Goal: Task Accomplishment & Management: Complete application form

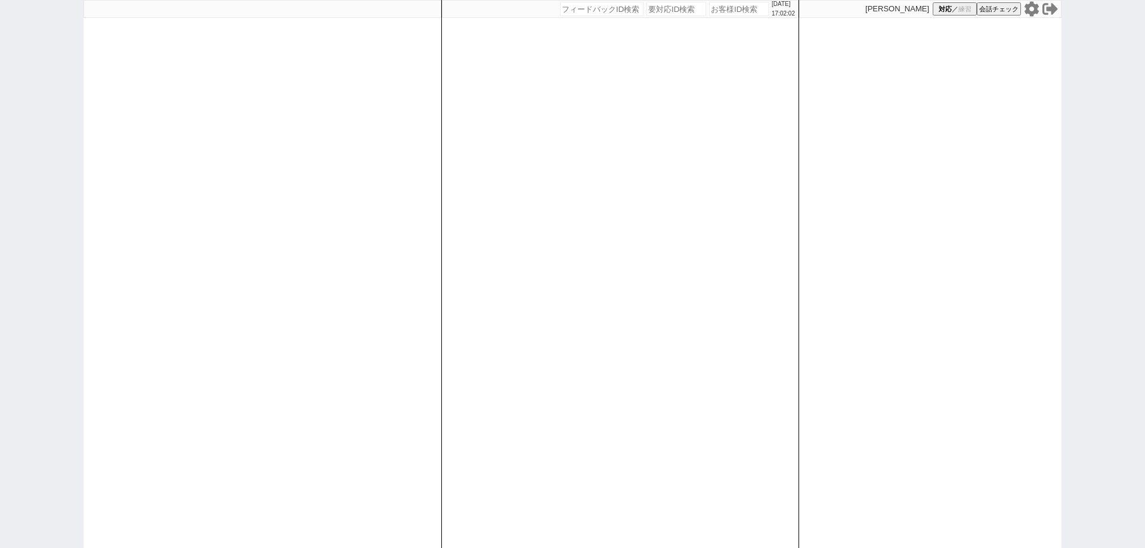
click at [0, 363] on div "[DATE] 17:02:02 候補物件を追加してしてください 紹介した物件一覧 他社物件を追加する 空室確認ページに追加・削除 紹介した物件一覧 他社物件を…" at bounding box center [572, 274] width 1145 height 548
click at [1030, 9] on icon at bounding box center [1032, 9] width 16 height 16
click at [462, 202] on div "[DATE] 17:28:05 候補物件を追加してしてください 紹介した物件一覧 他社物件を追加する 空室確認ページに追加・削除 紹介した物件一覧 他社物件を…" at bounding box center [620, 274] width 358 height 548
select select
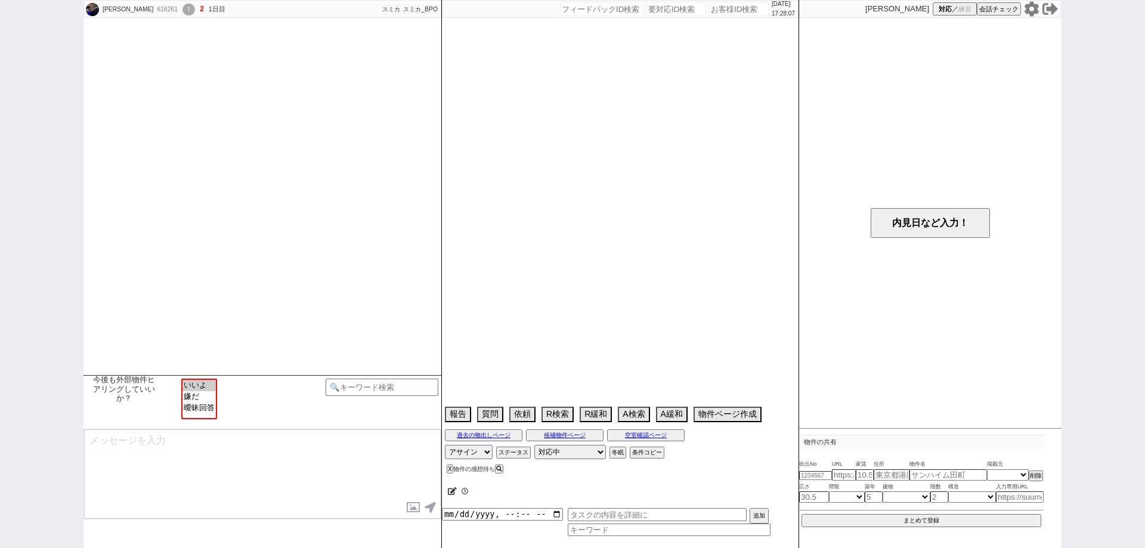
scroll to position [449, 0]
select select "2025"
select select "12"
select select "37"
select select "5"
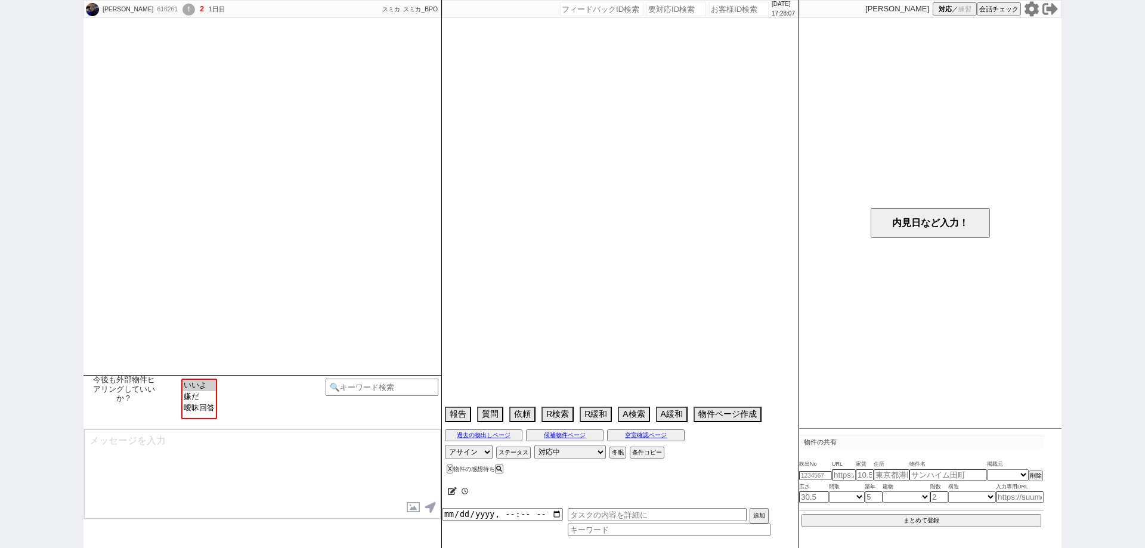
select select "44"
select select "47"
select select "75"
select select "14"
select select "48"
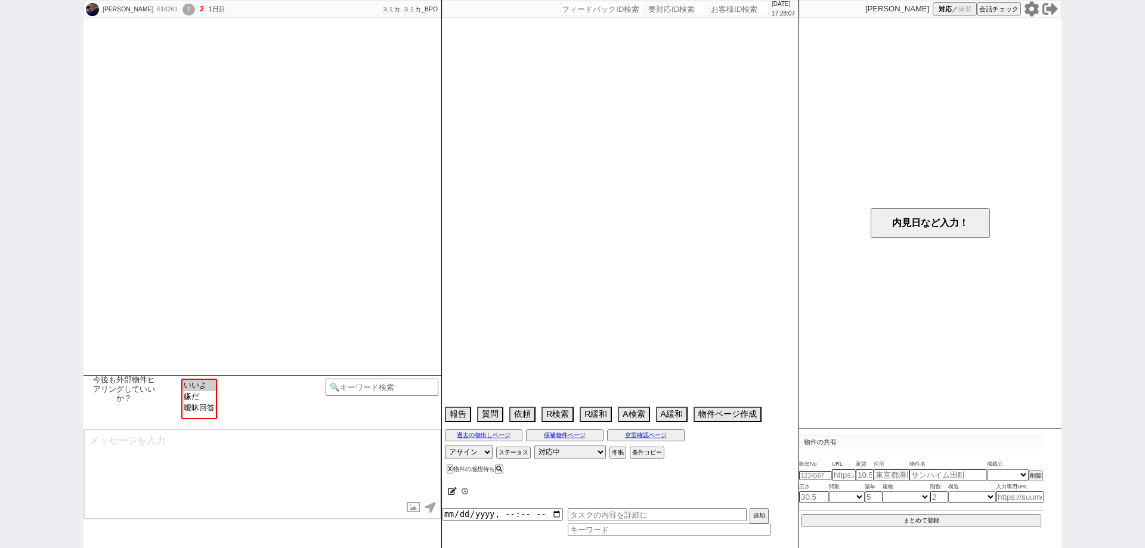
select select "60"
select select "825"
select select "19"
select select "59"
select select "[DATE]"
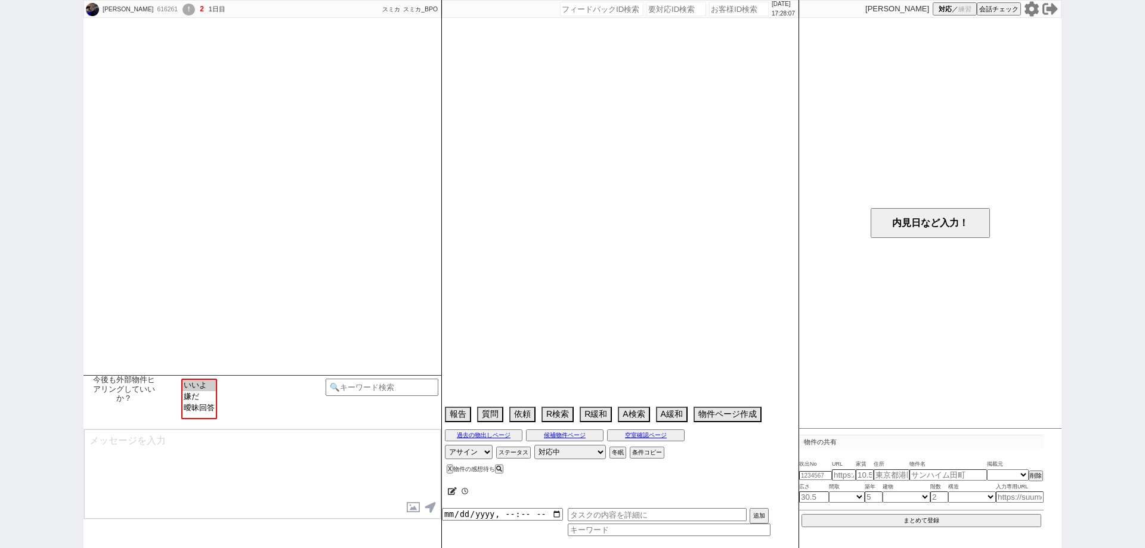
select select "55"
select select "71"
select select "15"
select select "515"
select select "68"
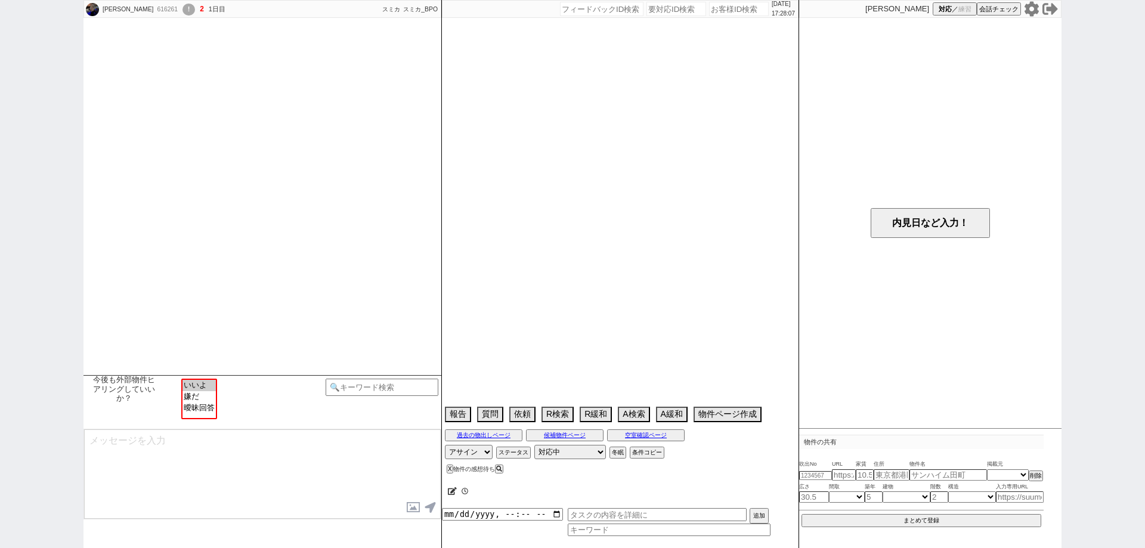
select select "[DATE]"
select select "46"
select select "64"
select select "[DATE]"
select select "67"
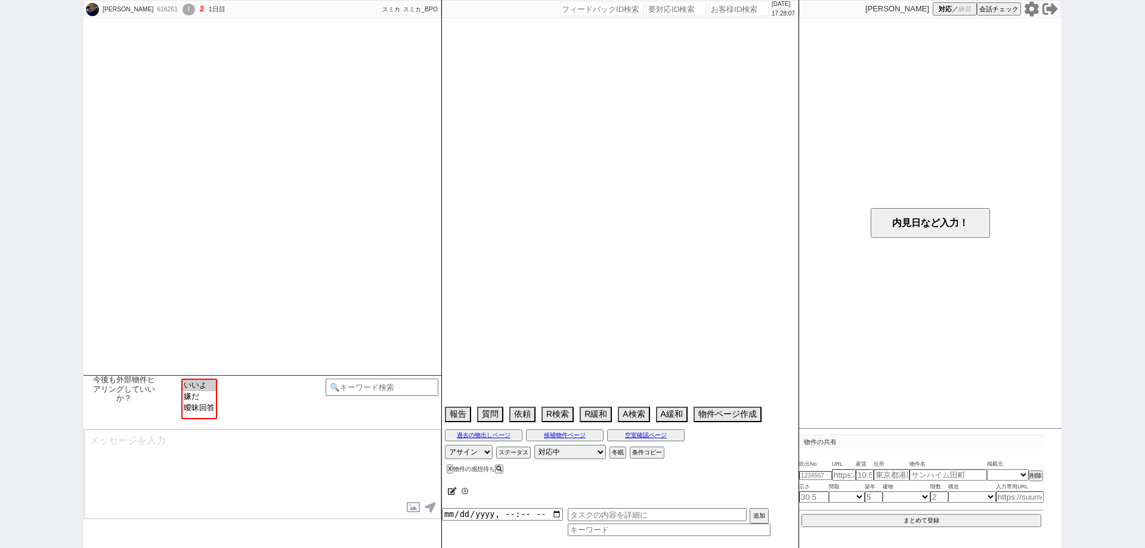
select select "25"
select select "785"
select select "50"
select select "62"
select select "[DATE]"
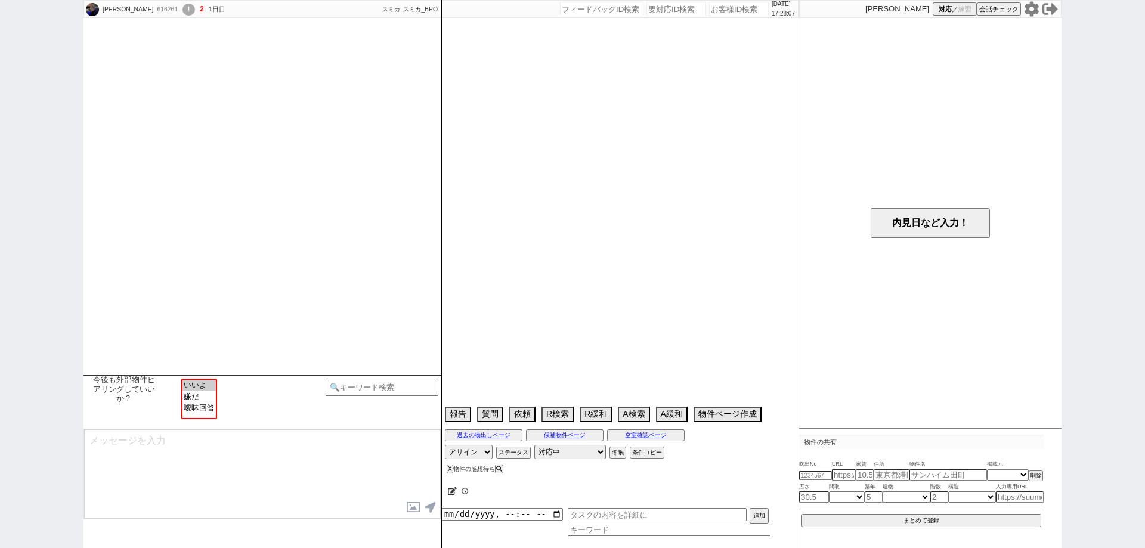
select select "65"
select select "1583"
select select "66"
select select "53"
select select "63"
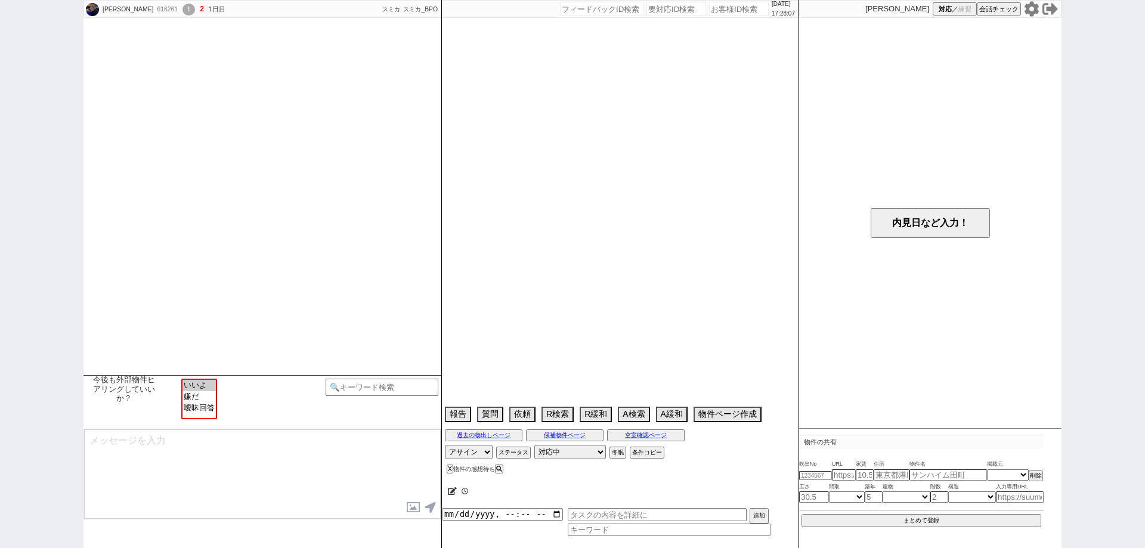
select select "38"
select select "61"
select select "49"
select select "56"
select select "78"
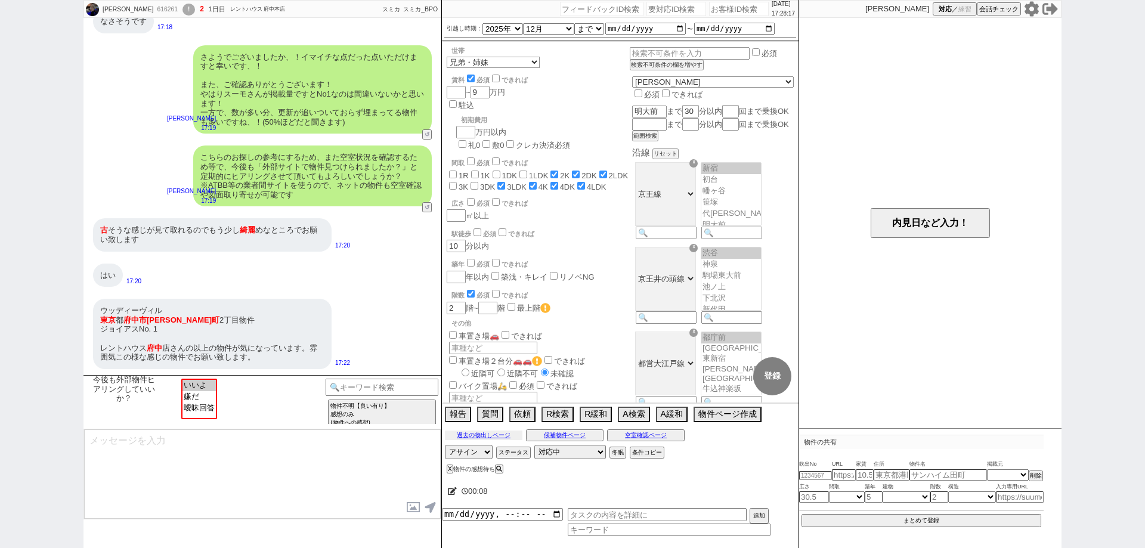
click at [492, 438] on button "過去の物出しページ" at bounding box center [484, 436] width 78 height 10
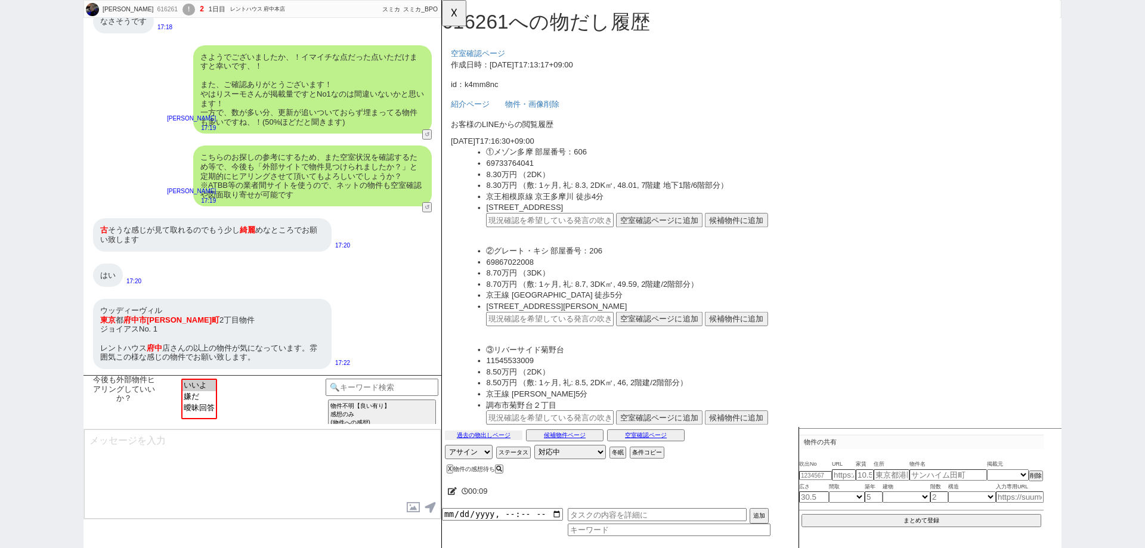
scroll to position [0, 0]
drag, startPoint x: 169, startPoint y: 308, endPoint x: 97, endPoint y: 304, distance: 72.3
click at [97, 304] on div "ウッディーヴィル [PERSON_NAME][STREET_ADDRESS][PERSON_NAME] 1 レントハウス 府中 店さんの以上の物件が気になって…" at bounding box center [212, 334] width 239 height 70
copy div "ウッディーヴィル"
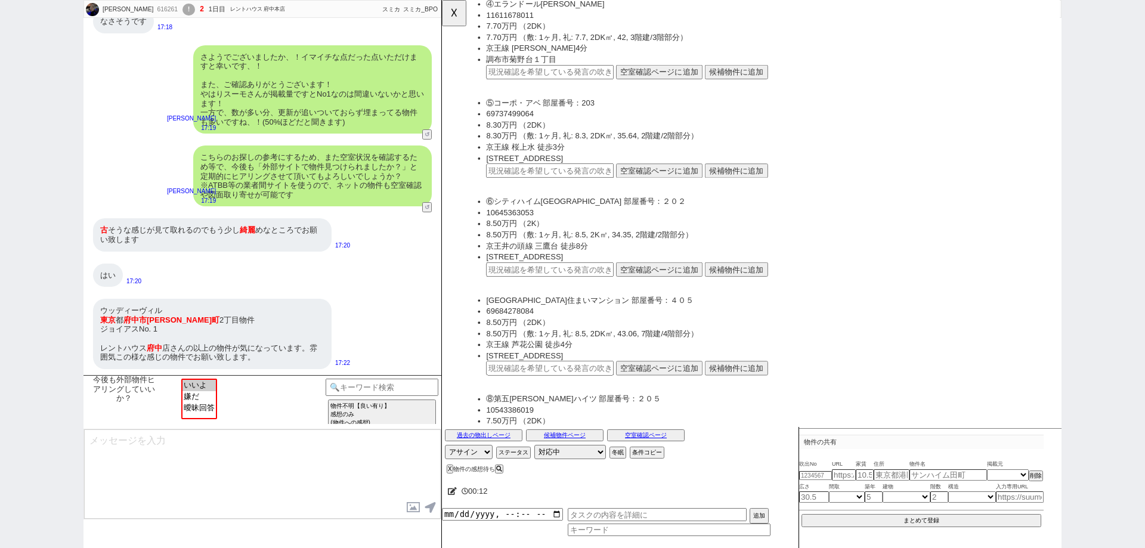
scroll to position [589, 0]
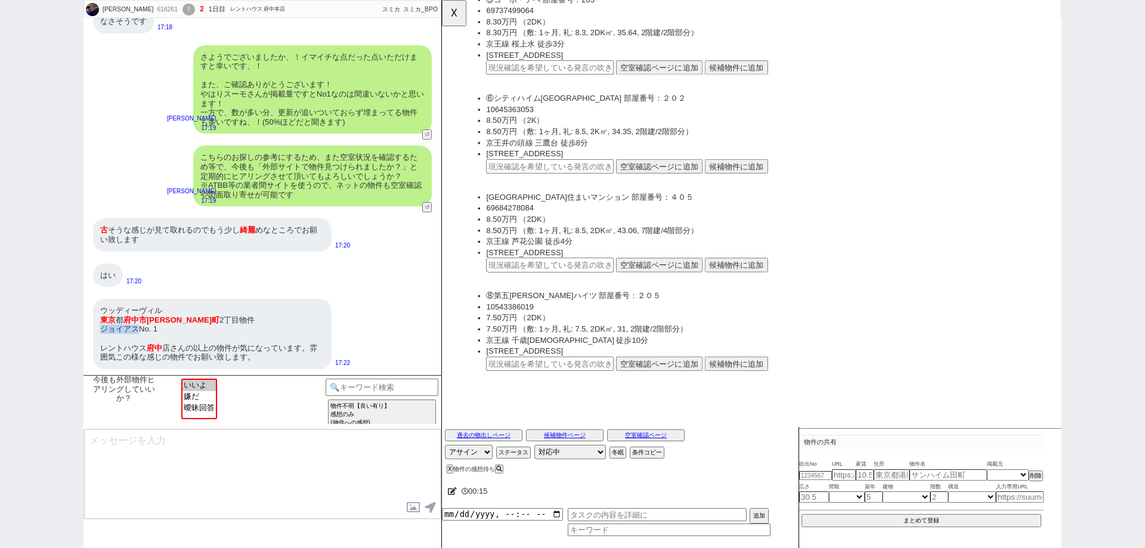
drag, startPoint x: 137, startPoint y: 325, endPoint x: 95, endPoint y: 330, distance: 42.7
click at [95, 330] on div "ウッディーヴィル [PERSON_NAME][STREET_ADDRESS][PERSON_NAME] 1 レントハウス 府中 店さんの以上の物件が気になって…" at bounding box center [212, 334] width 239 height 70
copy div "ジョイアス"
click at [462, 16] on button "☓" at bounding box center [453, 12] width 22 height 24
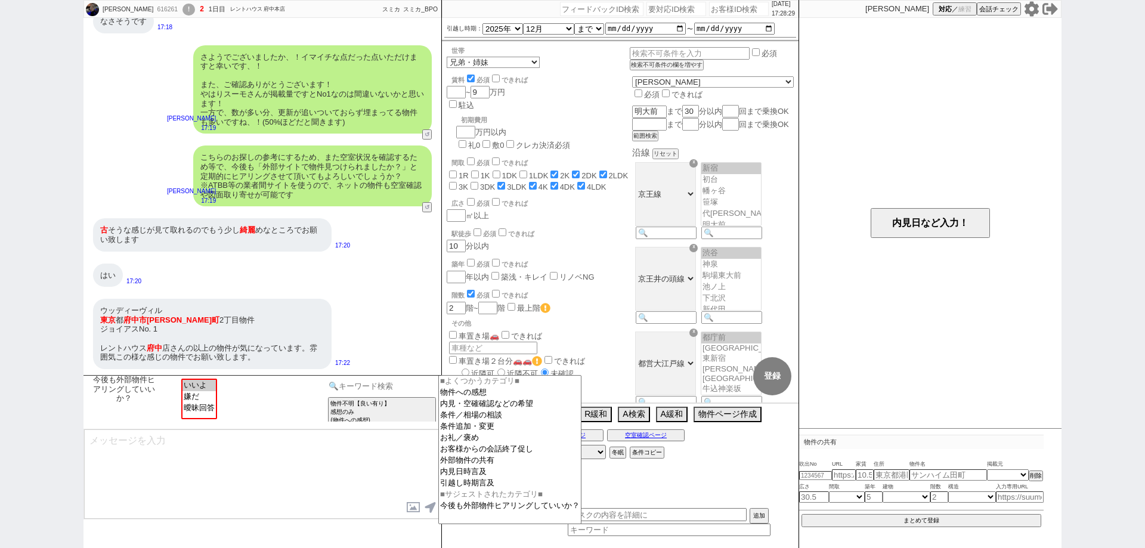
click at [396, 388] on input at bounding box center [382, 386] width 113 height 15
type input "2重"
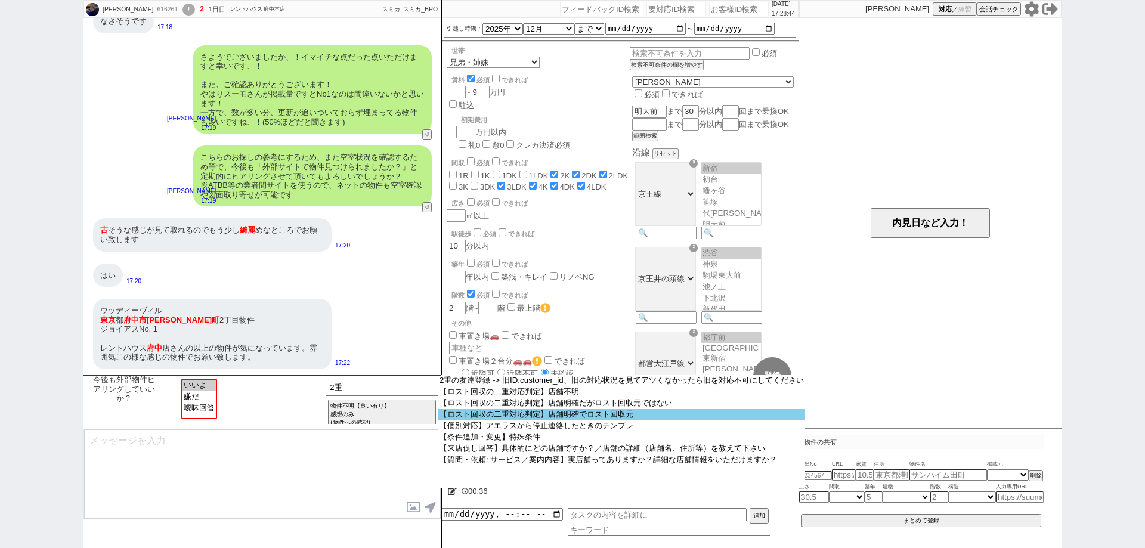
click at [559, 421] on option "【ロスト回収の二重対応判定】店舗明確でロスト回収元" at bounding box center [621, 414] width 367 height 11
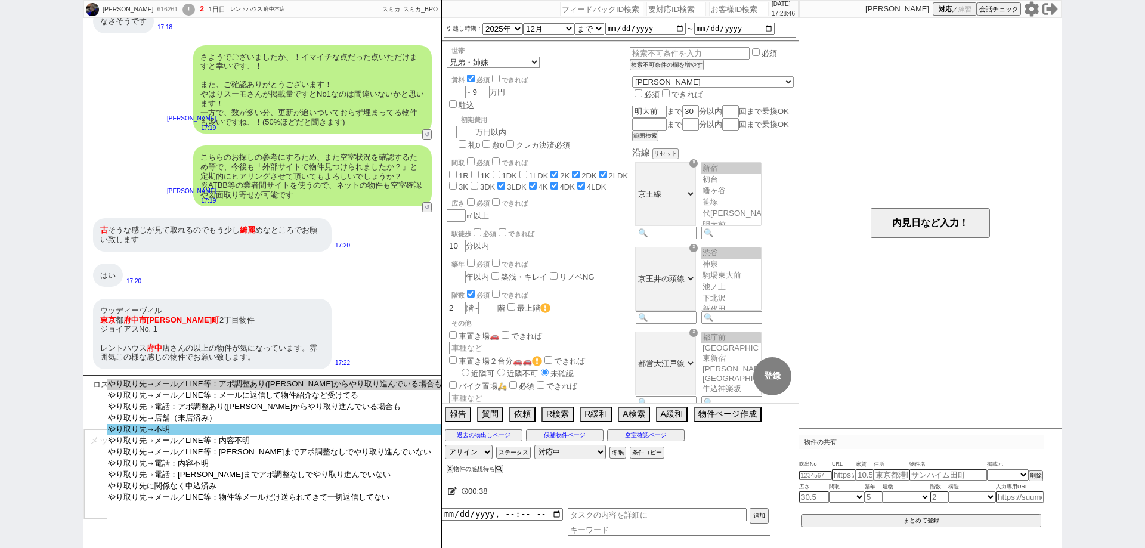
select select "やり取り先→不明"
click at [333, 439] on select "やり取り先→メール／LINE等：アポ調整あり([PERSON_NAME]からやり取り進んでいる場合も やり取り先→メール／LINE等：メールに返信して物件紹介…" at bounding box center [275, 452] width 336 height 146
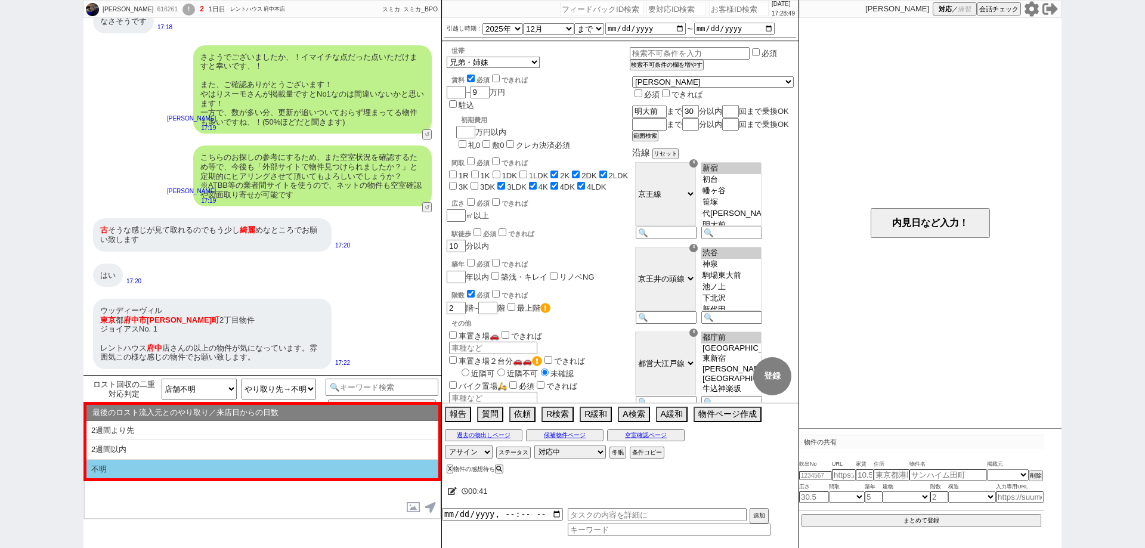
click at [338, 469] on li "不明" at bounding box center [262, 469] width 352 height 19
select select "不明"
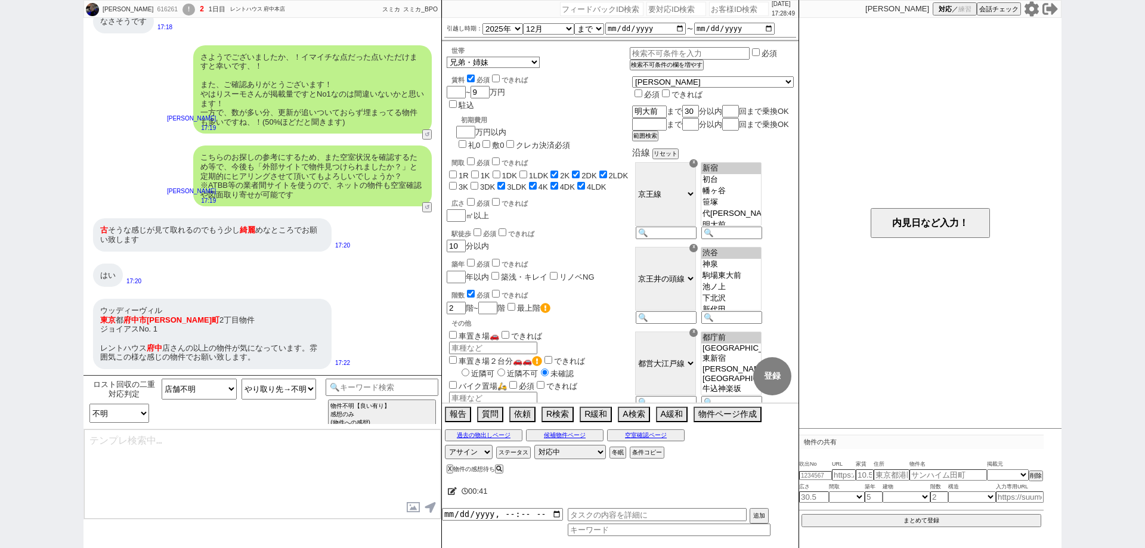
type textarea "かしこまりました、ちなみにいつ頃どういった内容のやり取りをされてましたでしょうか？"
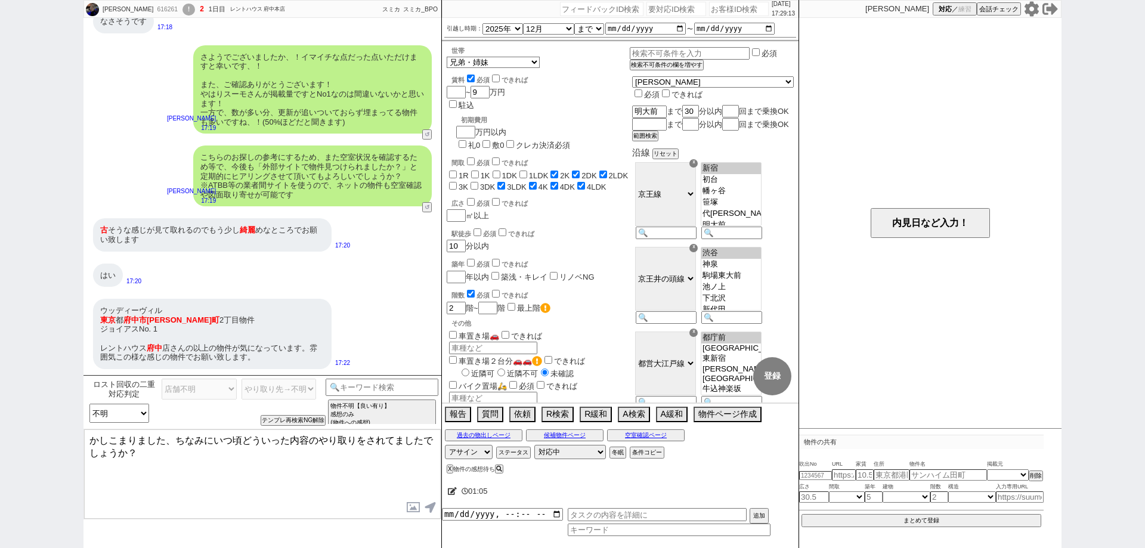
click at [499, 272] on input "築浅・キレイ" at bounding box center [496, 276] width 8 height 8
checkbox input "true"
checkbox input "false"
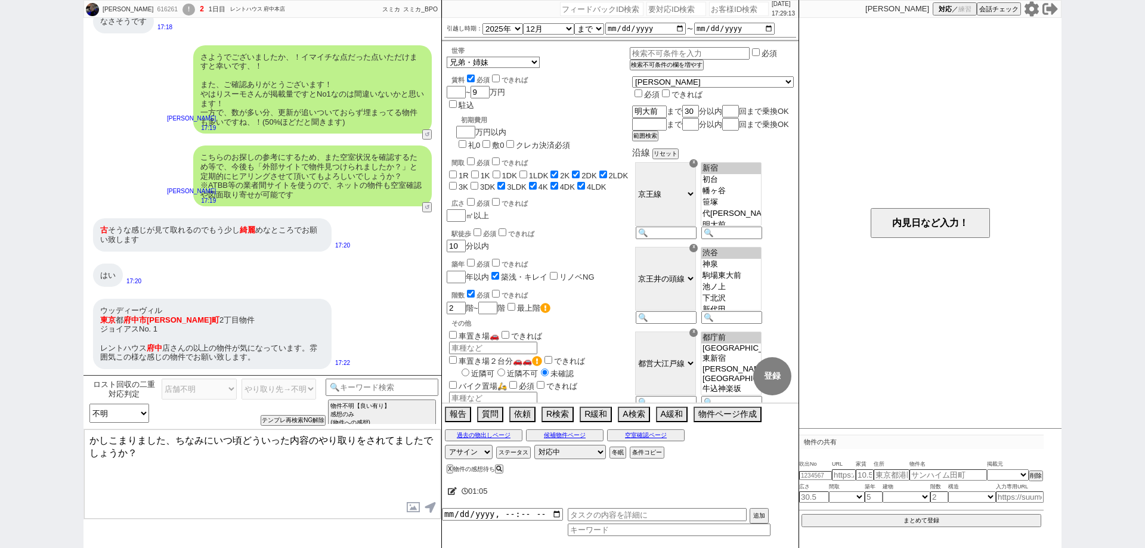
checkbox input "false"
checkbox input "true"
checkbox input "false"
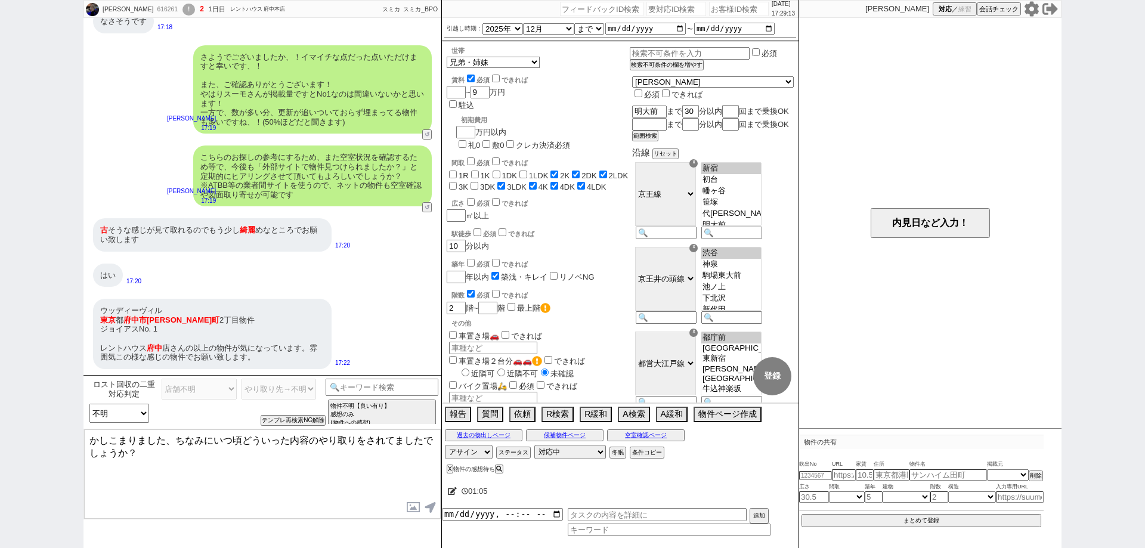
checkbox input "false"
checkbox input "true"
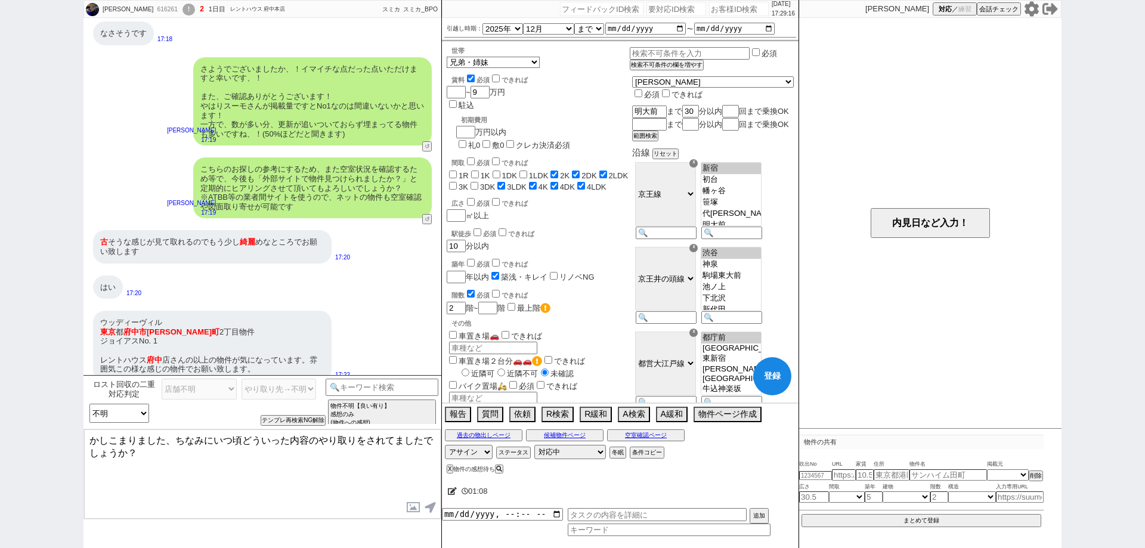
scroll to position [449, 0]
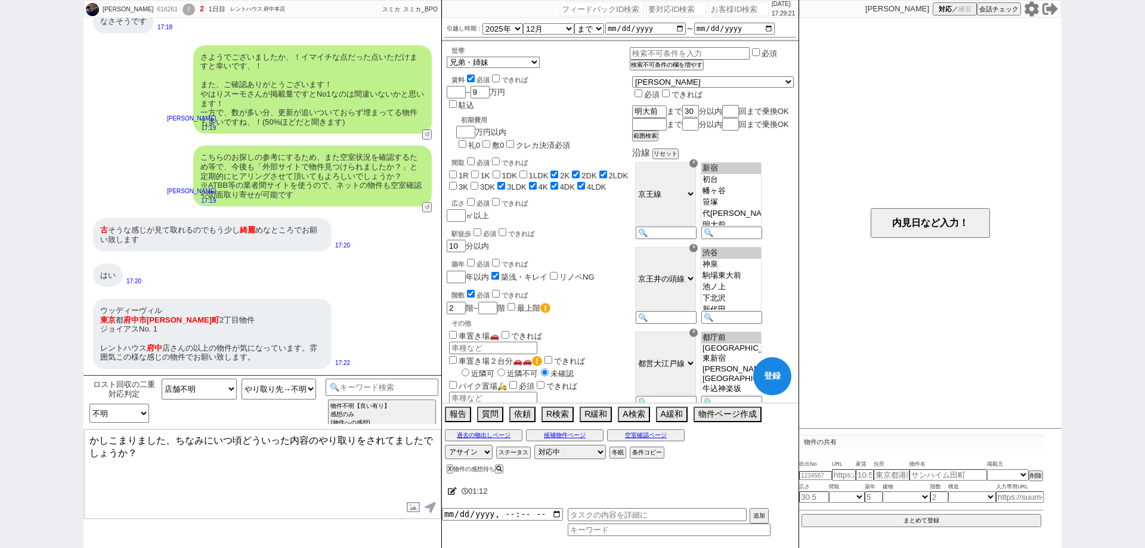
click at [773, 382] on button "登録" at bounding box center [772, 376] width 38 height 38
checkbox input "false"
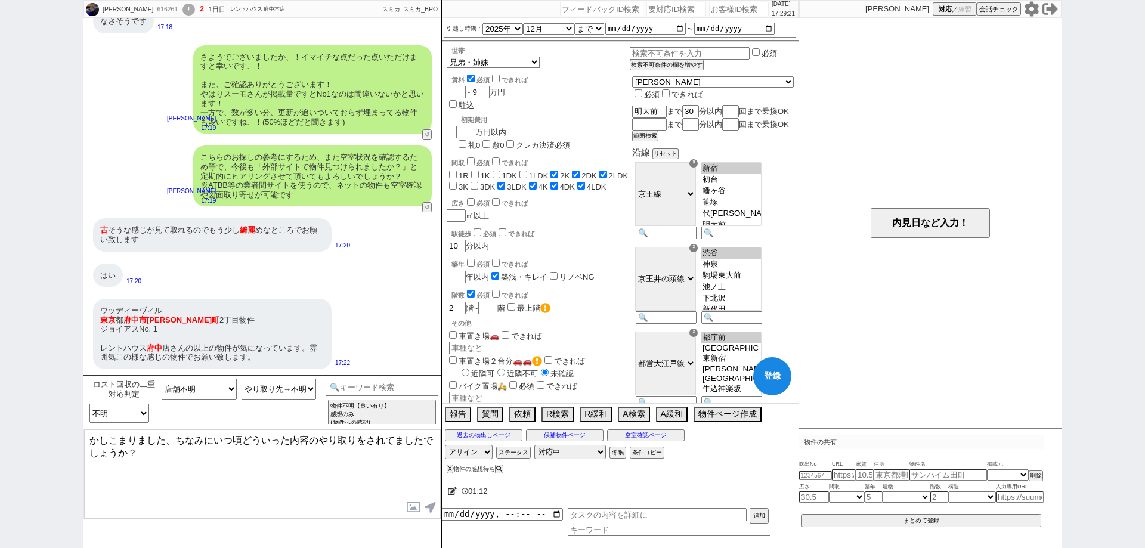
checkbox input "true"
checkbox input "false"
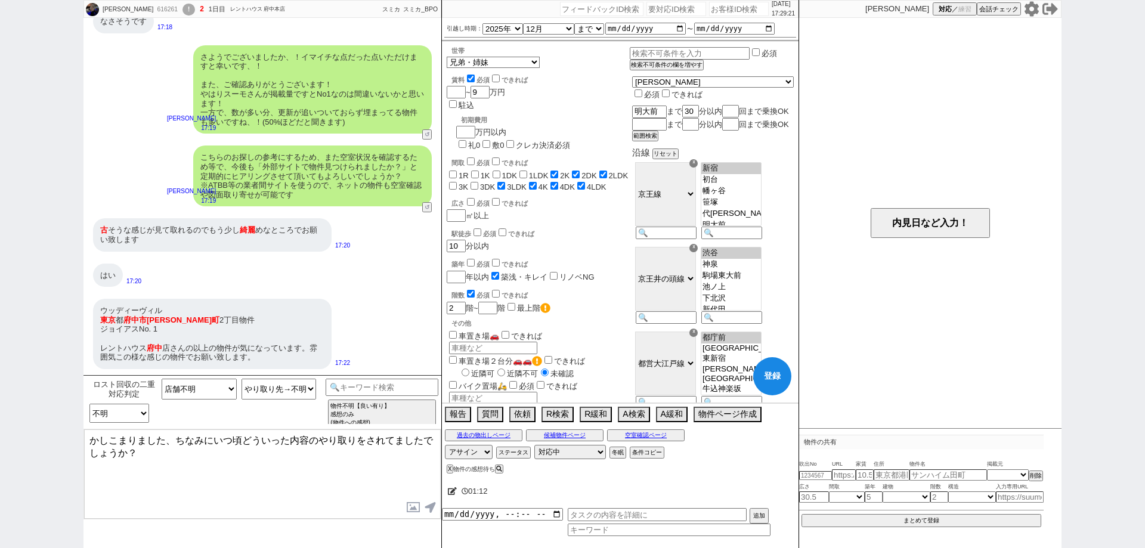
checkbox input "true"
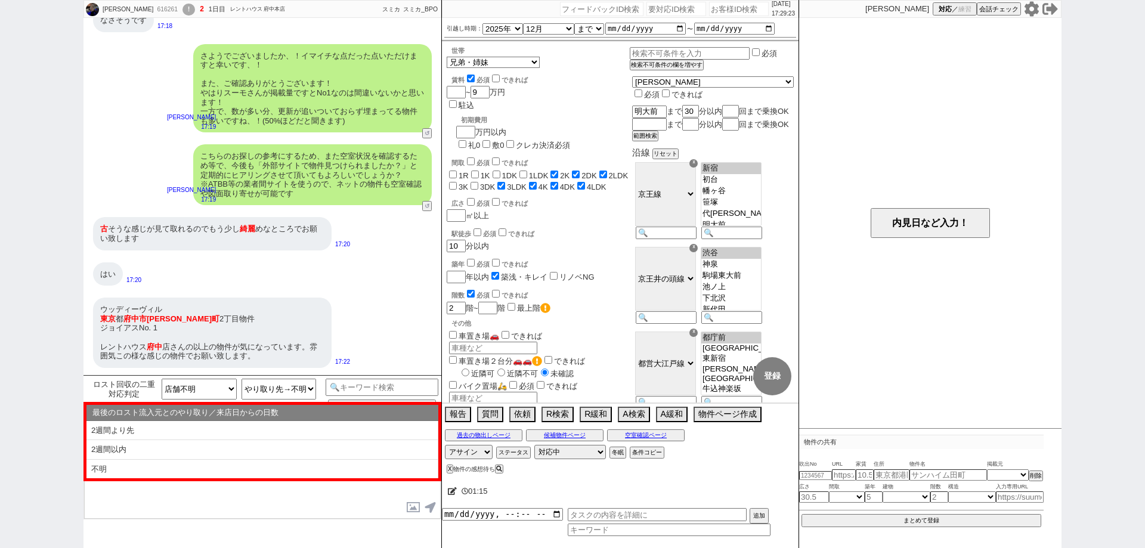
select select "44"
select select "47"
select select "75"
select select "14"
select select "48"
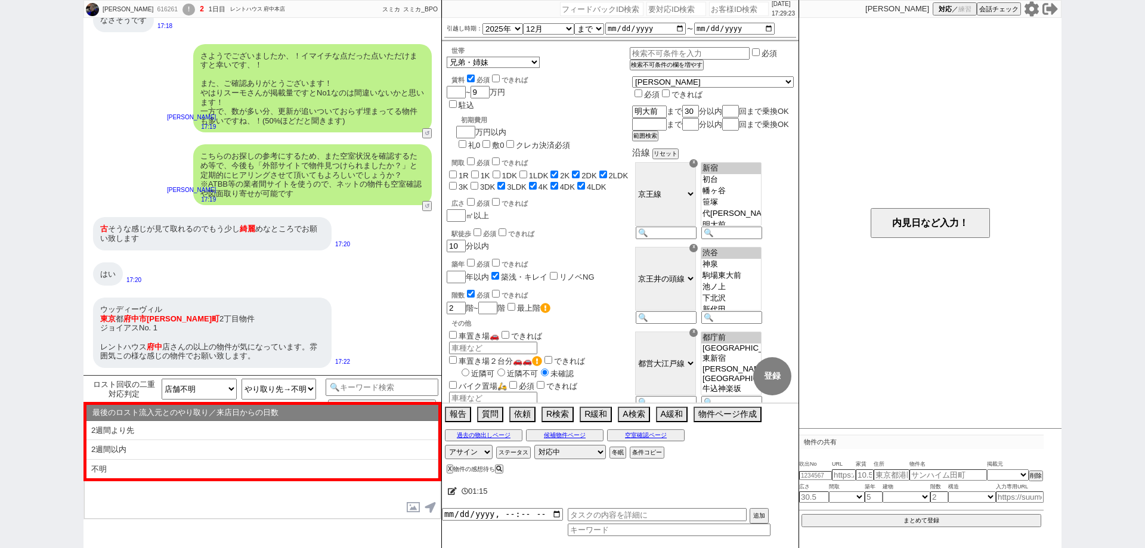
select select "60"
select select "825"
select select "19"
select select "59"
select select "[DATE]"
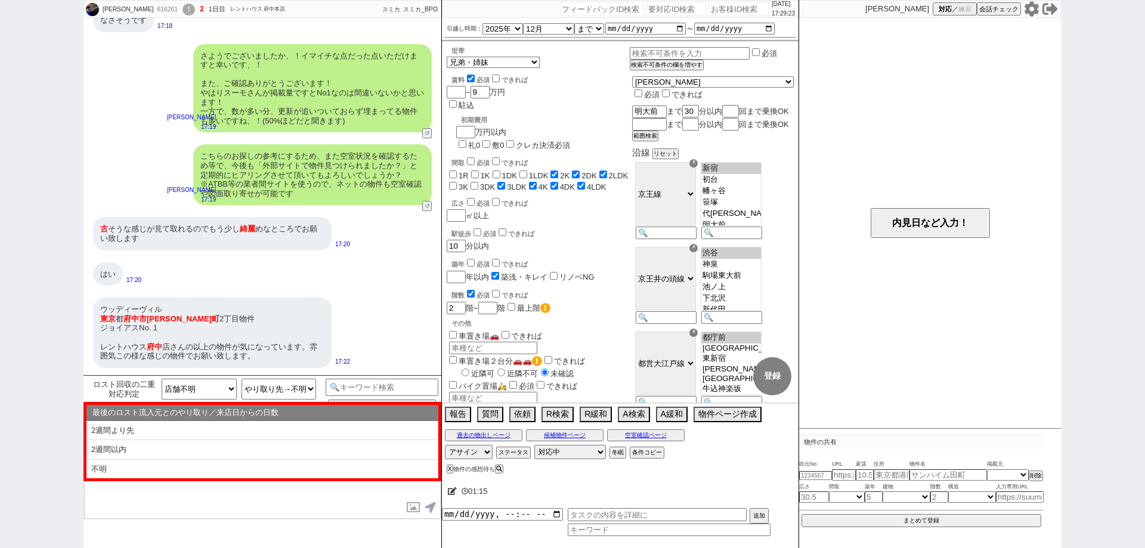
select select "55"
select select "71"
select select "15"
select select "515"
select select "68"
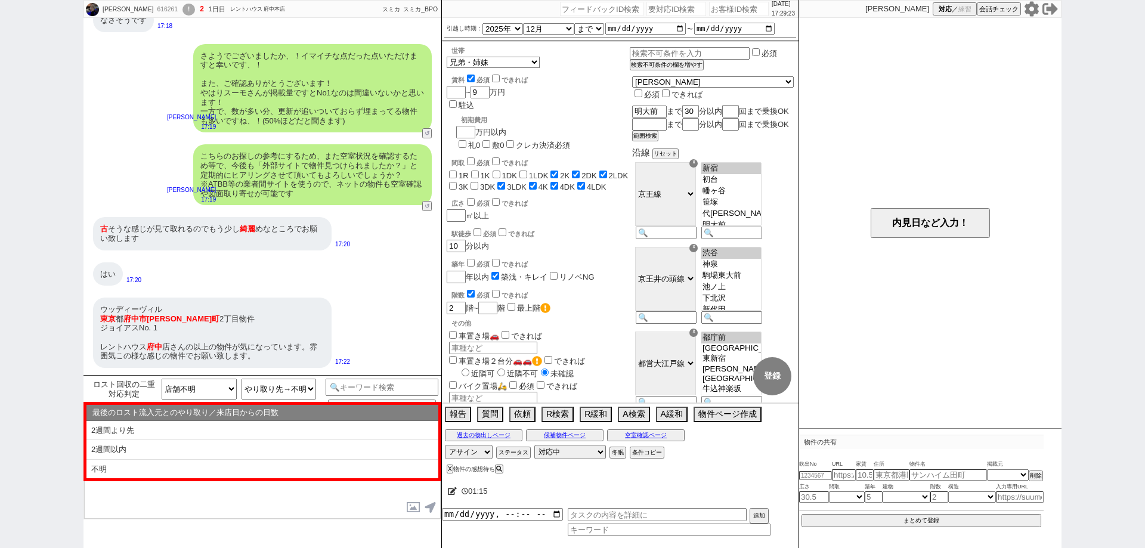
select select "[DATE]"
select select "46"
select select "64"
select select "[DATE]"
select select "67"
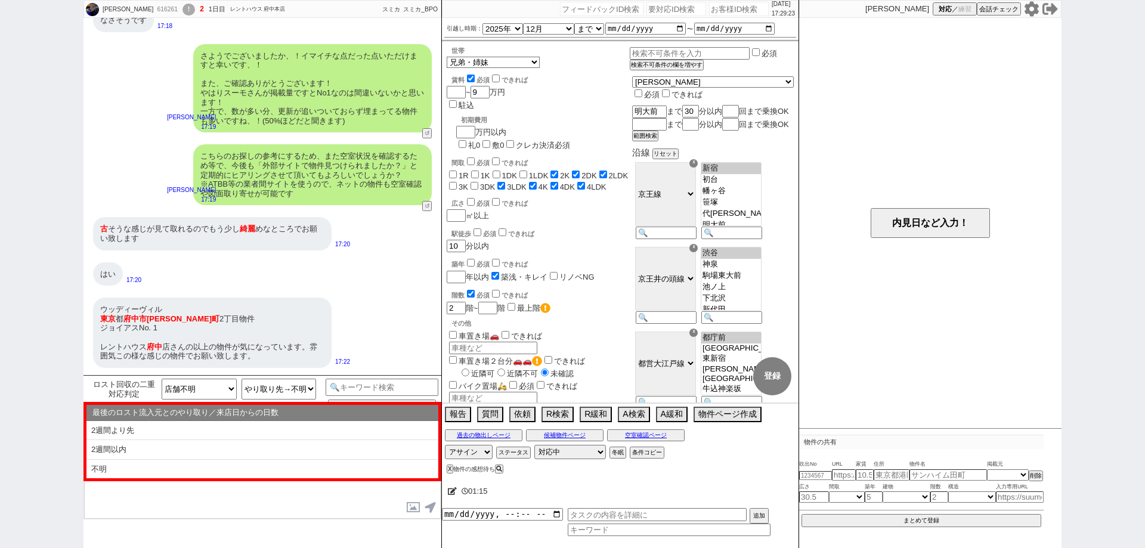
select select "25"
select select "785"
select select "50"
select select "62"
select select "[DATE]"
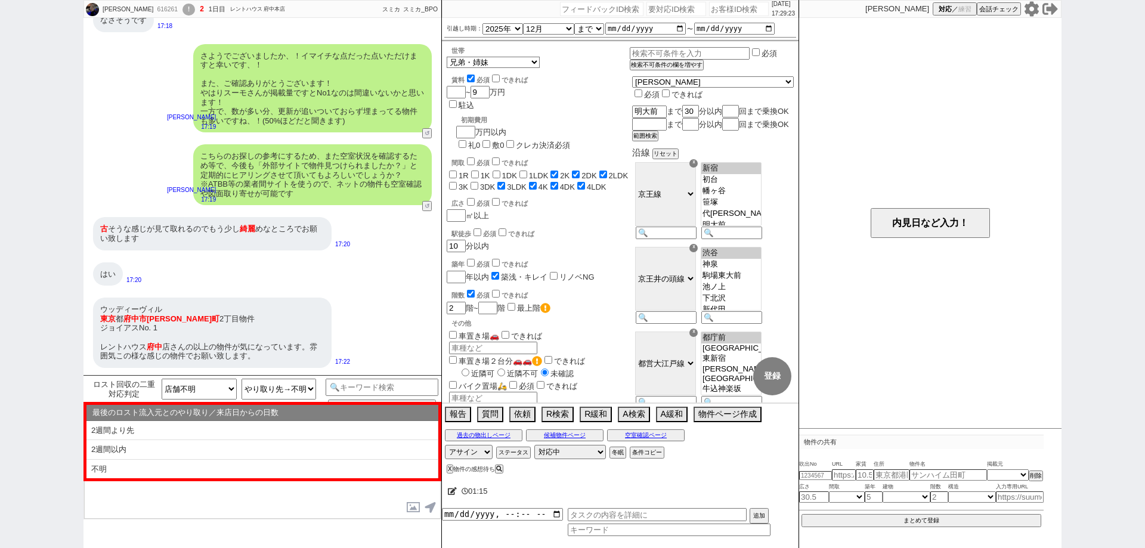
select select "65"
select select "1583"
select select "66"
select select "53"
select select "63"
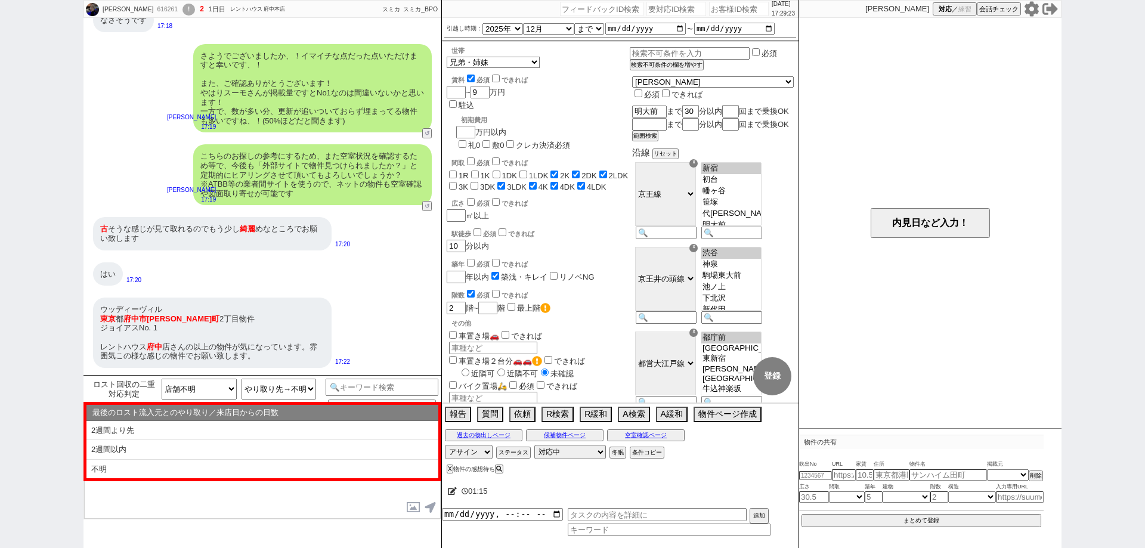
select select "38"
select select "61"
select select "49"
select select "56"
select select "78"
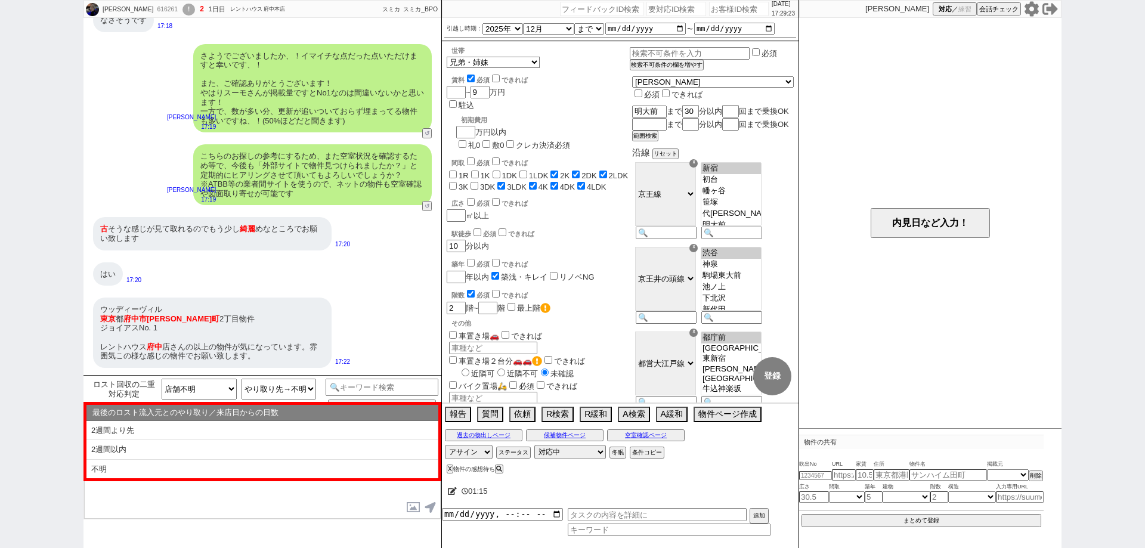
scroll to position [33, 0]
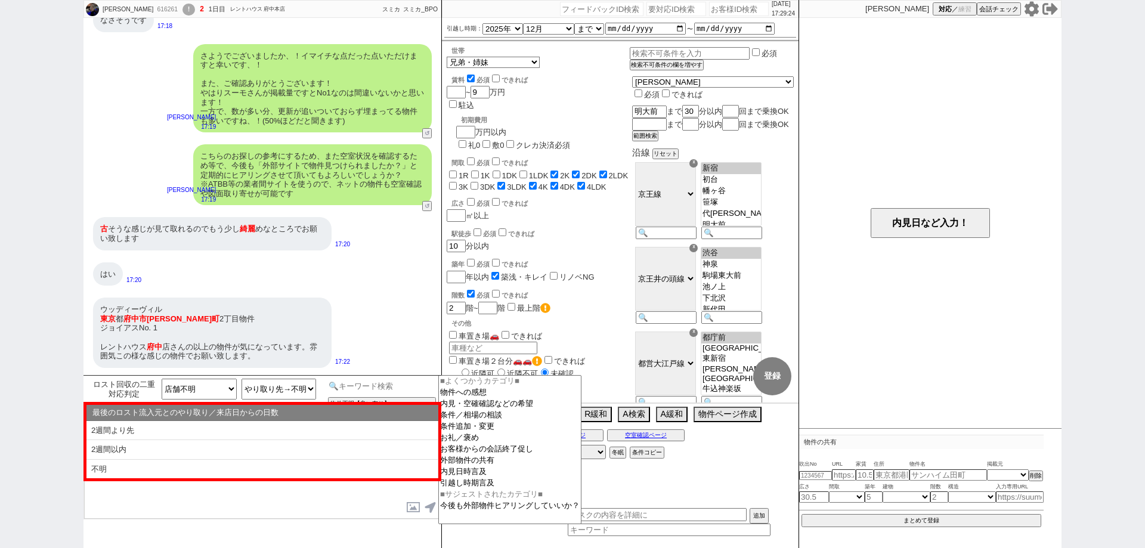
click at [403, 387] on input at bounding box center [382, 386] width 113 height 15
click at [509, 466] on option "外部物件の共有" at bounding box center [510, 460] width 142 height 11
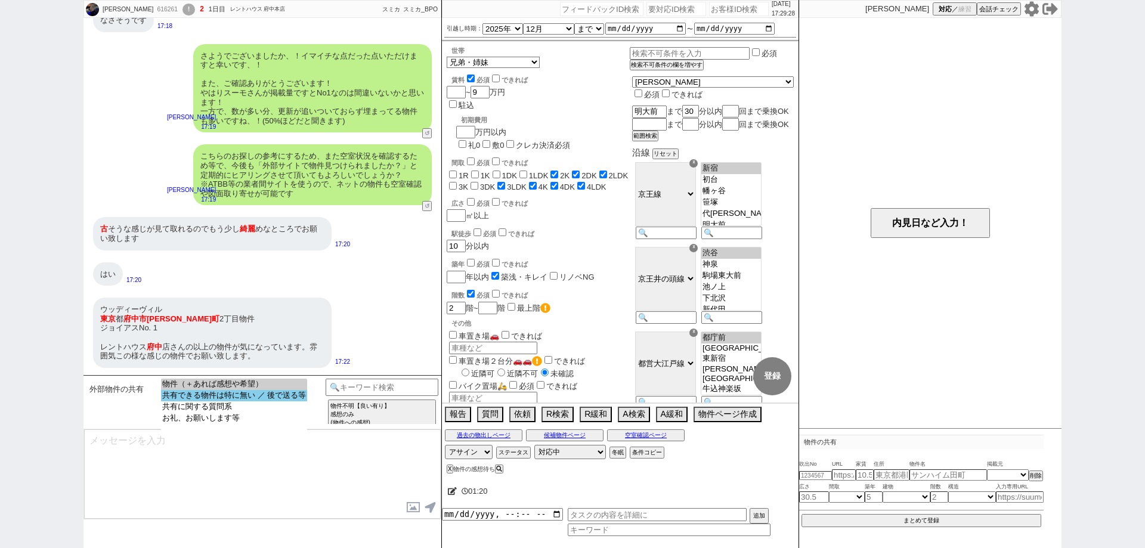
select select "共有できる物件は特に無い ／ 後で送る等"
click at [243, 391] on select "物件（＋あれば感想や希望） 共有できる物件は特に無い ／ 後で送る等 共有に関する質問系 お礼、お願いします等" at bounding box center [234, 406] width 146 height 54
select select
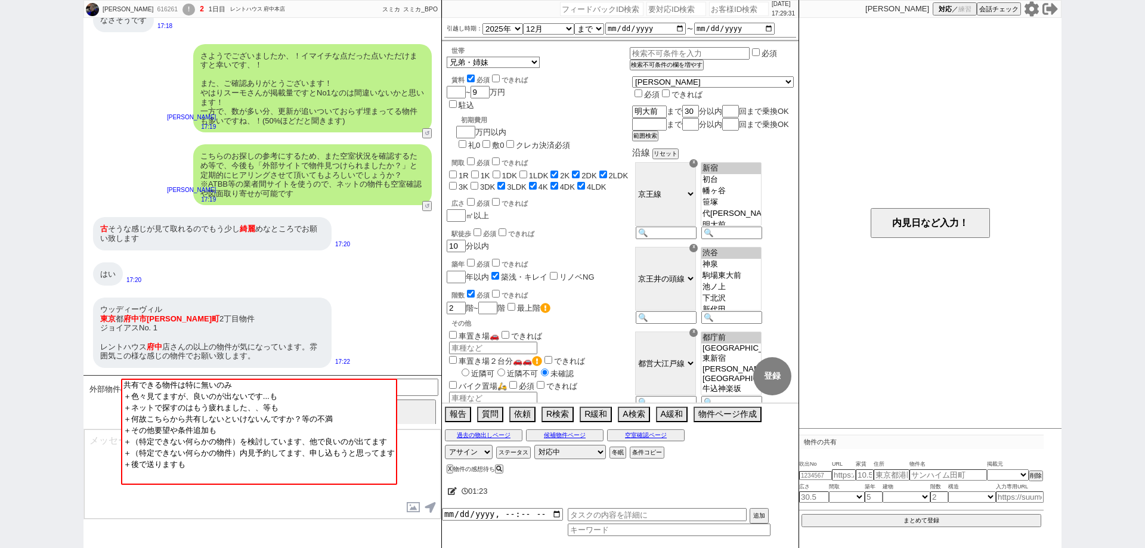
click at [172, 500] on textarea at bounding box center [262, 474] width 357 height 89
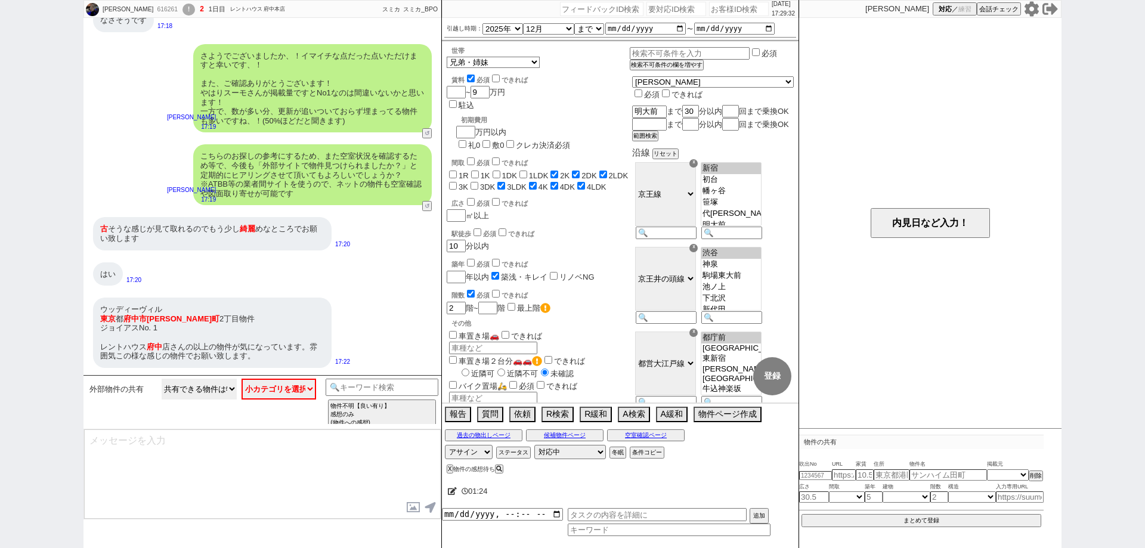
click at [215, 392] on select "物件（＋あれば感想や希望） 共有できる物件は特に無い ／ 後で送る等 共有に関する質問系 お礼、お願いします等" at bounding box center [199, 389] width 75 height 21
select select "物件（＋あれば感想や希望）"
click at [162, 379] on select "物件（＋あれば感想や希望） 共有できる物件は特に無い ／ 後で送る等 共有に関する質問系 お礼、お願いします等" at bounding box center [199, 389] width 75 height 21
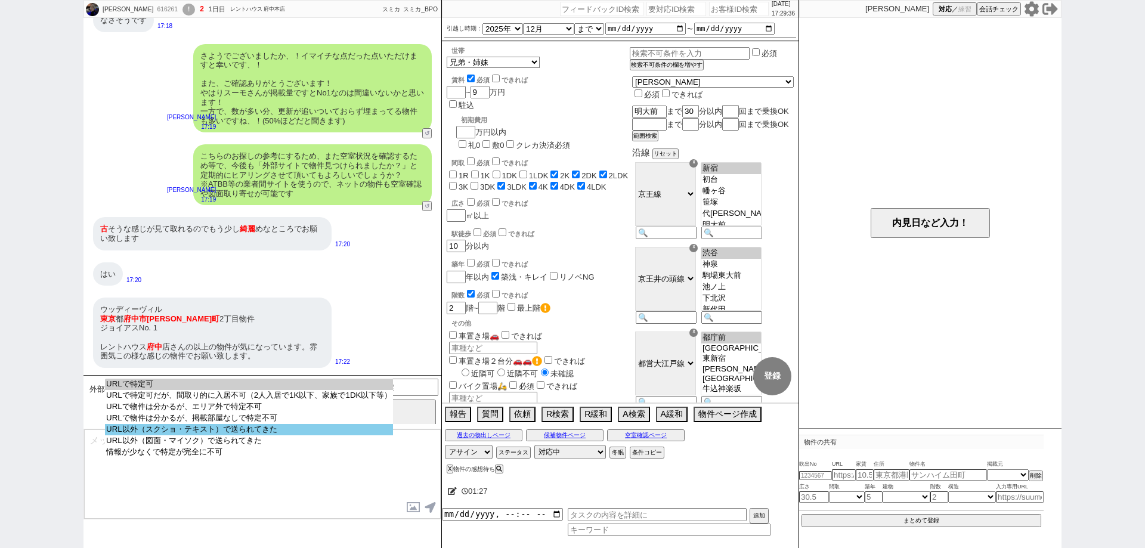
select select "URL以外（スクショ・テキスト）で送られてきた"
click at [244, 429] on option "URL以外（スクショ・テキスト）で送られてきた" at bounding box center [249, 429] width 288 height 11
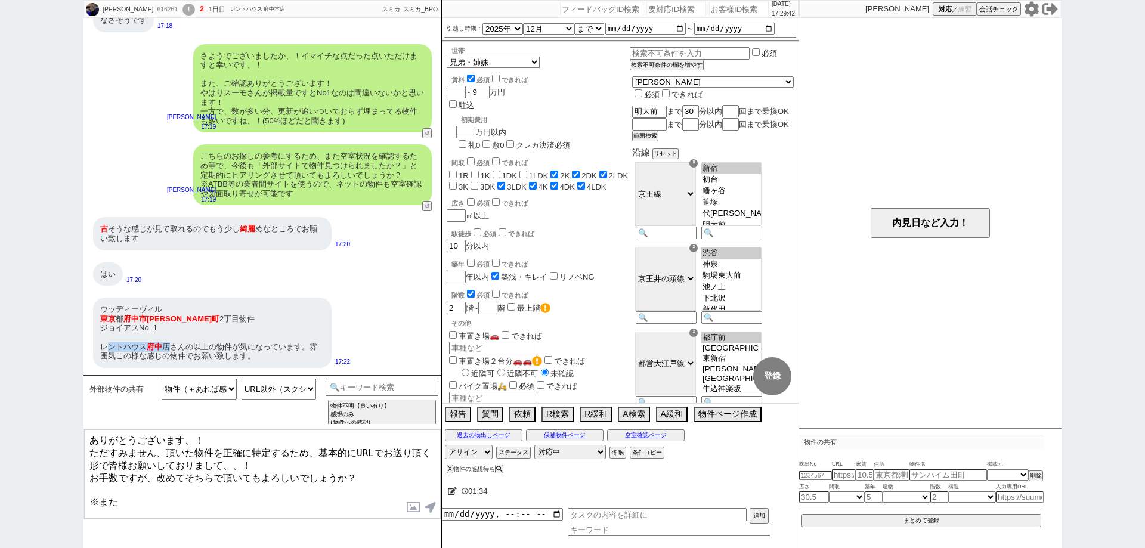
drag, startPoint x: 164, startPoint y: 346, endPoint x: 105, endPoint y: 350, distance: 59.2
click at [105, 350] on div "ウッディーヴィル [PERSON_NAME][STREET_ADDRESS][PERSON_NAME] 1 レントハウス 府中 店さんの以上の物件が気になって…" at bounding box center [212, 333] width 239 height 70
drag, startPoint x: 249, startPoint y: 5, endPoint x: 195, endPoint y: 7, distance: 54.3
click at [195, 7] on div "[PERSON_NAME] 616261 ! 2 1日目 [GEOGRAPHIC_DATA]店 冬眠中 自社客 スミカ スミカ_BPO" at bounding box center [262, 10] width 357 height 18
copy div "レントハウス 府中本店"
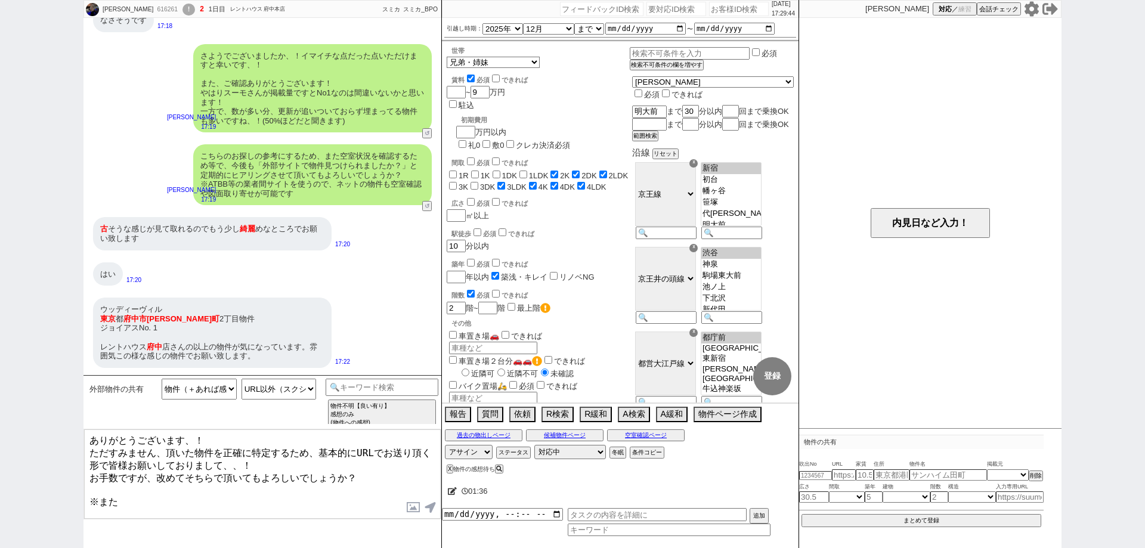
click at [123, 487] on textarea "ありがとうございます、！ ただすみません、頂いた物件を正確に特定するため、基本的にURLでお送り頂く形で皆様お願いしておりまして、、！ お手数ですが、改めてそ…" at bounding box center [262, 474] width 357 height 89
paste textarea "レントハウス 府中本店"
type textarea "ありがとうございます、！ ただすみません、頂いた物件を正確に特定するため、基本的にURLでお送り頂く形で皆様お願いしておりまして、、！ お手数ですが、改めてそ…"
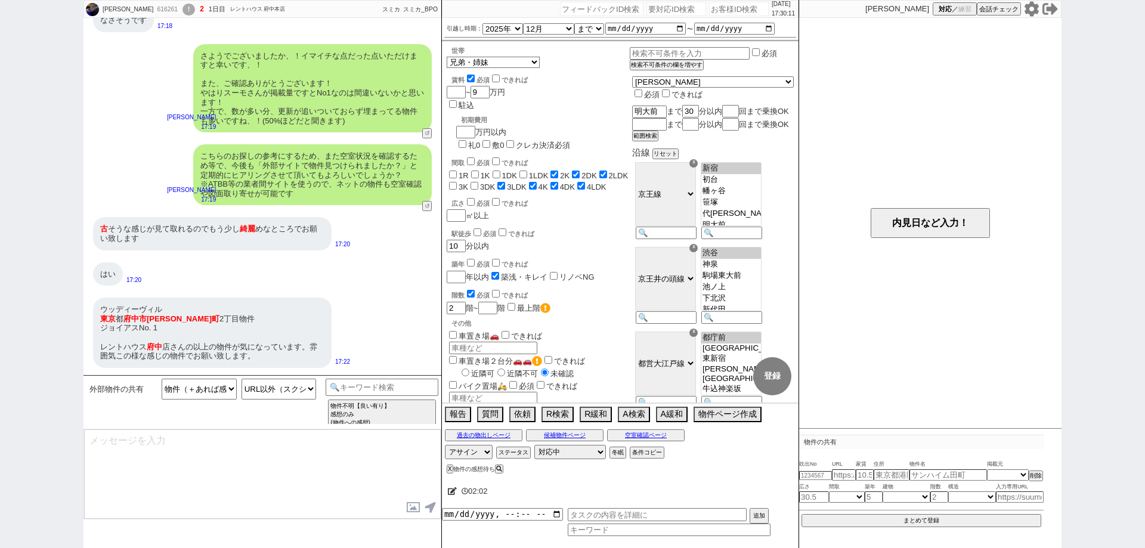
scroll to position [554, 0]
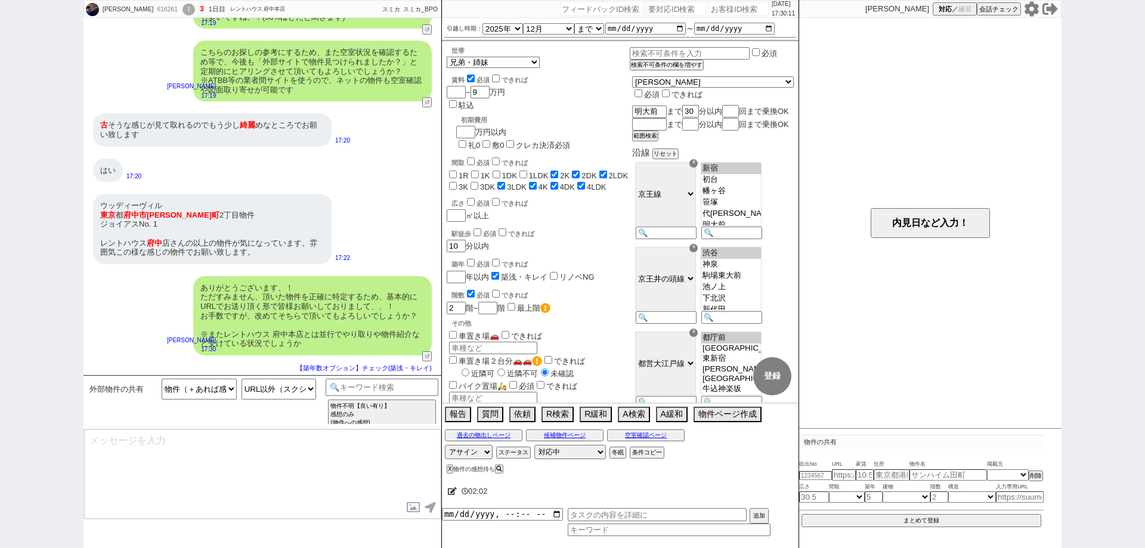
type textarea "※ブラウザだとアドレスバーをタップ -> コピー、アプリだと「共有」 -> URLをコピーというような操作が一般的かと存じます"
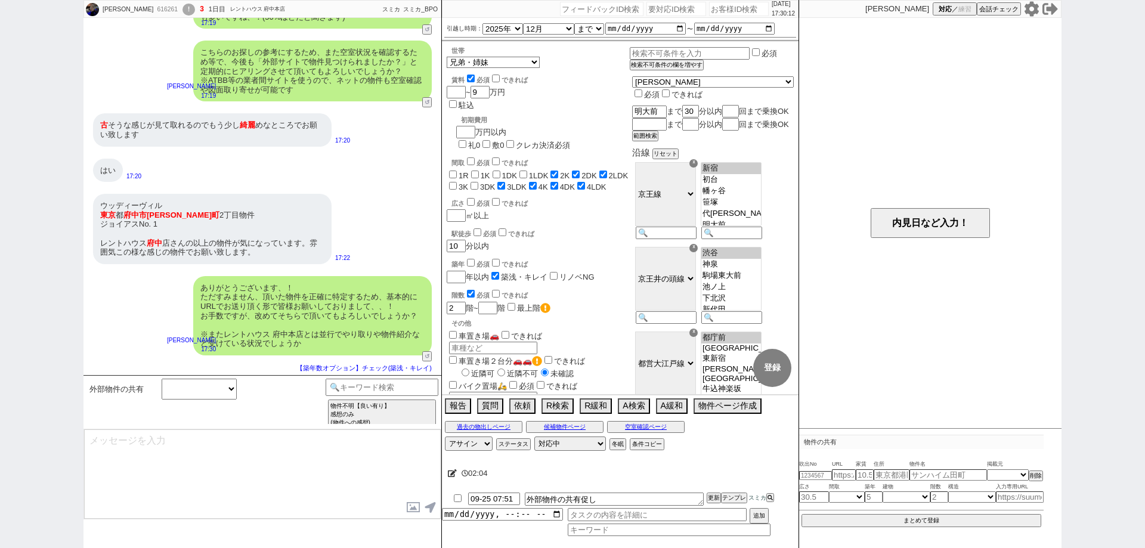
scroll to position [608, 0]
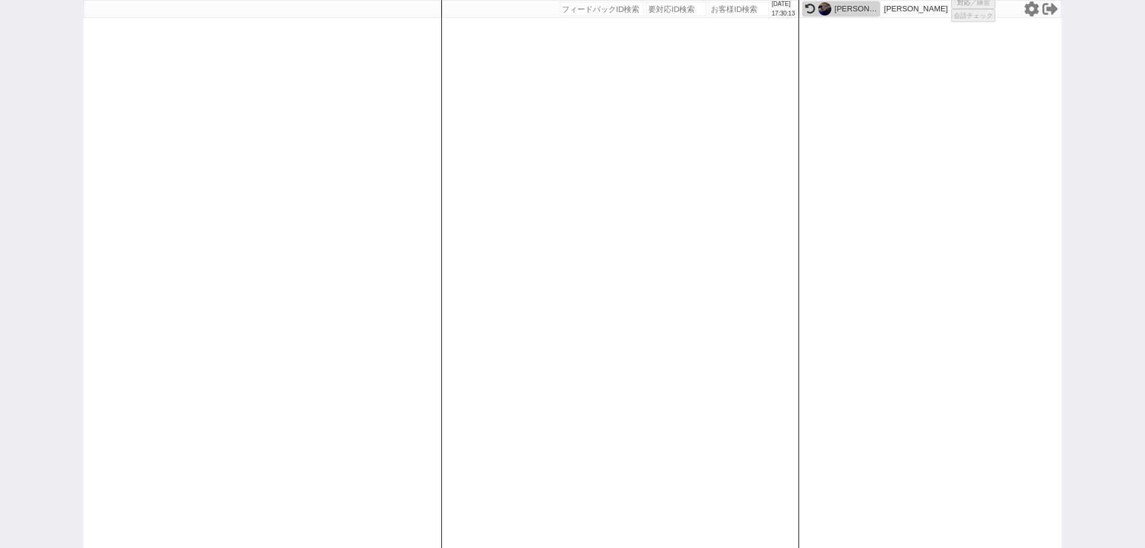
select select "1"
select select "2"
select select "10"
select select
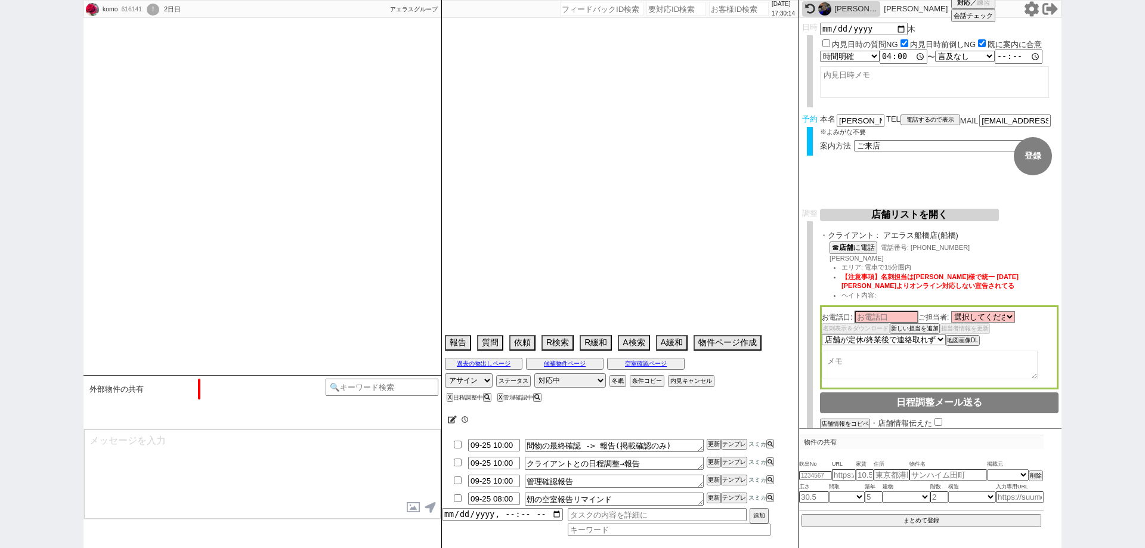
type textarea "店舗からLINE登録するよう言われた @会話成り立たない　他社なし @物件見れないと燃えそうなので当日調整にする"
select select "13"
select select "0"
select select "12"
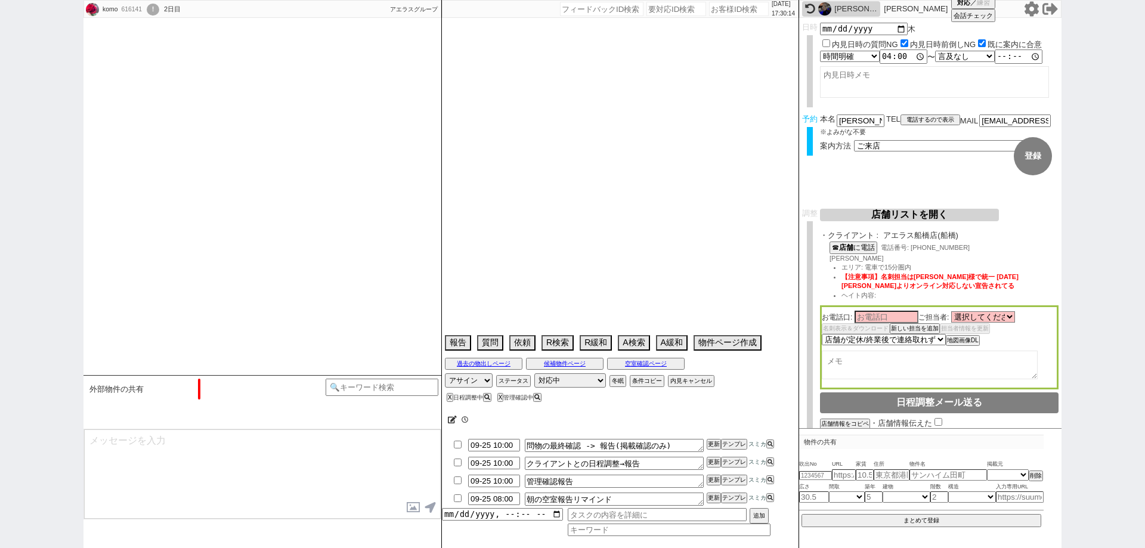
select select "431"
select select "24"
select select "770"
select select "115"
select select "29"
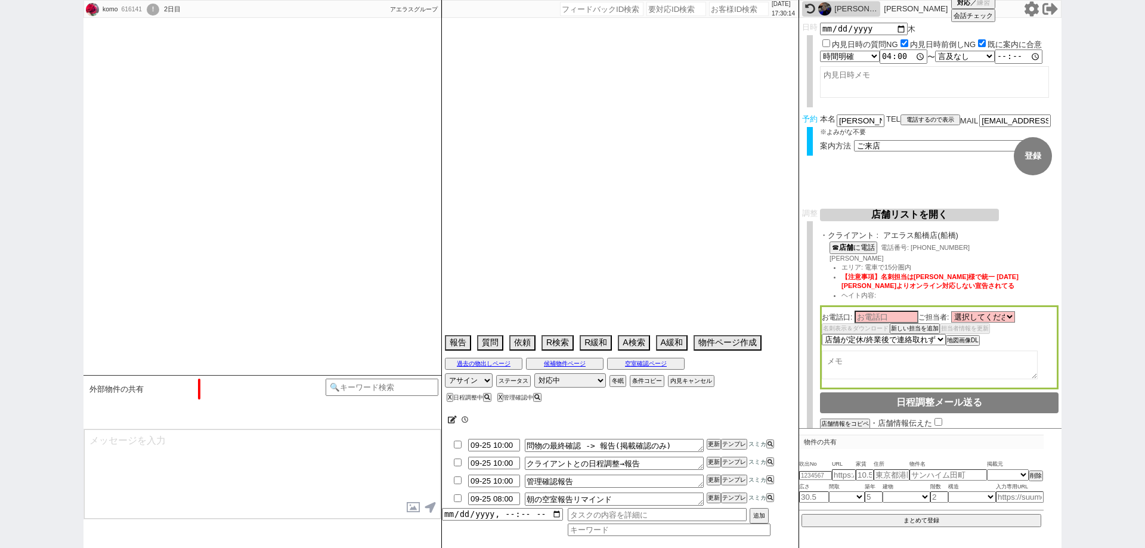
select select "882"
select select "118"
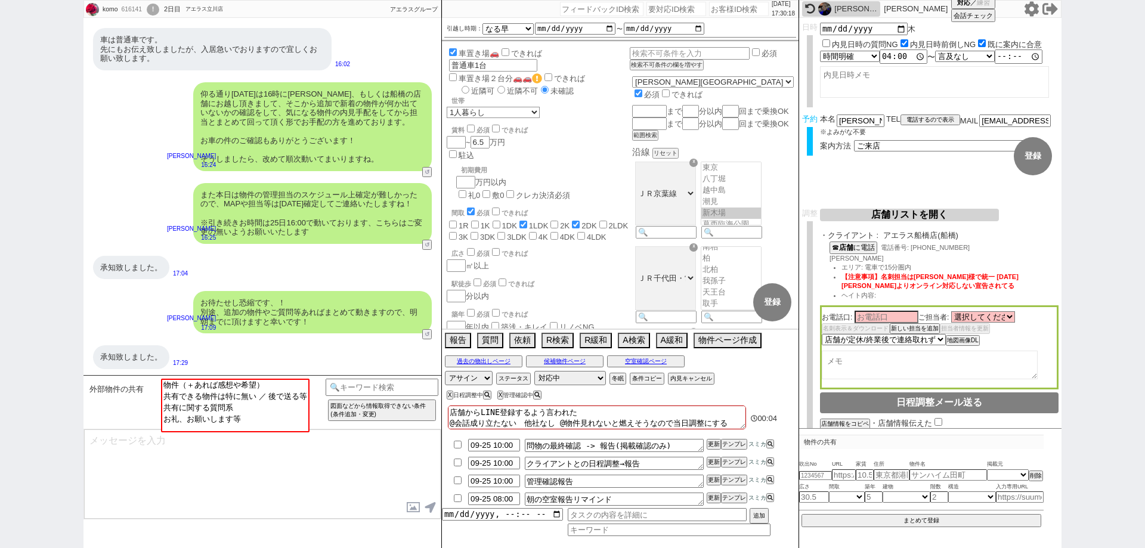
scroll to position [116, 0]
click at [639, 338] on button "A検索" at bounding box center [632, 339] width 29 height 13
click at [728, 339] on button "物件ページ作成 今は物件がないので押せません" at bounding box center [727, 339] width 66 height 13
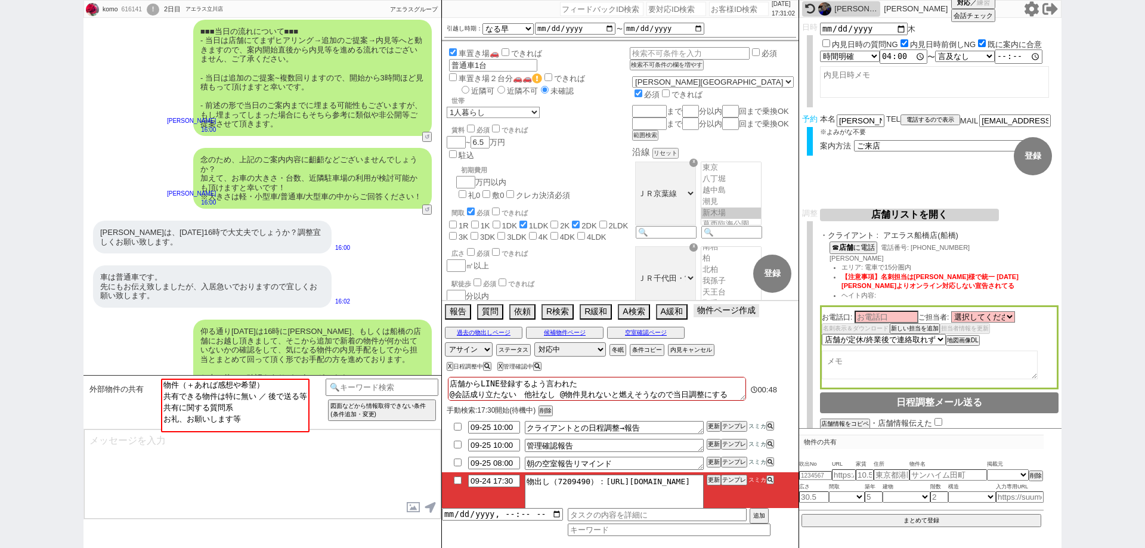
scroll to position [26, 0]
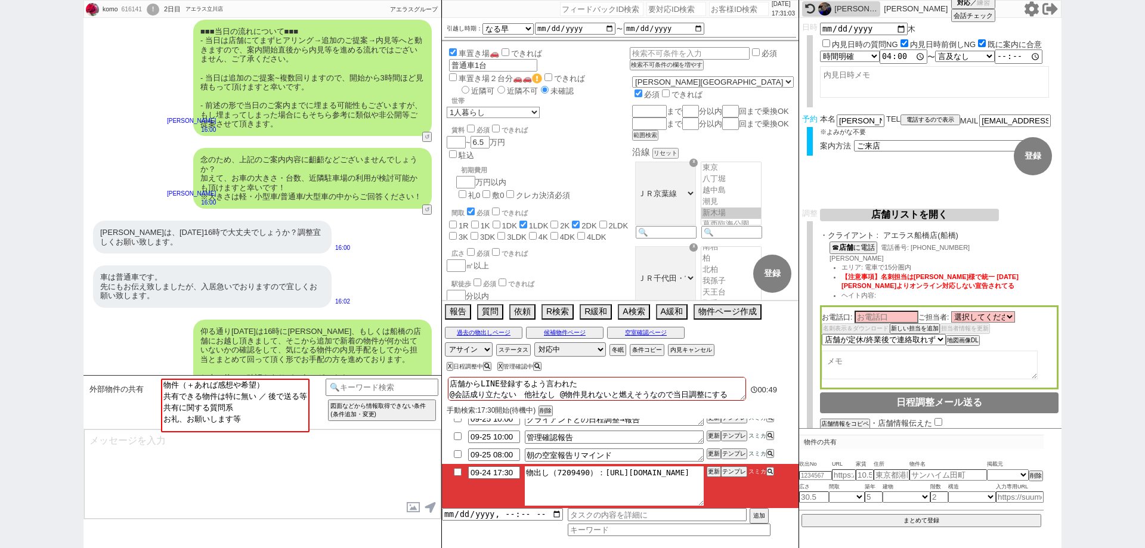
drag, startPoint x: 695, startPoint y: 485, endPoint x: 599, endPoint y: 461, distance: 99.0
click at [599, 461] on ul "09-25 10:00 問物の最終確認 -> 報告(掲載確認のみ) 更新 テンプレ スミカ 09-25 10:00 クライアントとの日程調整→報告 更新 テン…" at bounding box center [620, 463] width 357 height 89
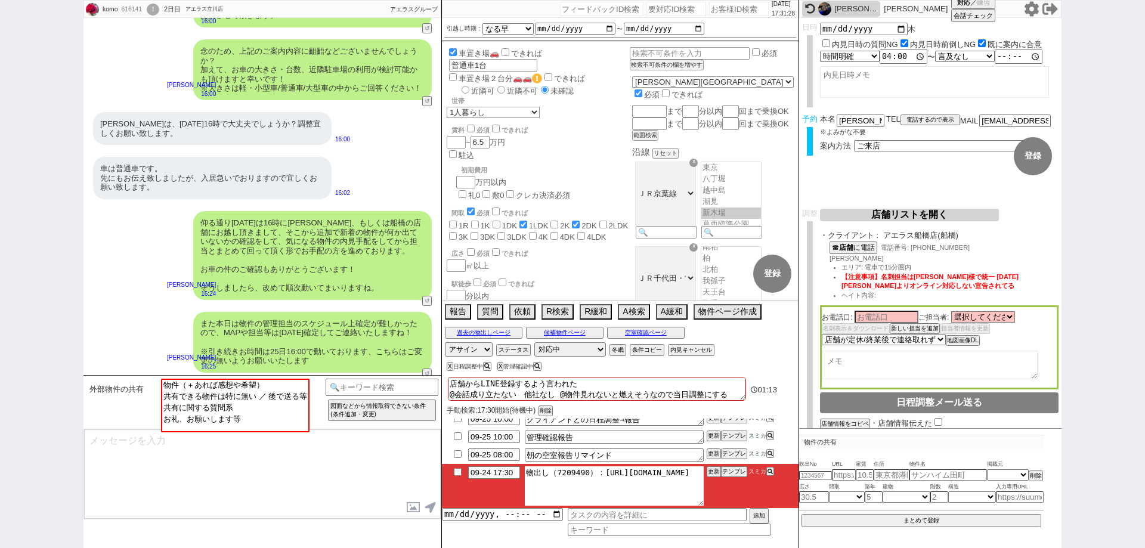
scroll to position [495, 0]
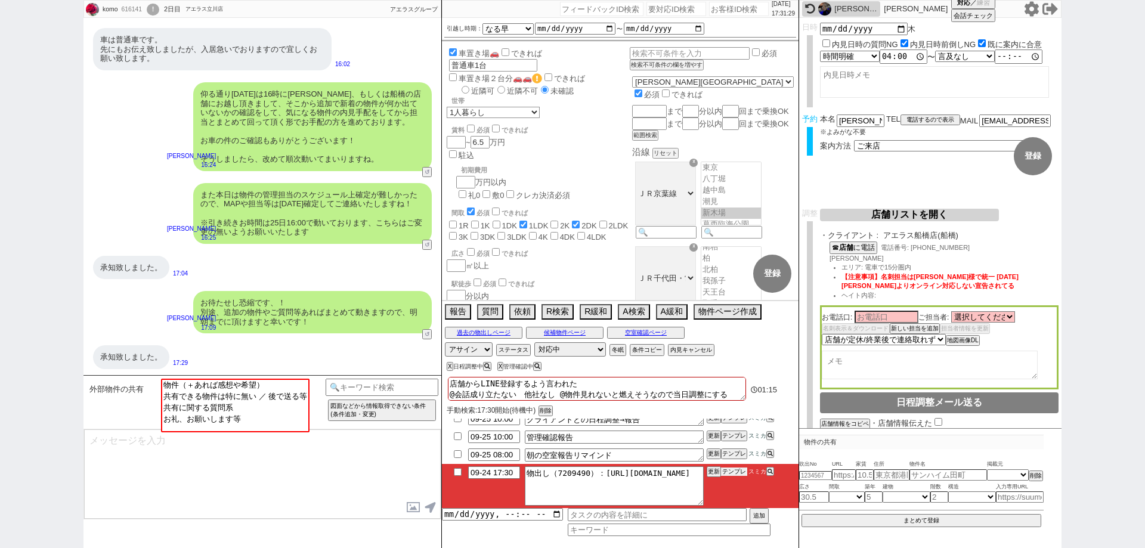
click at [733, 474] on button "テンプレ" at bounding box center [734, 472] width 26 height 8
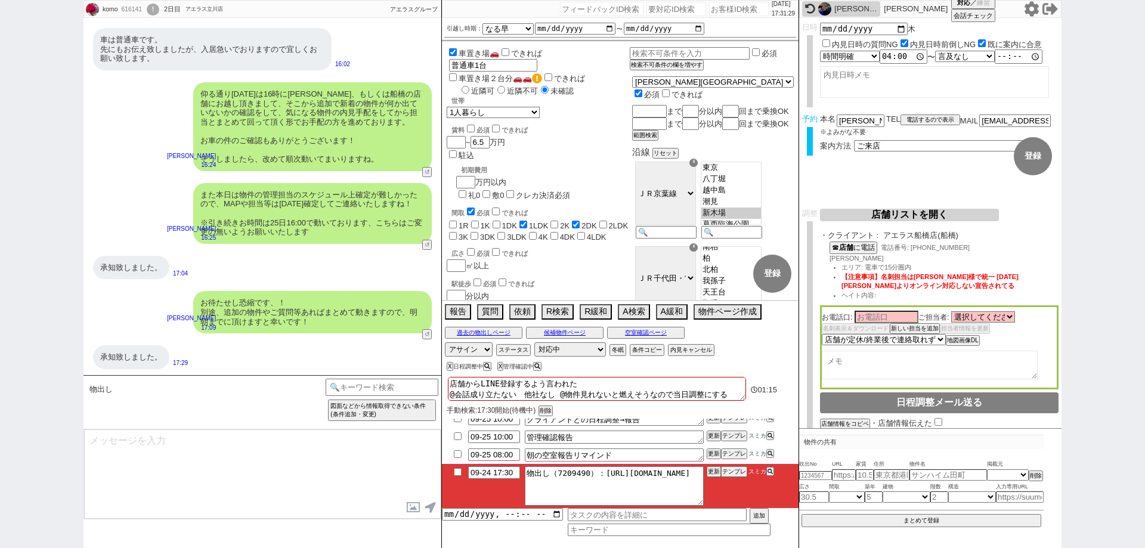
scroll to position [0, 0]
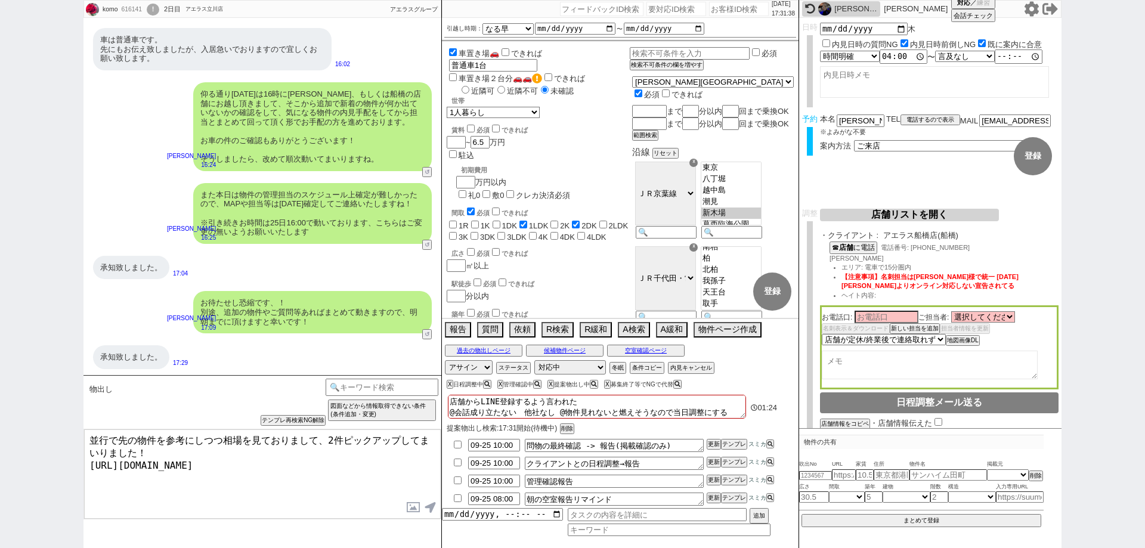
drag, startPoint x: 326, startPoint y: 441, endPoint x: 1, endPoint y: 384, distance: 330.8
click at [1, 384] on div "komo 616141 ! 0 2日目 アエラス立川店 冬眠中 自社客 アエラスグループ スミカ_BPO チャット全表示 [DATE] 習志野物件以外はないで…" at bounding box center [572, 274] width 1145 height 548
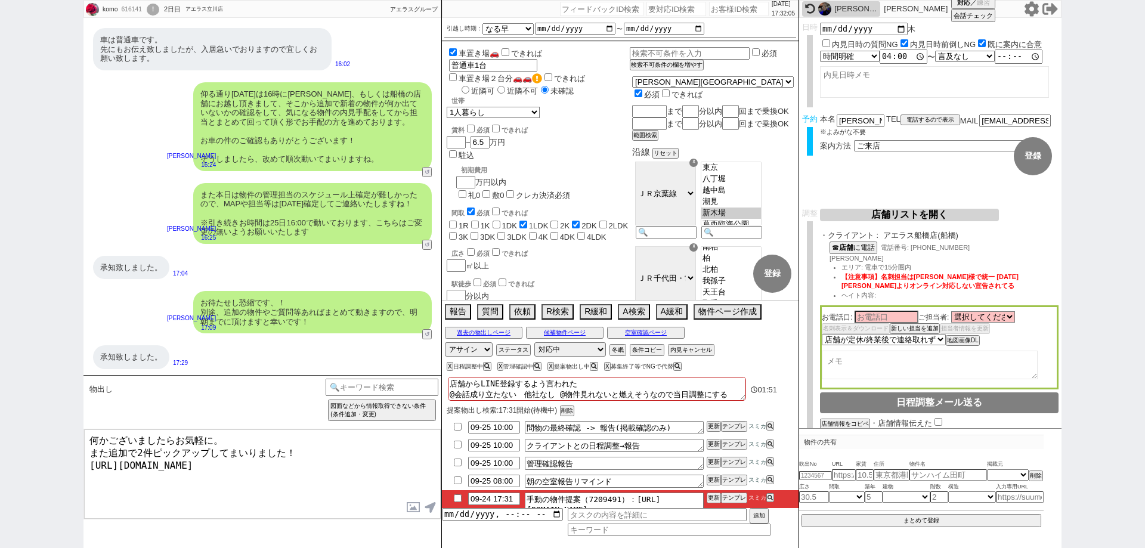
click at [347, 483] on textarea "何かございましたらお気軽に。 また追加で2件ピックアップしてまいりました！ [URL][DOMAIN_NAME]" at bounding box center [262, 474] width 357 height 89
type textarea "何かございましたらお気軽に。 また追加で2件ピックアップしてまいりました！ [URL][DOMAIN_NAME] いずれも角部屋で人気のタイプです、候補になり…"
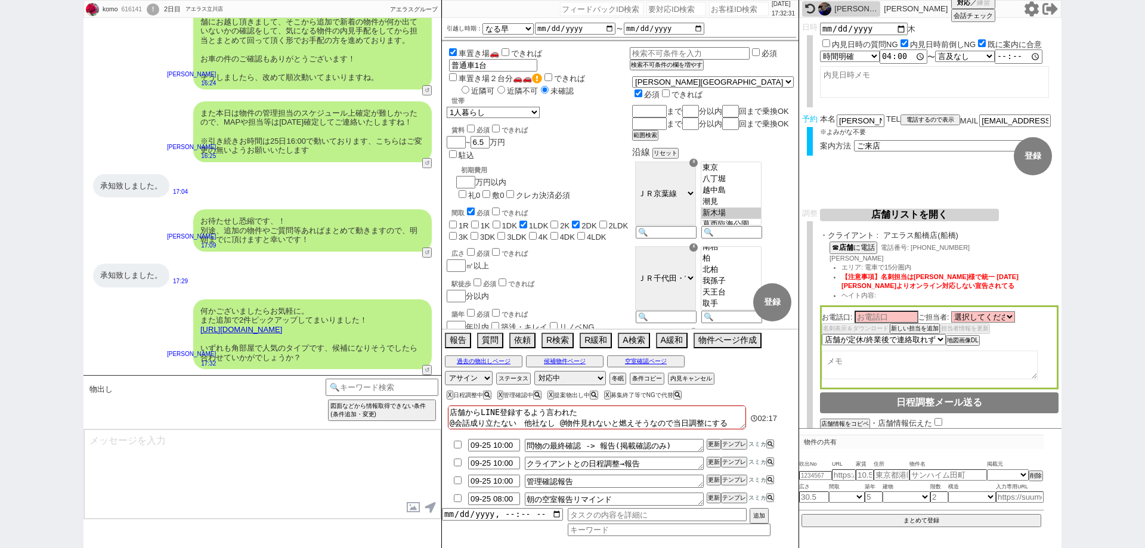
type textarea "こちらも敷礼ゼロでもありオススメのタイプです、 イメージいかがでしょうか？"
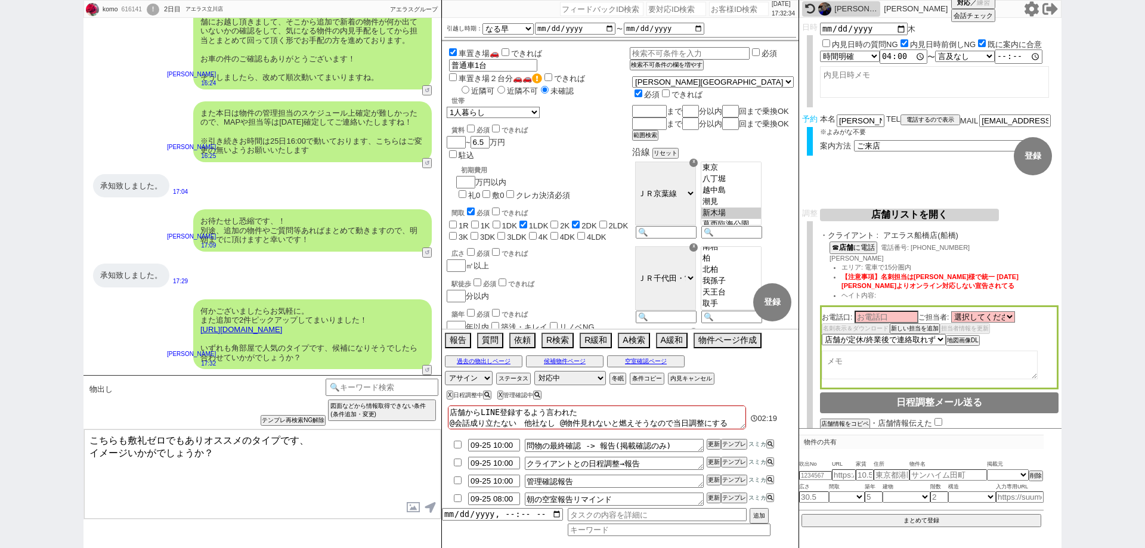
click at [130, 8] on div "616141" at bounding box center [131, 10] width 27 height 10
copy div "616141"
click at [730, 4] on input "number" at bounding box center [739, 9] width 60 height 14
paste input "616141"
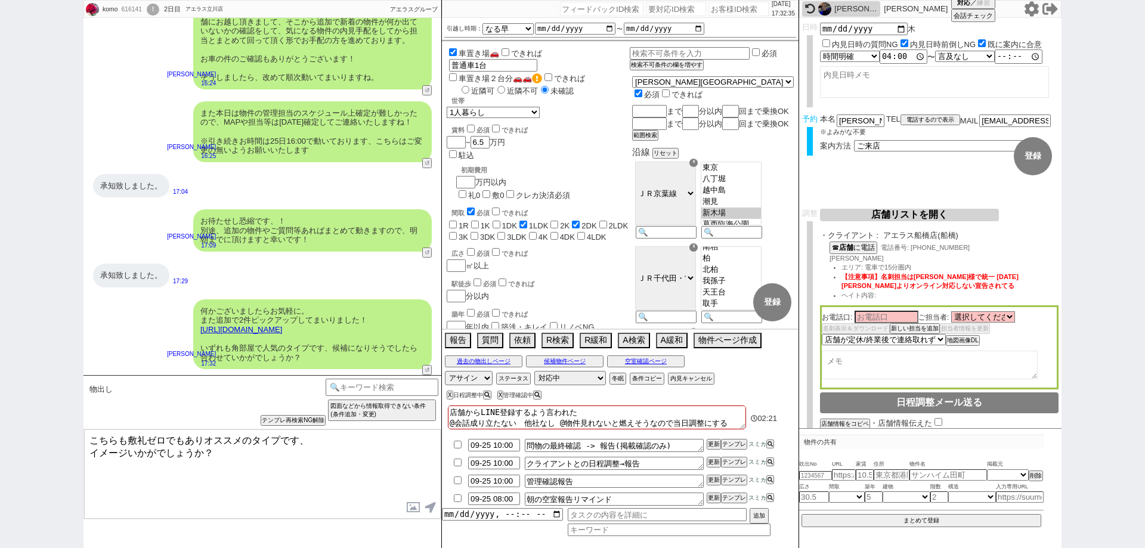
type input "616141"
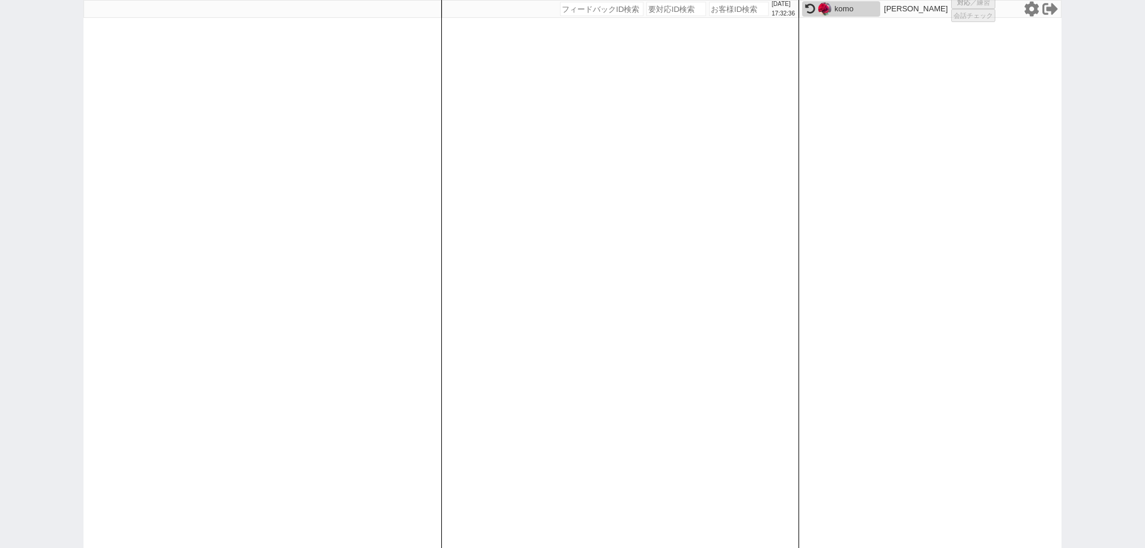
select select "1"
select select "2"
select select "10"
select select
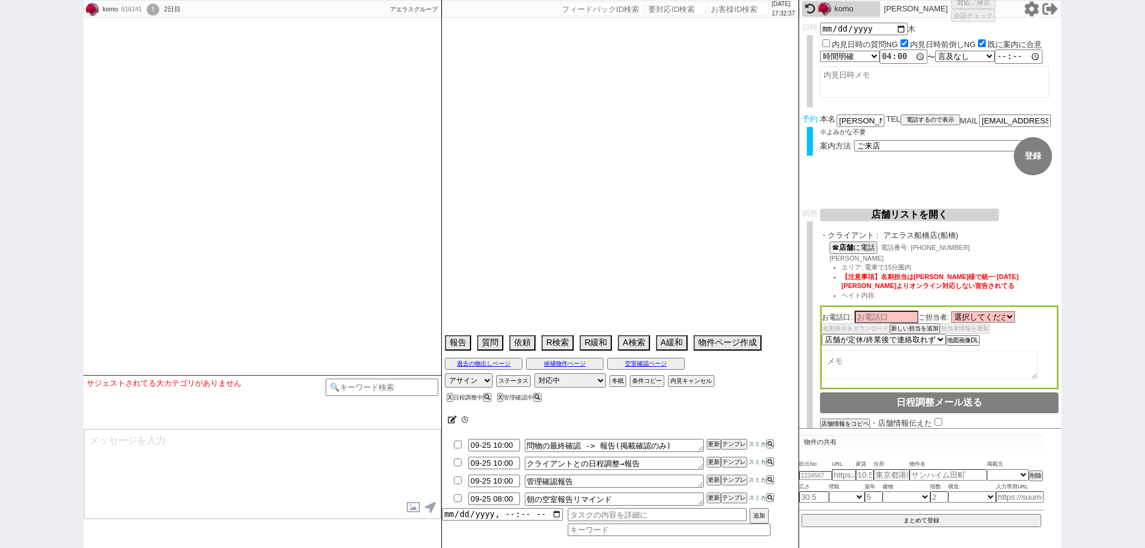
type textarea "店舗からLINE登録するよう言われた @会話成り立たない　他社なし @物件見れないと燃えそうなので当日調整にする"
select select "13"
select select "0"
select select "12"
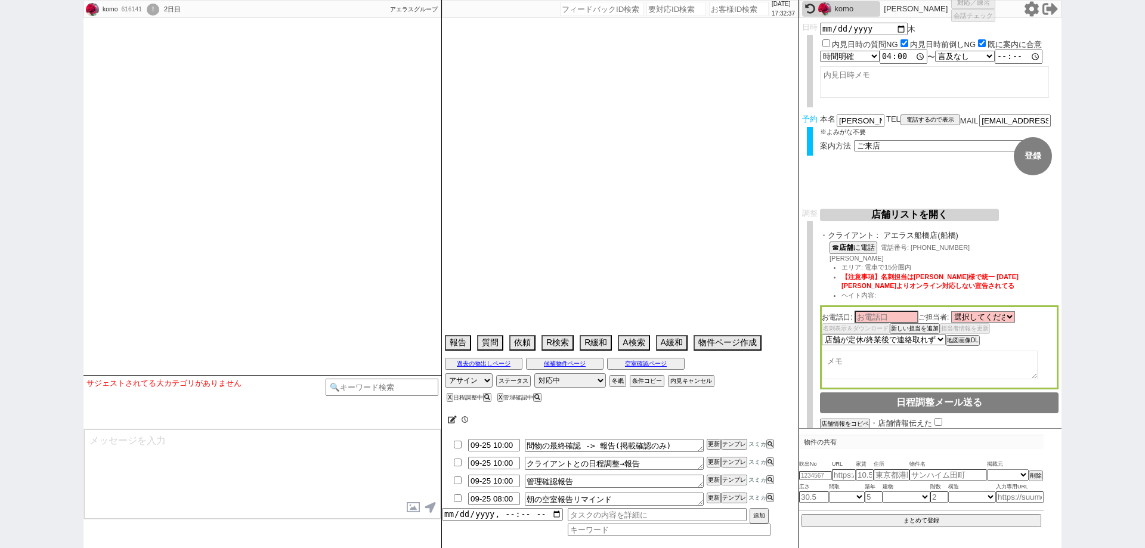
select select "431"
select select "24"
select select "770"
select select "115"
select select "29"
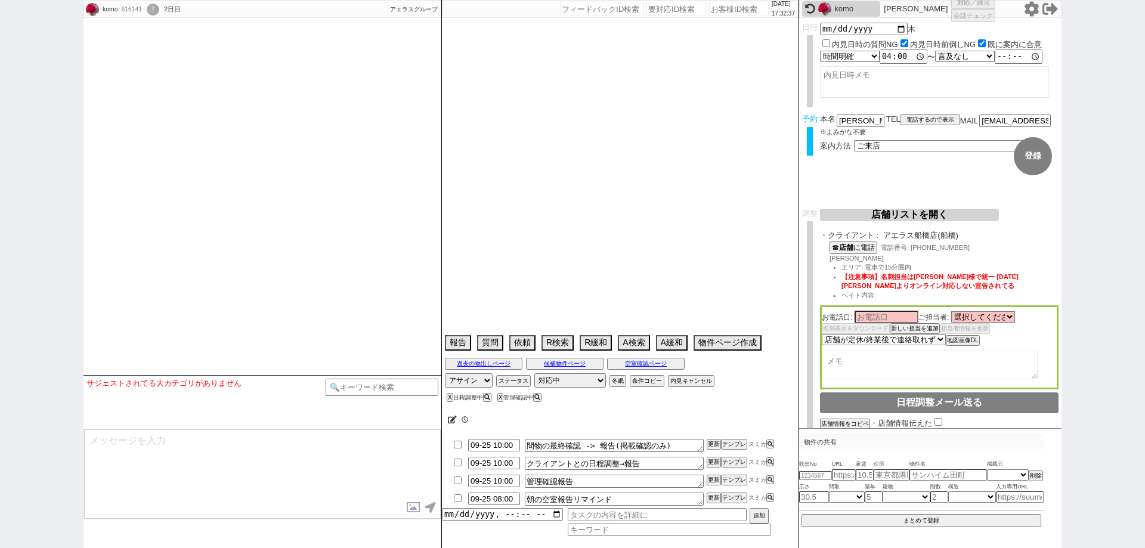
select select "882"
select select "118"
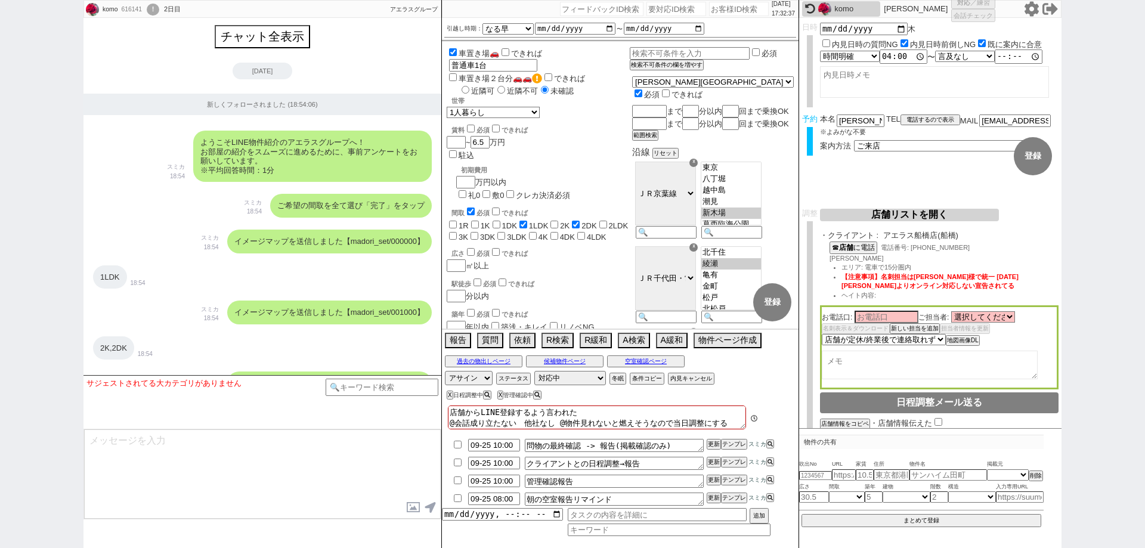
scroll to position [6067, 0]
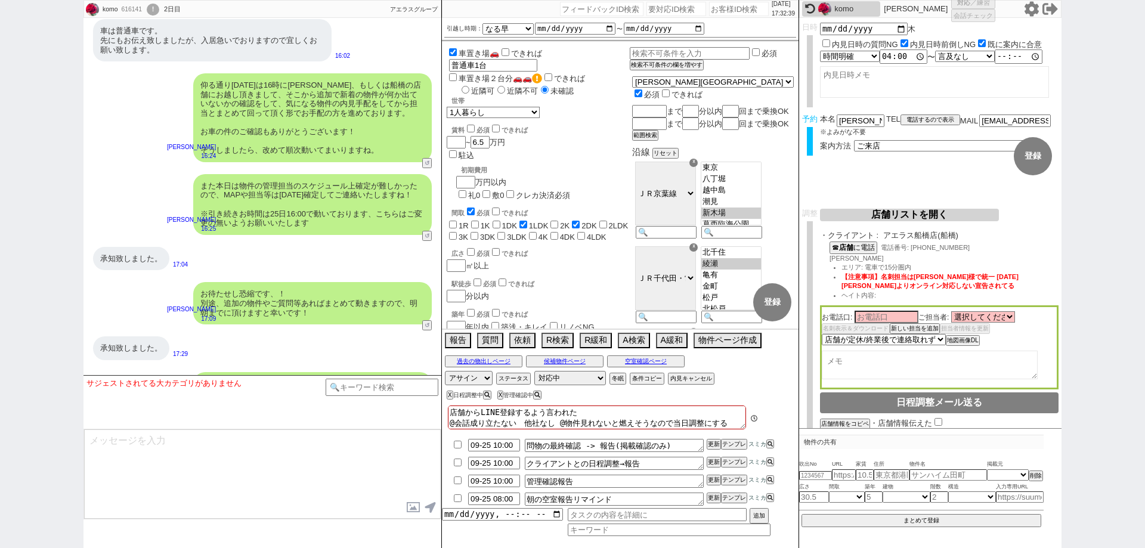
checkbox input "false"
checkbox input "true"
checkbox input "false"
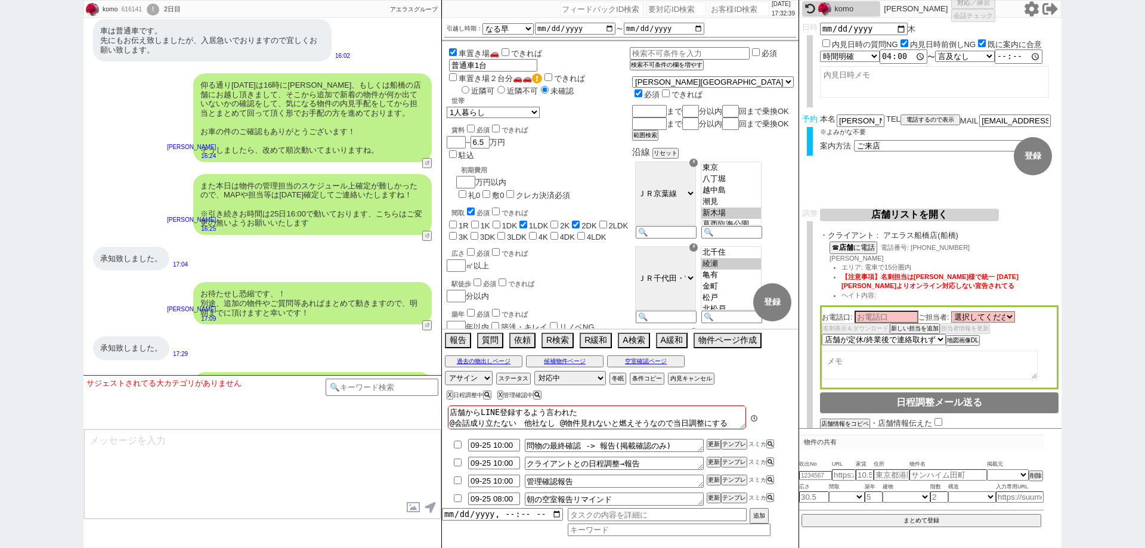
checkbox input "true"
checkbox input "false"
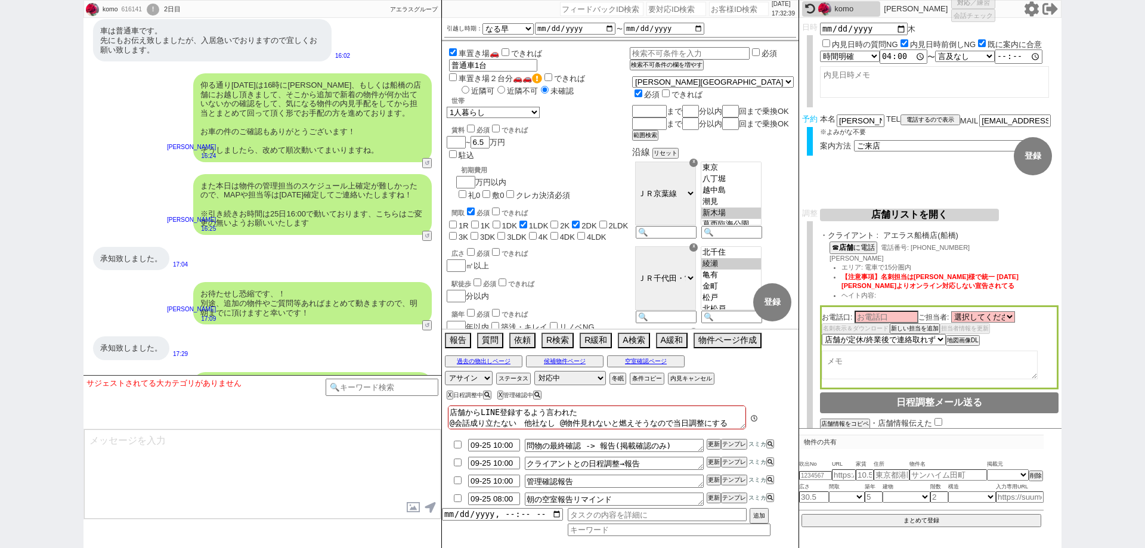
checkbox input "false"
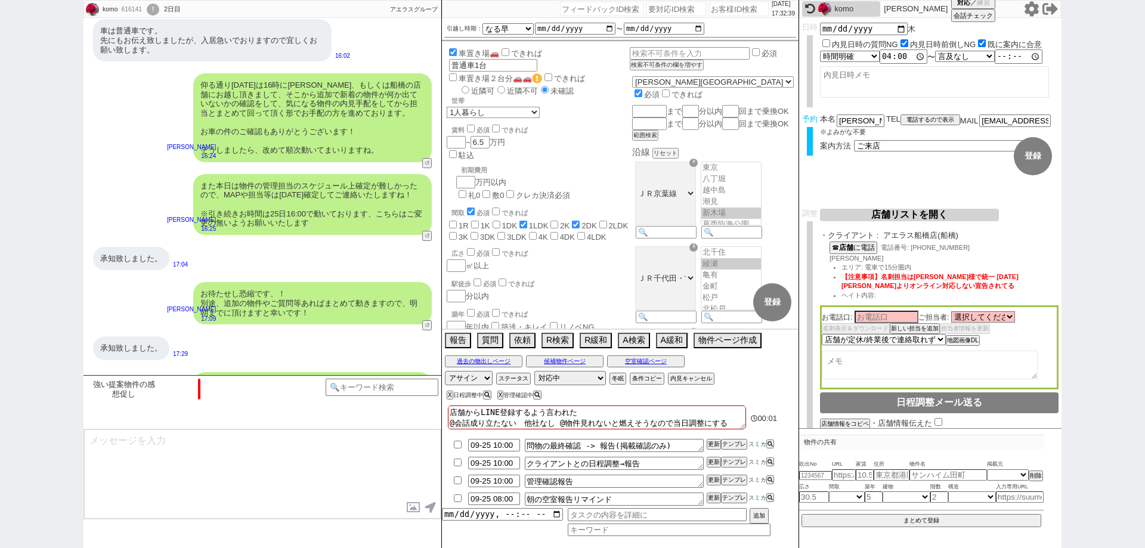
checkbox input "false"
checkbox input "true"
checkbox input "false"
checkbox input "true"
checkbox input "false"
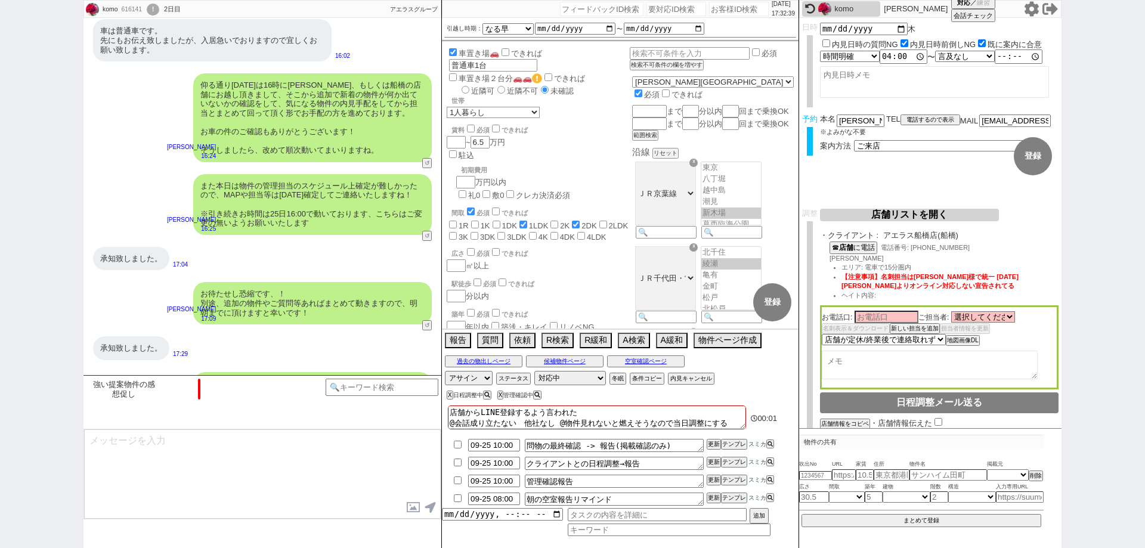
checkbox input "false"
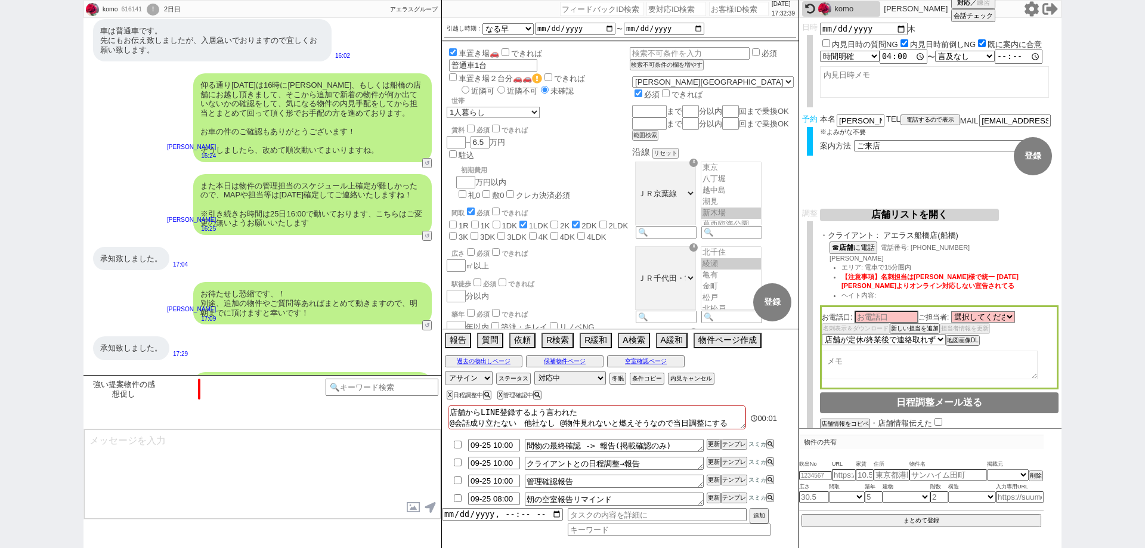
checkbox input "false"
select select "12"
select select "431"
select select "24"
select select "770"
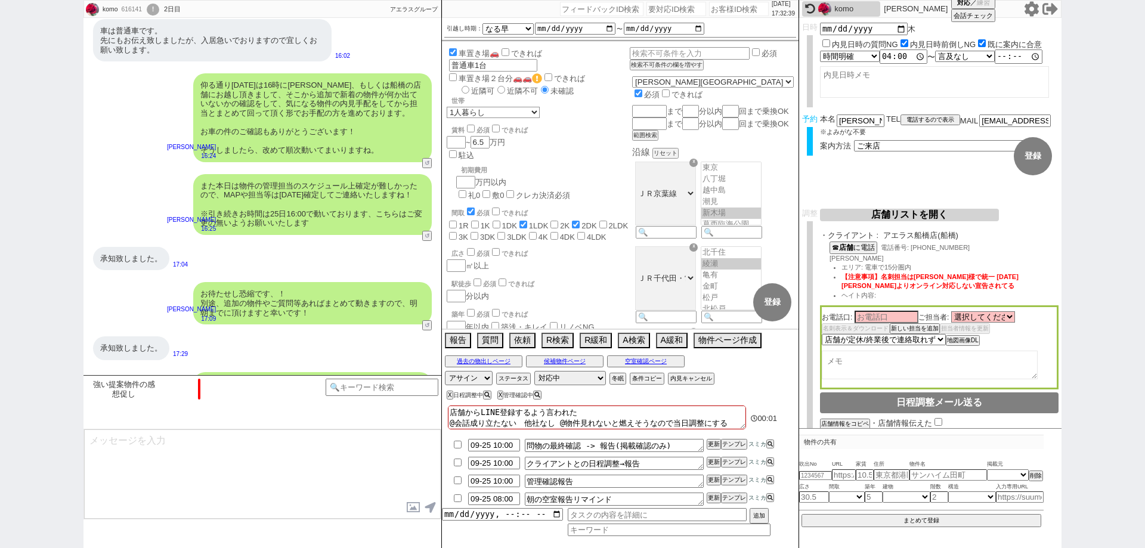
select select "115"
select select "29"
select select "882"
select select "118"
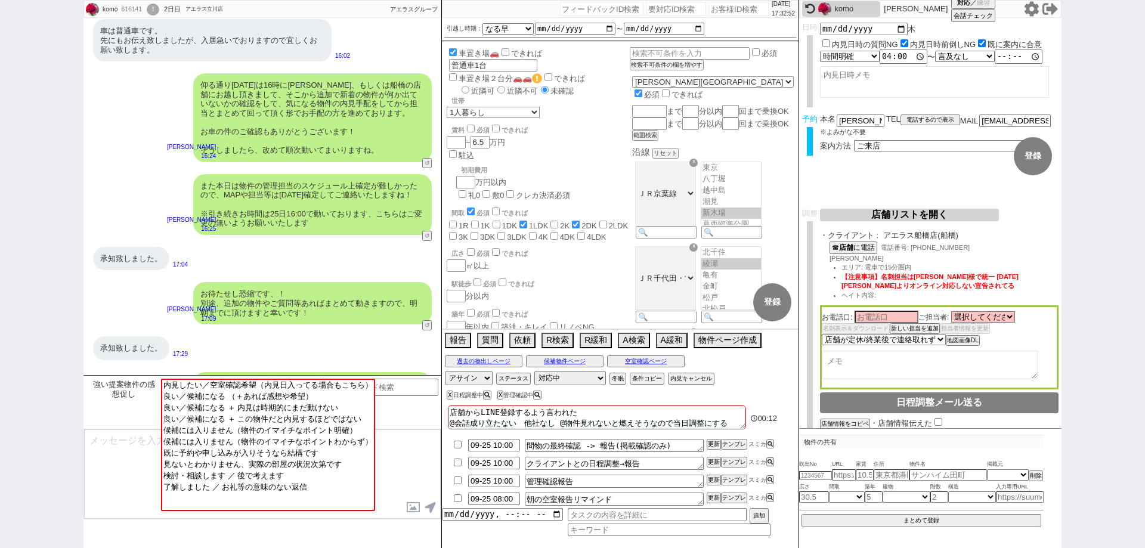
click at [0, 381] on div "komo 616141 ! 0 2日目 アエラス立川店 冬眠中 自社客 アエラスグループ スミカ_BPO チャット全表示 [DATE] 新しくフォローされまし…" at bounding box center [572, 274] width 1145 height 548
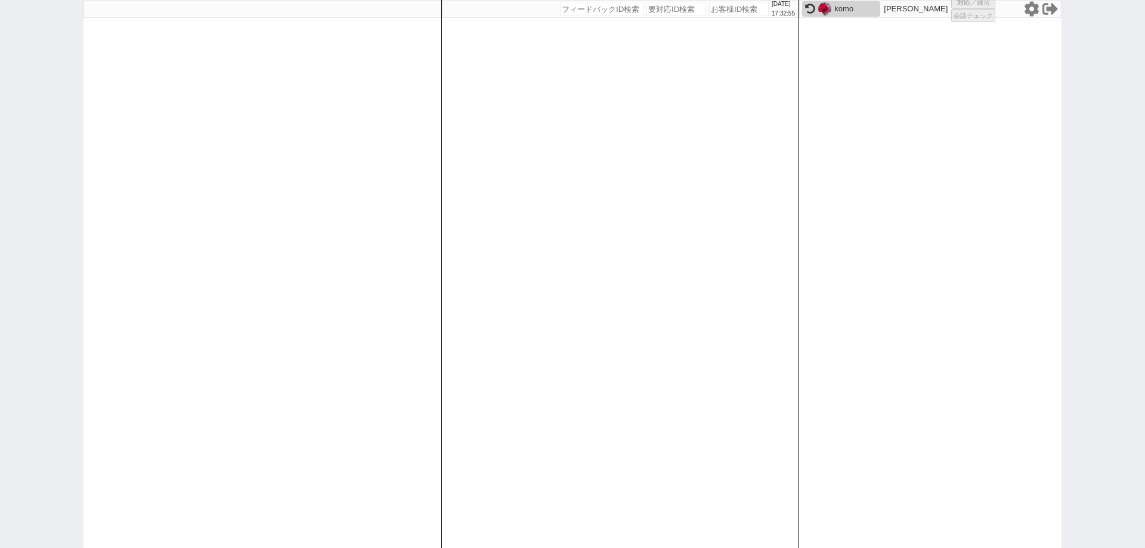
select select "6"
select select
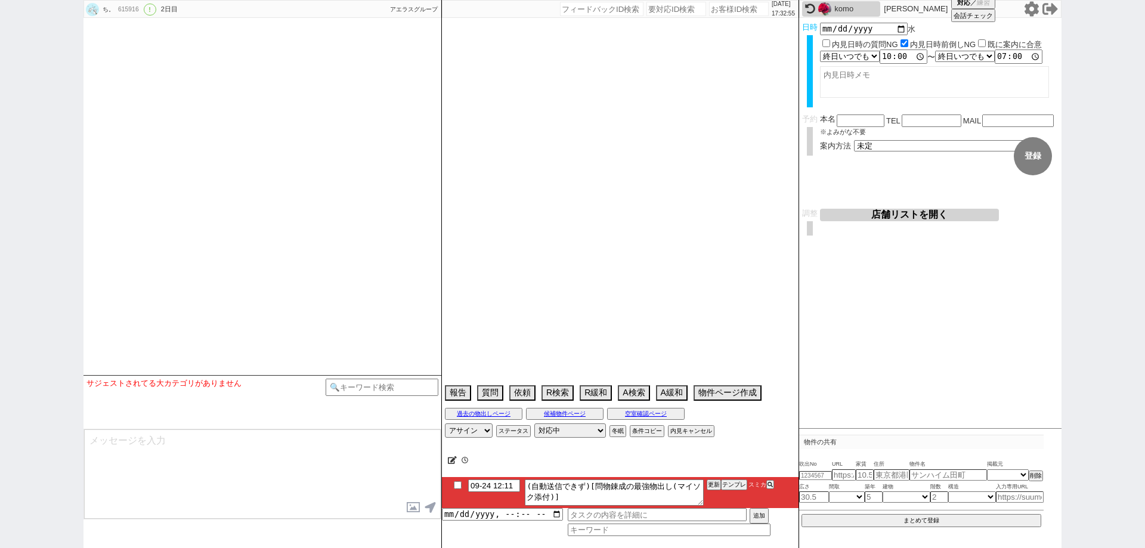
type textarea "@[PERSON_NAME]連以外希望の発言あり"
select select "15"
select select "0"
select select "14"
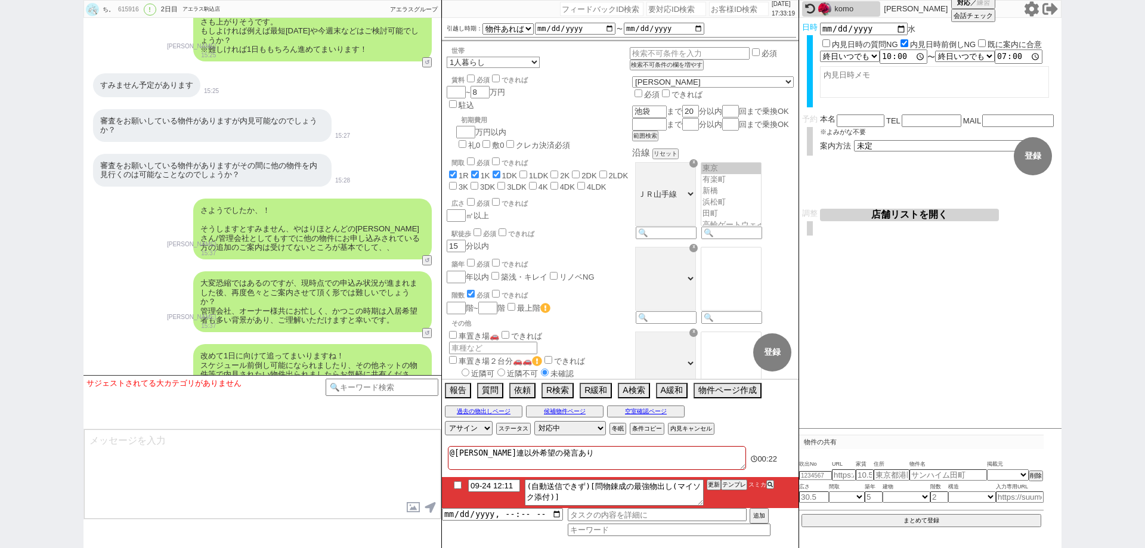
scroll to position [3032, 0]
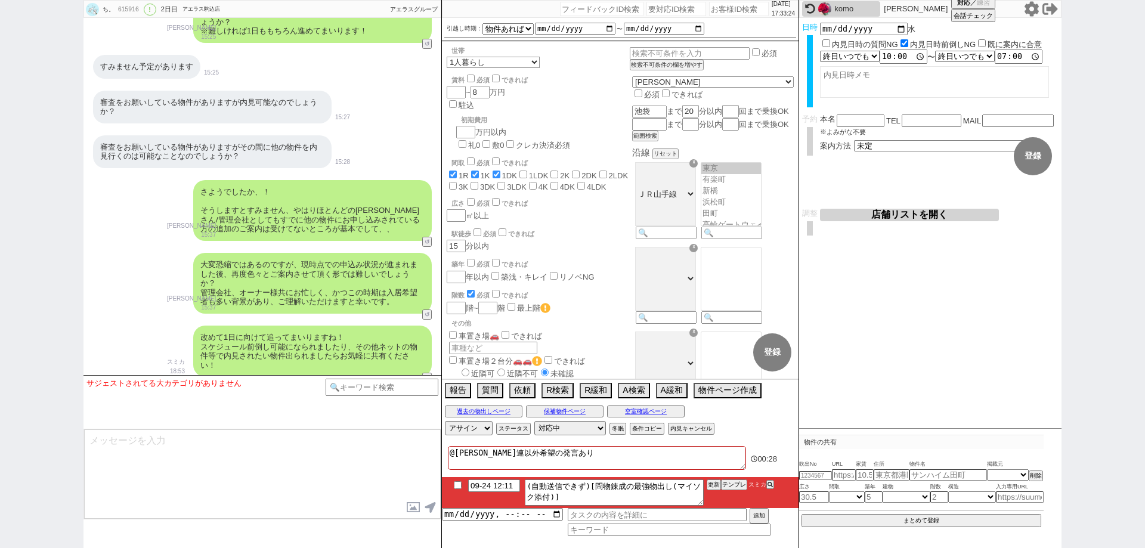
click at [125, 320] on div "改めて1日に向けて追ってまいりますね！ スケジュール前倒し可能になられましたり、その他ネットの物件等で内見されたい物件出られましたらお気軽に共有ください！ ス…" at bounding box center [263, 351] width 358 height 63
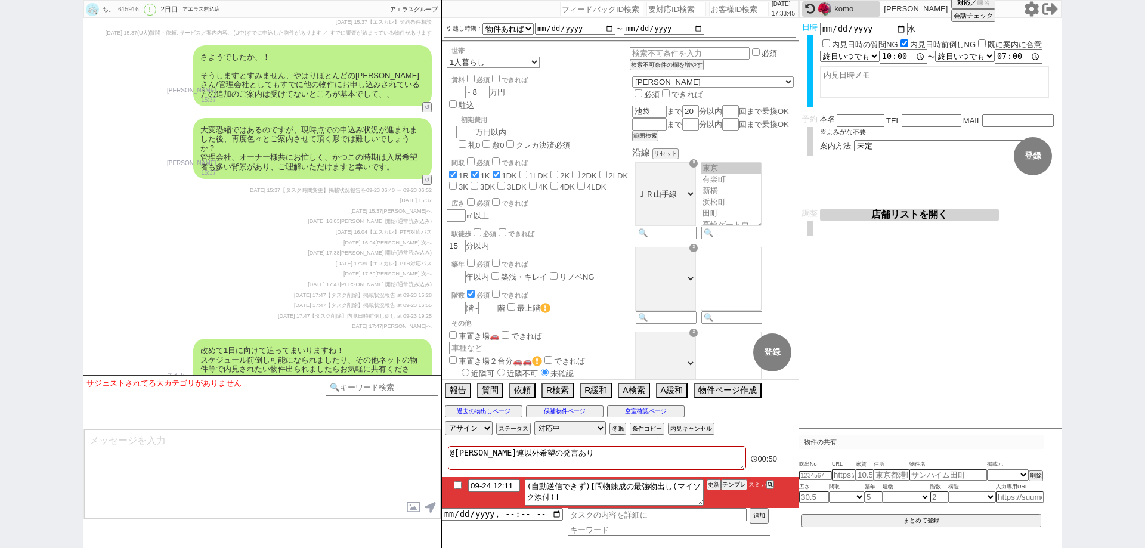
scroll to position [3862, 0]
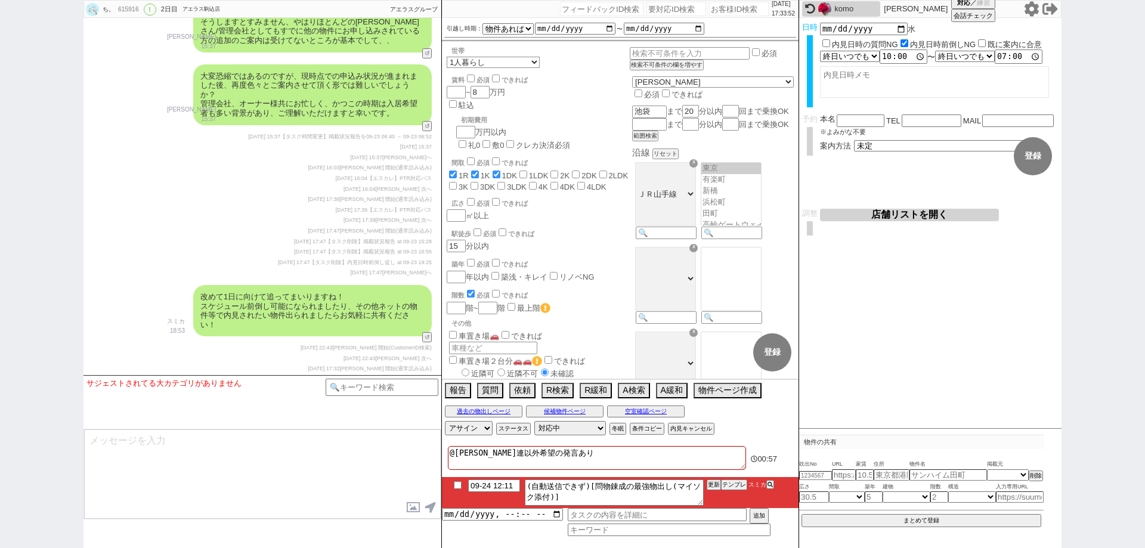
click at [456, 487] on input "checkbox" at bounding box center [457, 485] width 17 height 8
checkbox input "true"
click at [515, 427] on button "ステータス" at bounding box center [512, 429] width 32 height 10
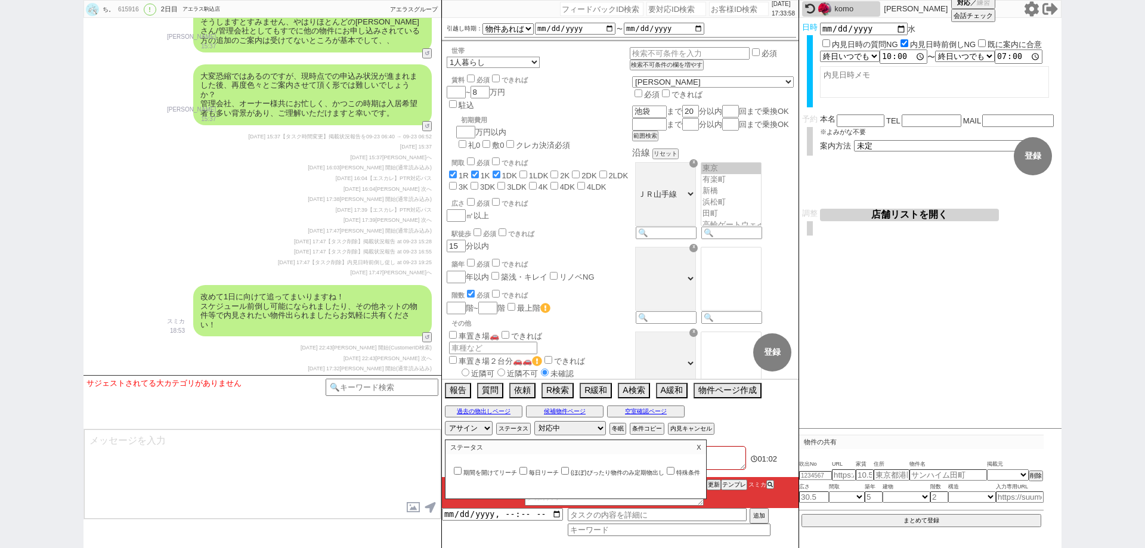
click at [458, 468] on input "期間を開けてリーチ" at bounding box center [458, 471] width 8 height 8
checkbox input "true"
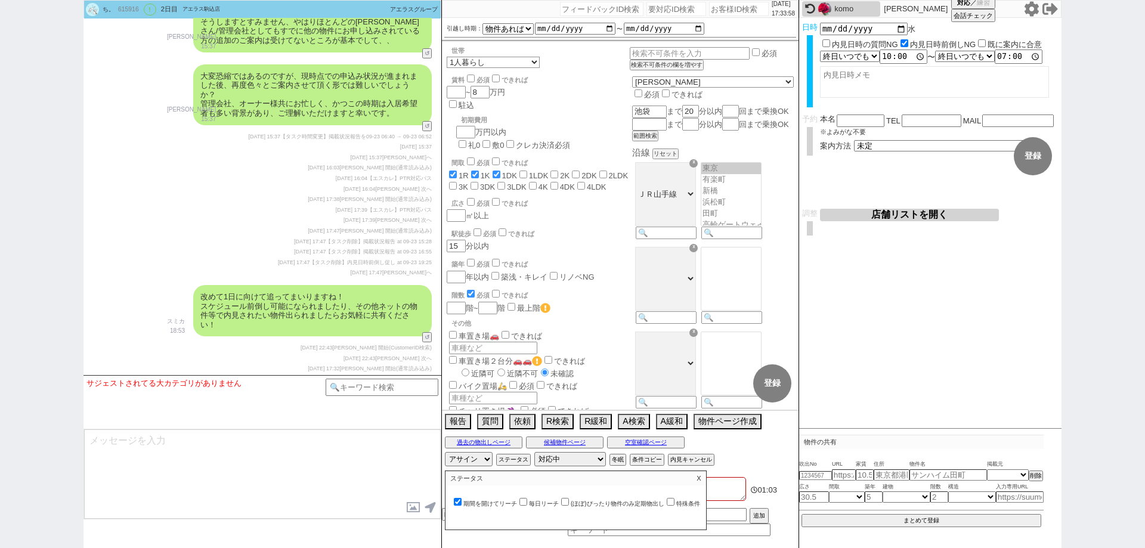
click at [706, 484] on p "X" at bounding box center [699, 478] width 14 height 14
click at [684, 521] on div "追加" at bounding box center [620, 522] width 357 height 28
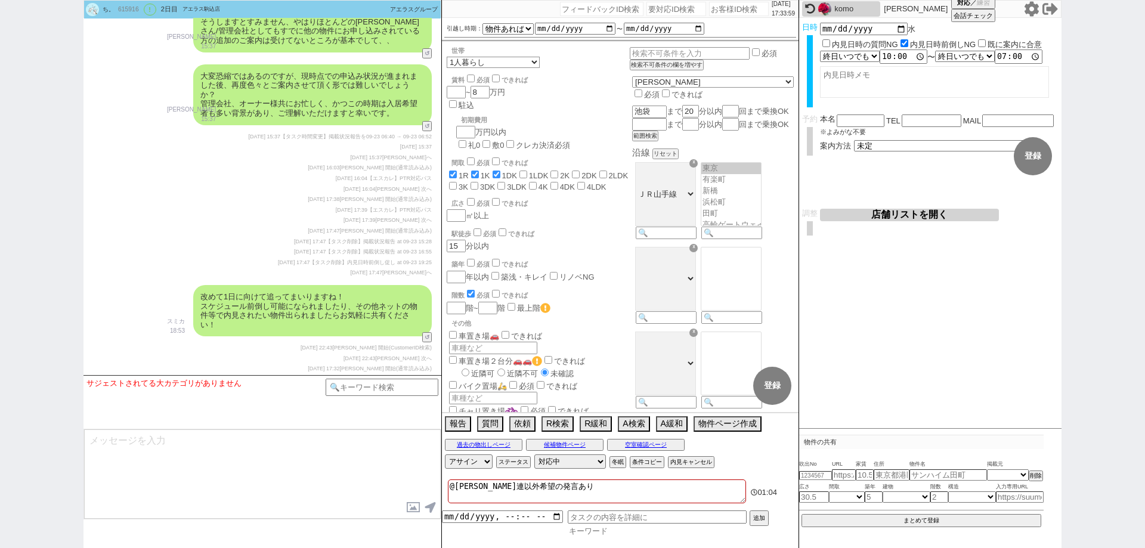
click at [685, 530] on input at bounding box center [669, 531] width 203 height 10
type input "他社"
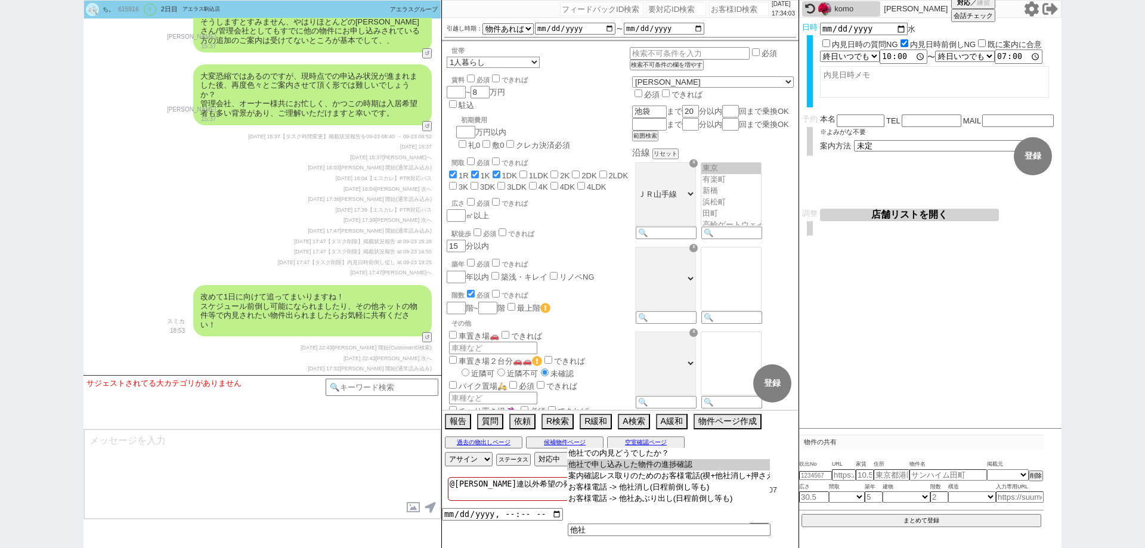
type input "他社で申し込みした物件の進捗確認"
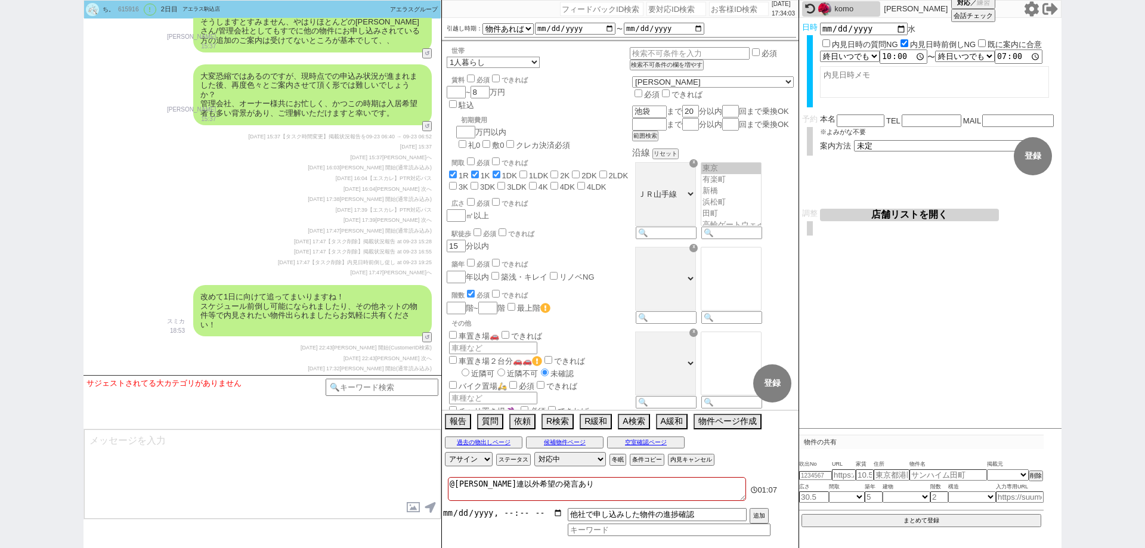
click at [555, 514] on input "datetime-local" at bounding box center [502, 513] width 121 height 10
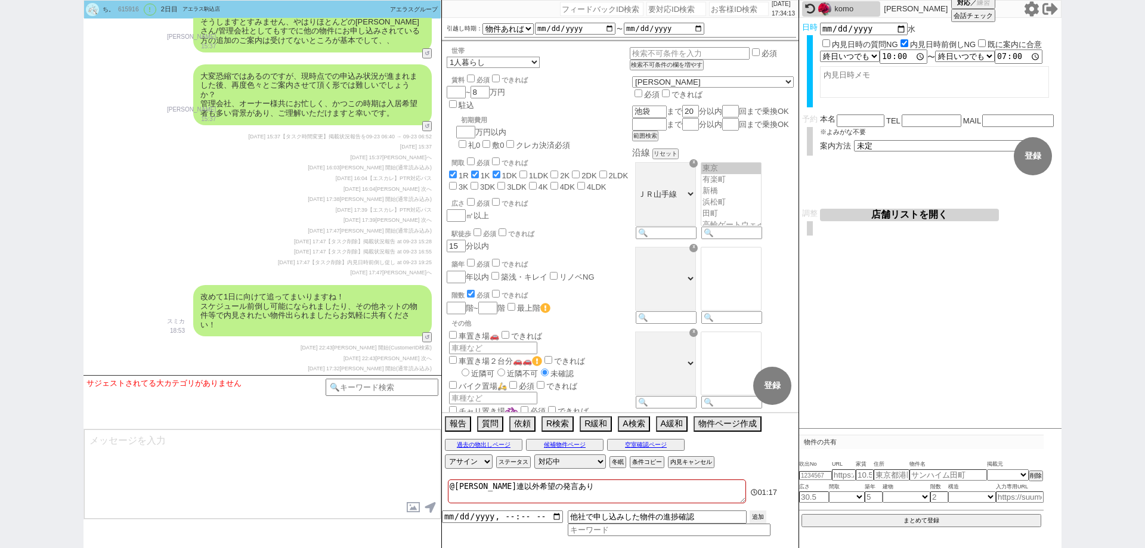
click at [767, 515] on div "他社で申し込みした物件の進捗確認 追加" at bounding box center [620, 524] width 357 height 26
click at [756, 517] on button "追加" at bounding box center [758, 517] width 17 height 13
type input "[DATE]T17:00"
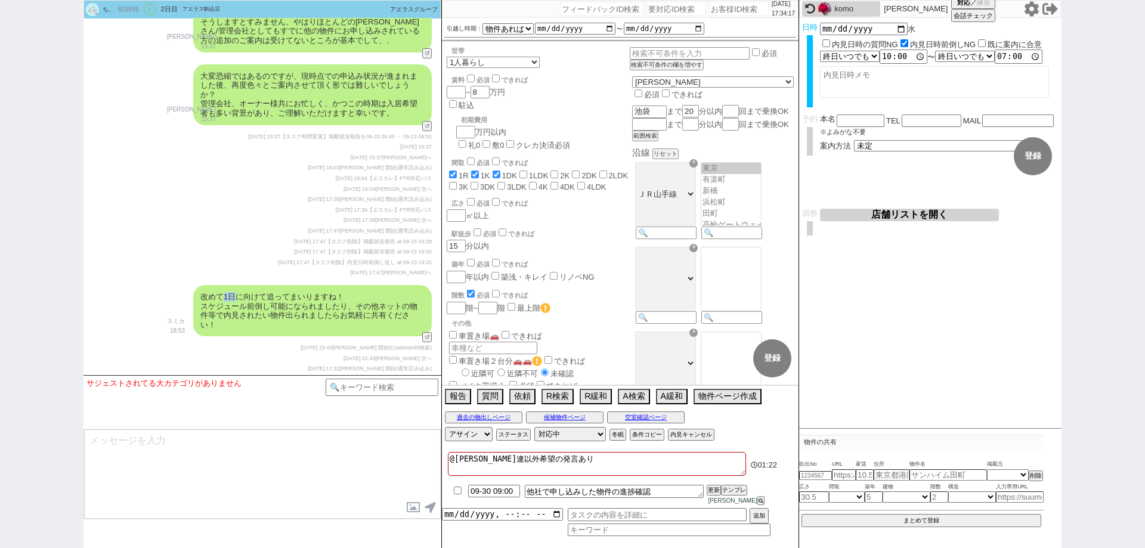
drag, startPoint x: 234, startPoint y: 295, endPoint x: 223, endPoint y: 313, distance: 21.5
click at [221, 296] on div "改めて1日に向けて追ってまいりますね！ スケジュール前倒し可能になられましたり、その他ネットの物件等で内見されたい物件出られましたらお気軽に共有ください！" at bounding box center [312, 310] width 239 height 51
click at [239, 449] on textarea at bounding box center [262, 474] width 357 height 89
drag, startPoint x: 198, startPoint y: 298, endPoint x: 227, endPoint y: 297, distance: 28.6
click at [227, 297] on div "改めて1日に向けて追ってまいりますね！ スケジュール前倒し可能になられましたり、その他ネットの物件等で内見されたい物件出られましたらお気軽に共有ください！" at bounding box center [312, 310] width 239 height 51
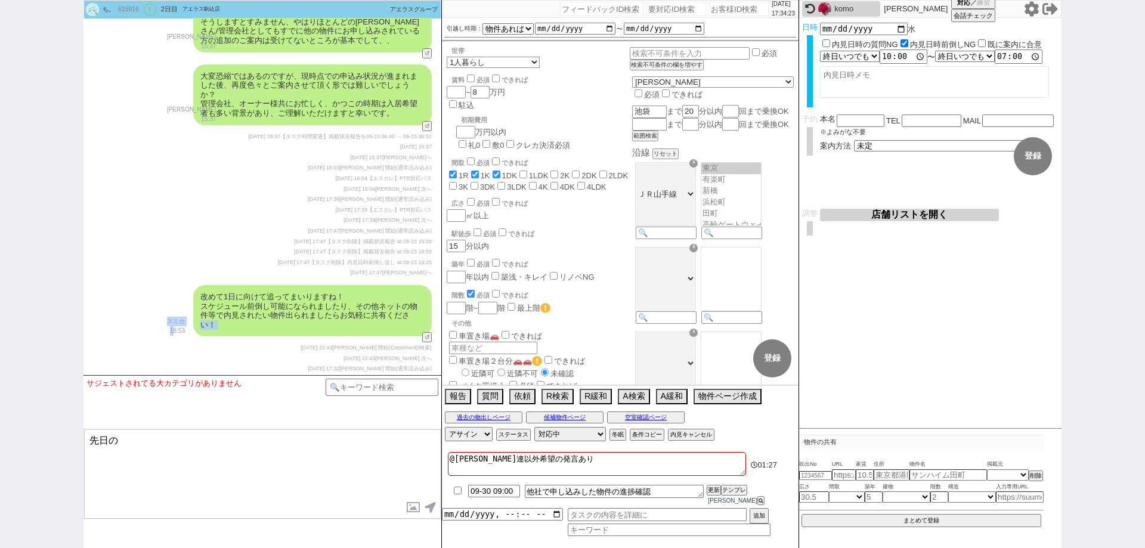
drag, startPoint x: 191, startPoint y: 332, endPoint x: 177, endPoint y: 344, distance: 19.1
click at [177, 336] on div "改めて1日に向けて追ってまいりますね！ スケジュール前倒し可能になられましたり、その他ネットの物件等で内見されたい物件出られましたらお気軽に共有ください！ ス…" at bounding box center [263, 310] width 358 height 63
click at [179, 350] on div "[DATE] 22:43 [PERSON_NAME] 開始(CustomerID検索)" at bounding box center [262, 349] width 339 height 10
drag, startPoint x: 186, startPoint y: 332, endPoint x: 172, endPoint y: 340, distance: 16.3
click at [170, 330] on div "改めて1日に向けて追ってまいりますね！ スケジュール前倒し可能になられましたり、その他ネットの物件等で内見されたい物件出られましたらお気軽に共有ください！ ス…" at bounding box center [263, 310] width 358 height 63
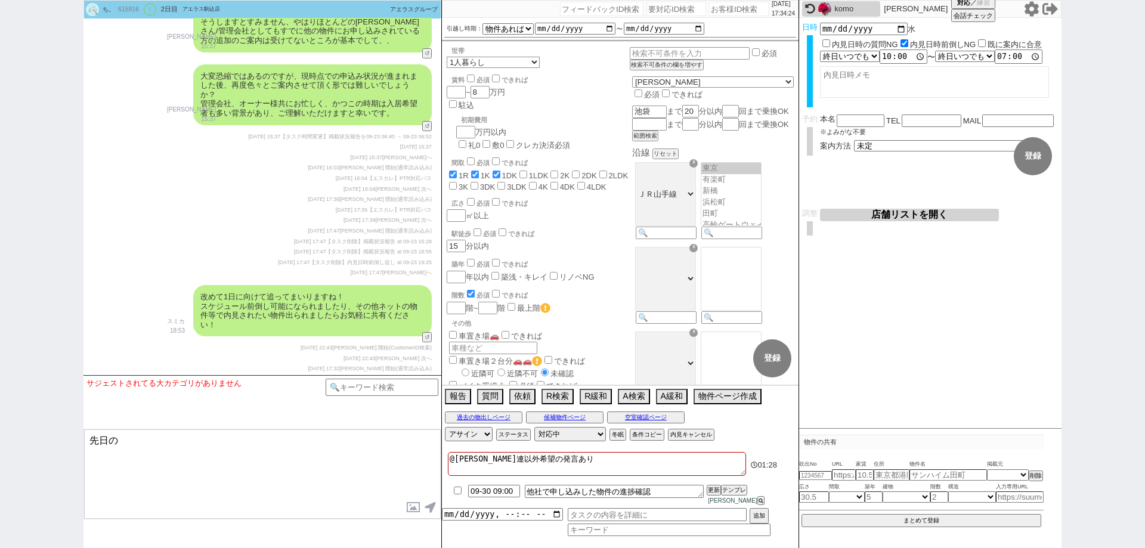
click at [177, 347] on div "[DATE] 22:43 [PERSON_NAME] 開始(CustomerID検索)" at bounding box center [262, 349] width 339 height 10
drag, startPoint x: 166, startPoint y: 332, endPoint x: 181, endPoint y: 332, distance: 14.9
click at [181, 332] on div "改めて1日に向けて追ってまいりますね！ スケジュール前倒し可能になられましたり、その他ネットの物件等で内見されたい物件出られましたらお気軽に共有ください！ ス…" at bounding box center [263, 310] width 358 height 63
click at [186, 334] on div "改めて1日に向けて追ってまいりますね！ スケジュール前倒し可能になられましたり、その他ネットの物件等で内見されたい物件出られましたらお気軽に共有ください！ ス…" at bounding box center [263, 310] width 358 height 63
click at [185, 329] on div "改めて1日に向けて追ってまいりますね！ スケジュール前倒し可能になられましたり、その他ネットの物件等で内見されたい物件出られましたらお気軽に共有ください！ ス…" at bounding box center [263, 310] width 358 height 63
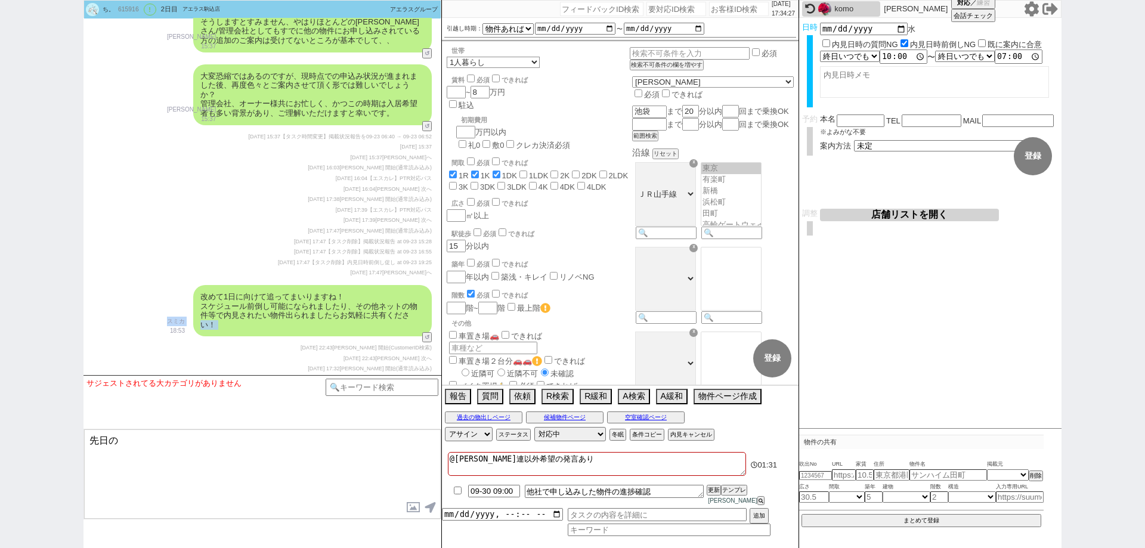
drag, startPoint x: 168, startPoint y: 330, endPoint x: 185, endPoint y: 330, distance: 16.7
click at [185, 330] on div "改めて1日に向けて追ってまいりますね！ スケジュール前倒し可能になられましたり、その他ネットの物件等で内見されたい物件出られましたらお気軽に共有ください！ ス…" at bounding box center [263, 310] width 358 height 63
copy div "い！ スミカ"
click at [187, 336] on div "改めて1日に向けて追ってまいりますね！ スケジュール前倒し可能になられましたり、その他ネットの物件等で内見されたい物件出られましたらお気軽に共有ください！ ス…" at bounding box center [263, 310] width 358 height 63
drag, startPoint x: 187, startPoint y: 330, endPoint x: 176, endPoint y: 329, distance: 11.4
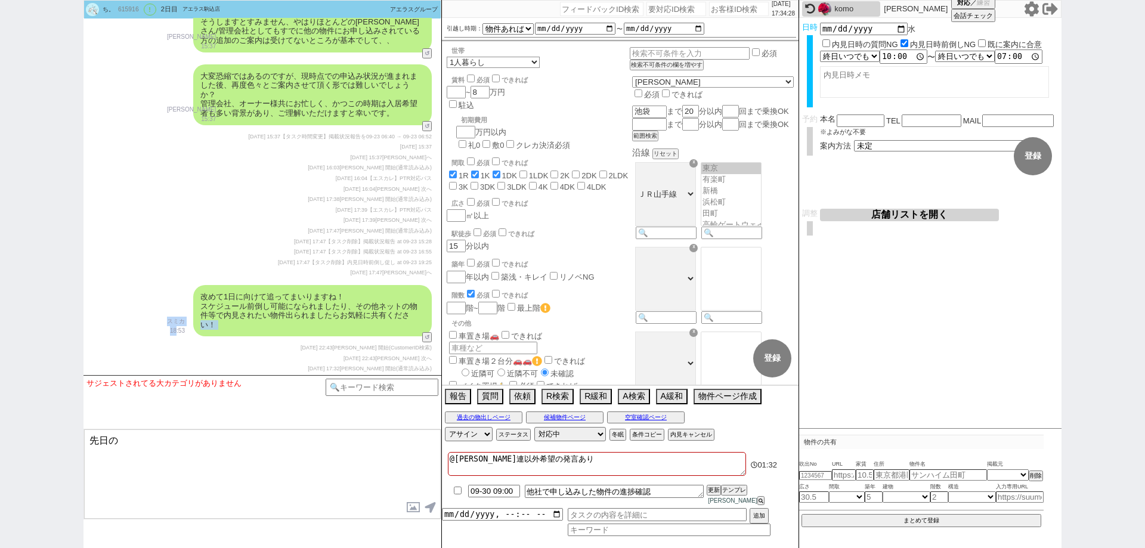
click at [176, 329] on div "改めて1日に向けて追ってまいりますね！ スケジュール前倒し可能になられましたり、その他ネットの物件等で内見されたい物件出られましたらお気軽に共有ください！ ス…" at bounding box center [263, 310] width 358 height 63
click at [178, 333] on p "18:53" at bounding box center [176, 331] width 18 height 10
click at [181, 333] on p "18:53" at bounding box center [176, 331] width 18 height 10
click at [185, 330] on div "改めて1日に向けて追ってまいりますね！ スケジュール前倒し可能になられましたり、その他ネットの物件等で内見されたい物件出られましたらお気軽に共有ください！ ス…" at bounding box center [263, 310] width 358 height 63
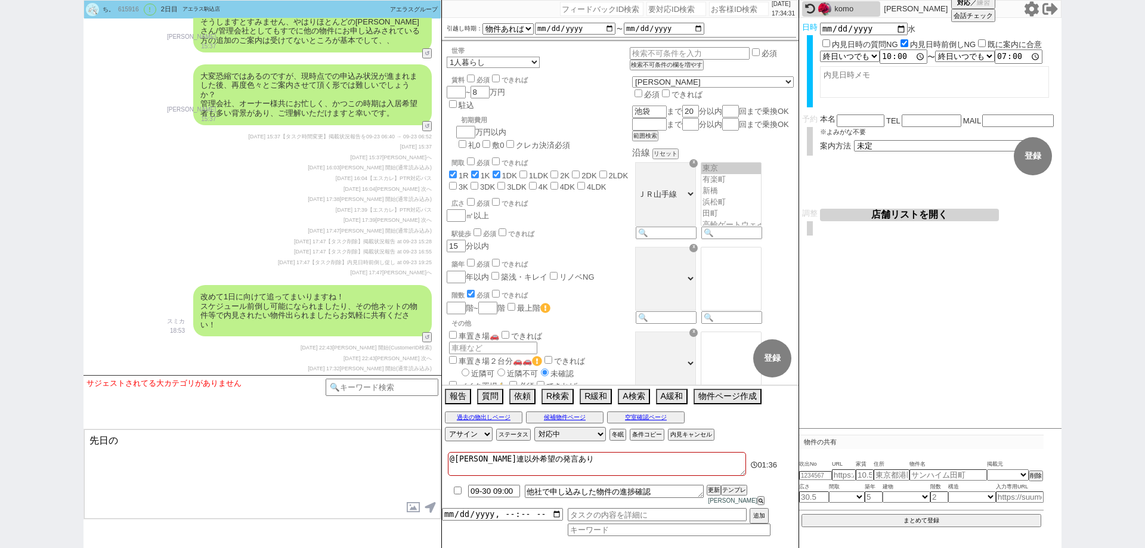
click at [172, 452] on textarea "先日の" at bounding box center [262, 474] width 357 height 89
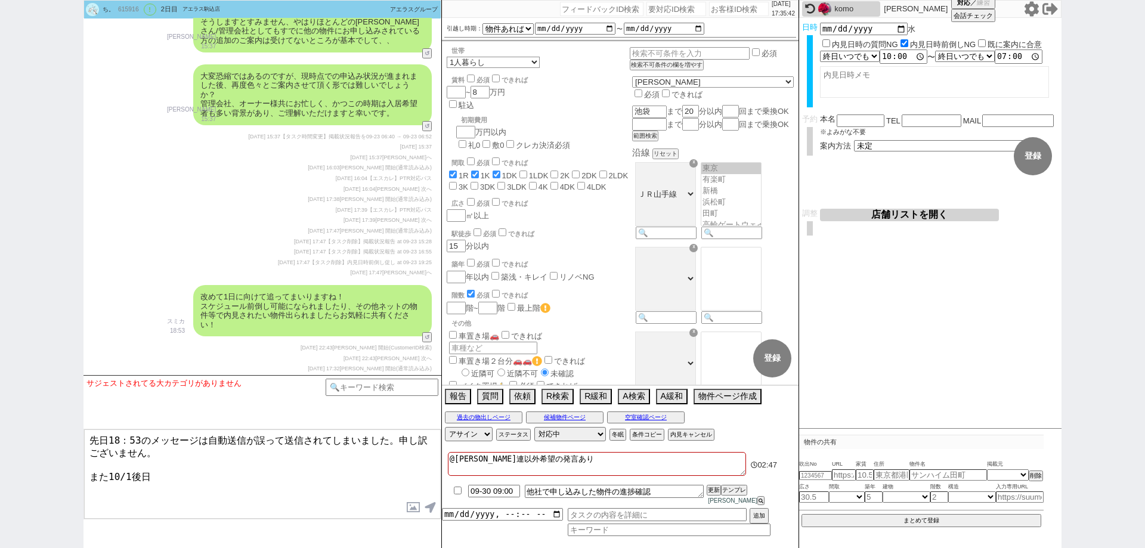
drag, startPoint x: 268, startPoint y: 184, endPoint x: 267, endPoint y: 474, distance: 289.3
click at [267, 464] on textarea "先日18：53のメッセージは自動送信が誤って送信されてしまいました。申し訳ございません。 また10/1後日" at bounding box center [262, 474] width 357 height 89
click at [122, 466] on textarea "先日18：53のメッセージは自動送信が誤って送信されてしまいました。申し訳ございません。 また10/1後日" at bounding box center [262, 474] width 357 height 89
drag, startPoint x: 369, startPoint y: 461, endPoint x: 390, endPoint y: 483, distance: 30.0
click at [390, 483] on textarea "先日18：53のメッセージは自動送信が誤って送信されてしまいました。申し訳ございません。 また10/1の件は保留とせて頂き、後日に申込みの進捗などお伺いできれ…" at bounding box center [262, 474] width 357 height 89
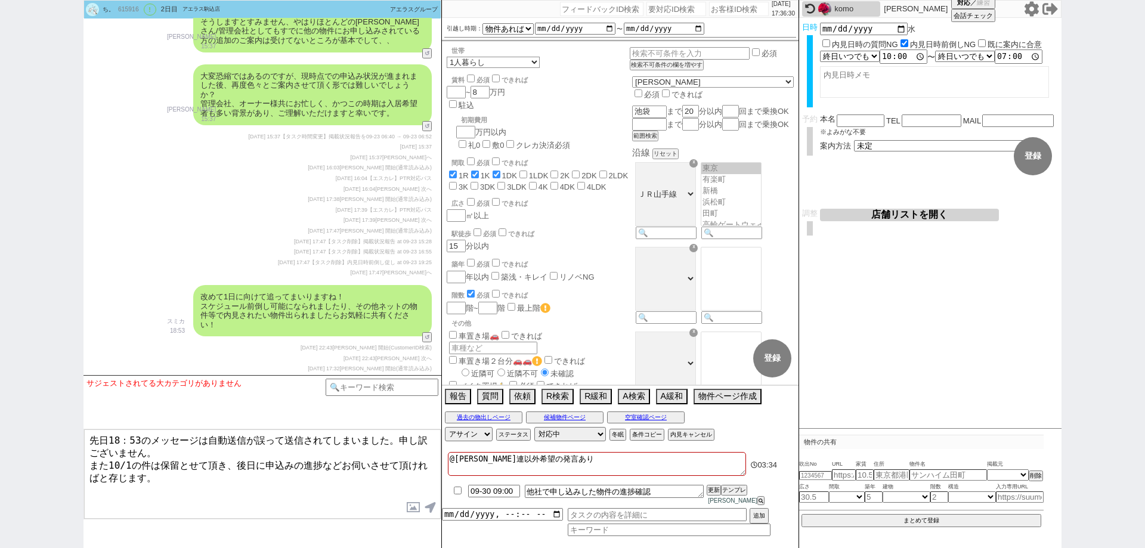
type textarea "先日18：53のメッセージは自動送信が誤って送信されてしまいました。申し訳ございません。 また10/1の件は保留とせて頂き、後日に申込みの進捗などお伺いさせて…"
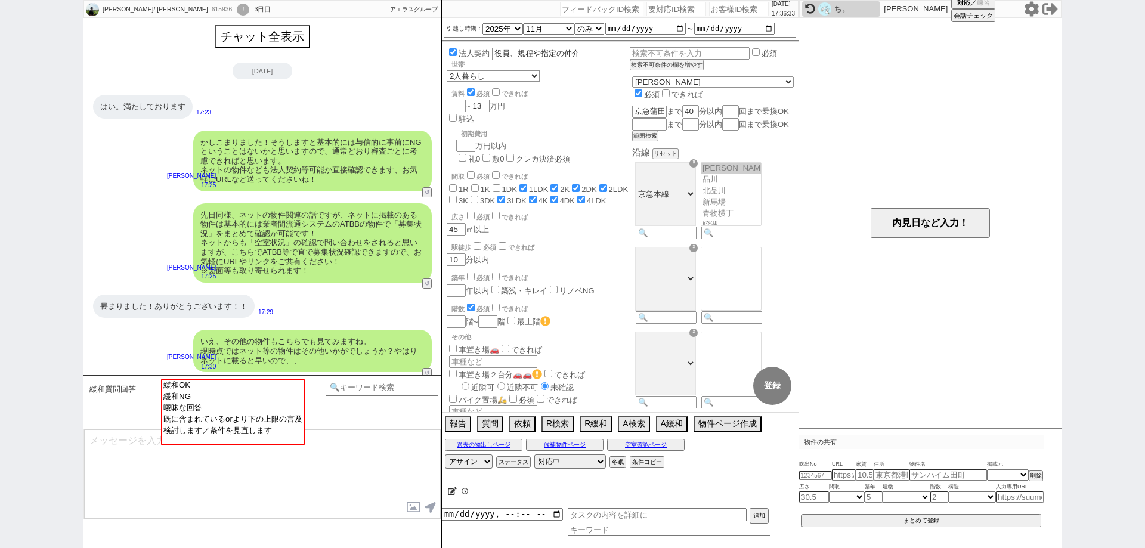
scroll to position [81, 0]
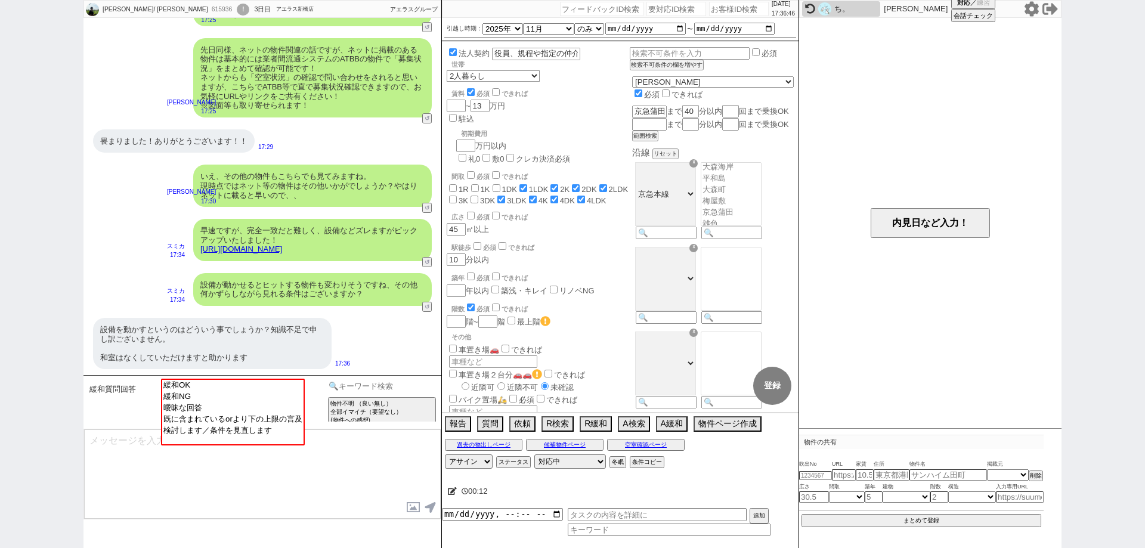
click at [373, 382] on input at bounding box center [382, 386] width 113 height 15
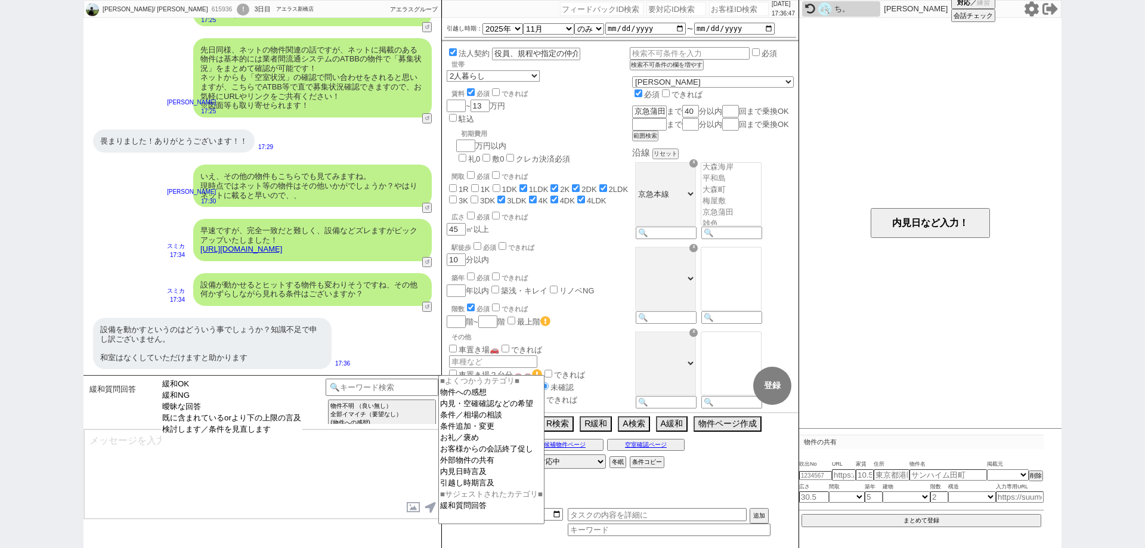
drag, startPoint x: 295, startPoint y: 396, endPoint x: 316, endPoint y: 425, distance: 35.6
click at [295, 397] on option "緩和NG" at bounding box center [231, 395] width 141 height 11
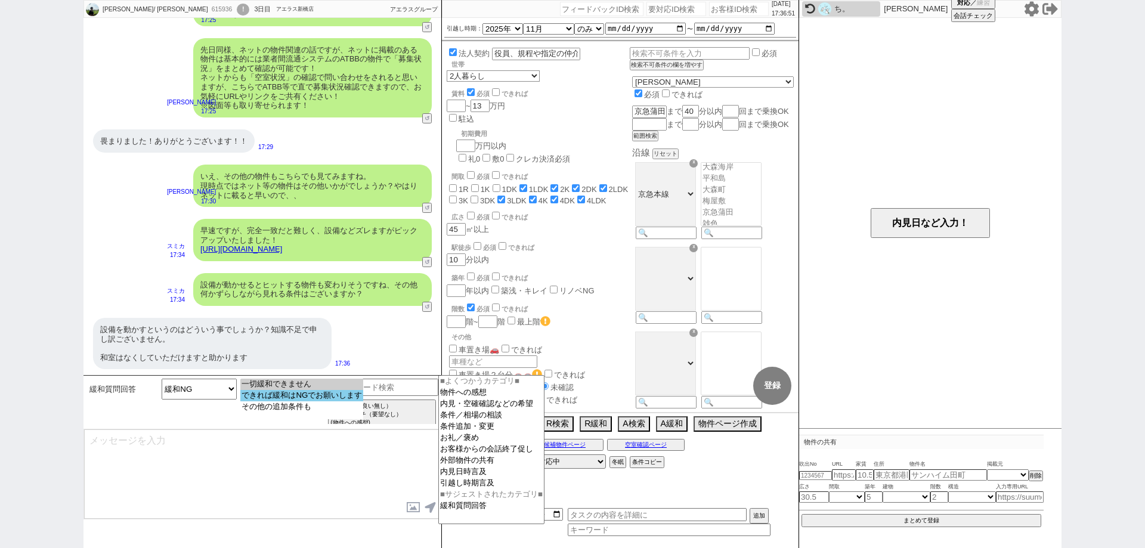
drag, startPoint x: 350, startPoint y: 404, endPoint x: 351, endPoint y: 393, distance: 11.4
click at [351, 393] on select "一切緩和できません できれば緩和はNGでお願いします その他の追加条件も" at bounding box center [301, 399] width 123 height 41
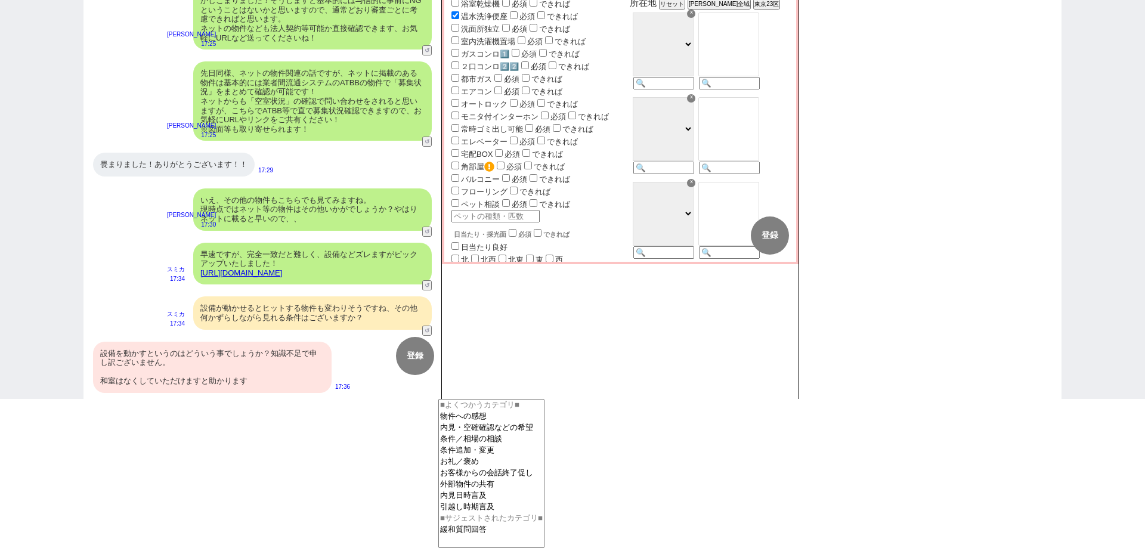
scroll to position [299, 0]
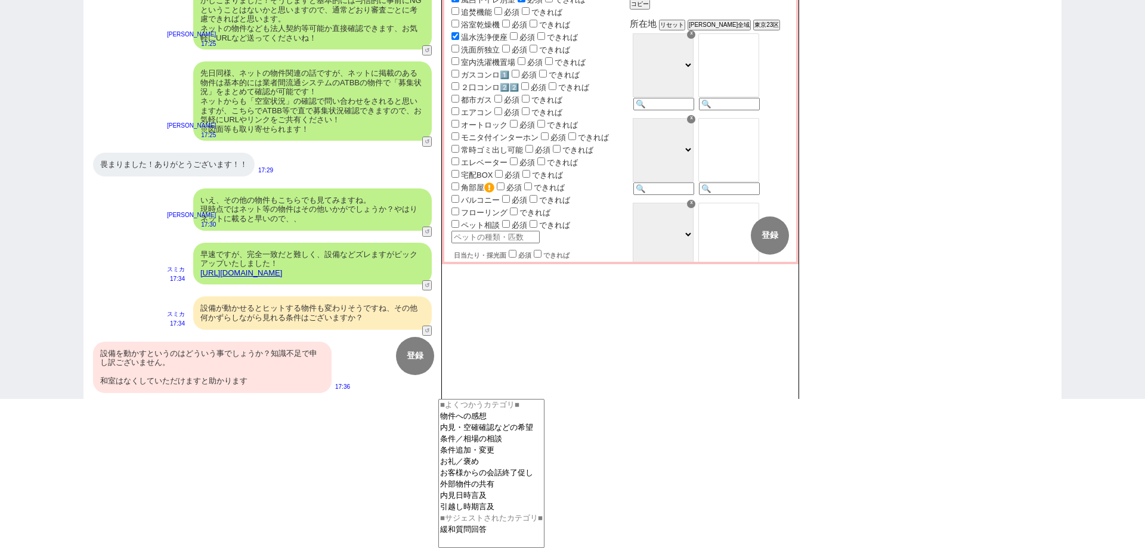
click at [458, 208] on input "フローリング" at bounding box center [456, 212] width 8 height 8
click at [756, 239] on button "登録" at bounding box center [770, 236] width 38 height 38
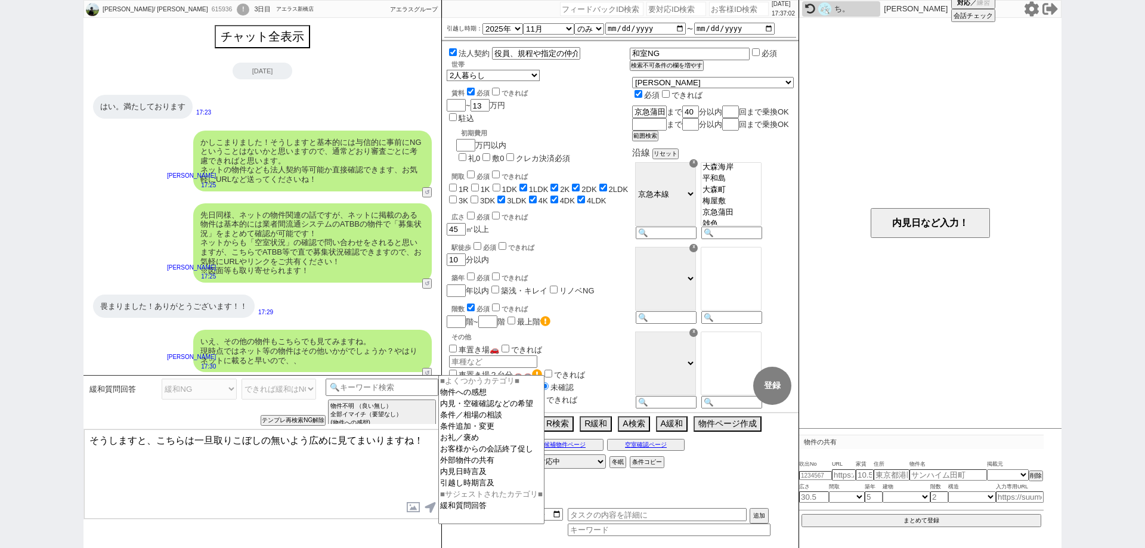
scroll to position [140, 0]
click at [313, 474] on textarea "そうしますと、こちらは一旦取りこぼしの無いよう広めに見てまいりますね！" at bounding box center [262, 474] width 357 height 89
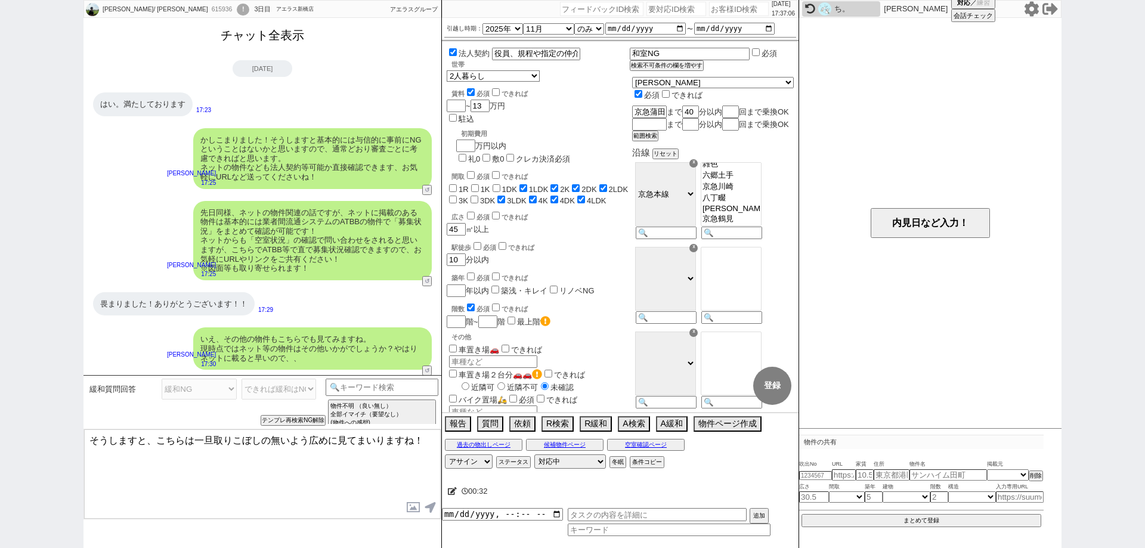
click at [296, 49] on div "チャット全表示 [DATE] はい。満たしております 17:23 物件の共有に追加 かしこまりました！そうしますと基本的には与信的に事前にNGということはない…" at bounding box center [263, 291] width 358 height 546
click at [276, 36] on button "チャット全表示" at bounding box center [262, 35] width 93 height 21
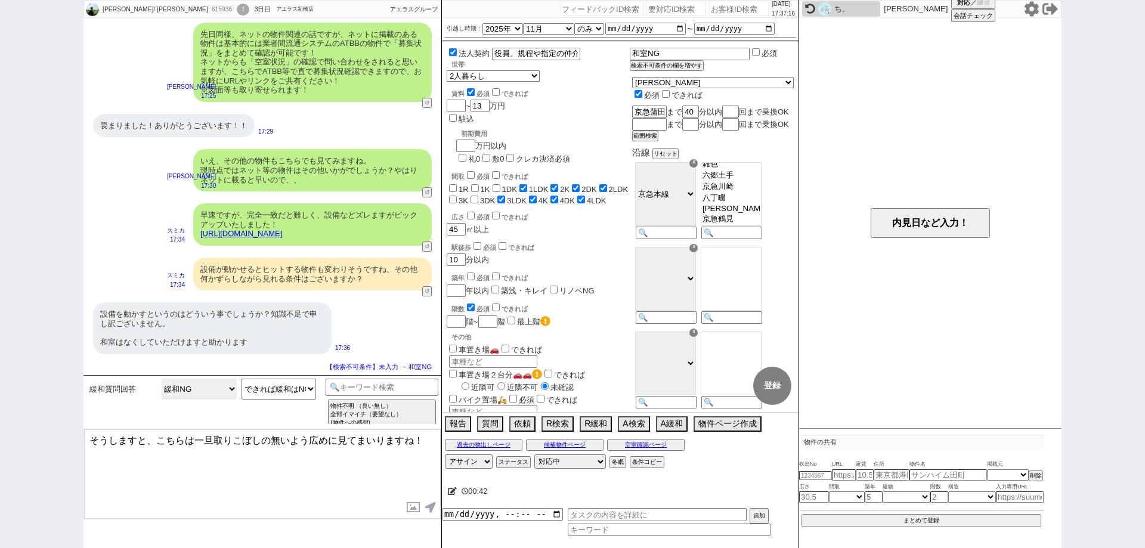
scroll to position [2693, 0]
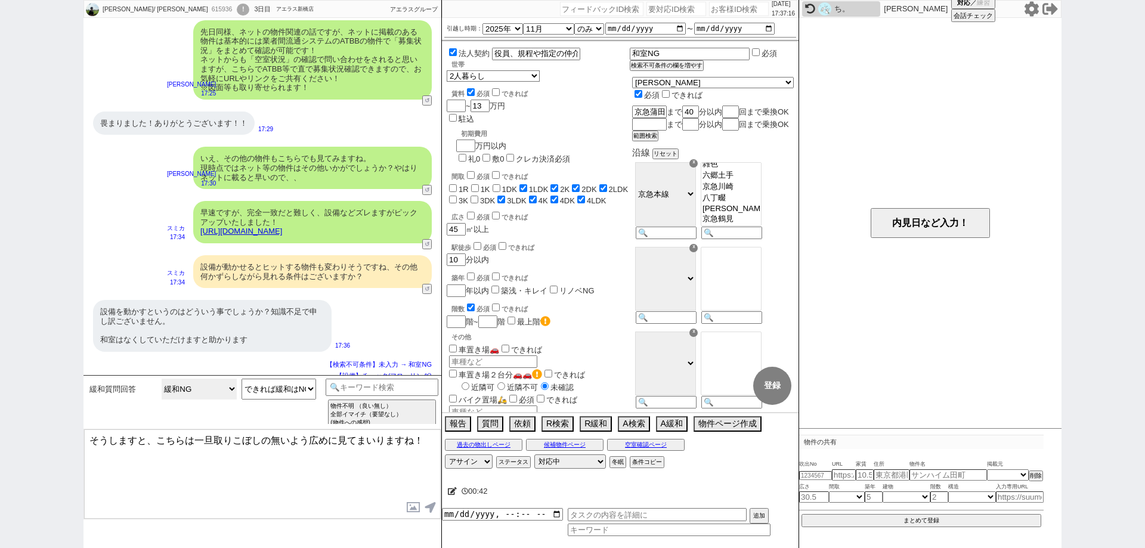
click at [218, 394] on select "緩和OK 緩和NG 曖昧な回答 既に含まれているorより下の上限の言及 検討します／条件を見直します" at bounding box center [199, 389] width 75 height 21
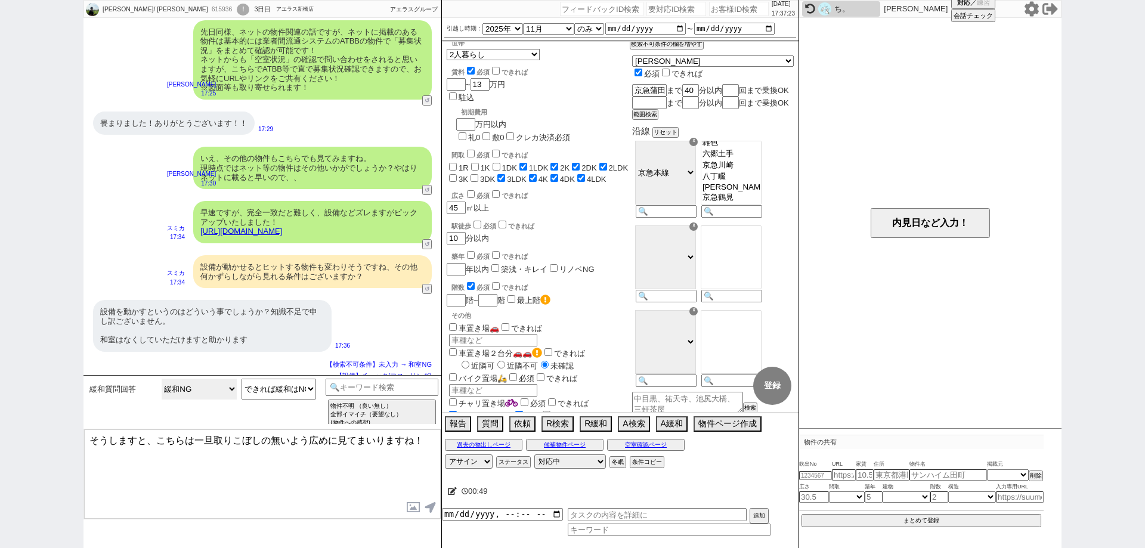
scroll to position [0, 0]
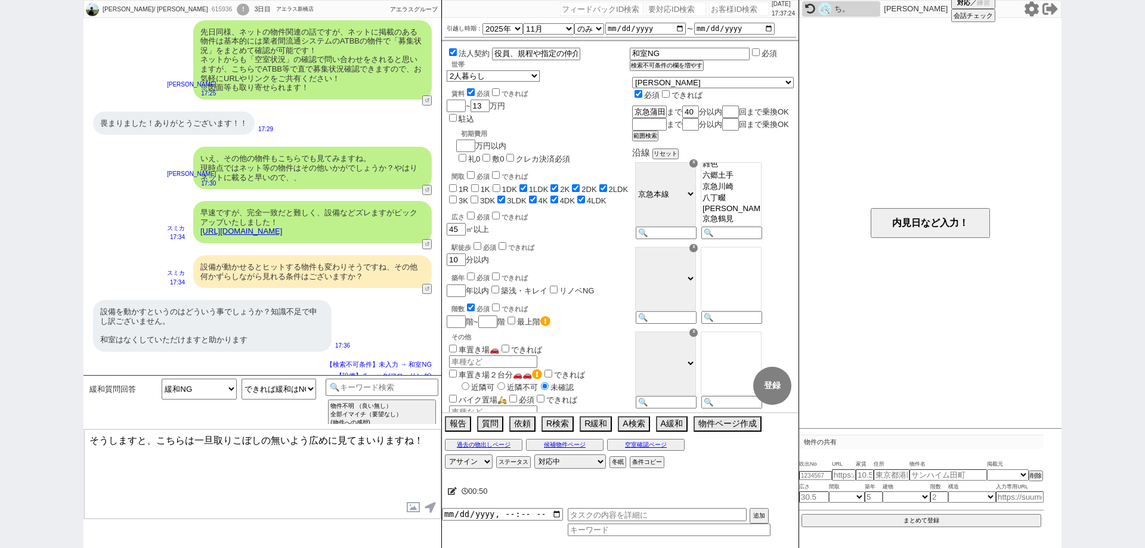
click at [354, 484] on textarea "そうしますと、こちらは一旦取りこぼしの無いよう広めに見てまいりますね！" at bounding box center [262, 474] width 357 height 89
click at [395, 390] on input at bounding box center [382, 386] width 113 height 15
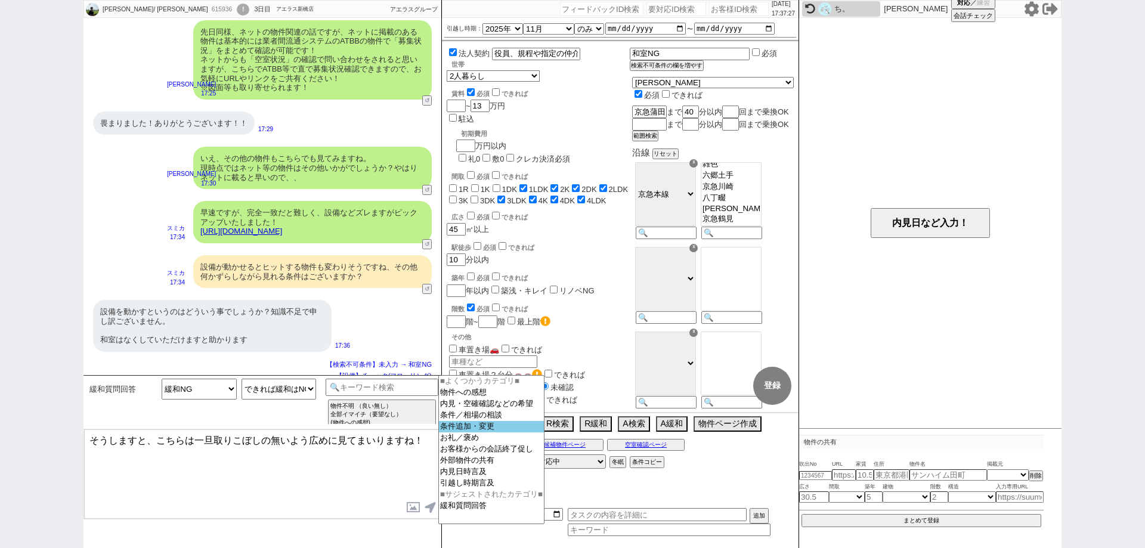
click at [511, 428] on option "条件追加・変更" at bounding box center [491, 426] width 105 height 11
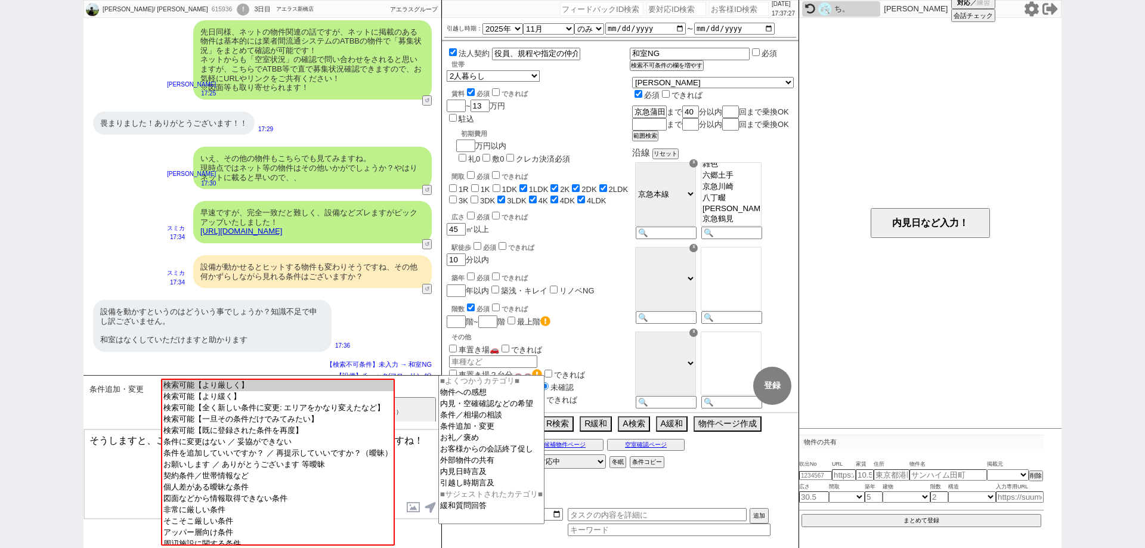
click at [432, 385] on input at bounding box center [382, 386] width 113 height 15
click at [493, 421] on option "条件／相場の相談" at bounding box center [491, 415] width 105 height 11
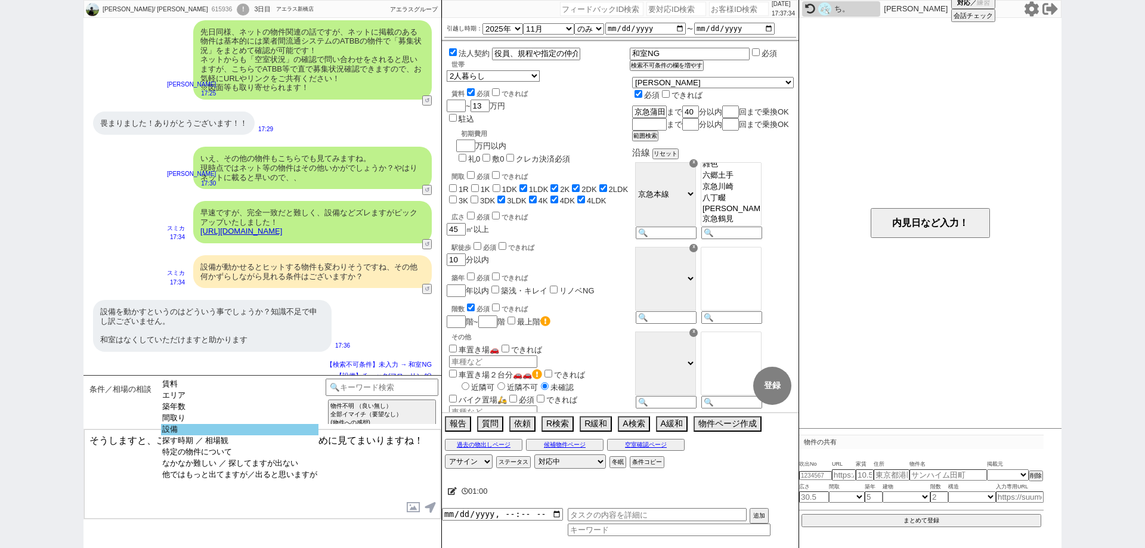
click at [267, 434] on option "設備" at bounding box center [239, 429] width 157 height 11
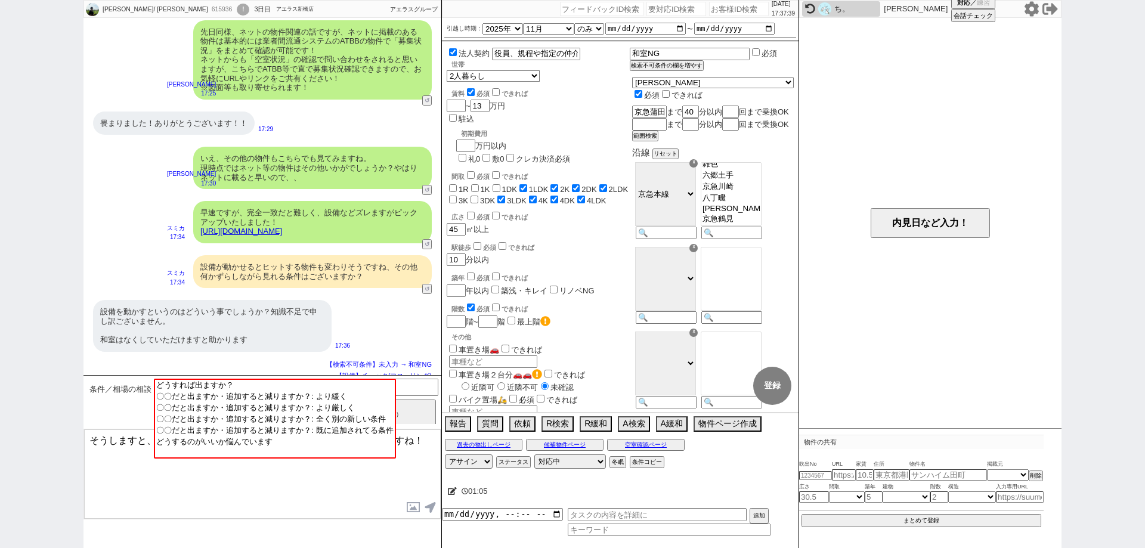
click at [269, 491] on textarea "そうしますと、こちらは一旦取りこぼしの無いよう広めに見てまいりますね！" at bounding box center [262, 474] width 357 height 89
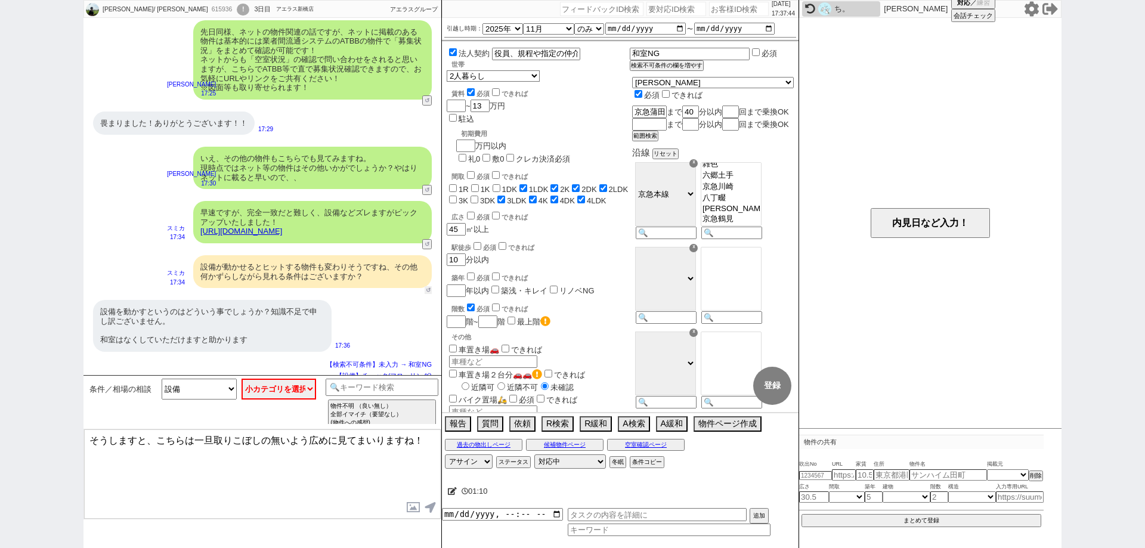
click at [431, 286] on button "↺" at bounding box center [428, 290] width 7 height 8
click at [215, 387] on select "中カテゴリを選択 緩和OK 緩和NG 曖昧な回答 既に含まれているorより下の上限の言及 検討します／条件を見直します" at bounding box center [199, 389] width 75 height 21
click at [391, 480] on textarea "そうしますと、こちらは一旦取りこぼしの無いよう広めに見てまいりますね！" at bounding box center [262, 474] width 357 height 89
click at [214, 384] on select "中カテゴリを選択 緩和OK 緩和NG 曖昧な回答 既に含まれているorより下の上限の言及 検討します／条件を見直します" at bounding box center [199, 389] width 75 height 21
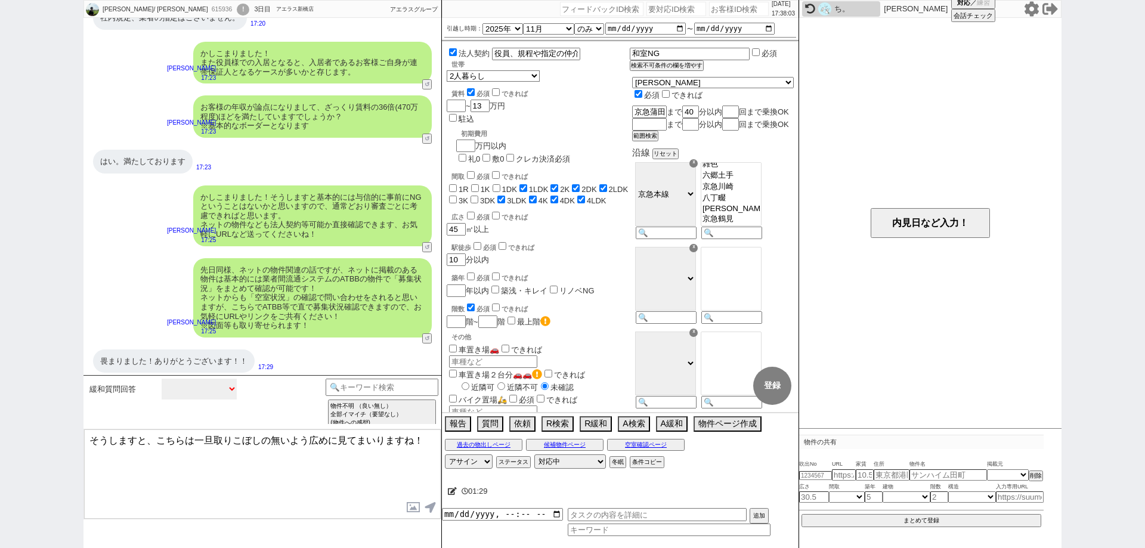
scroll to position [2693, 0]
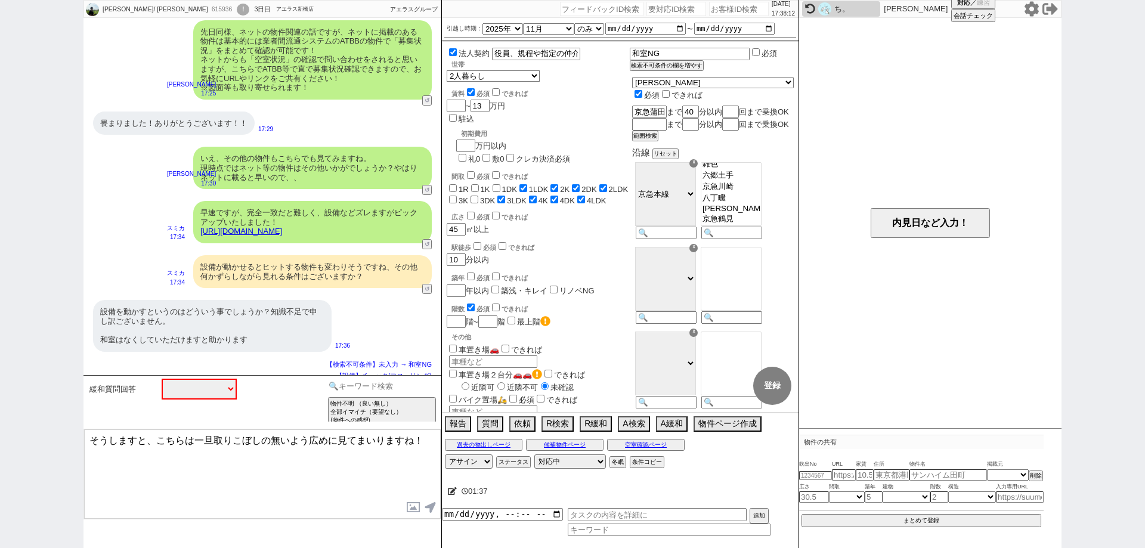
click at [404, 391] on input at bounding box center [382, 386] width 113 height 15
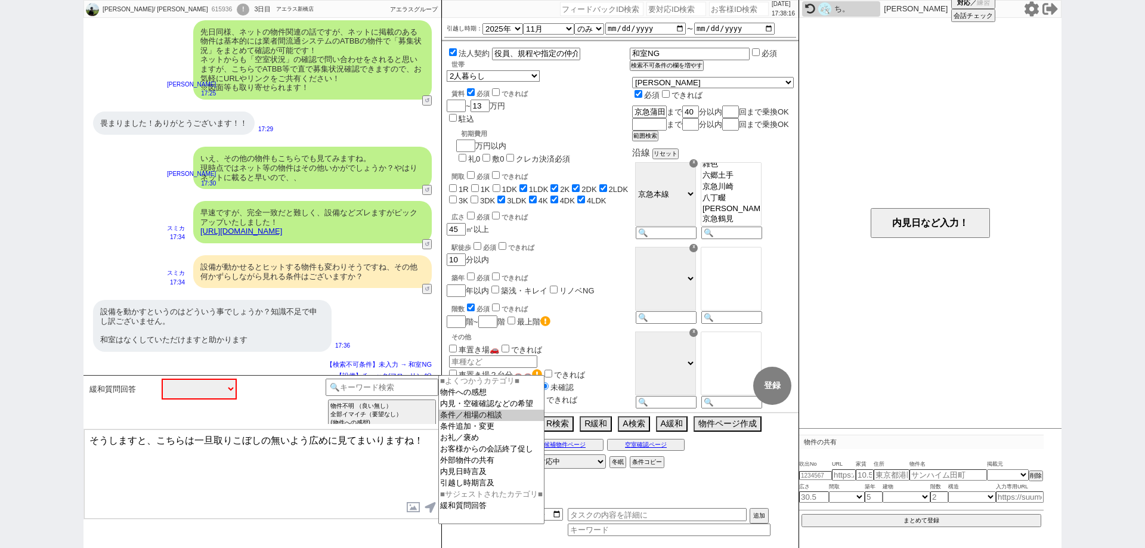
click at [496, 421] on option "条件／相場の相談" at bounding box center [491, 415] width 105 height 11
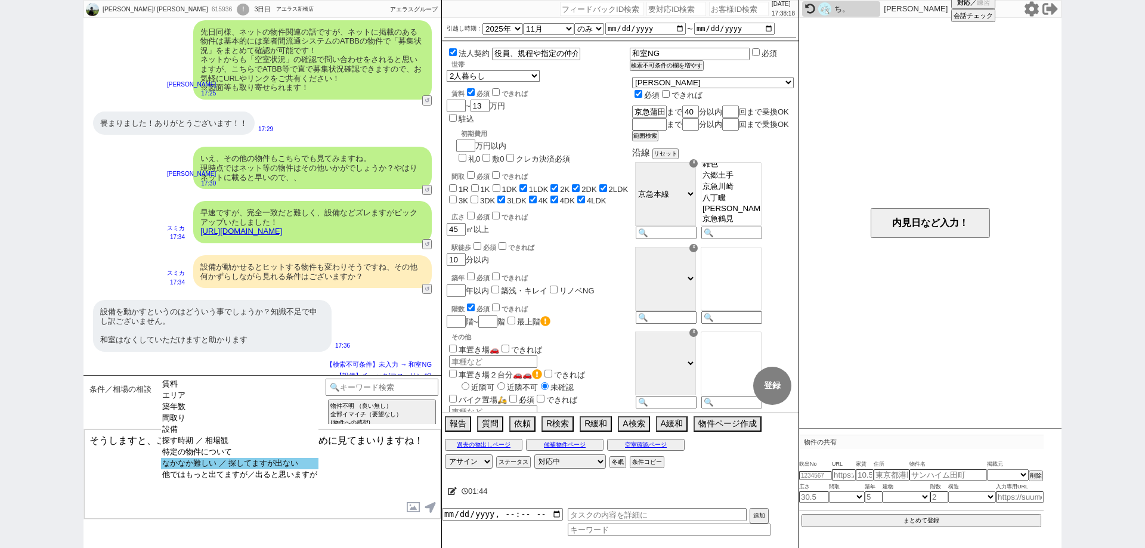
click at [297, 469] on option "なかなか難しい ／ 探してますが出ない" at bounding box center [239, 463] width 157 height 11
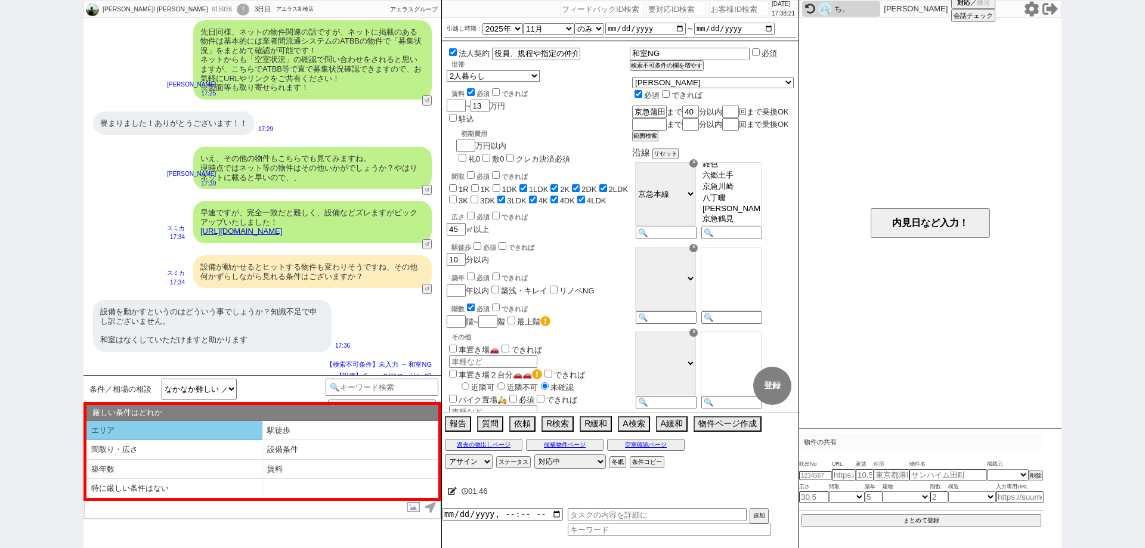
click at [230, 432] on li "エリア" at bounding box center [174, 431] width 176 height 20
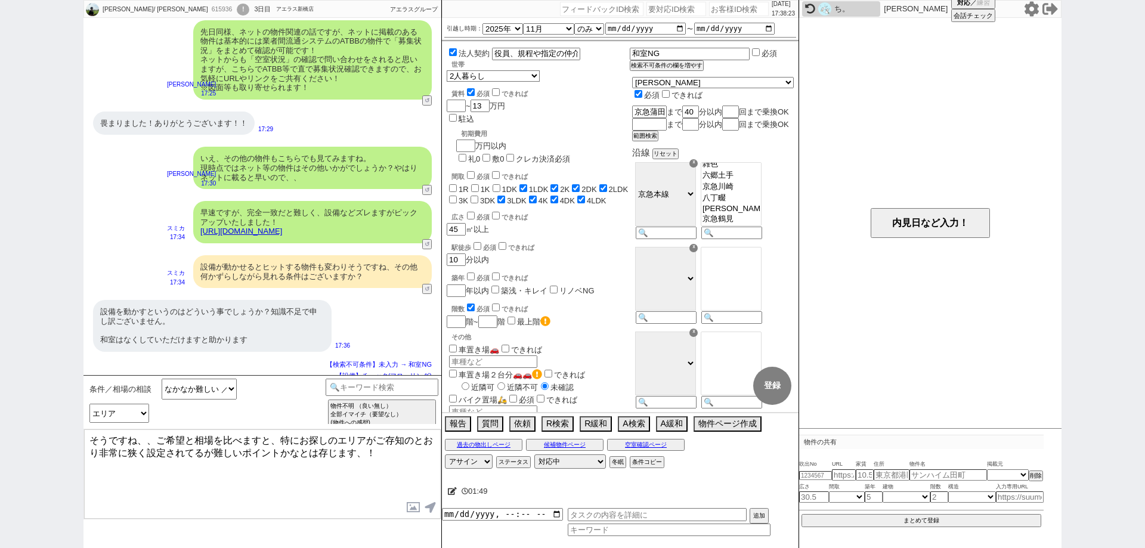
drag, startPoint x: 161, startPoint y: 436, endPoint x: 0, endPoint y: 409, distance: 163.3
click at [0, 409] on div "[PERSON_NAME]/ [PERSON_NAME] 615936 ! 0 3日目 アエラス新橋店 冬眠中 自社客 アエラスグループ スミカ_BPO チャ…" at bounding box center [572, 274] width 1145 height 548
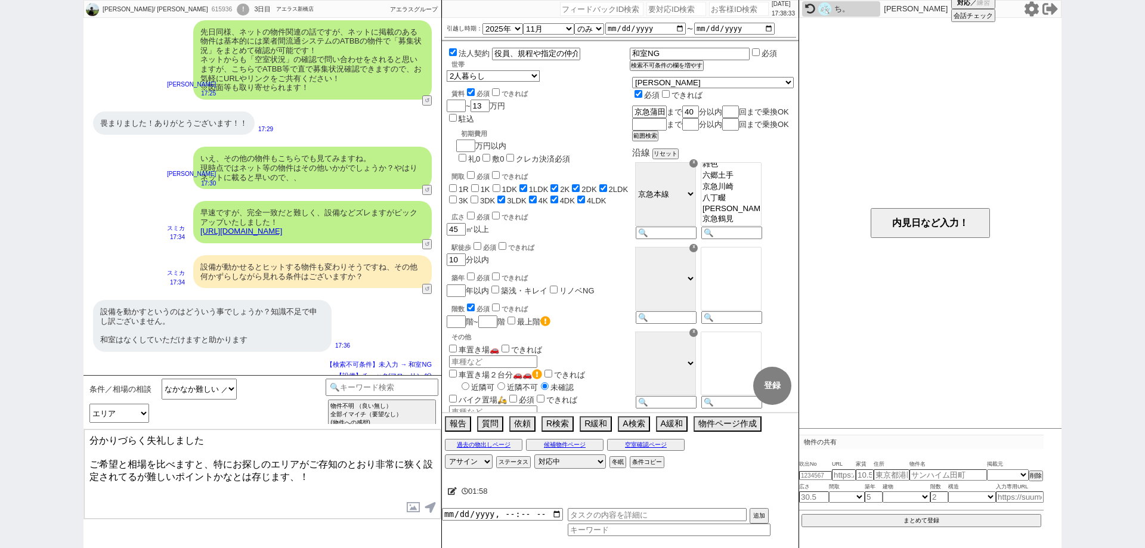
drag, startPoint x: 292, startPoint y: 468, endPoint x: 269, endPoint y: 437, distance: 38.4
click at [269, 437] on textarea "分かりづらく失礼しました ご希望と相場を比べますと、特にお探しのエリアがご存知のとおり非常に狭く設定されてるが難しいポイントかなとは存じます、！" at bounding box center [262, 474] width 357 height 89
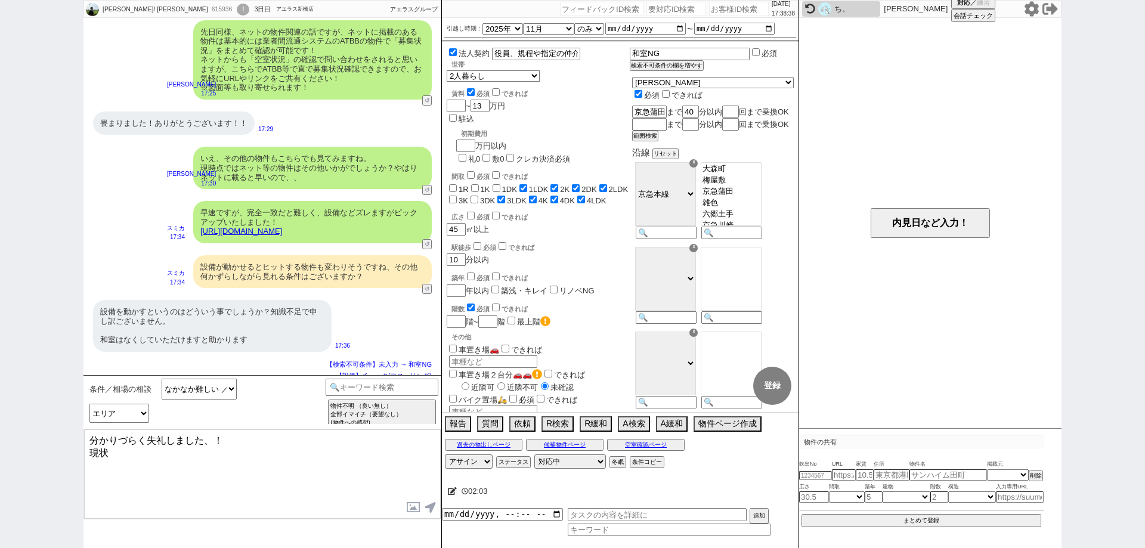
scroll to position [81, 0]
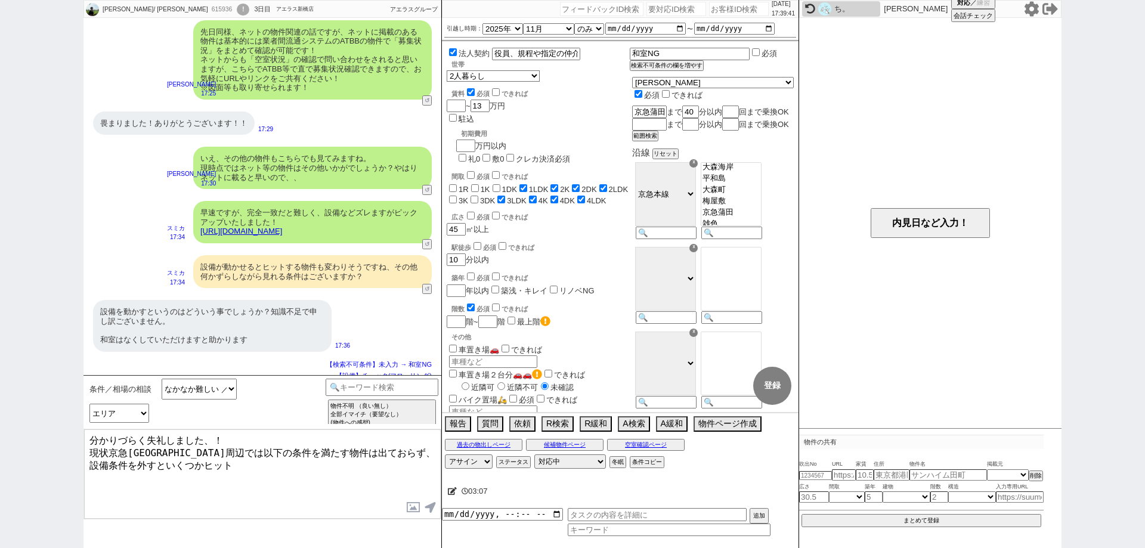
drag, startPoint x: 175, startPoint y: 449, endPoint x: 112, endPoint y: 449, distance: 62.6
click at [112, 449] on textarea "分かりづらく失礼しました、！ 現状京急[GEOGRAPHIC_DATA]周辺では以下の条件を満たす物件は出ておらず、設備条件を外すといくつかヒット" at bounding box center [262, 474] width 357 height 89
click at [423, 452] on textarea "分かりづらく失礼しました、！ 現状条件を満たす物件は出ておらず、設備条件を外すといくつかヒット" at bounding box center [262, 474] width 357 height 89
click at [650, 464] on button "条件コピー" at bounding box center [646, 463] width 32 height 10
click at [650, 464] on button "もう1回押してください" at bounding box center [663, 463] width 66 height 10
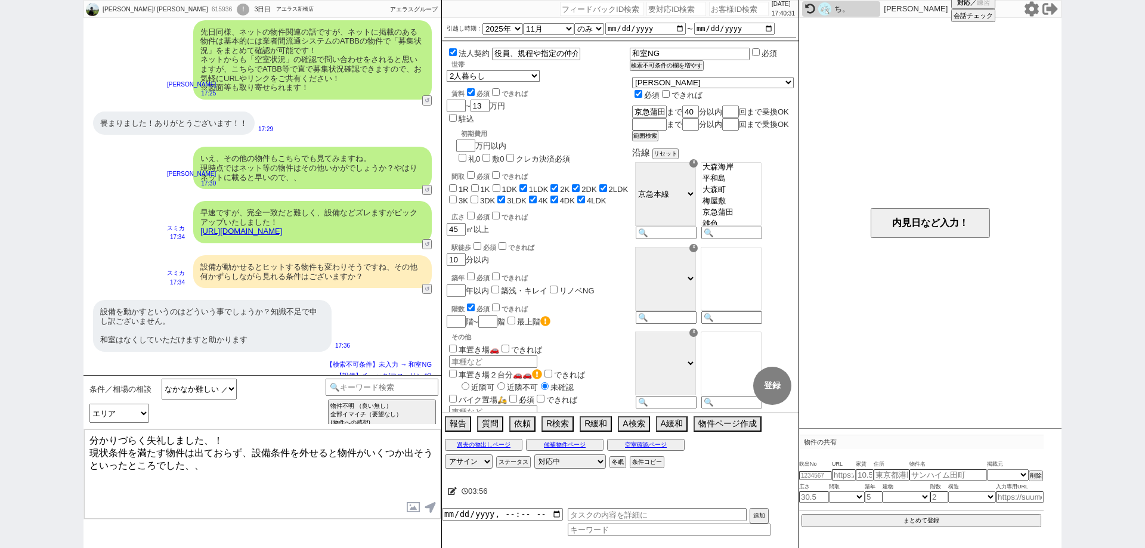
click at [350, 469] on textarea "分かりづらく失礼しました、！ 現状条件を満たす物件は出ておらず、設備条件を外せると物件がいくつか出そうといったところでした、、" at bounding box center [262, 474] width 357 height 89
paste textarea "・エリア：[GEOGRAPHIC_DATA]まで40分 ・賃料：13万円 ・引越し時期：11月 ・間取り：1LDK〜4LDK ・広さ：45平米以上 ・世帯：2…"
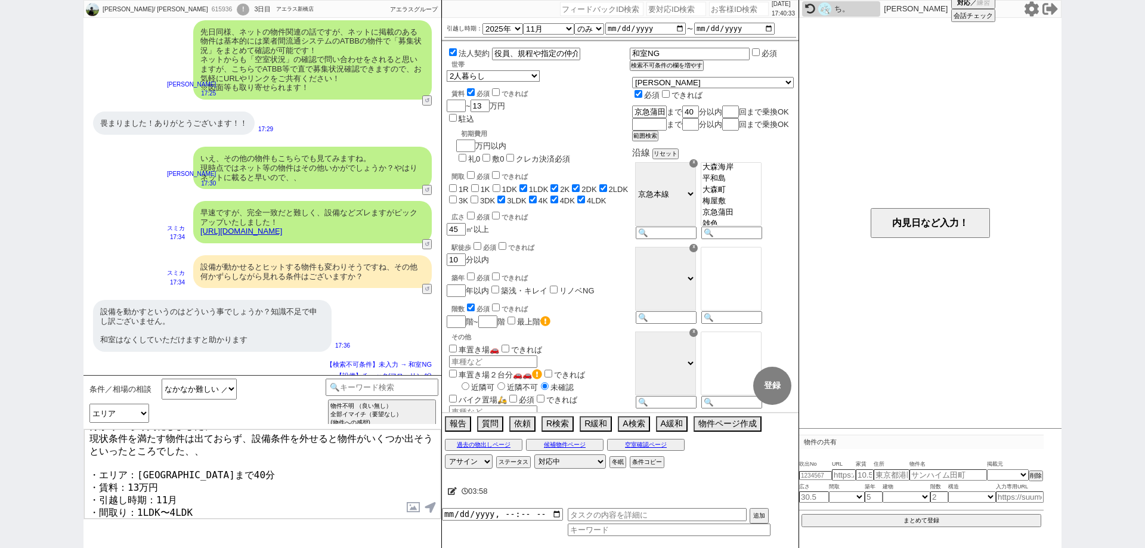
scroll to position [0, 0]
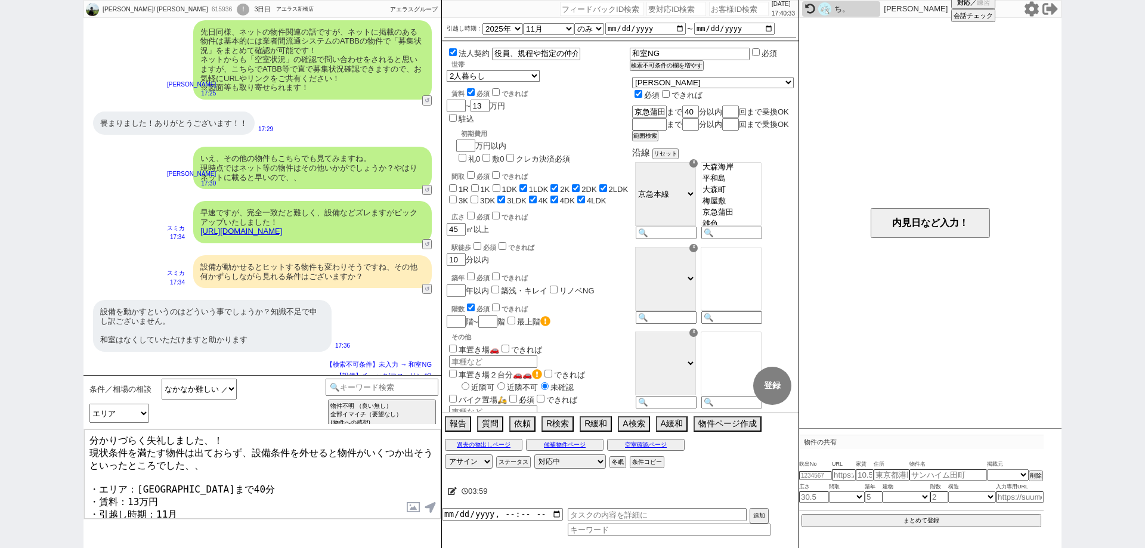
drag, startPoint x: 233, startPoint y: 480, endPoint x: 225, endPoint y: 480, distance: 8.4
click at [225, 480] on textarea "分かりづらく失礼しました、！ 現状条件を満たす物件は出ておらず、設備条件を外せると物件がいくつか出そうといったところでした、、 ・エリア：[GEOGRAPHI…" at bounding box center [262, 474] width 357 height 89
click at [230, 487] on textarea "分かりづらく失礼しました、！ 現状条件を満たす物件は出ておらず、設備条件を外せると物件がいくつか出そうといったところでした、、 ・エリア：[GEOGRAPHI…" at bounding box center [262, 474] width 357 height 89
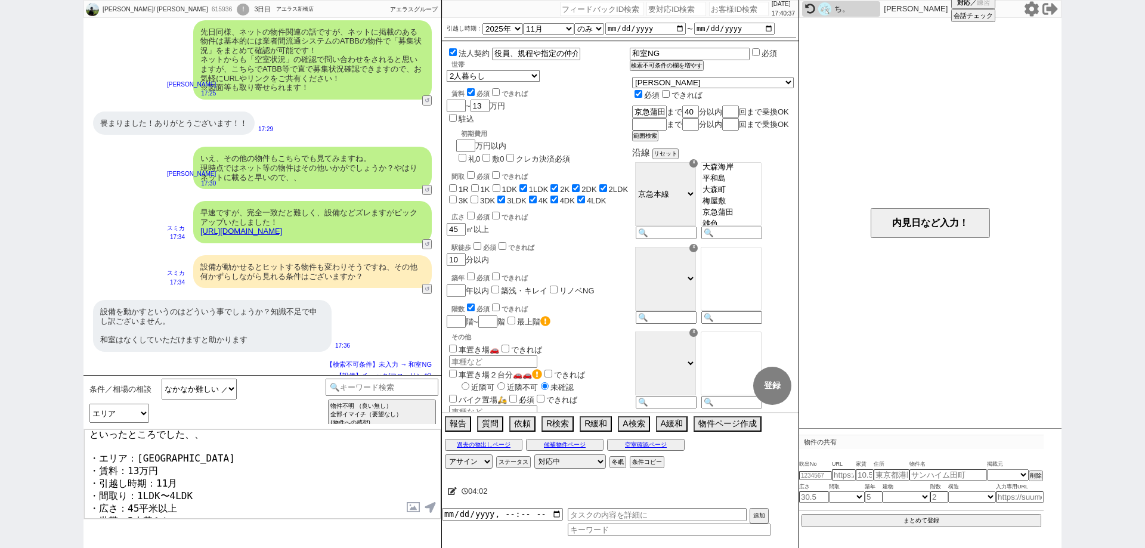
scroll to position [45, 0]
click at [0, 342] on div "[PERSON_NAME]/ [PERSON_NAME] 615936 ! 0 3日目 アエラス新橋店 冬眠中 自社客 アエラスグループ スミカ_BPO チャ…" at bounding box center [572, 274] width 1145 height 548
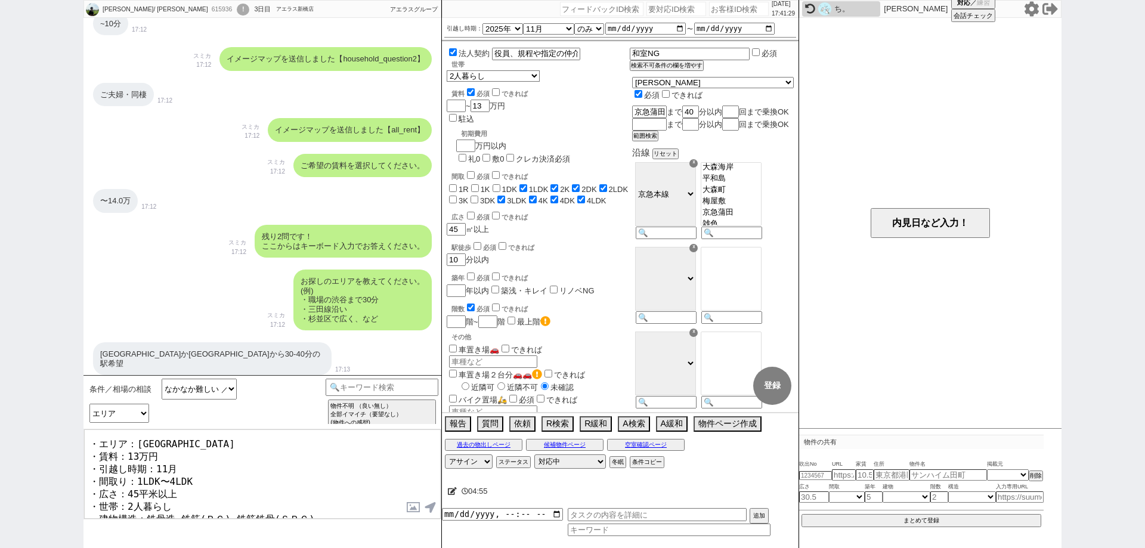
scroll to position [725, 0]
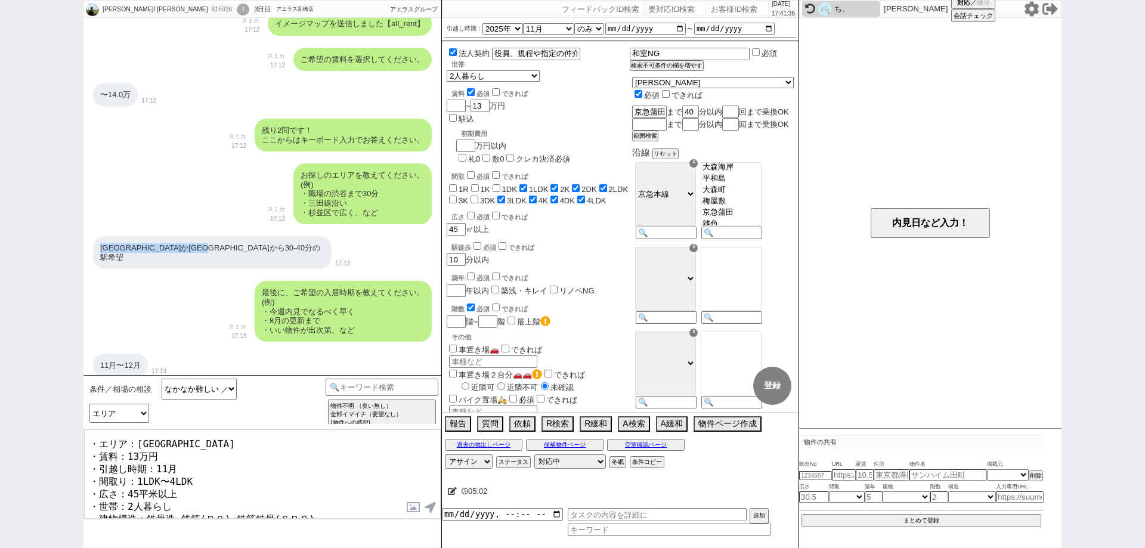
drag, startPoint x: 101, startPoint y: 249, endPoint x: 257, endPoint y: 252, distance: 156.3
click at [257, 252] on div "[GEOGRAPHIC_DATA]か[GEOGRAPHIC_DATA]から30-40分の駅希望" at bounding box center [212, 252] width 239 height 33
copy div "[GEOGRAPHIC_DATA]か[GEOGRAPHIC_DATA]から30-40分の駅希望"
click at [393, 509] on textarea "分かりづらく失礼しました、！ 現状条件を満たす物件は出ておらず、設備条件を外せると物件がいくつか出そうといったところでした、、 ・エリア：[GEOGRAPHI…" at bounding box center [262, 474] width 357 height 89
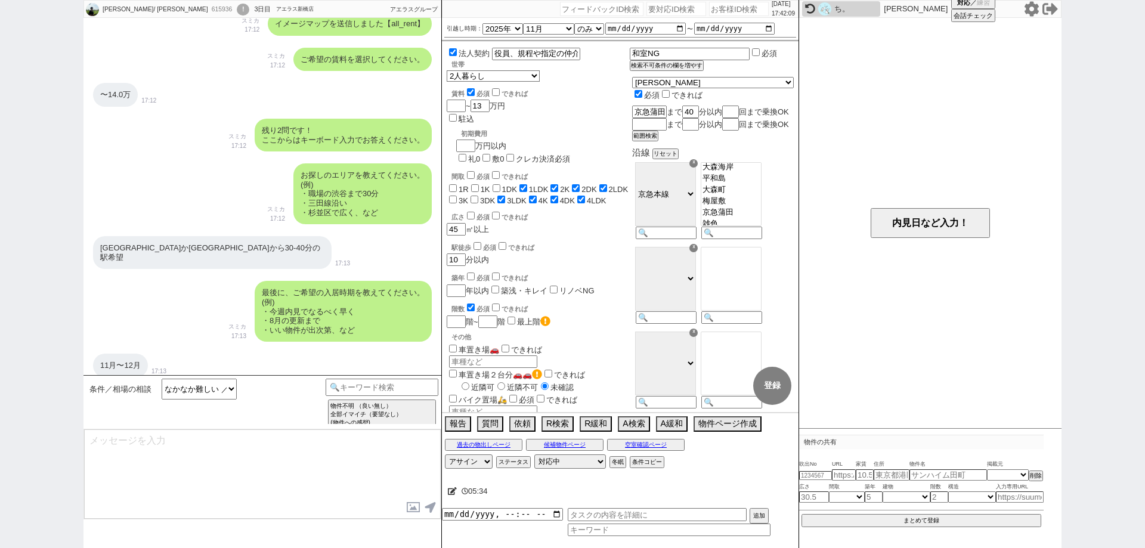
scroll to position [2841, 0]
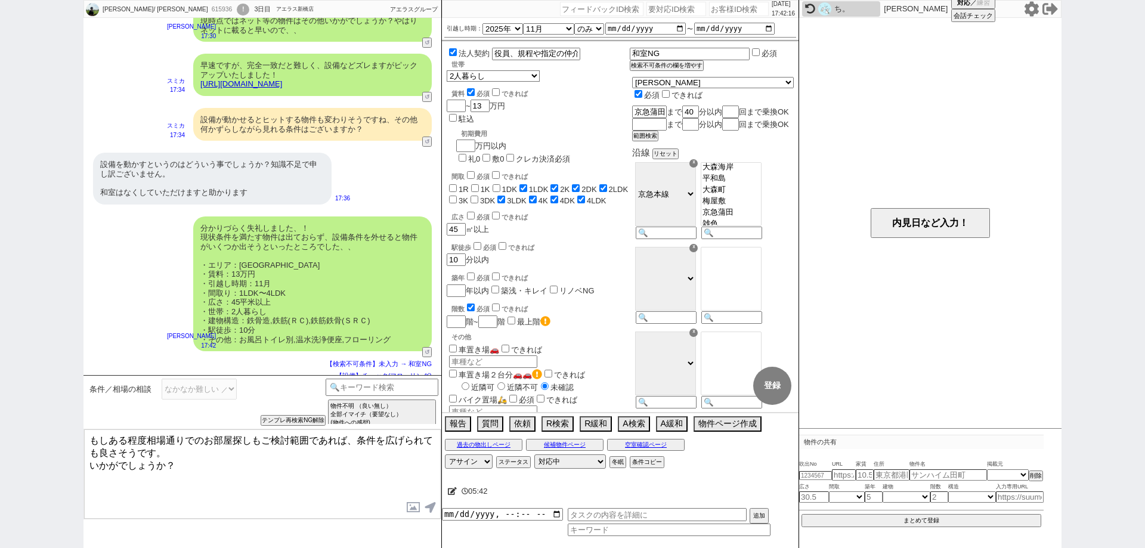
drag, startPoint x: 166, startPoint y: 457, endPoint x: 44, endPoint y: 419, distance: 128.1
click at [44, 419] on div "[PERSON_NAME]/ [PERSON_NAME] 615936 ! 0 3日目 アエラス新橋店 冬眠中 自社客 アエラスグループ スミカ_BPO チャ…" at bounding box center [572, 274] width 1145 height 548
paste textarea "設備以外にもエリアが厳しい条件となりますので、初回のアンケートで頂いた形で[GEOGRAPHIC_DATA]か[GEOGRAPHIC_DATA]から30-40…"
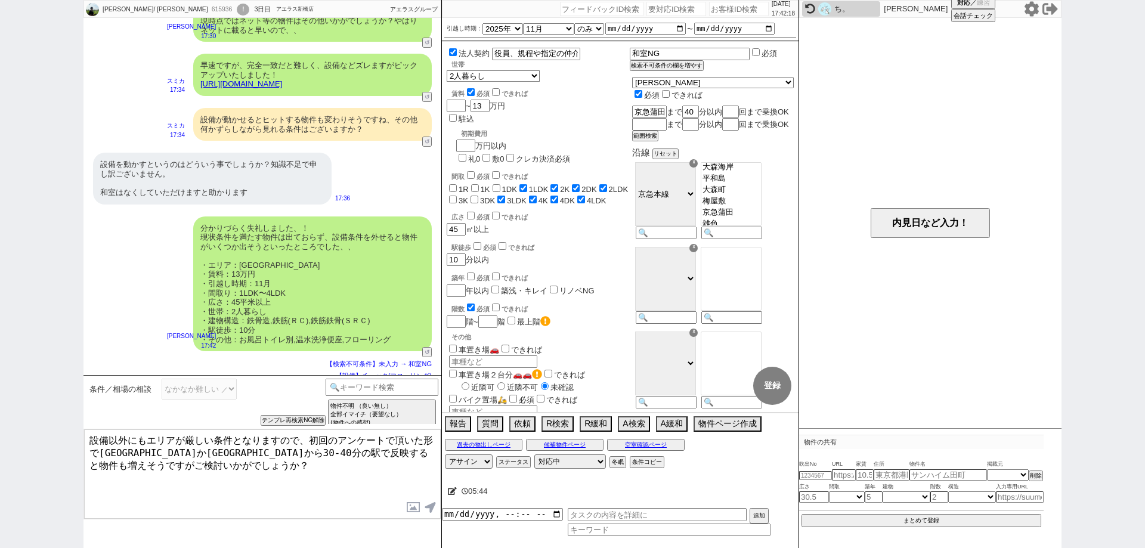
click at [415, 450] on textarea "設備以外にもエリアが厳しい条件となりますので、初回のアンケートで頂いた形で[GEOGRAPHIC_DATA]か[GEOGRAPHIC_DATA]から30-40…" at bounding box center [262, 474] width 357 height 89
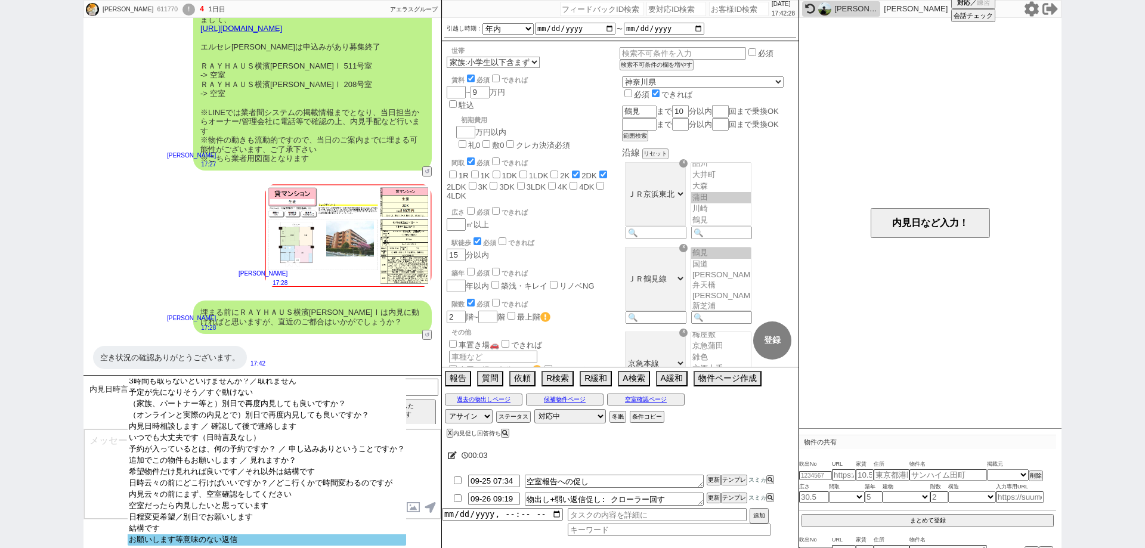
scroll to position [72, 0]
click at [313, 533] on select "日にち／時間指定（新規言及） 逆に何日／何時であれば可能ですか？ 内見は何時から何時まで可能ですか？ 大型連休中の休みはいつですか？／大型連休中も見れますか？…" at bounding box center [267, 462] width 278 height 167
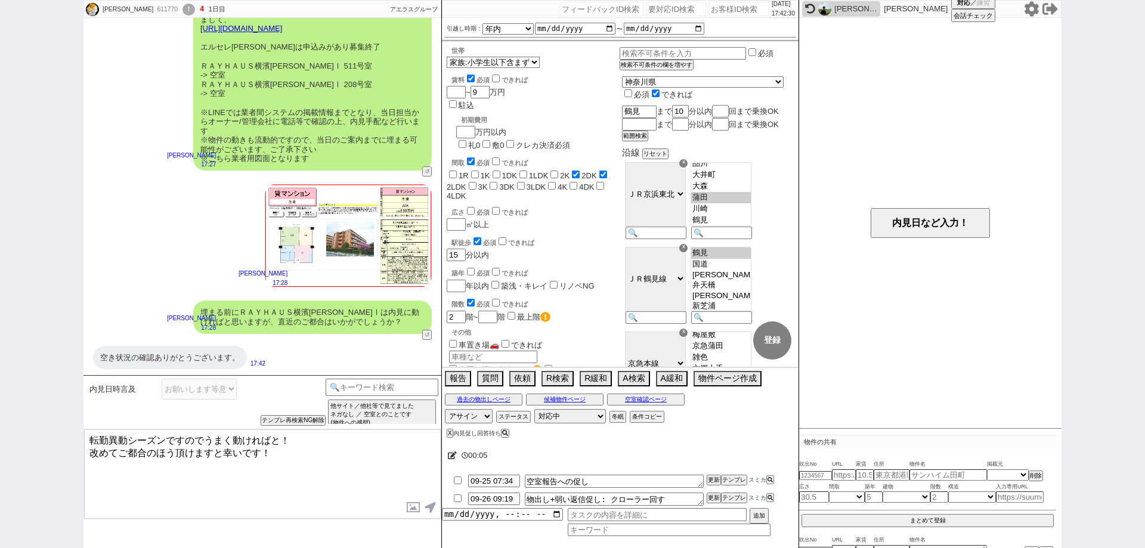
click at [84, 439] on textarea "転勤異動シーズンですのでうまく動ければと！ 改めてご都合のほう頂けますと幸いです！" at bounding box center [262, 474] width 357 height 89
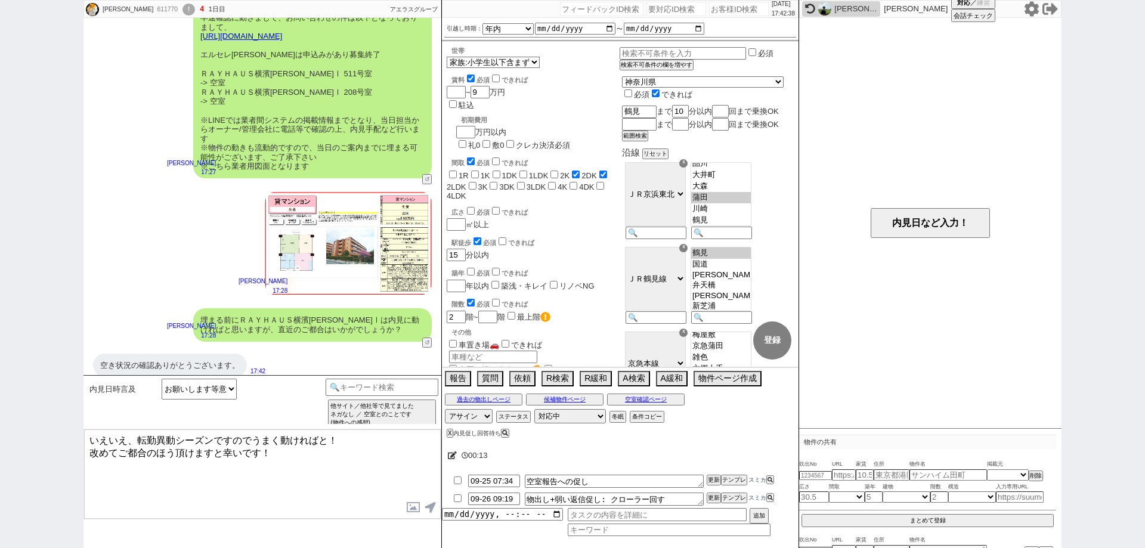
scroll to position [757, 0]
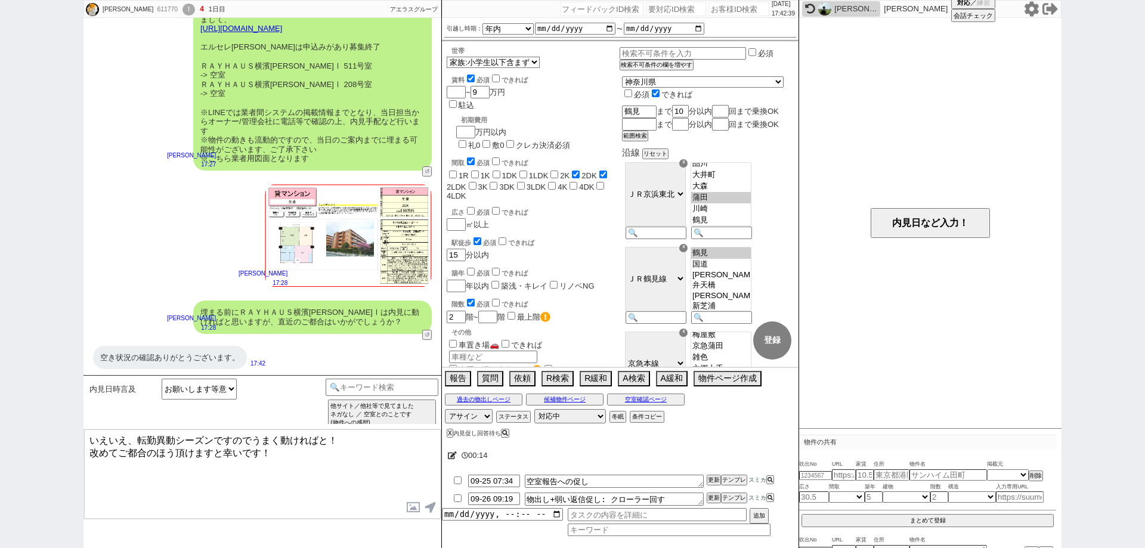
click at [362, 468] on textarea "いえいえ、転勤異動シーズンですのでうまく動ければと！ 改めてご都合のほう頂けますと幸いです！" at bounding box center [262, 474] width 357 height 89
click at [138, 434] on textarea "いえいえ、転勤異動シーズンですのでうまく動ければと！ 改めてご都合のほう頂けますと幸いです！" at bounding box center [262, 474] width 357 height 89
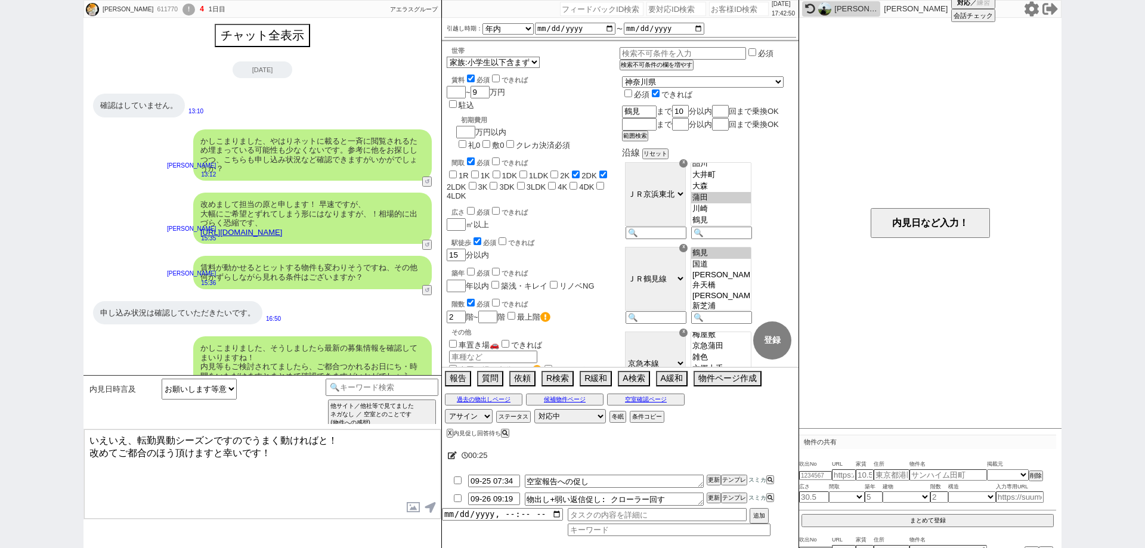
scroll to position [0, 0]
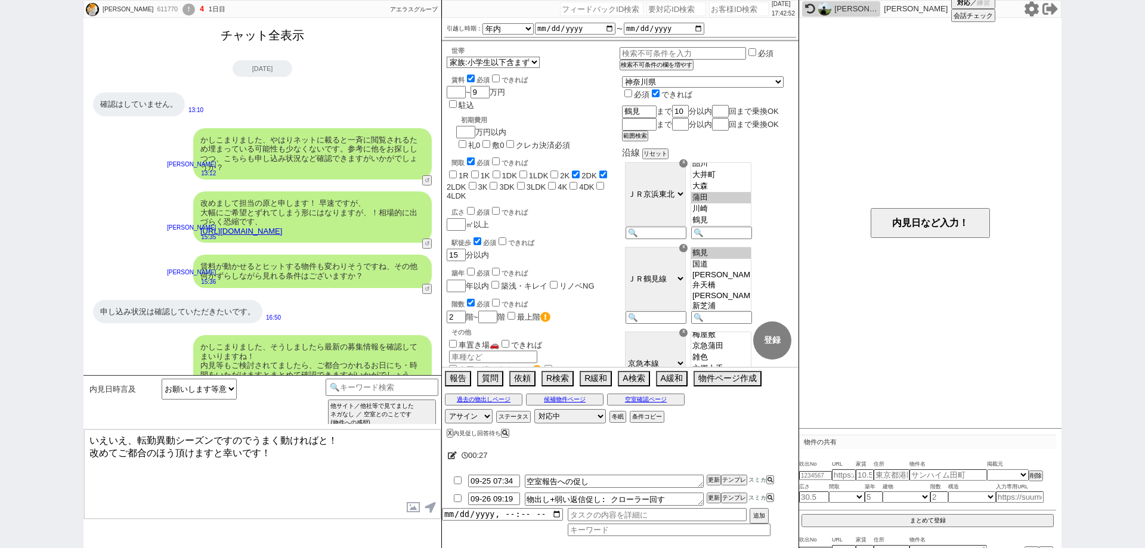
click at [274, 39] on button "チャット全表示" at bounding box center [262, 35] width 93 height 21
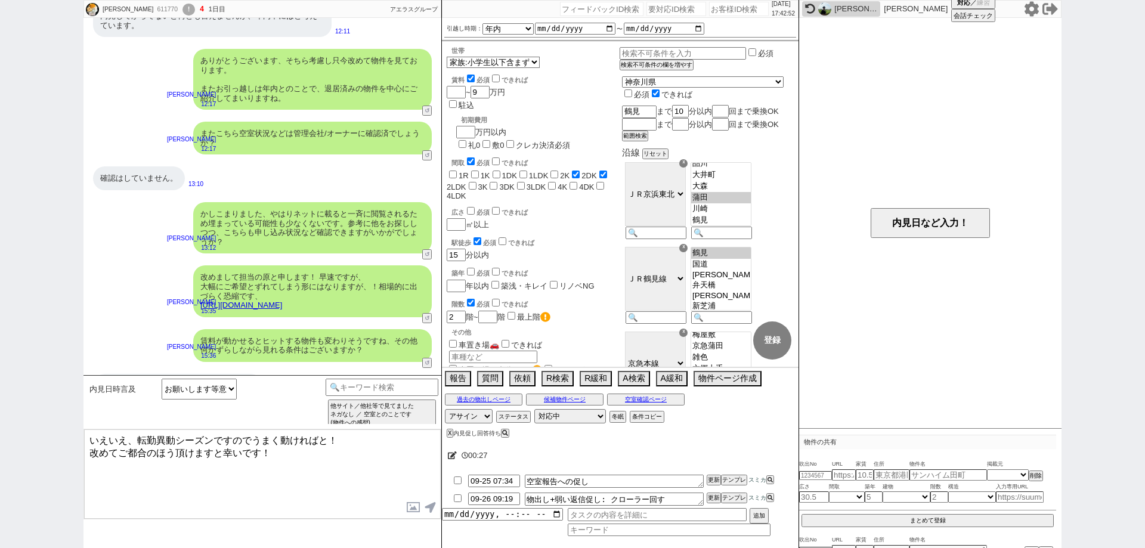
scroll to position [10059, 0]
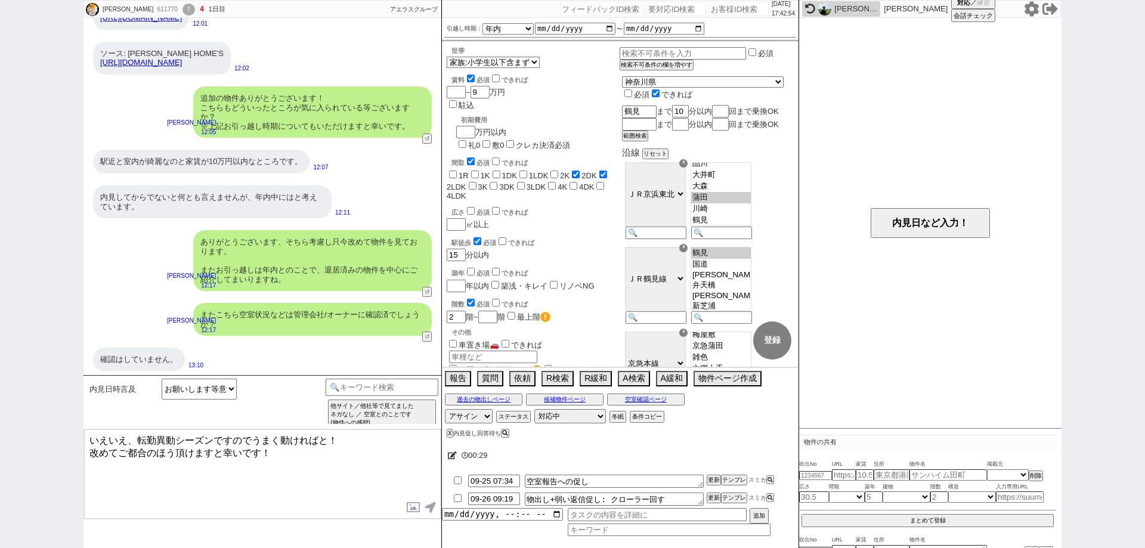
click at [344, 493] on textarea "いえいえ、転勤異動シーズンですのでうまく動ければと！ 改めてご都合のほう頂けますと幸いです！" at bounding box center [262, 474] width 357 height 89
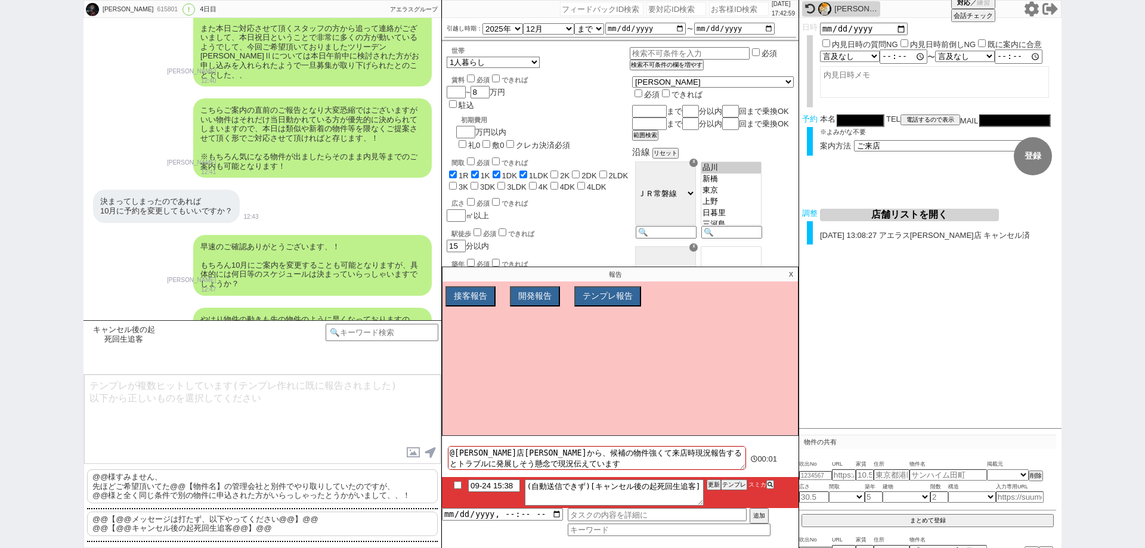
scroll to position [6058, 0]
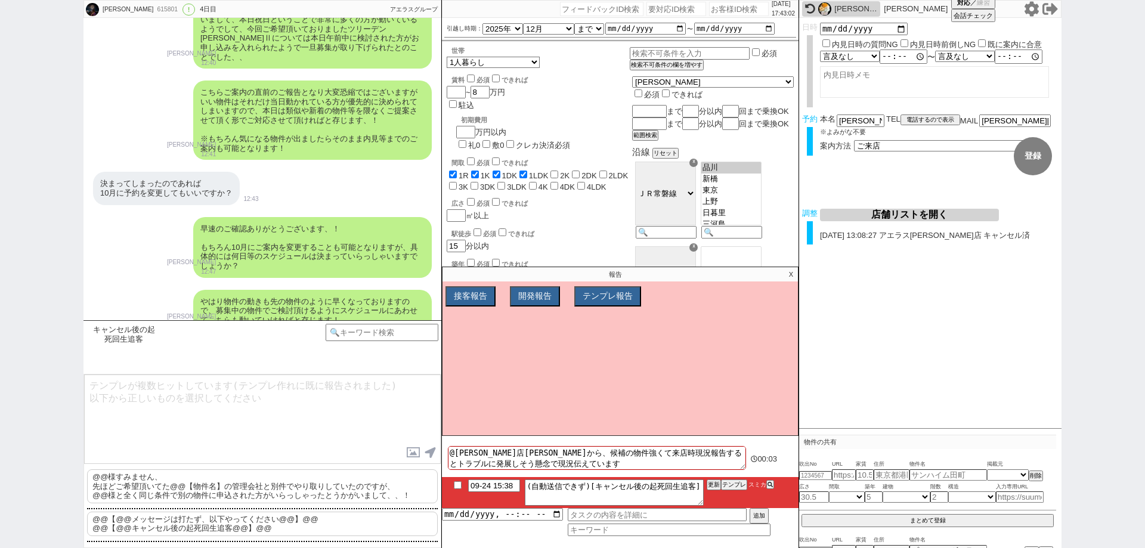
click at [785, 271] on p "X" at bounding box center [791, 274] width 14 height 14
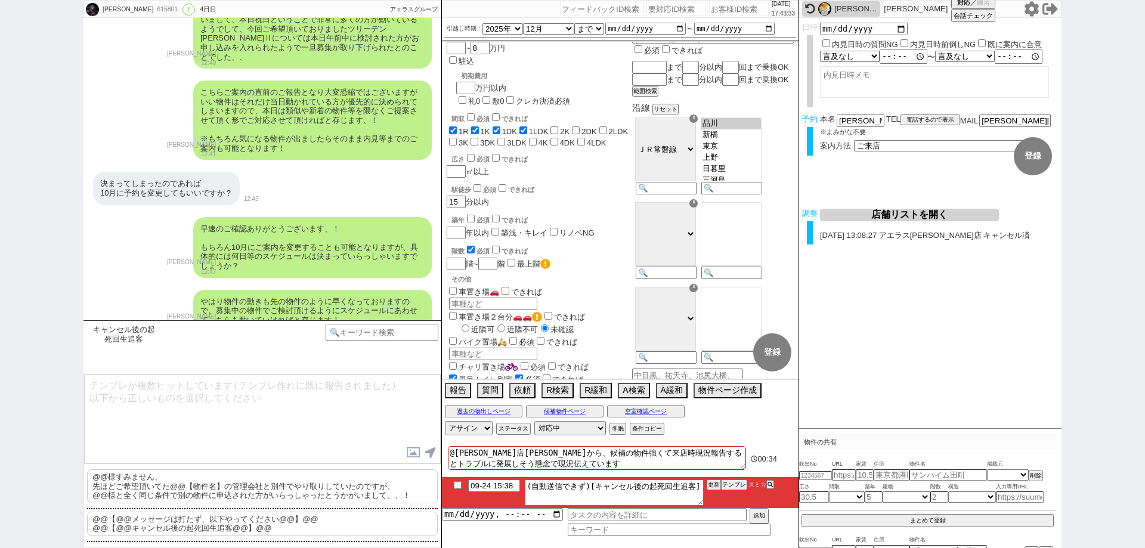
scroll to position [0, 0]
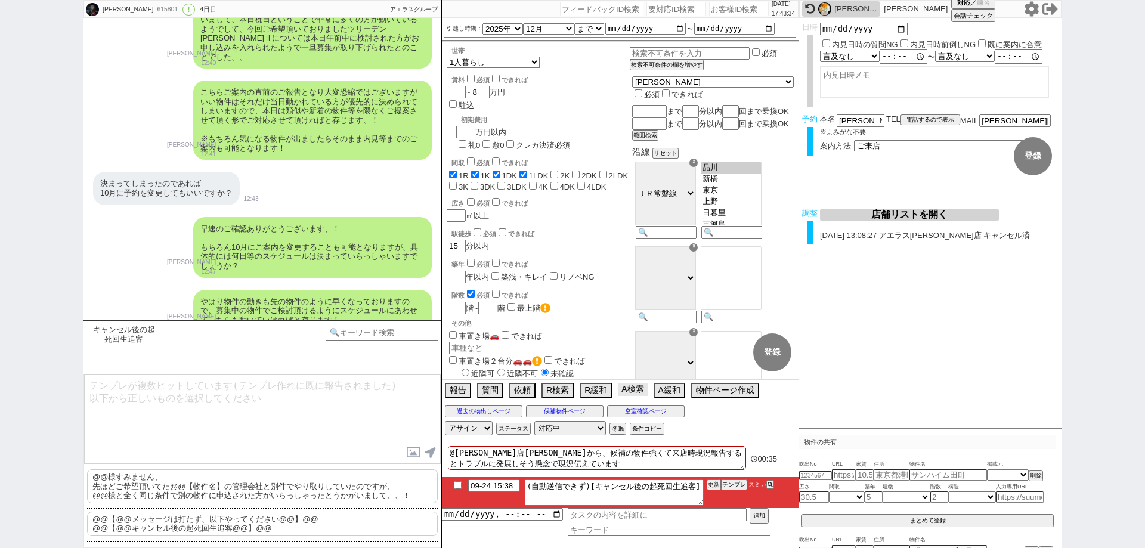
click at [633, 394] on button "A検索" at bounding box center [632, 389] width 29 height 13
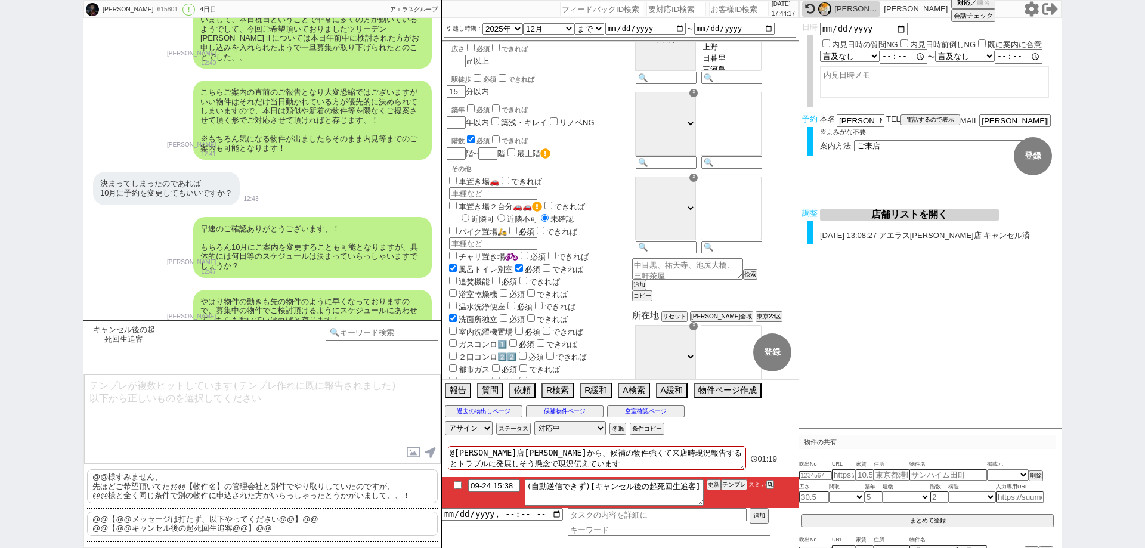
scroll to position [138, 0]
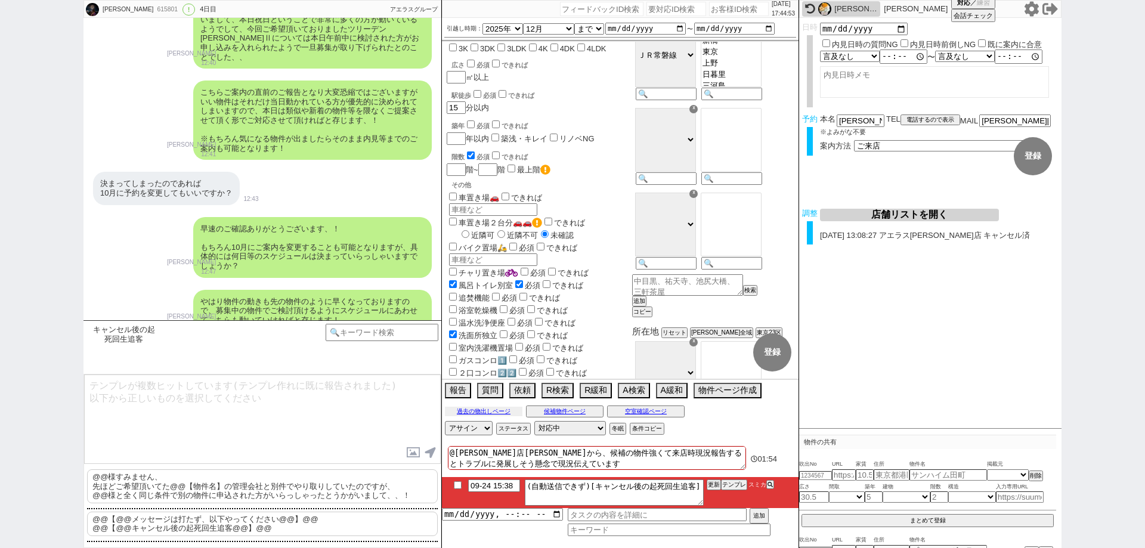
click at [475, 408] on button "過去の物出しページ" at bounding box center [484, 412] width 78 height 10
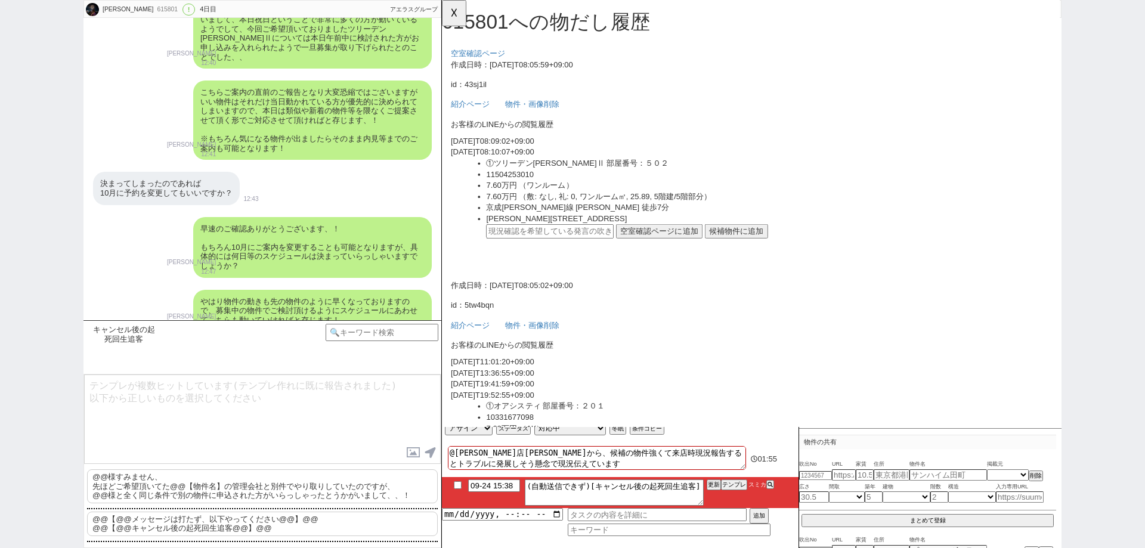
scroll to position [0, 0]
click at [456, 7] on button "☓" at bounding box center [453, 12] width 22 height 24
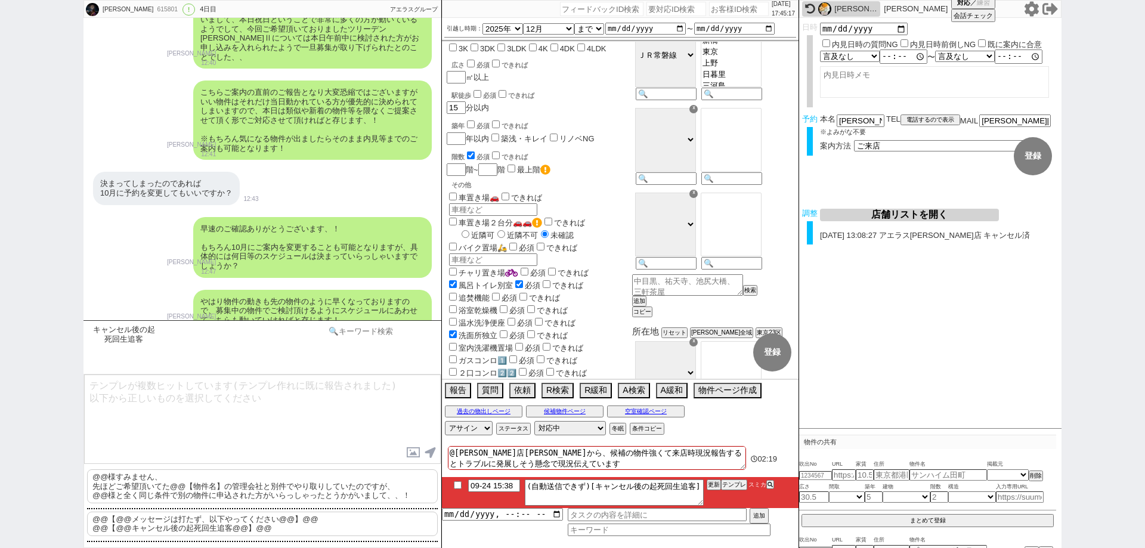
click at [376, 332] on input at bounding box center [382, 331] width 113 height 15
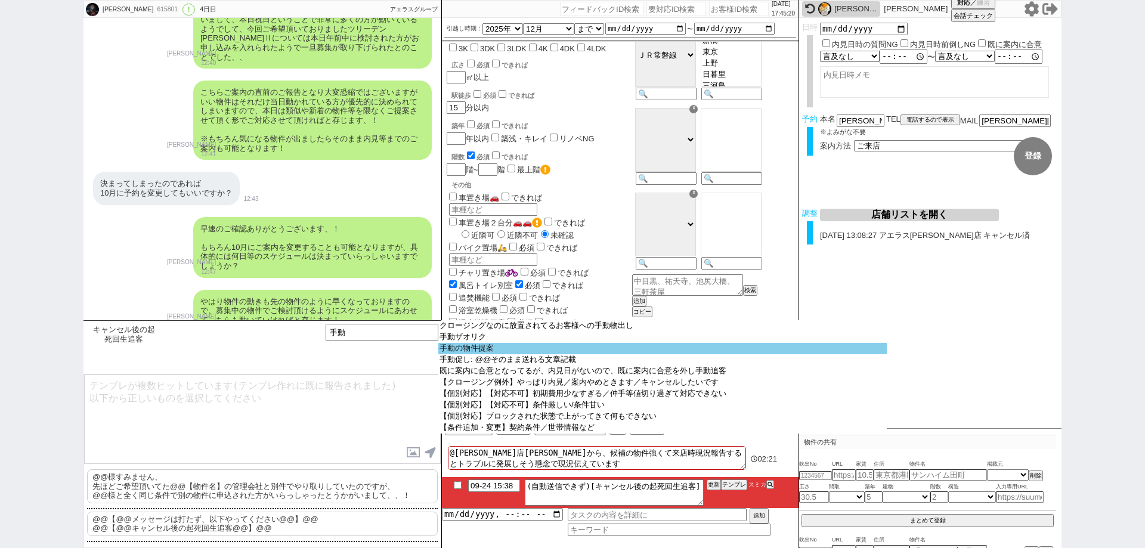
click at [455, 351] on option "手動の物件提案" at bounding box center [662, 348] width 449 height 11
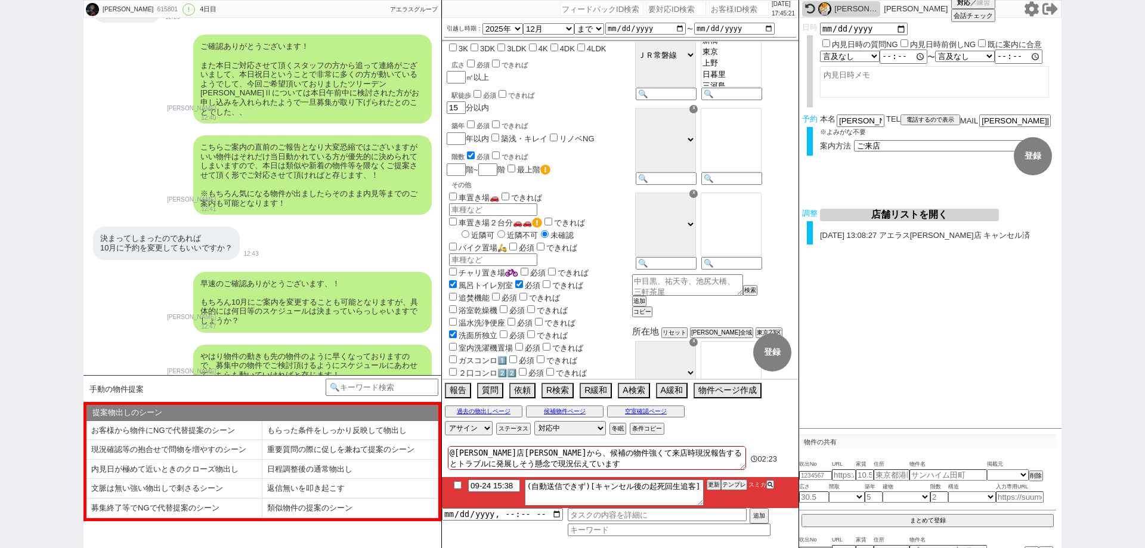
click at [458, 488] on input "checkbox" at bounding box center [457, 485] width 17 height 8
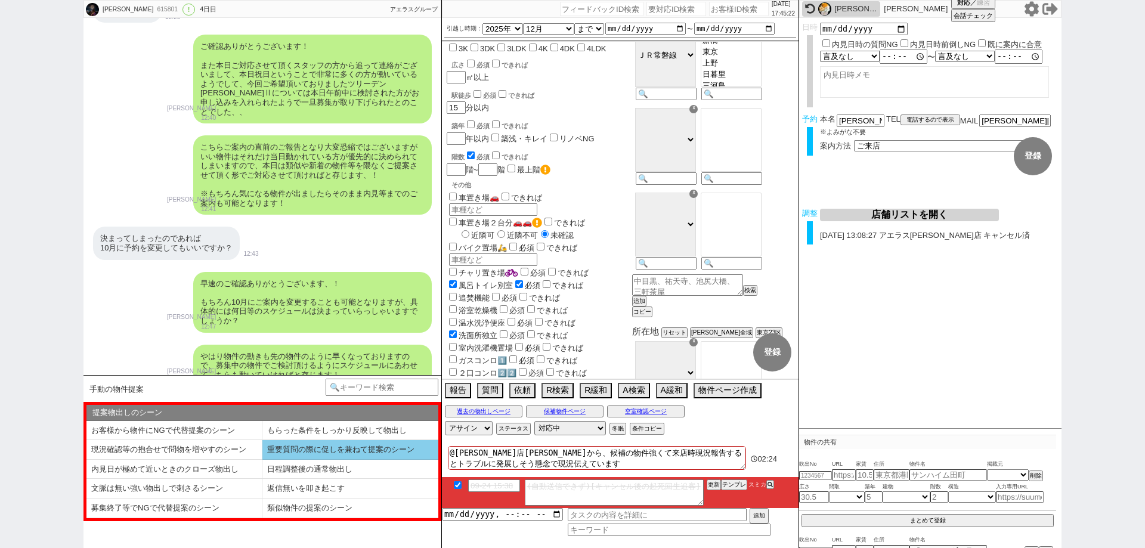
click at [354, 452] on li "重要質問の際に促しを兼ねて提案のシーン" at bounding box center [350, 450] width 176 height 20
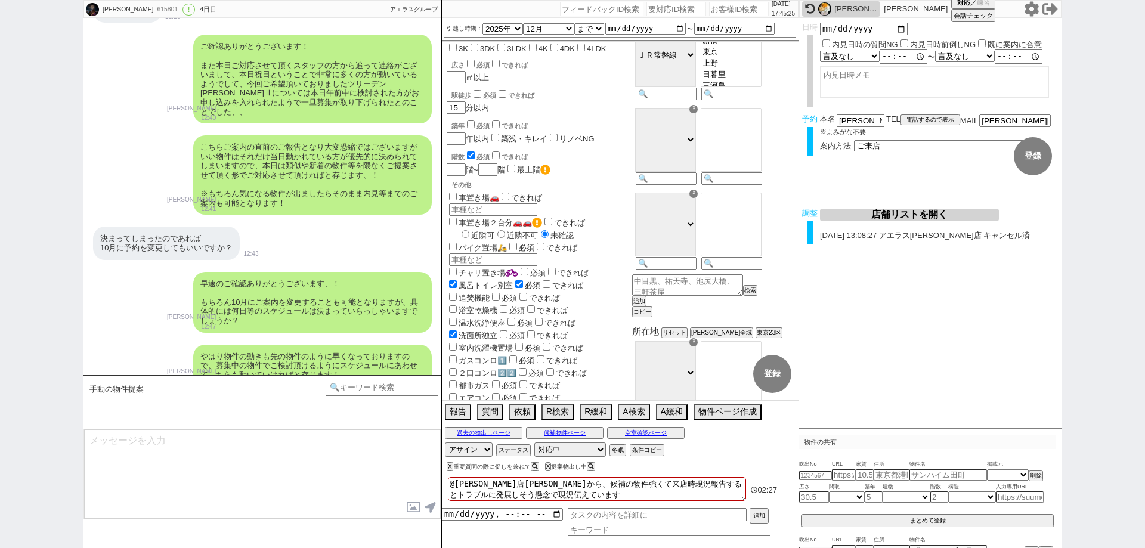
scroll to position [6126, 0]
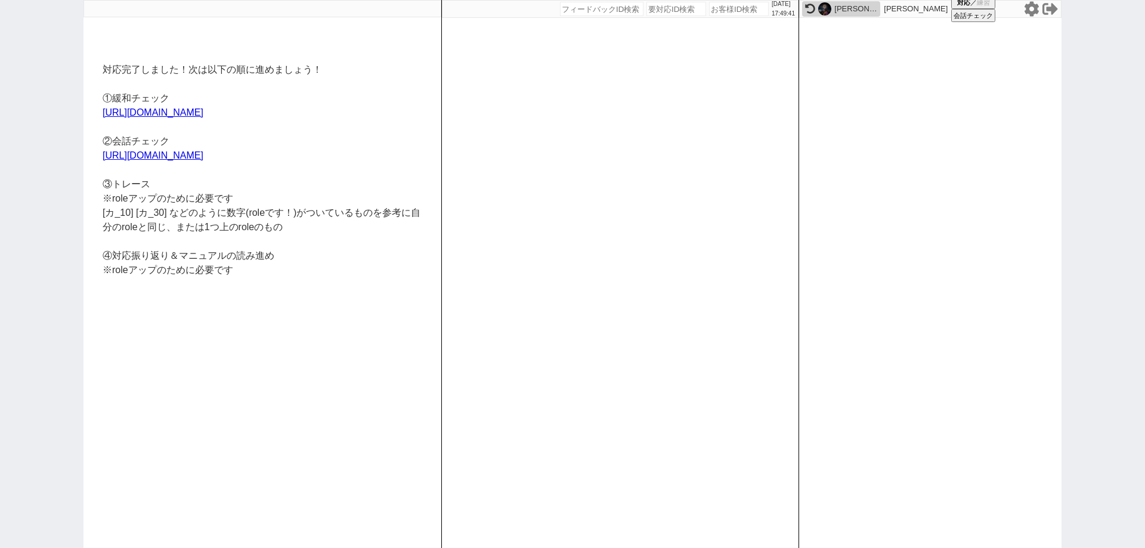
click at [1064, 169] on div "対応完了しました！次は以下の順に進めましょう！ ①緩和チェック [URL][DOMAIN_NAME] ②会話チェック [URL][DOMAIN_NAME] ③…" at bounding box center [572, 274] width 1145 height 548
drag, startPoint x: 0, startPoint y: 95, endPoint x: 11, endPoint y: 89, distance: 13.1
click at [0, 94] on div "対応完了しました！次は以下の順に進めましょう！ ①緩和チェック [URL][DOMAIN_NAME] ②会話チェック [URL][DOMAIN_NAME] ③…" at bounding box center [572, 274] width 1145 height 548
click at [1031, 3] on icon at bounding box center [1032, 8] width 14 height 15
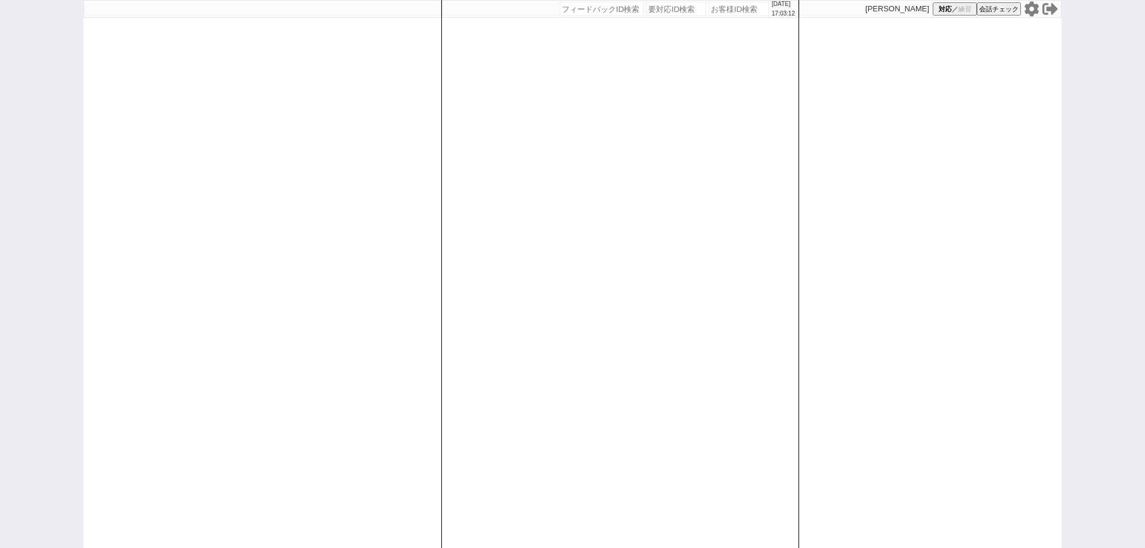
click at [446, 333] on div "[DATE] 17:03:12 候補物件を追加してしてください 紹介した物件一覧 他社物件を追加する 空室確認ページに追加・削除 紹介した物件一覧 他社物件を…" at bounding box center [620, 274] width 358 height 548
select select
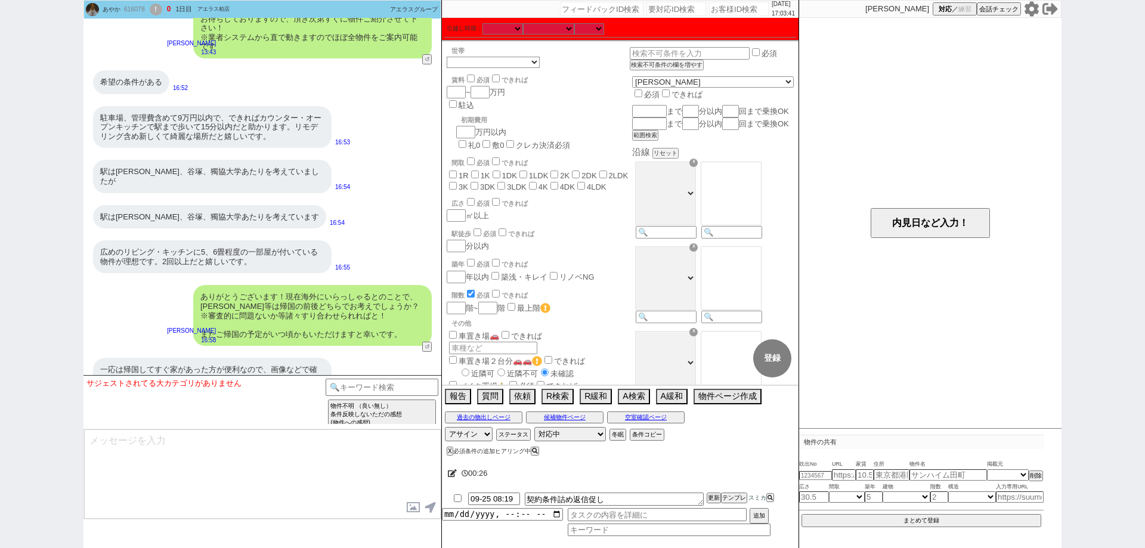
scroll to position [1028, 0]
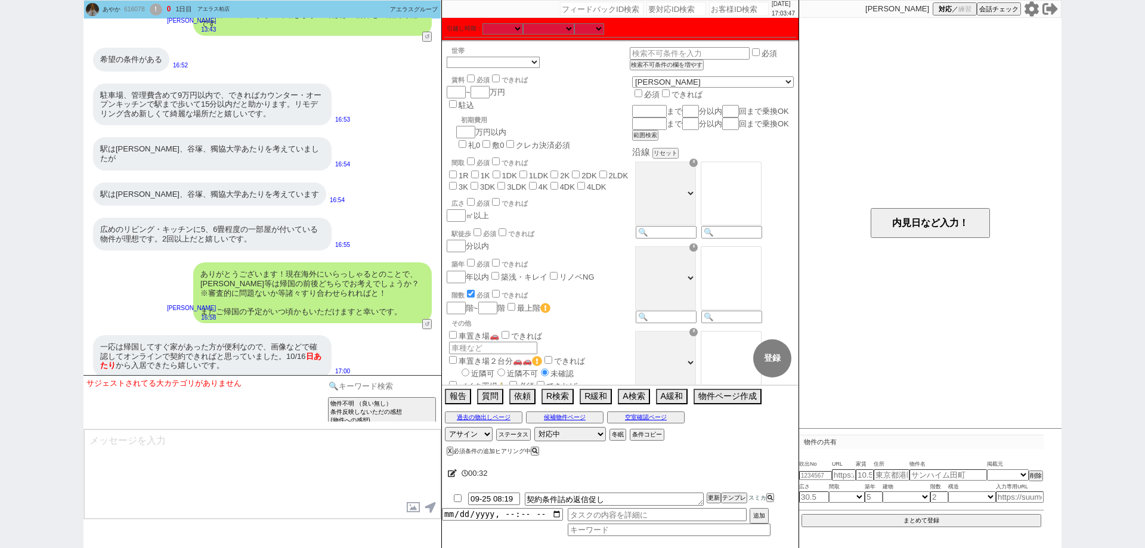
click at [378, 384] on input at bounding box center [382, 386] width 113 height 15
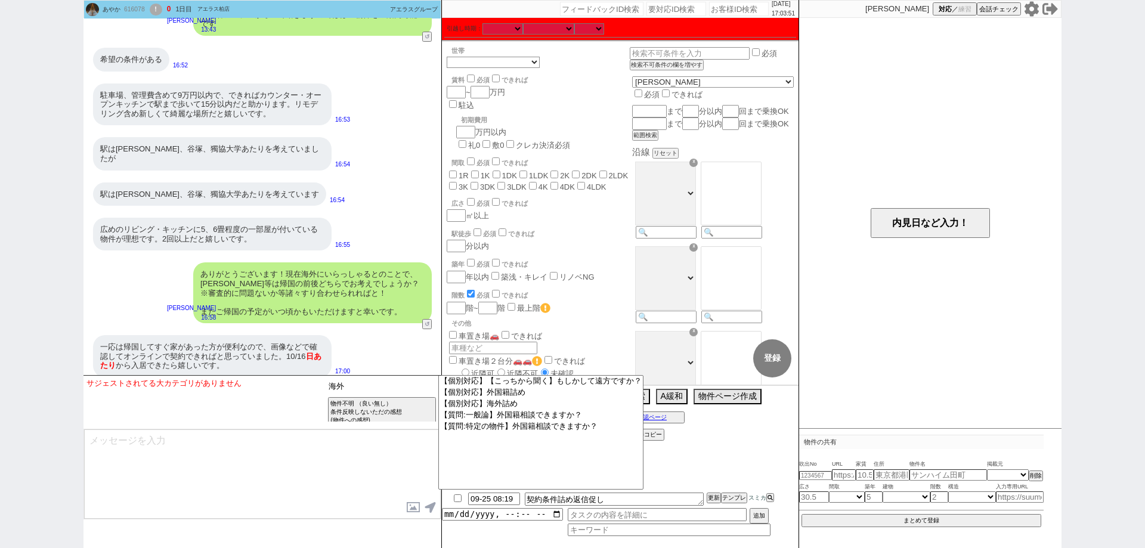
click at [385, 385] on input "海外" at bounding box center [382, 386] width 113 height 15
type input "海"
click at [205, 495] on textarea at bounding box center [262, 474] width 357 height 89
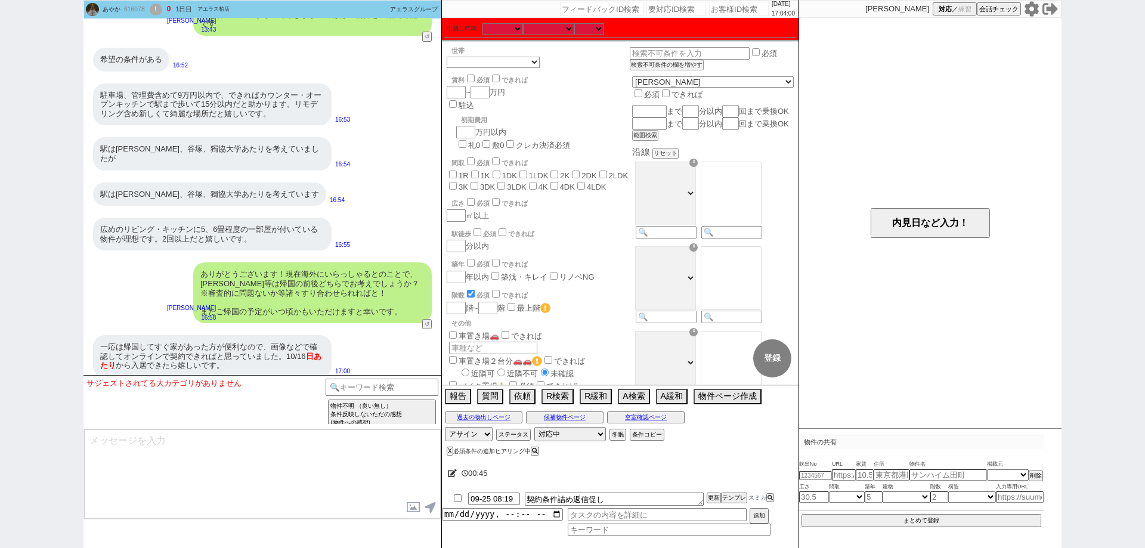
click at [453, 475] on icon at bounding box center [452, 473] width 9 height 8
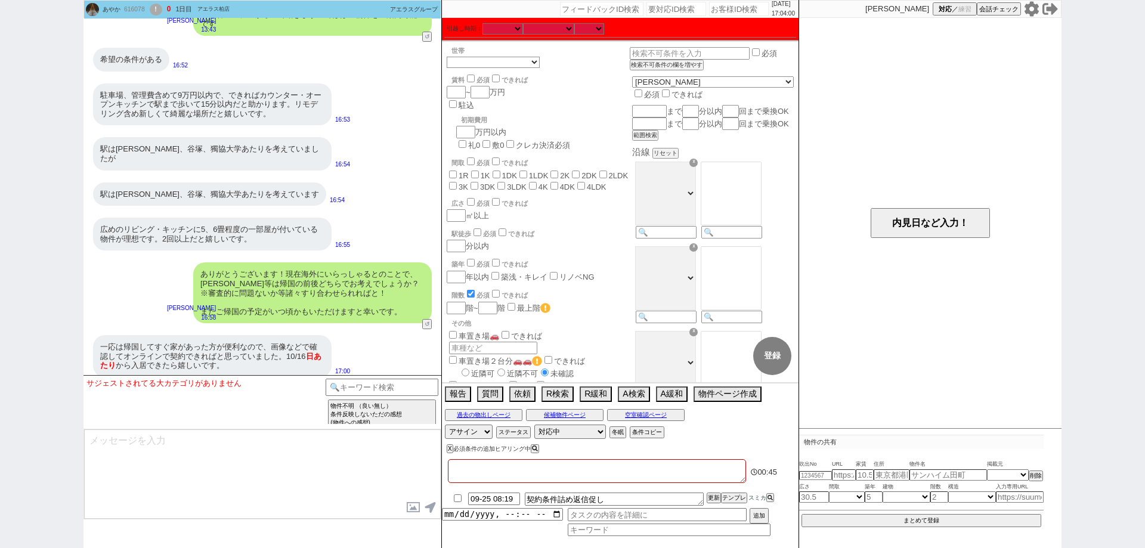
click at [468, 474] on textarea at bounding box center [597, 471] width 298 height 24
type textarea "え"
checkbox input "false"
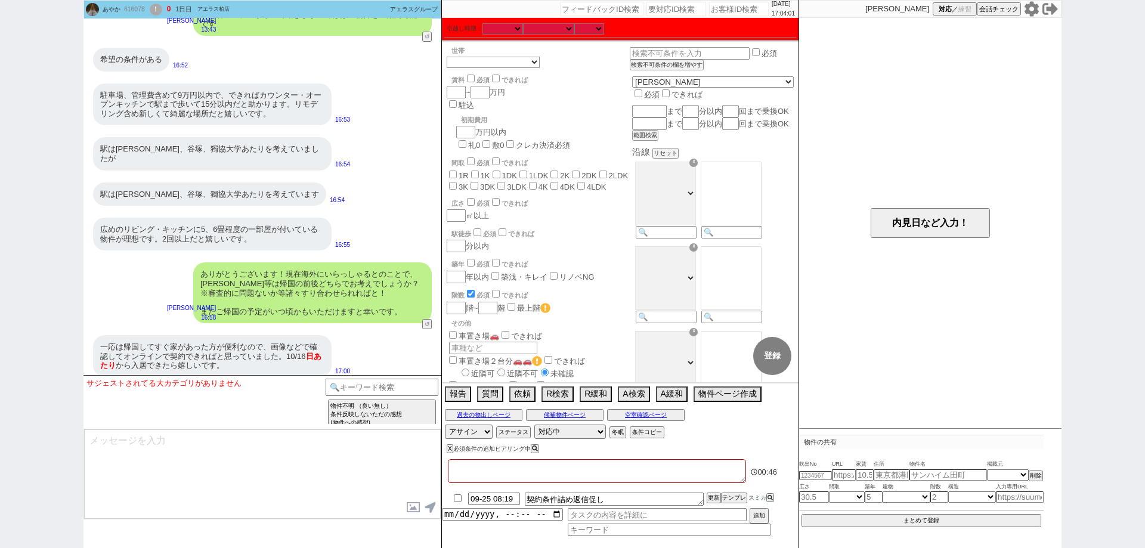
checkbox input "false"
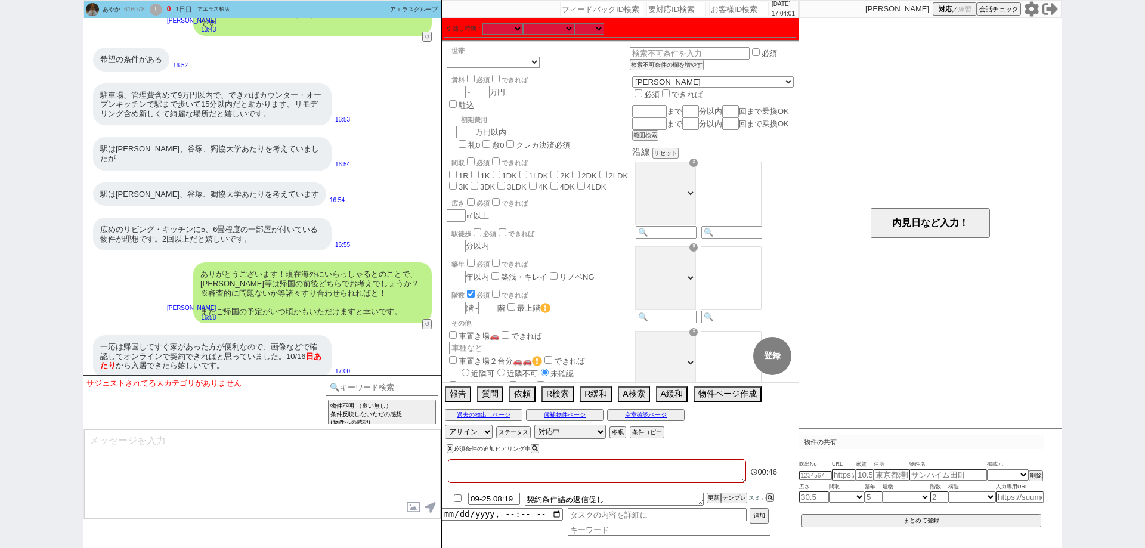
checkbox input "false"
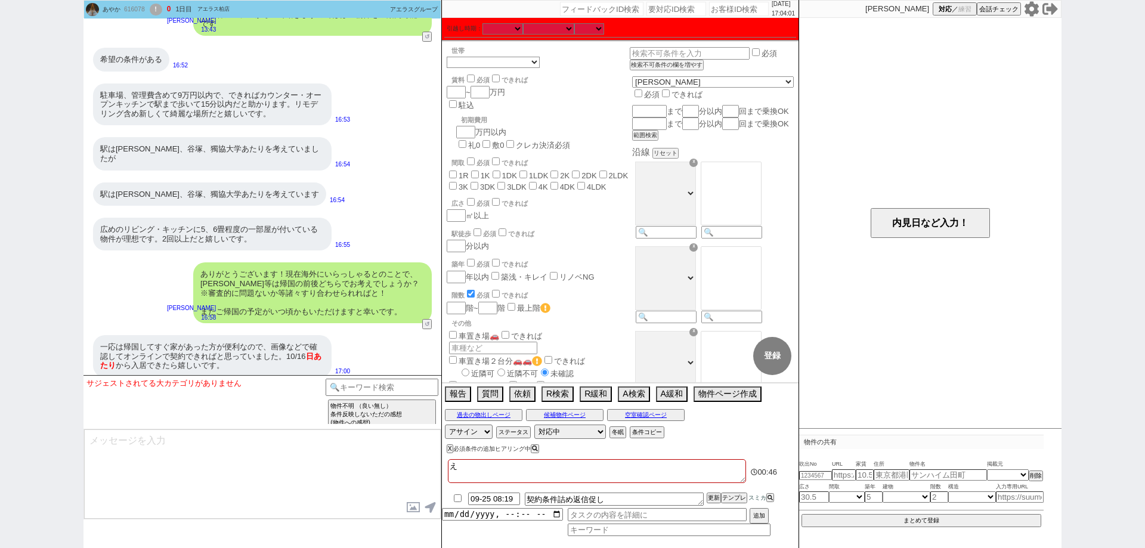
type textarea "えｎ"
checkbox input "false"
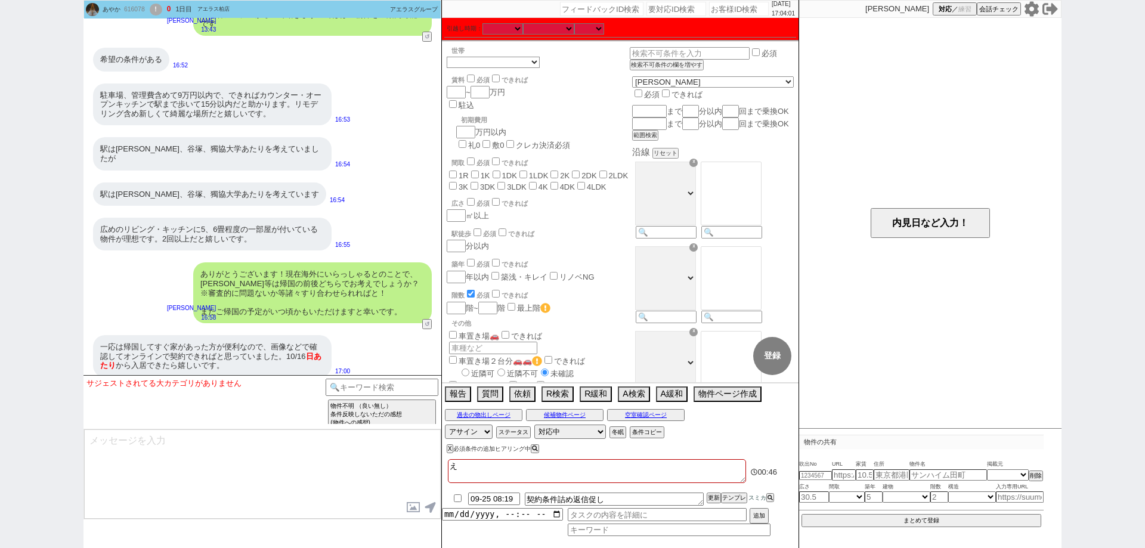
checkbox input "false"
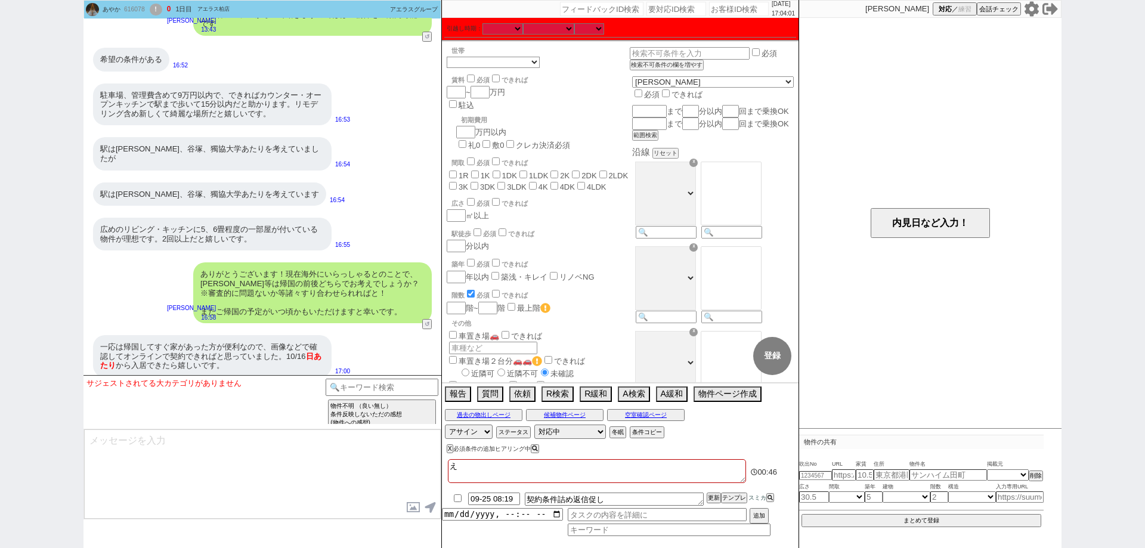
checkbox input "false"
type textarea "えん"
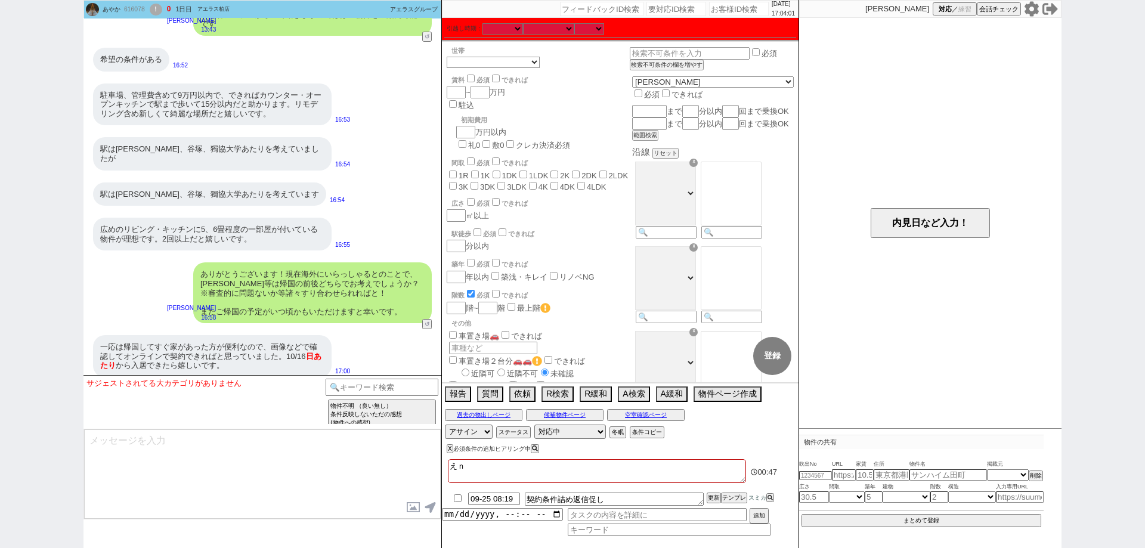
checkbox input "false"
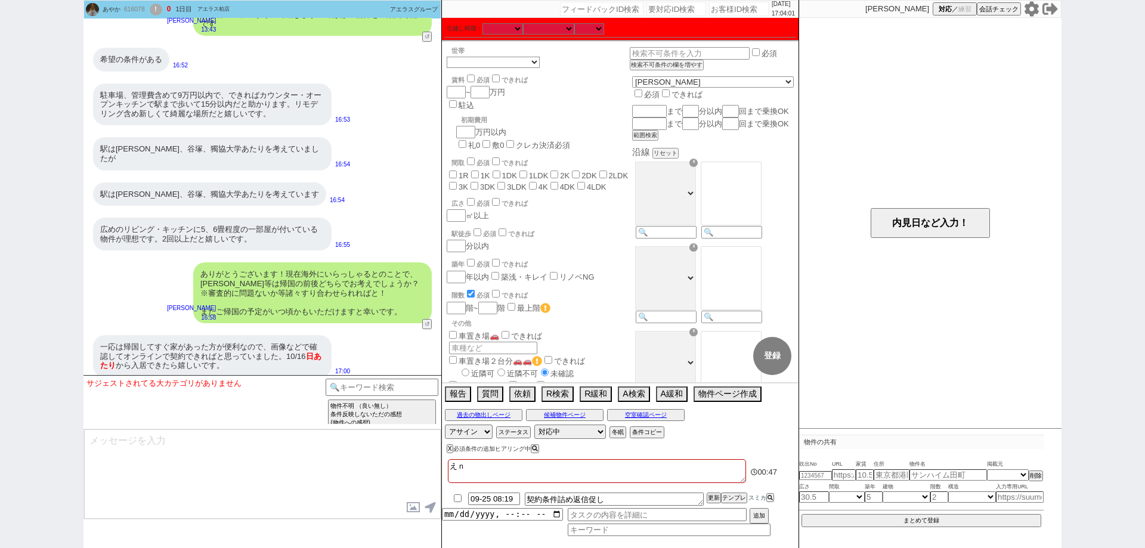
checkbox input "false"
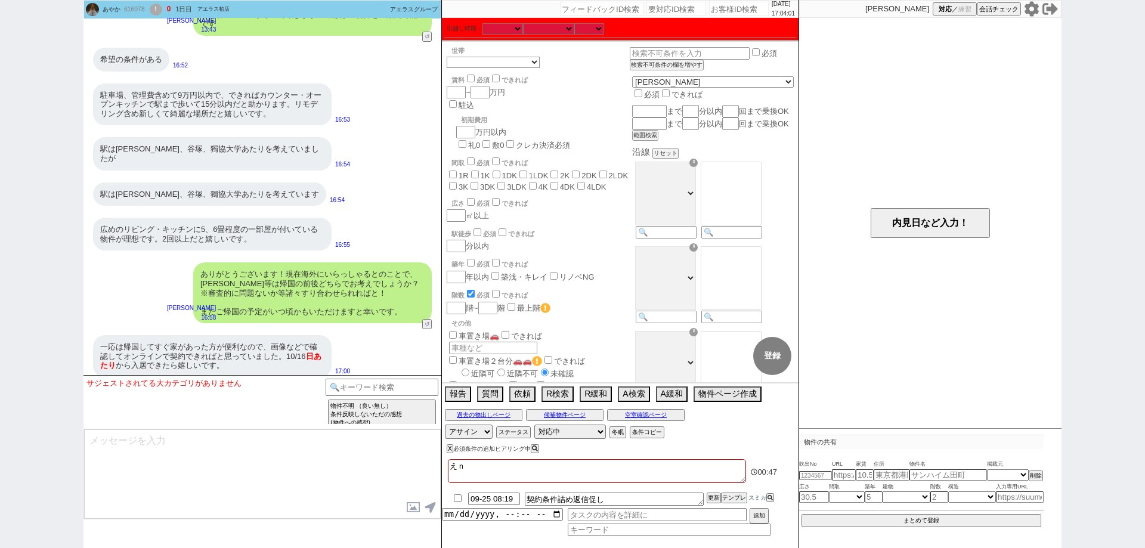
checkbox input "false"
type textarea "えんｐ"
checkbox input "false"
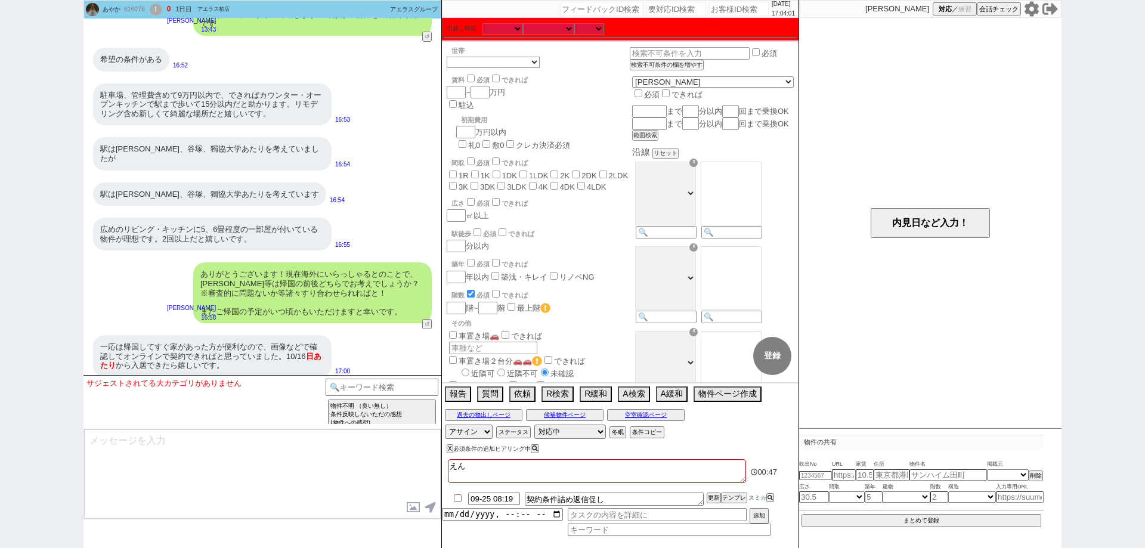
checkbox input "false"
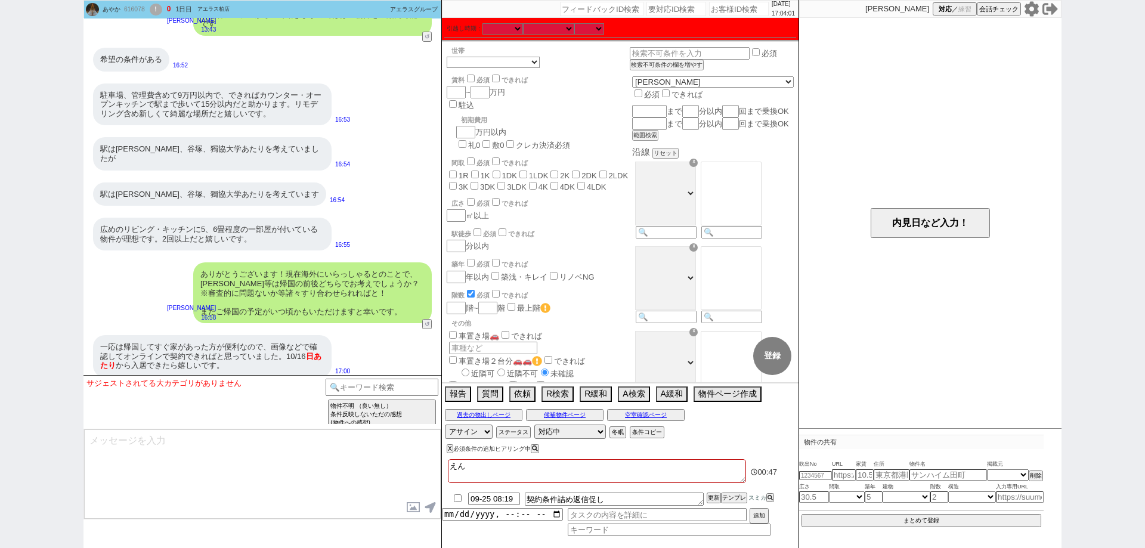
checkbox input "false"
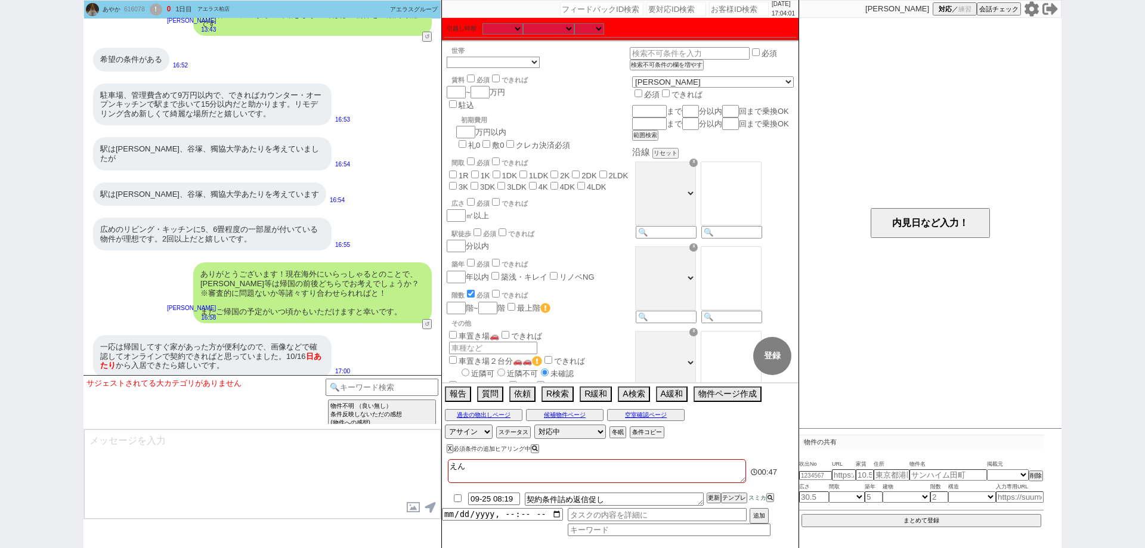
checkbox input "false"
type textarea "えんぷ"
checkbox input "false"
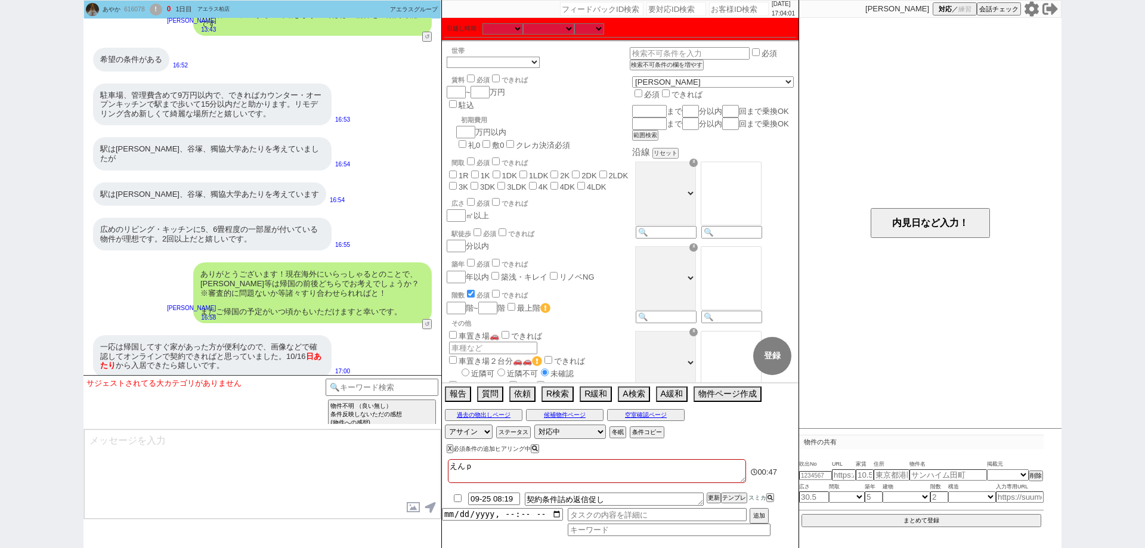
checkbox input "false"
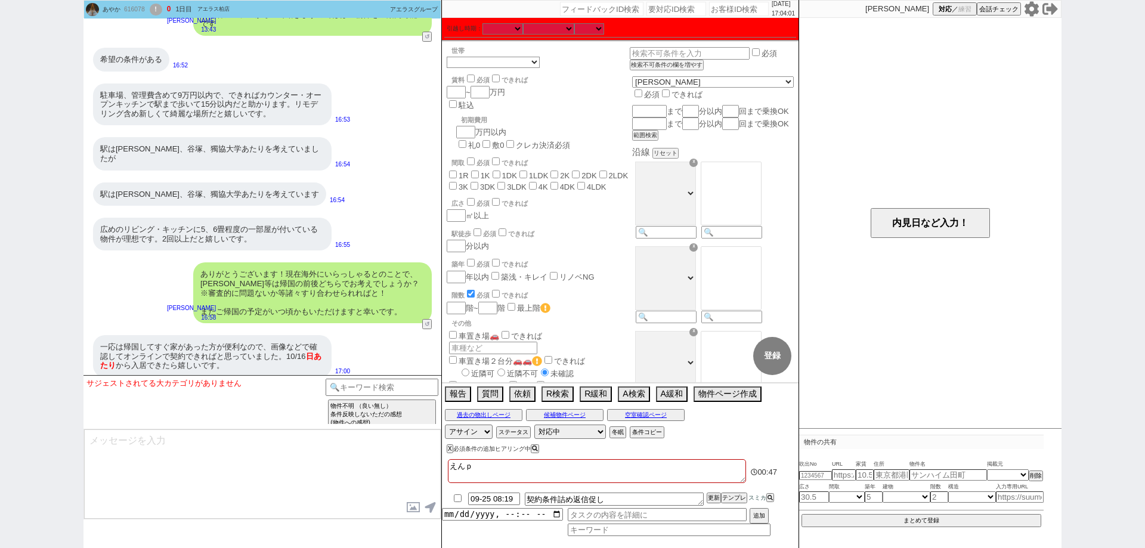
checkbox input "false"
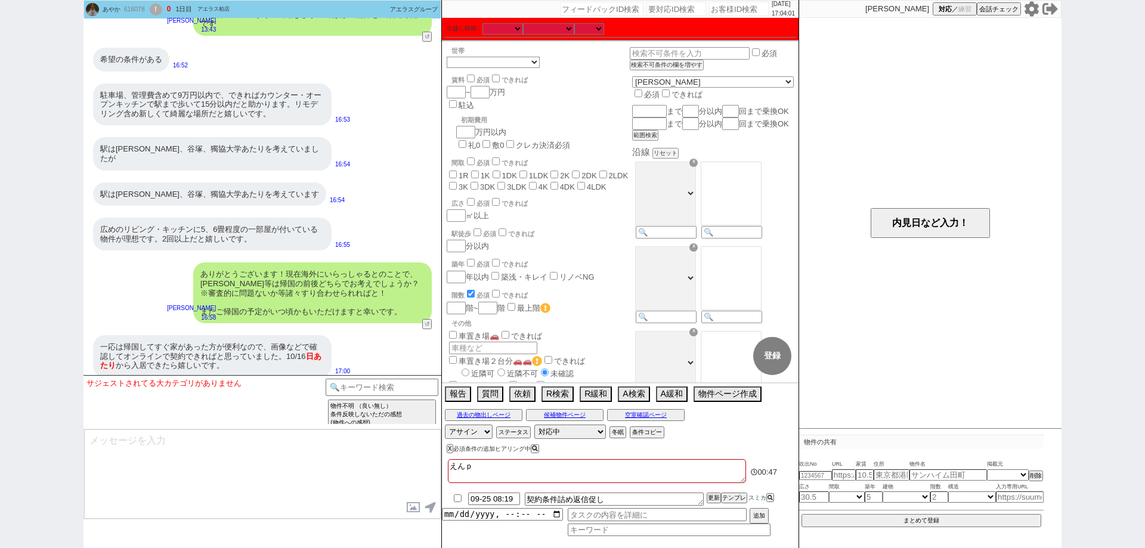
checkbox input "false"
type textarea "エンプ"
checkbox input "false"
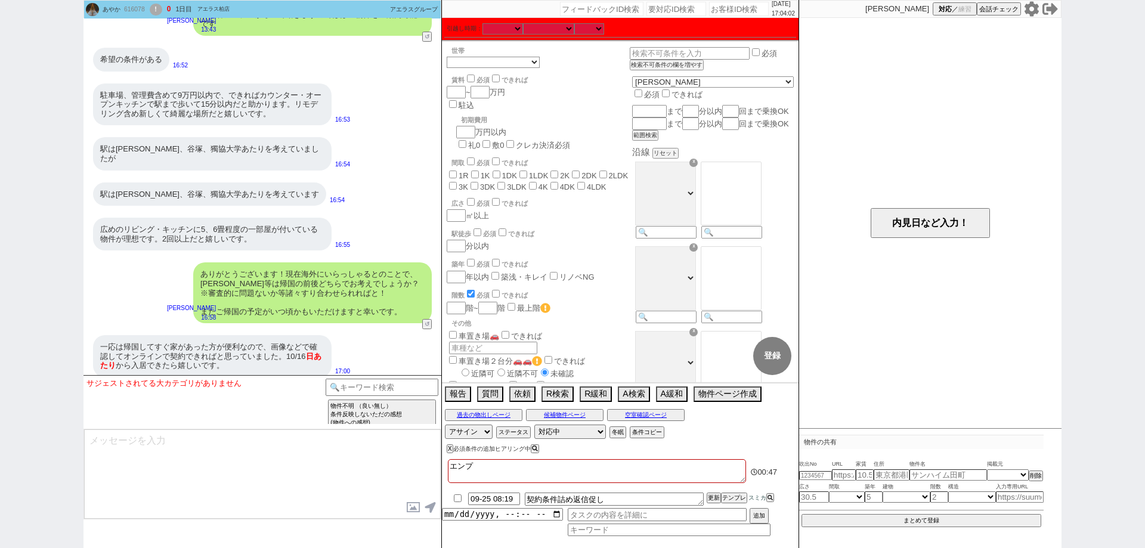
checkbox input "false"
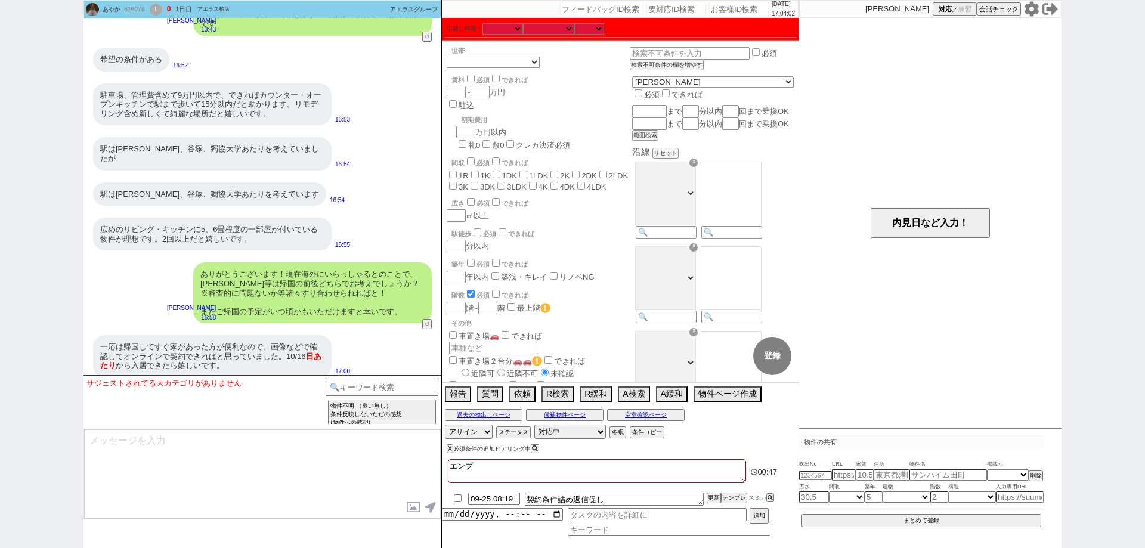
checkbox input "false"
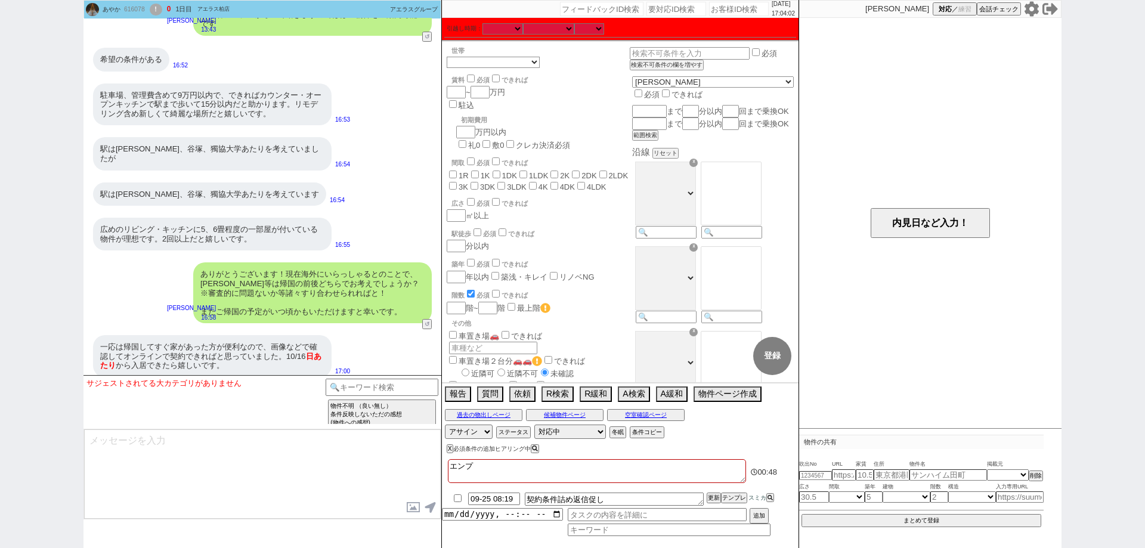
type textarea "えんぷ"
checkbox input "false"
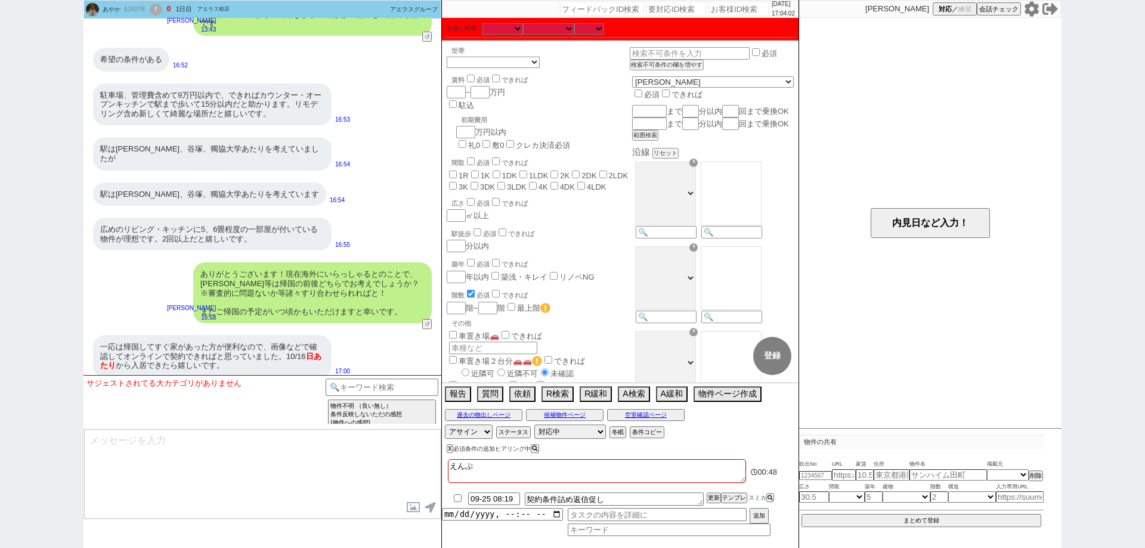
checkbox input "false"
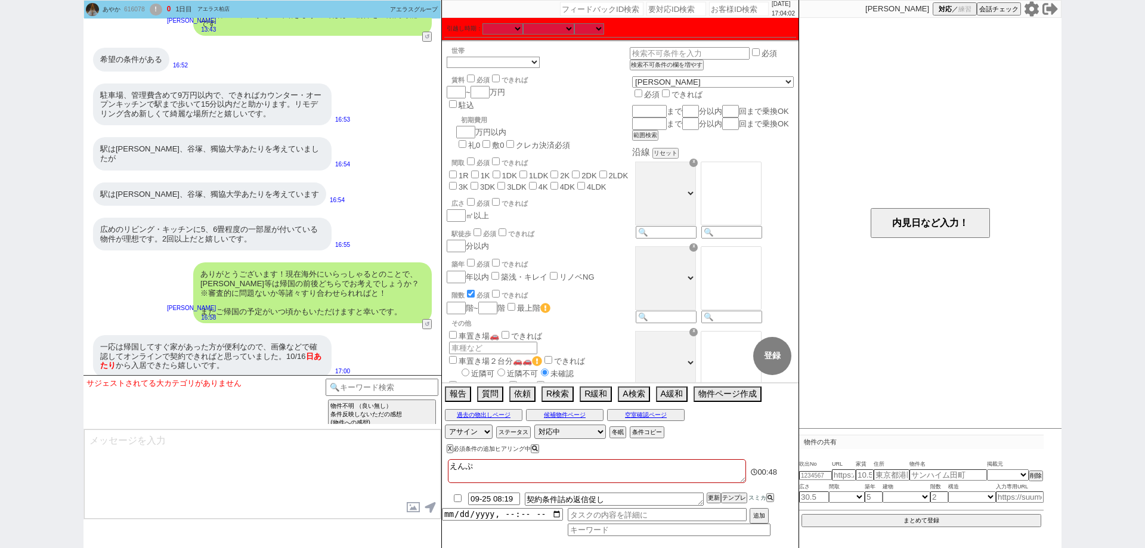
checkbox input "false"
type textarea "えん"
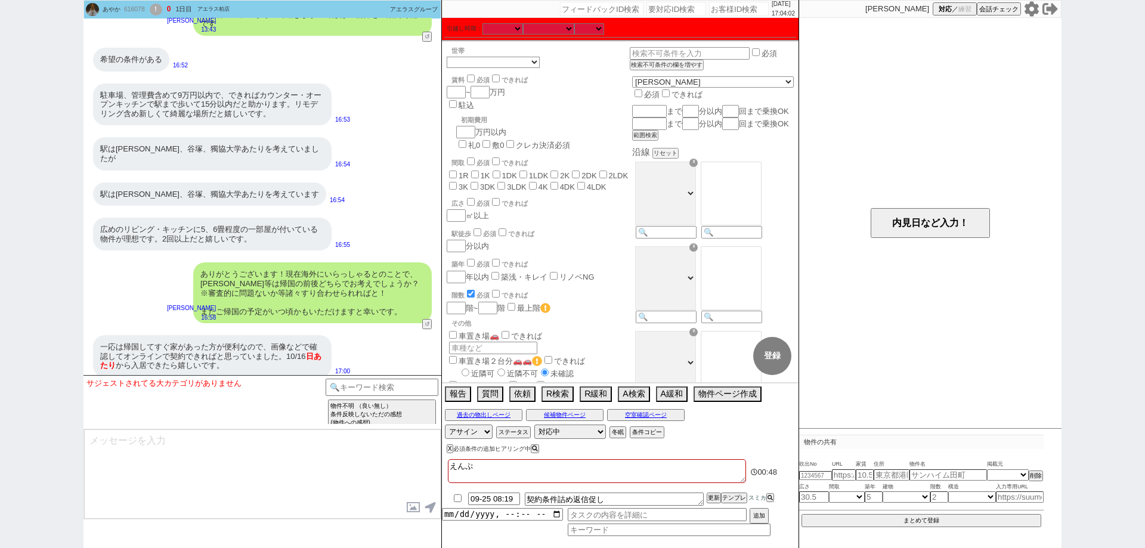
checkbox input "false"
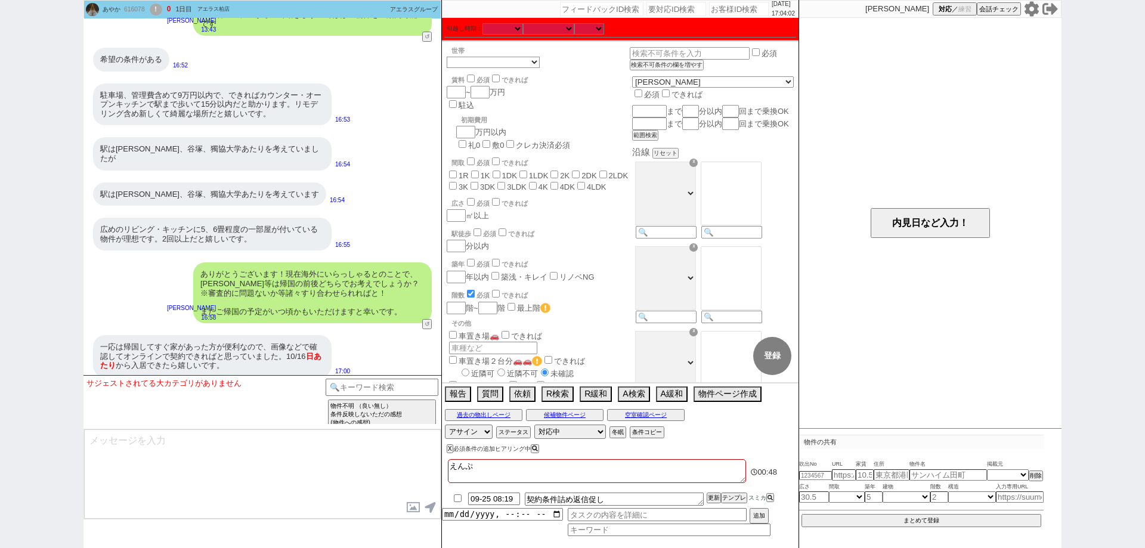
checkbox input "false"
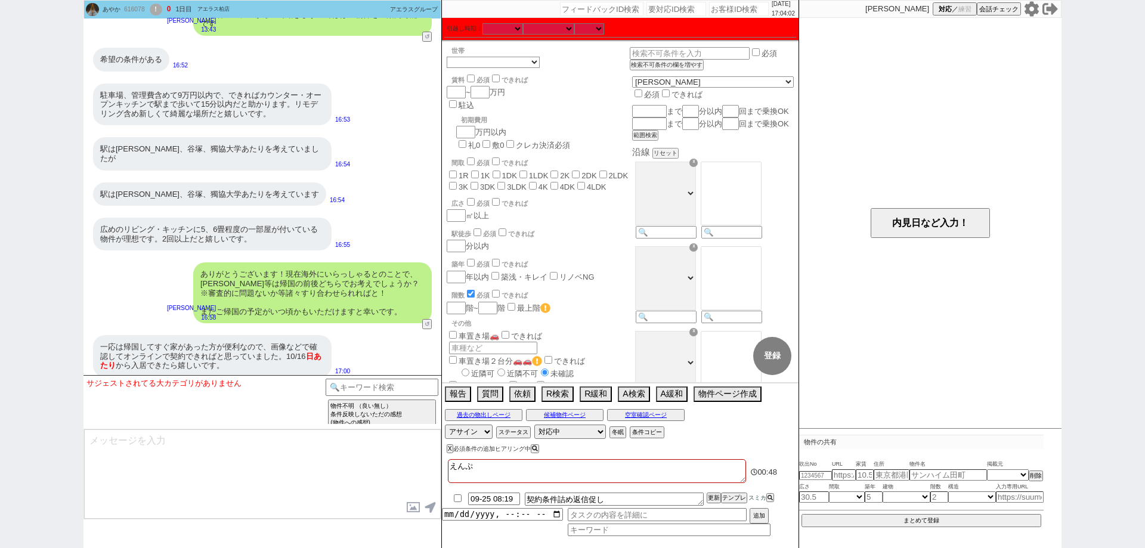
checkbox input "false"
type textarea "え"
checkbox input "false"
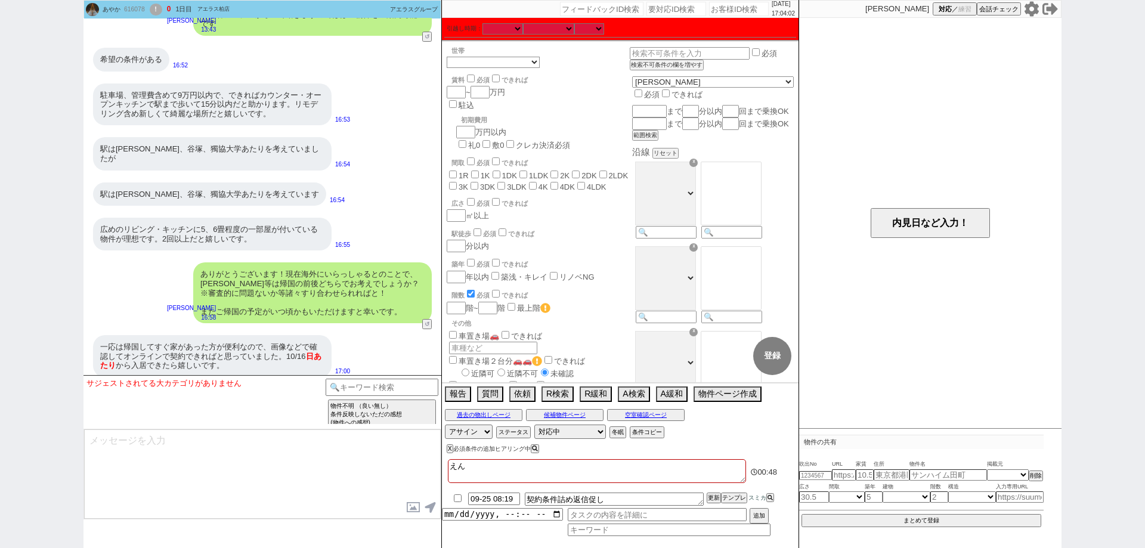
checkbox input "false"
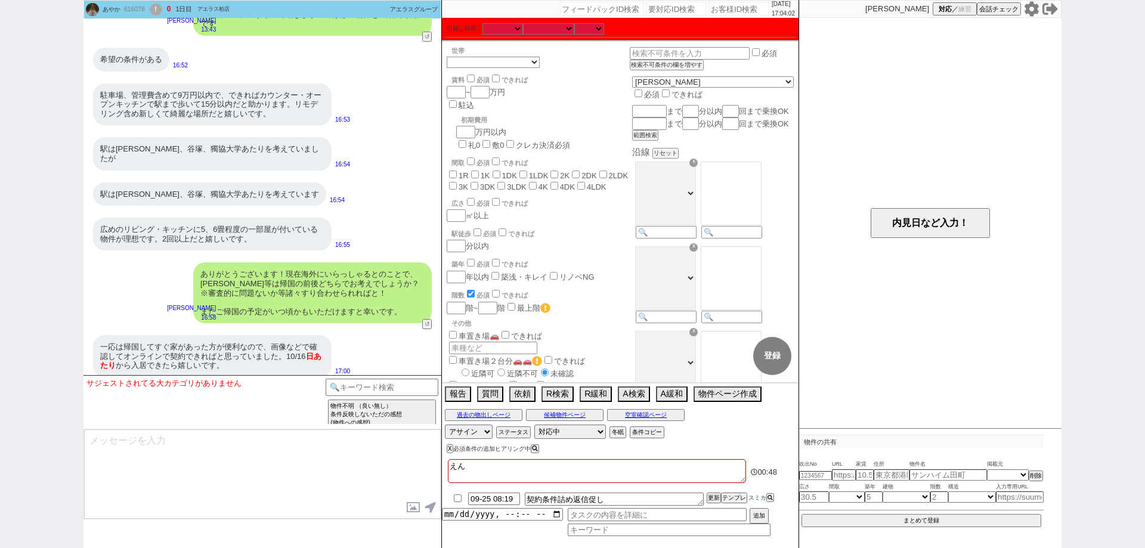
checkbox input "false"
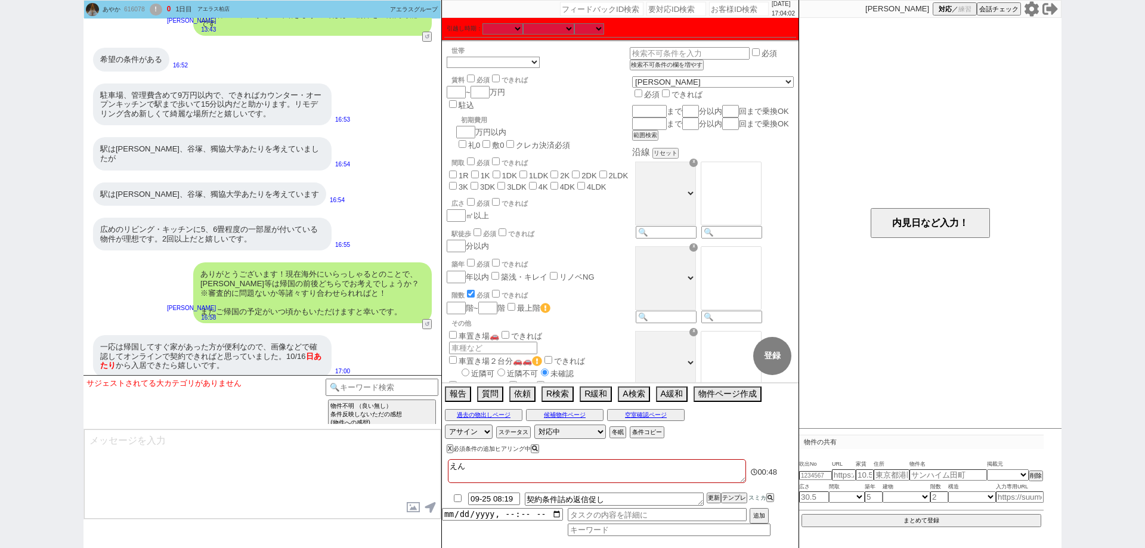
checkbox input "false"
type textarea "えｎ"
checkbox input "false"
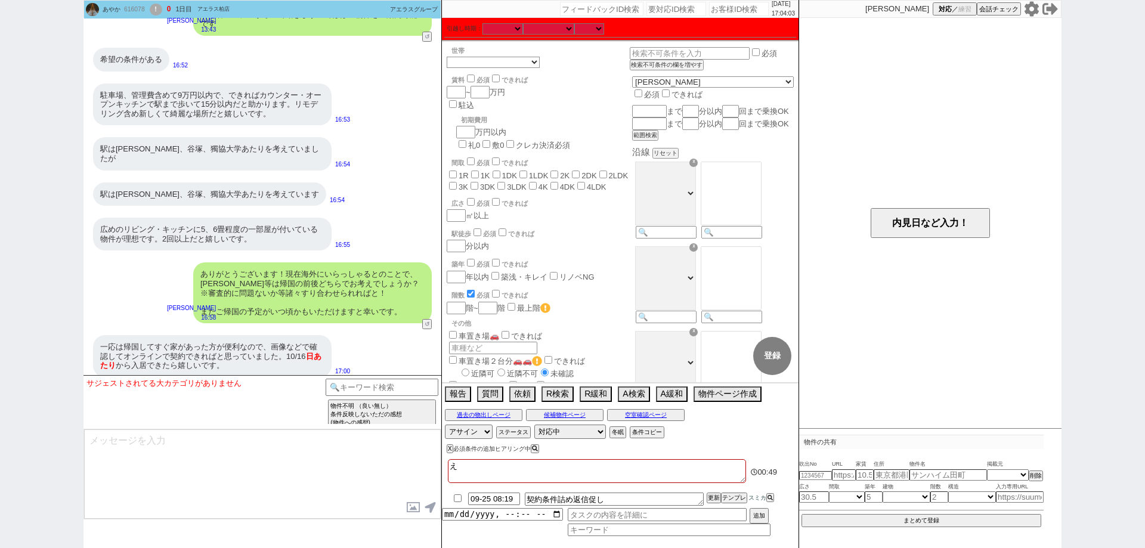
checkbox input "false"
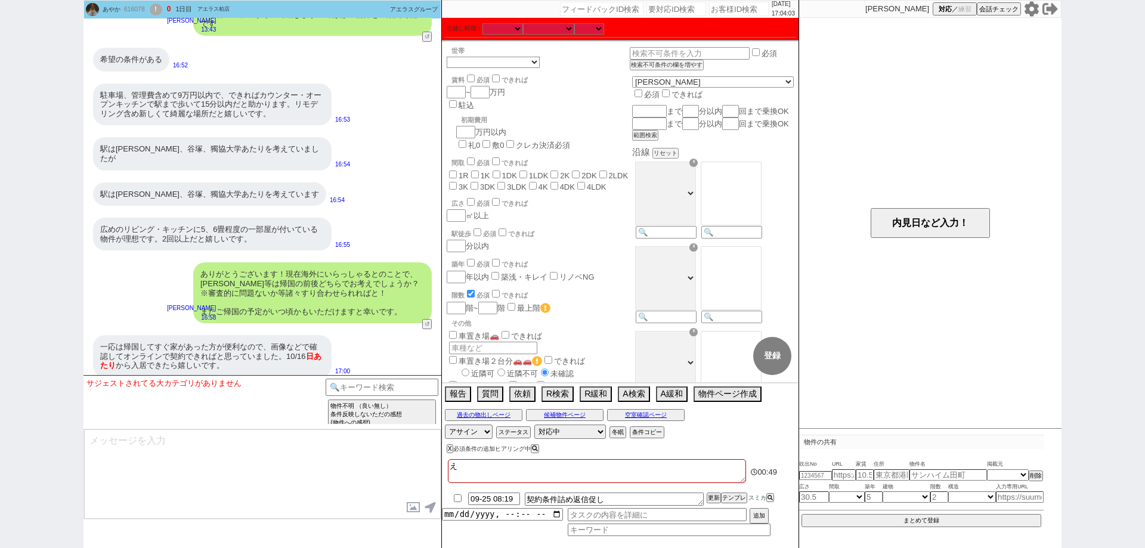
checkbox input "false"
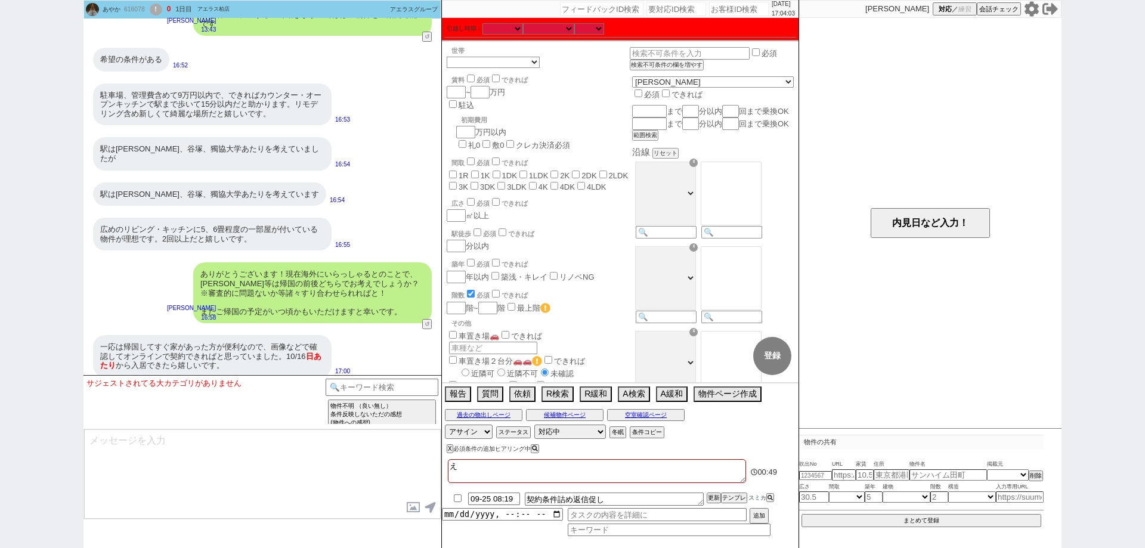
checkbox input "false"
type textarea "えん"
checkbox input "false"
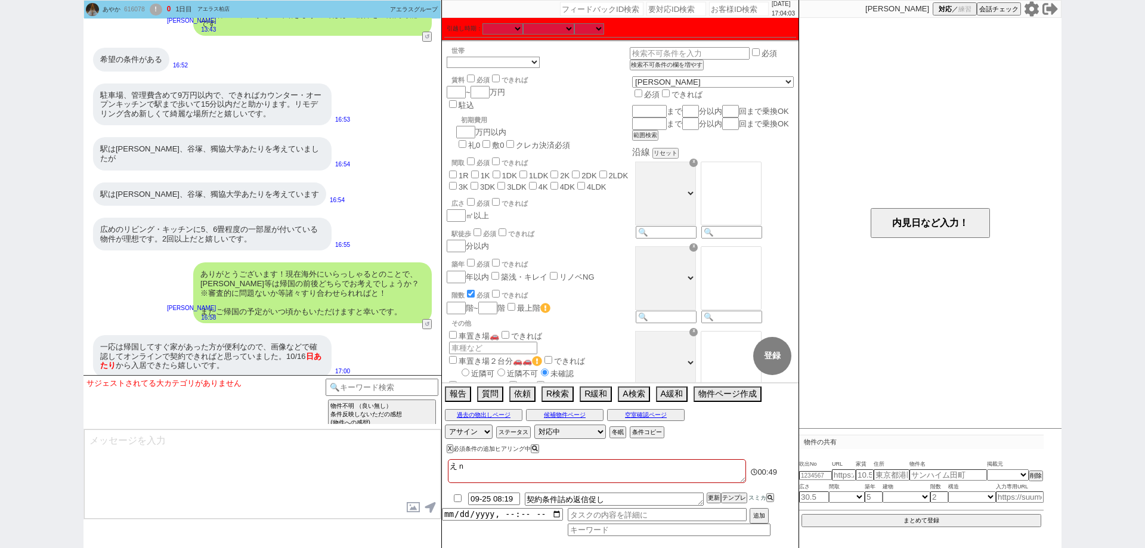
checkbox input "false"
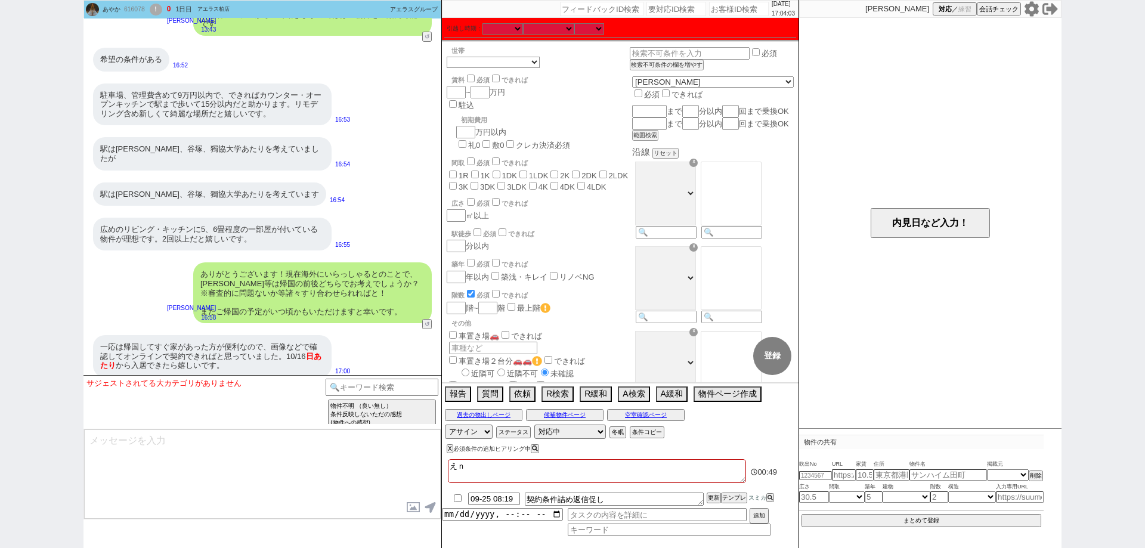
checkbox input "false"
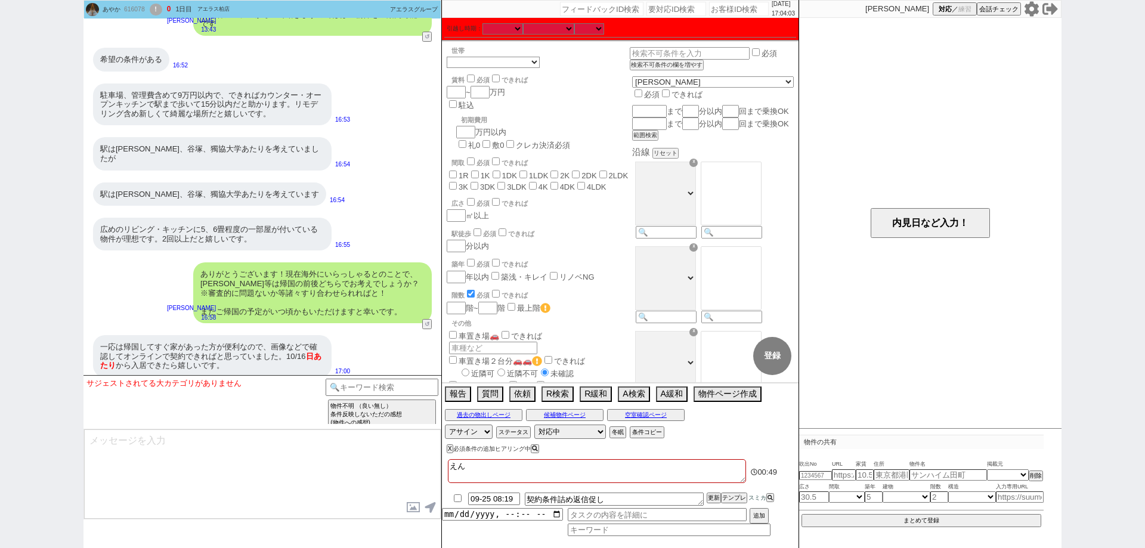
type textarea "えんｐ"
checkbox input "false"
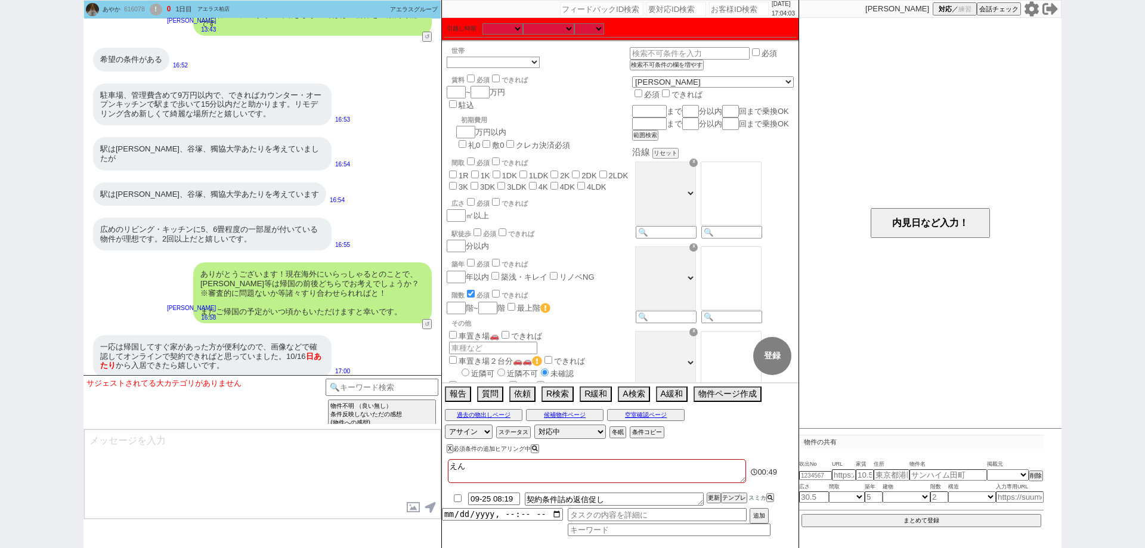
checkbox input "false"
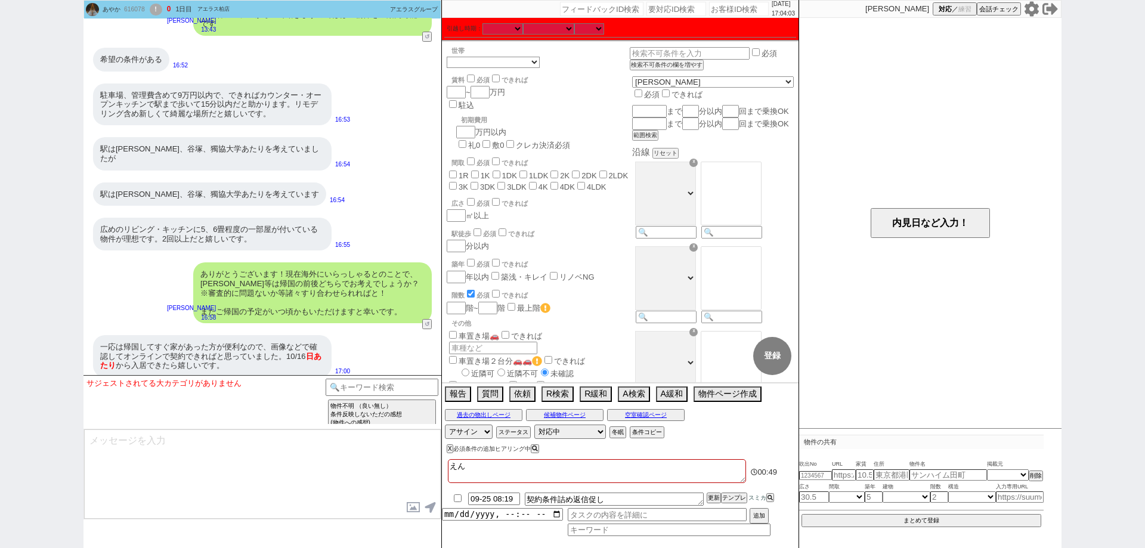
checkbox input "false"
type textarea "えんぷ"
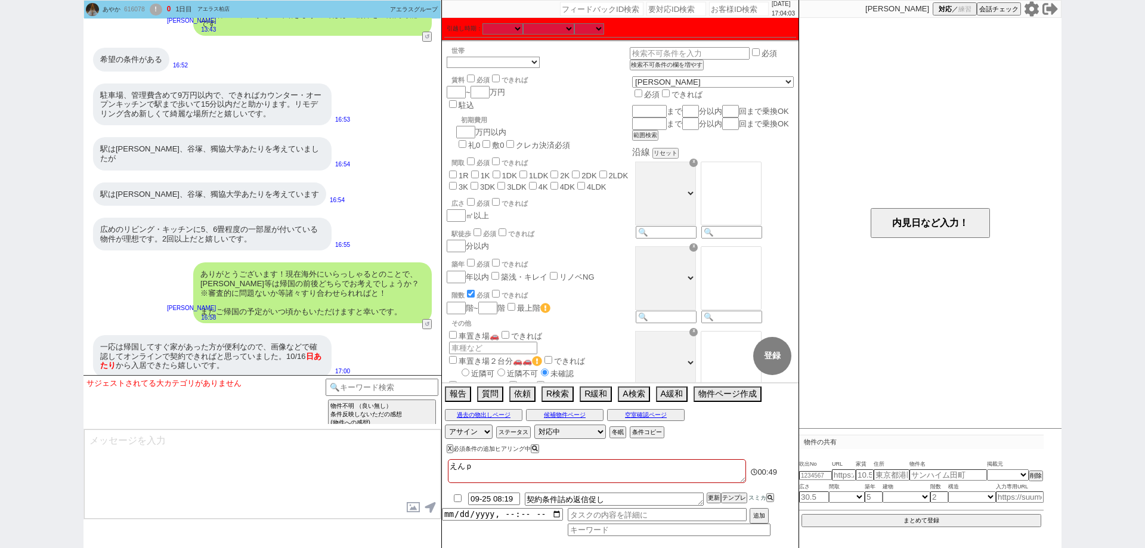
checkbox input "false"
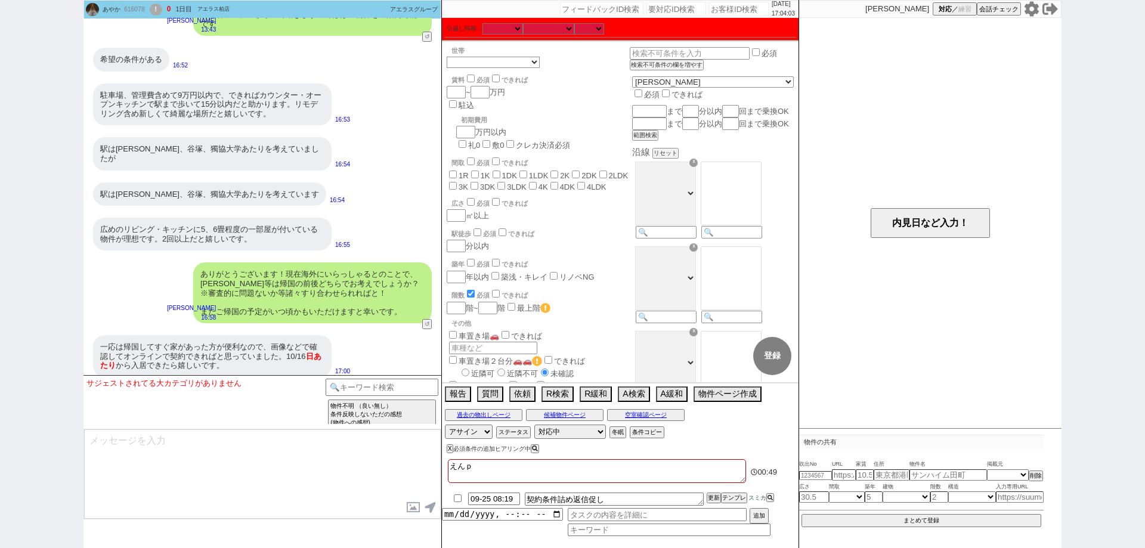
checkbox input "false"
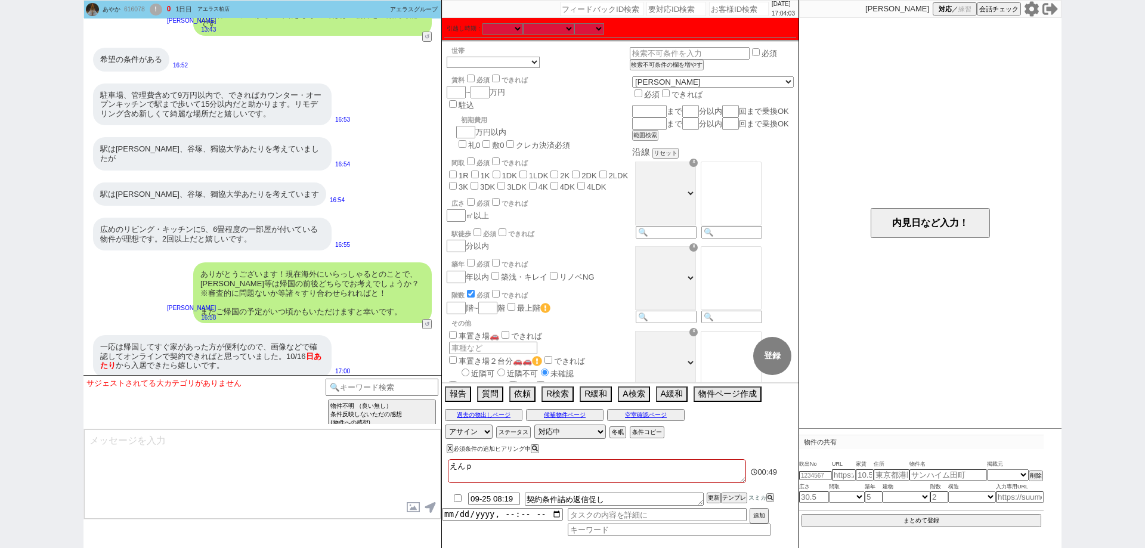
checkbox input "false"
type textarea "エンプ"
checkbox input "false"
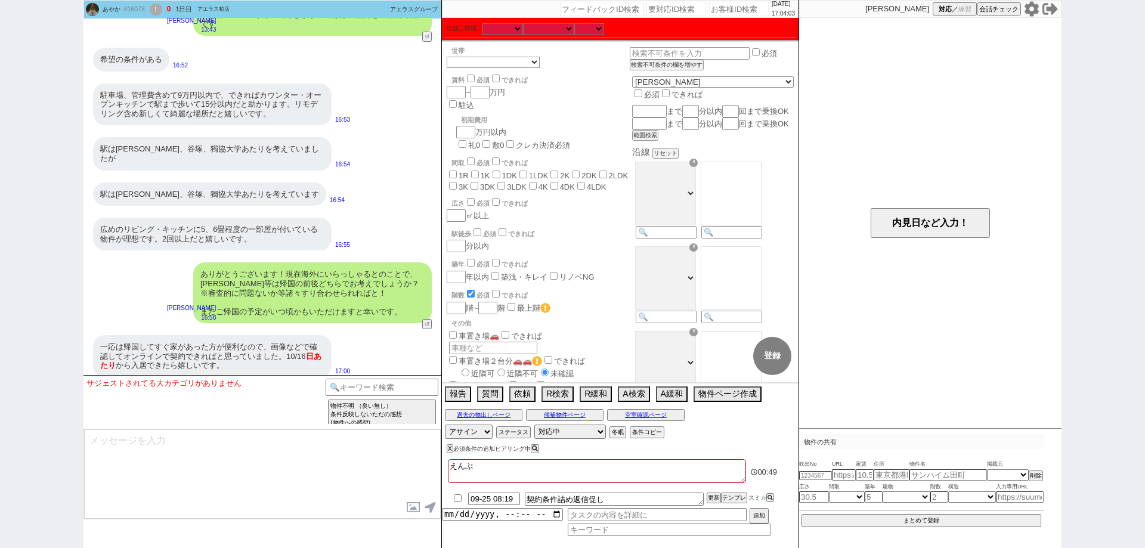
checkbox input "false"
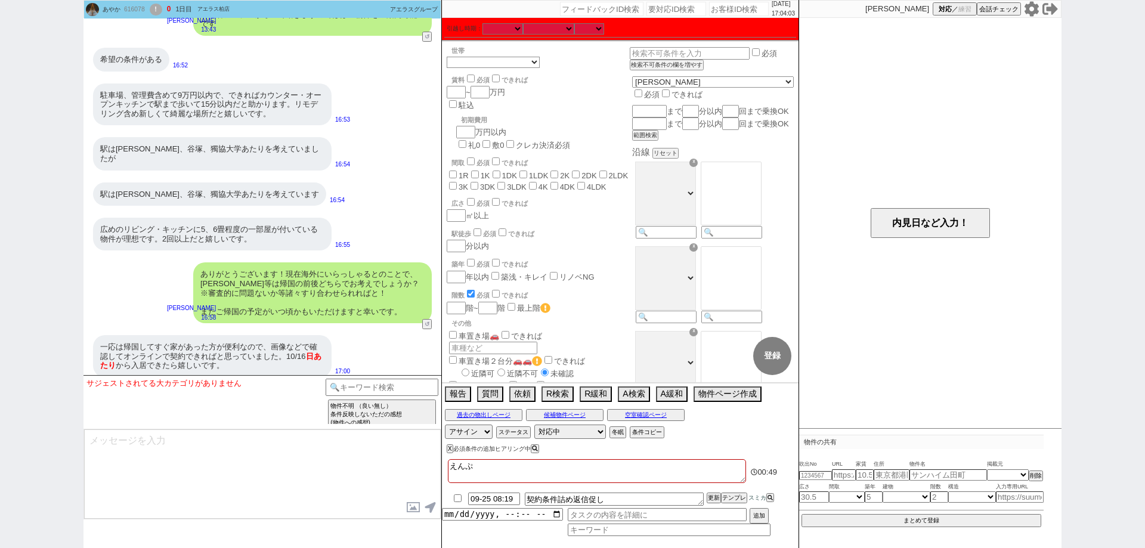
checkbox input "false"
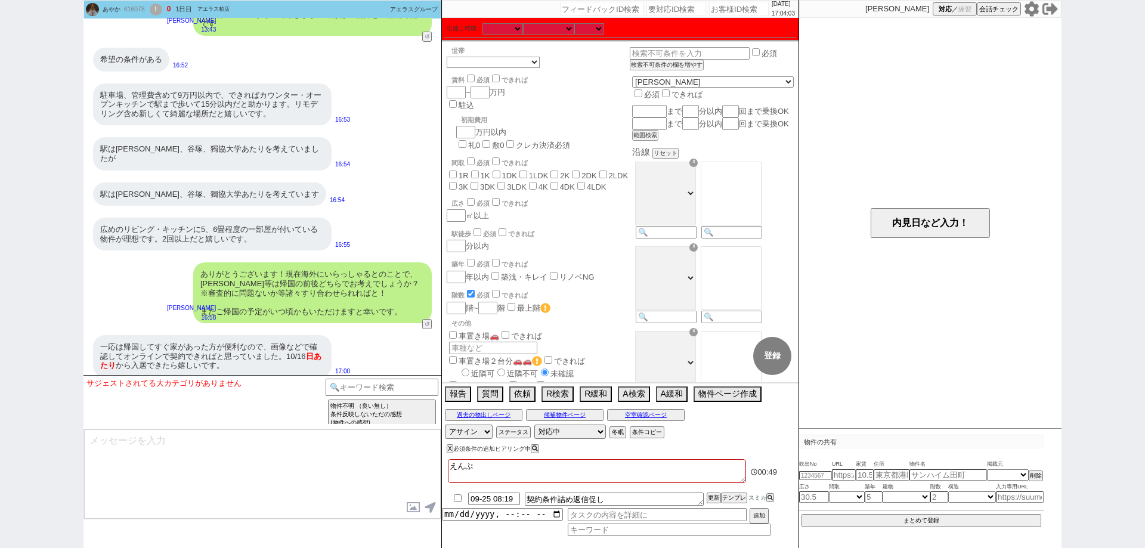
checkbox input "false"
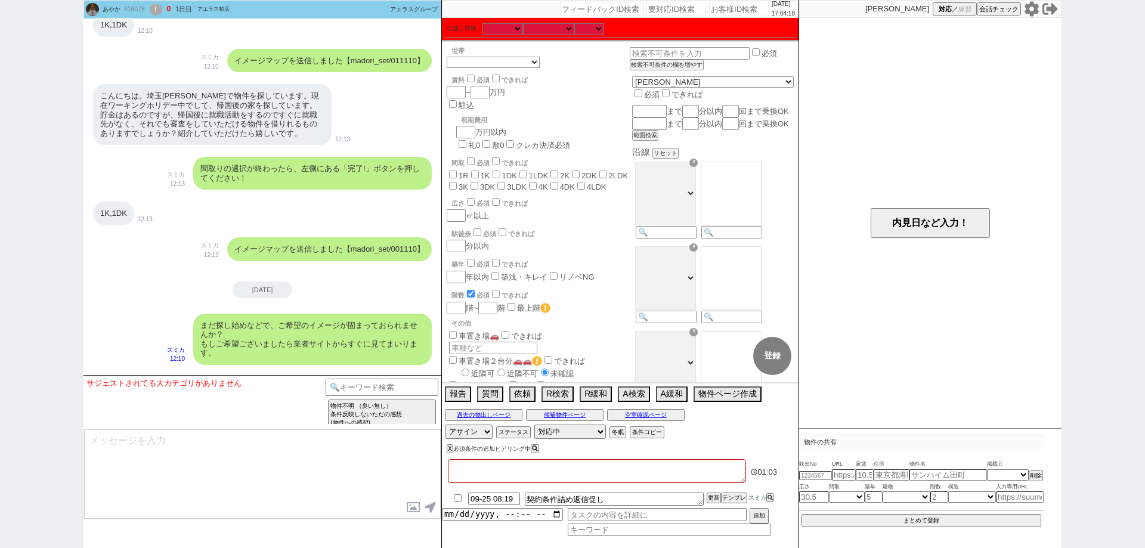
scroll to position [492, 0]
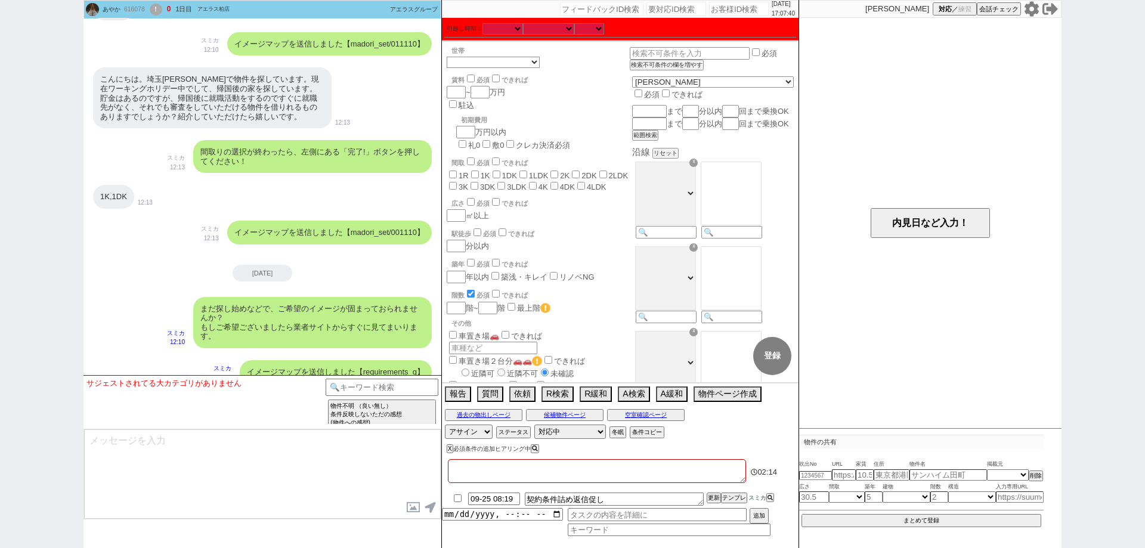
click at [0, 354] on div "あやか 616078 ! 0 1日目 アエラス柏店 冬眠中 自社客 アエラスグループ スミカ_BPO チャット全表示 2025-09-23 ようこそLINE物…" at bounding box center [572, 274] width 1145 height 548
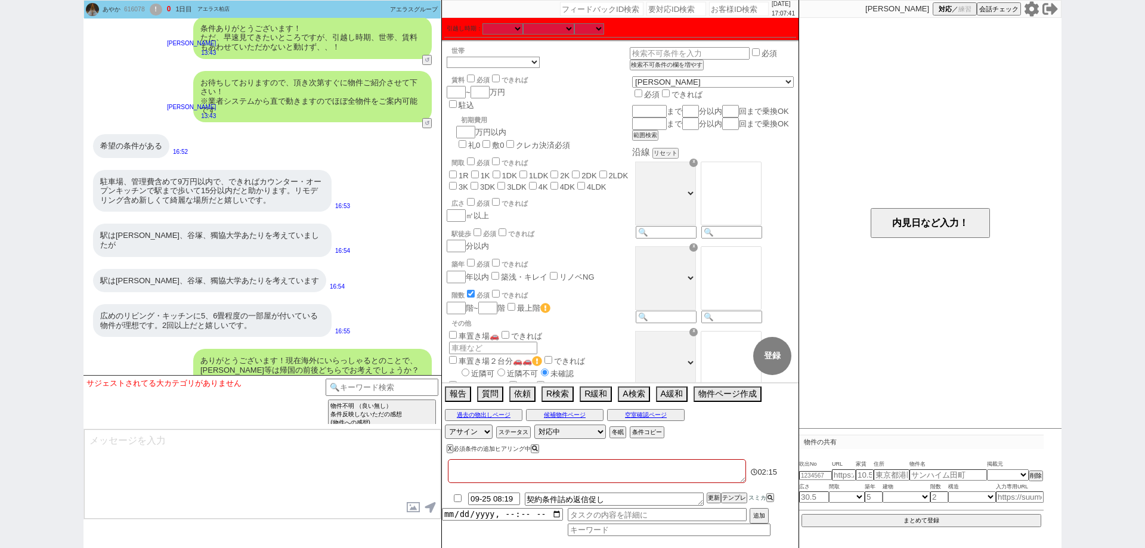
scroll to position [1028, 0]
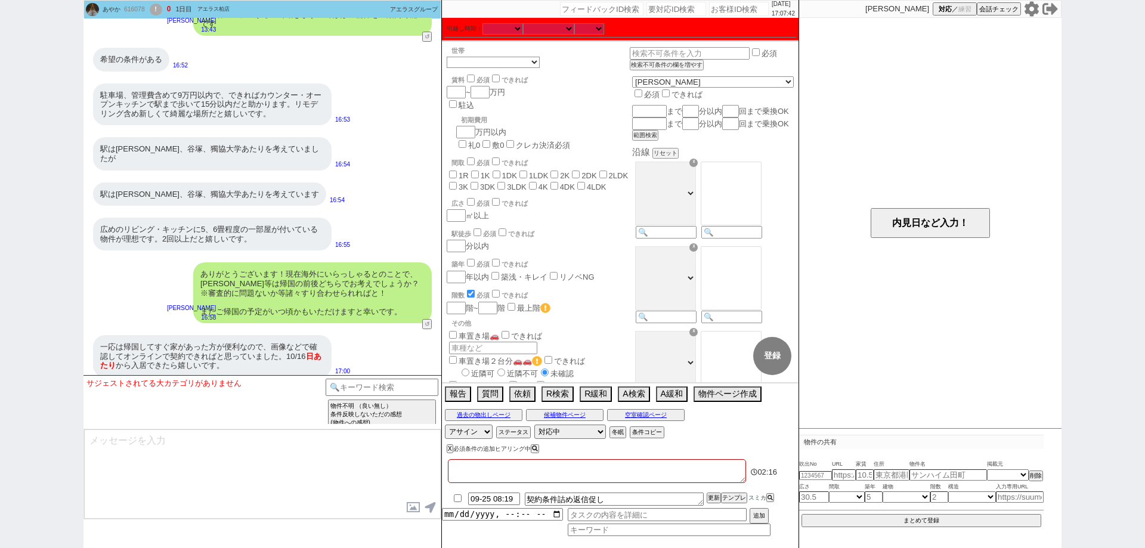
click at [491, 478] on textarea at bounding box center [597, 471] width 298 height 24
click at [589, 469] on textarea "海外審査＆勤め先決まってないので" at bounding box center [597, 471] width 298 height 24
drag, startPoint x: 0, startPoint y: 357, endPoint x: 35, endPoint y: 394, distance: 51.1
click at [0, 357] on div "あやか 616078 ! 0 1日目 アエラス柏店 冬眠中 自社客 アエラスグループ スミカ_BPO チャット全表示 2025-09-23 ようこそLINE物…" at bounding box center [572, 274] width 1145 height 548
click at [363, 384] on input at bounding box center [382, 386] width 113 height 15
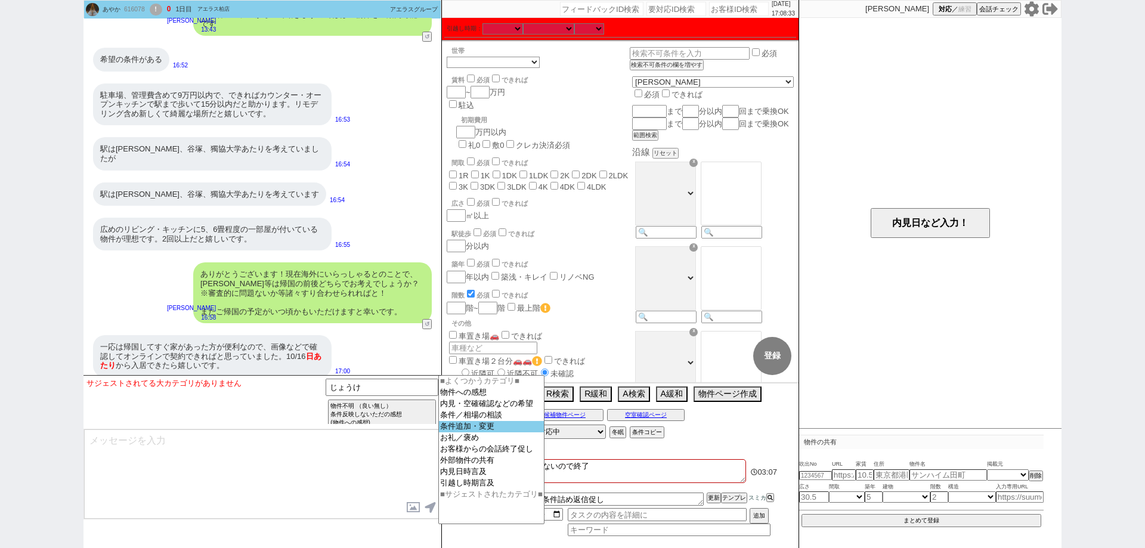
click at [456, 432] on option "条件追加・変更" at bounding box center [491, 426] width 105 height 11
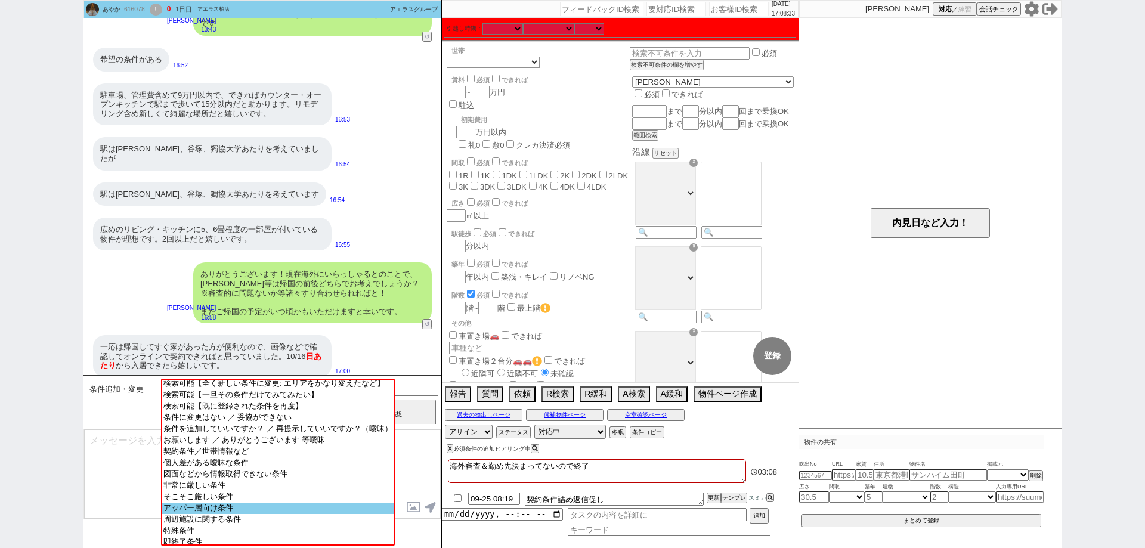
scroll to position [38, 0]
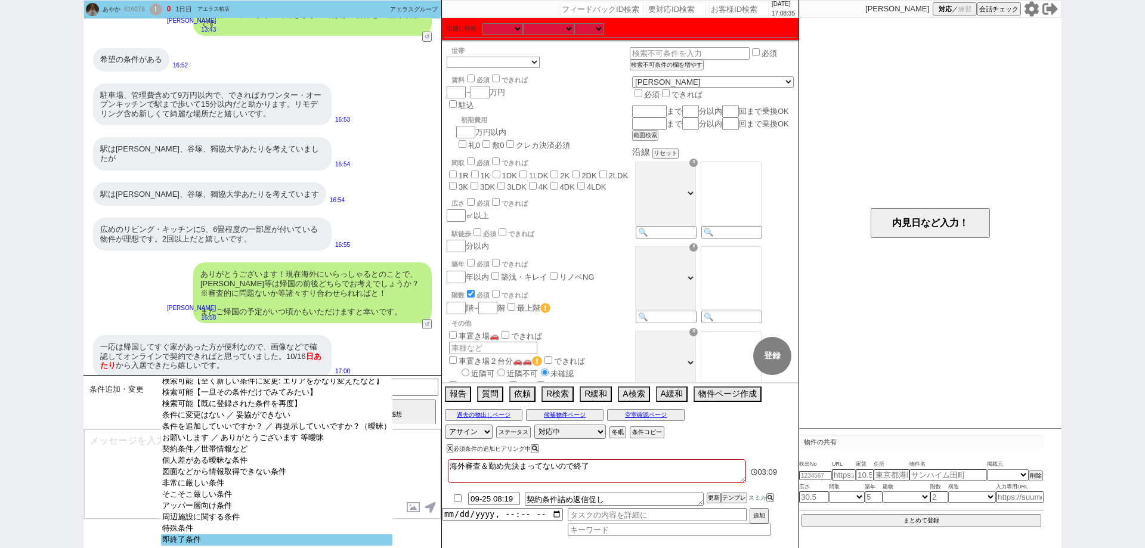
click at [330, 533] on select "検索可能【より厳しく】 検索可能【より緩く】 検索可能【全く新しい条件に変更: エリアをかなり変えたなど】 検索可能【一旦その条件だけでみてみたい】 検索可能…" at bounding box center [276, 462] width 231 height 167
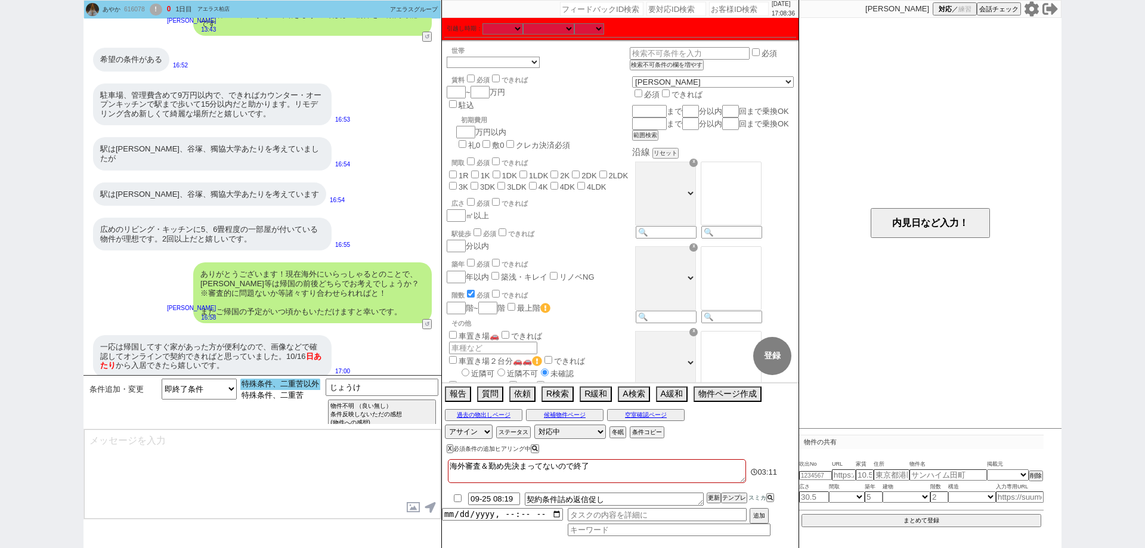
click at [296, 386] on option "特殊条件、二重苦以外" at bounding box center [280, 384] width 80 height 11
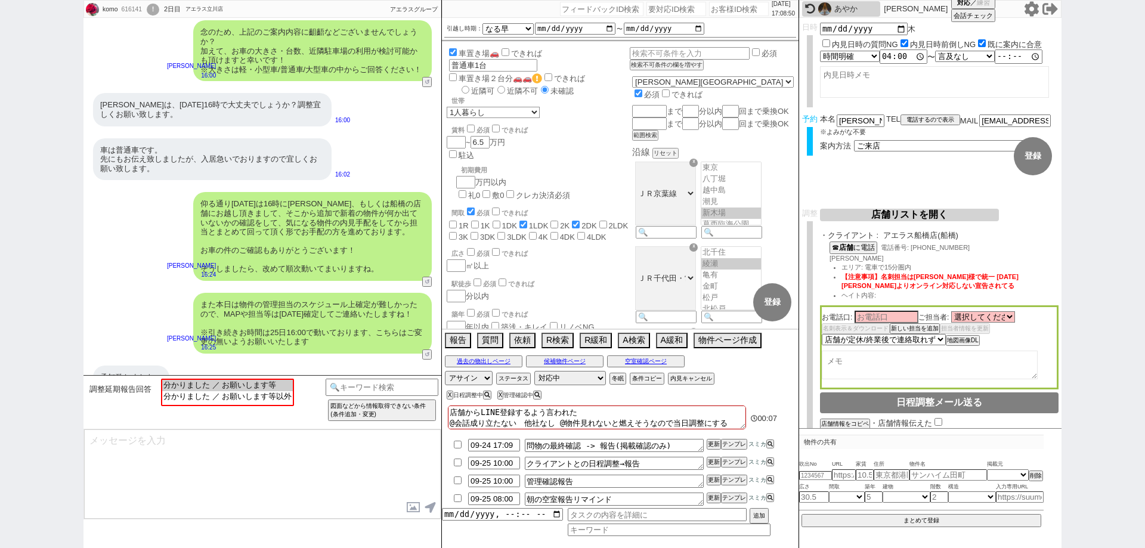
scroll to position [667, 0]
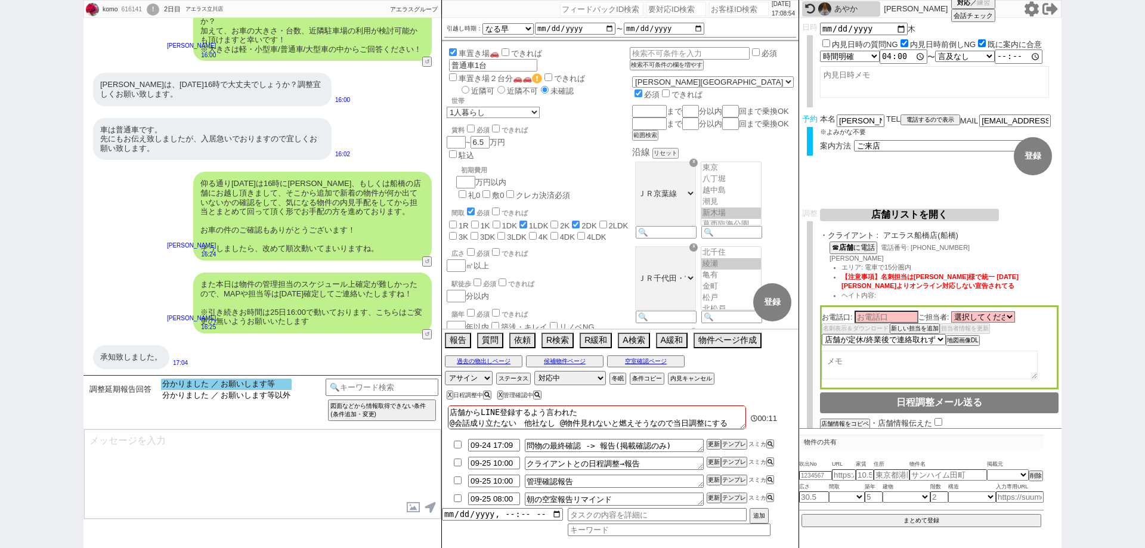
click at [270, 382] on option "分かりました ／ お願いします等" at bounding box center [226, 384] width 131 height 11
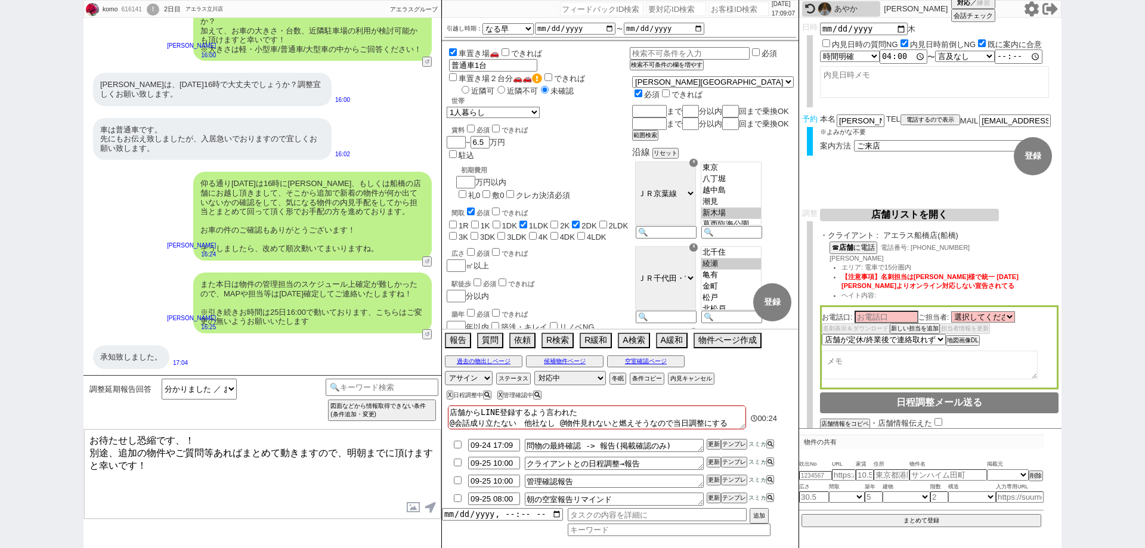
click at [277, 465] on textarea "お待たせし恐縮です、！ 別途、追加の物件やご質問等あればまとめて動きますので、明朝までに頂けますと幸いです！" at bounding box center [262, 474] width 357 height 89
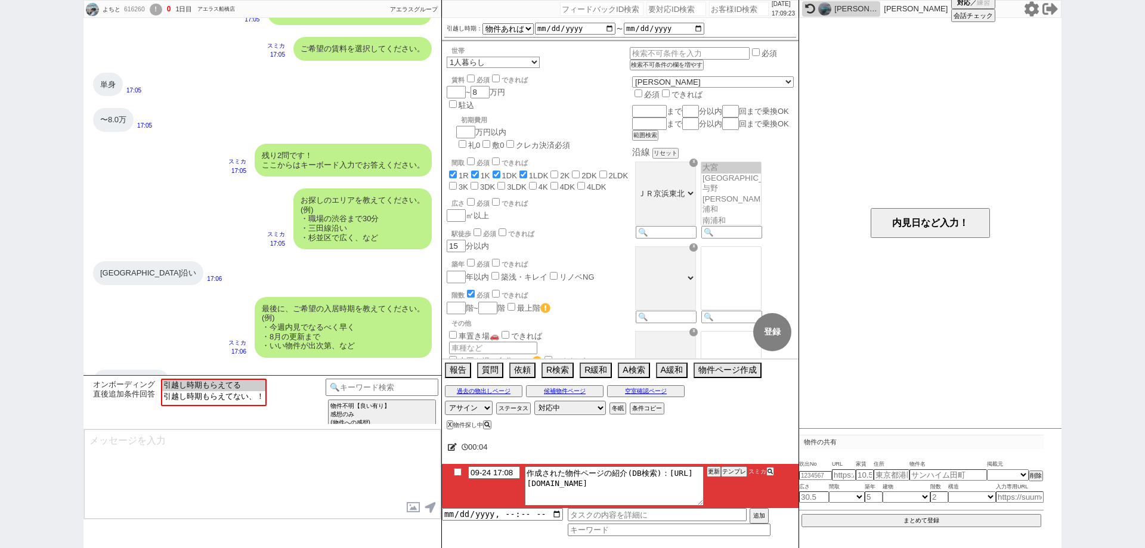
scroll to position [1234, 0]
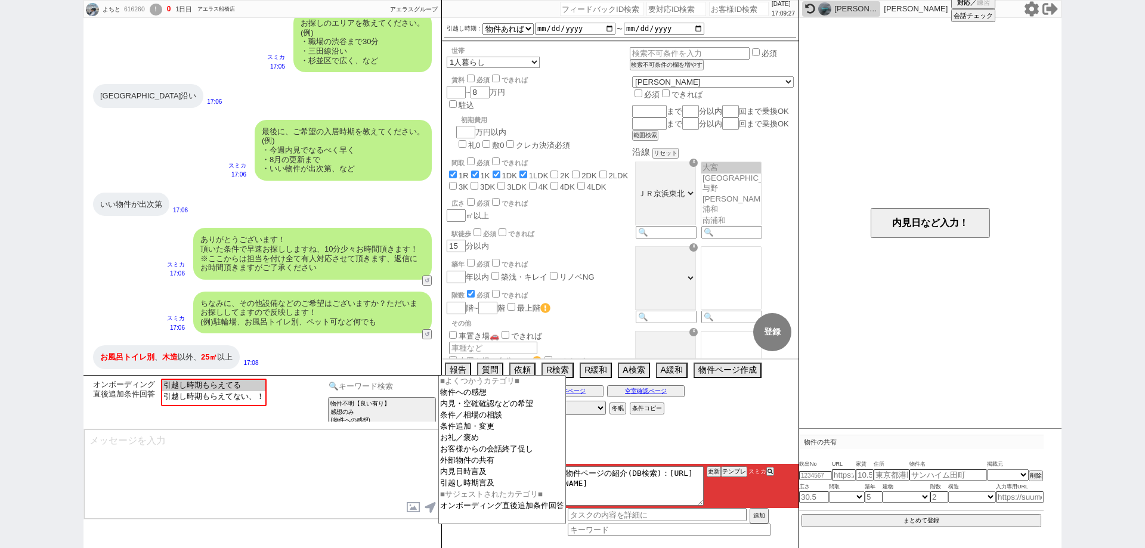
click at [352, 381] on input at bounding box center [382, 386] width 113 height 15
click at [494, 425] on option "条件追加・変更" at bounding box center [502, 426] width 126 height 11
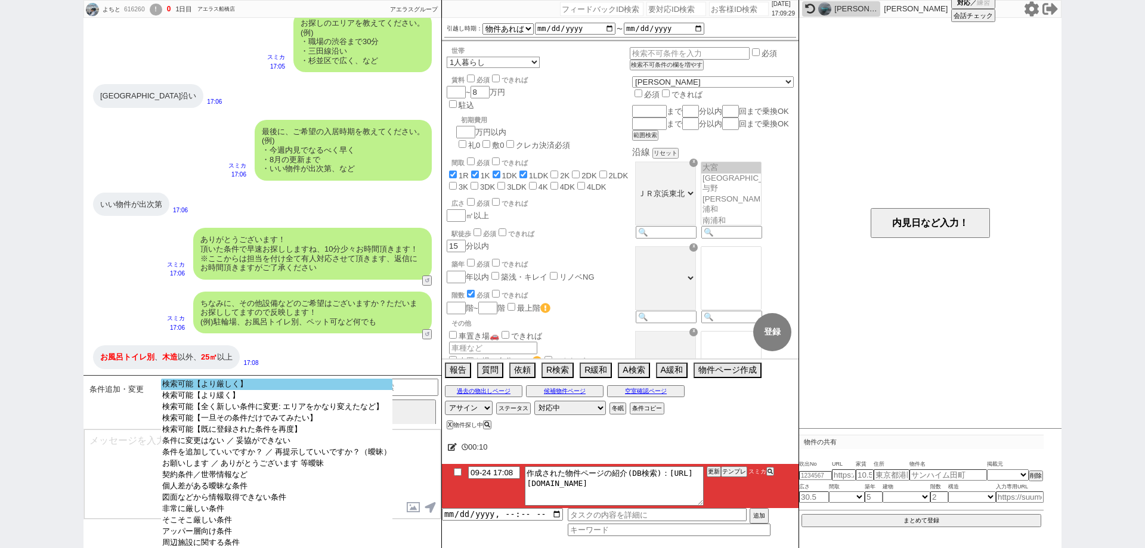
click at [287, 388] on option "検索可能【より厳しく】" at bounding box center [276, 384] width 231 height 11
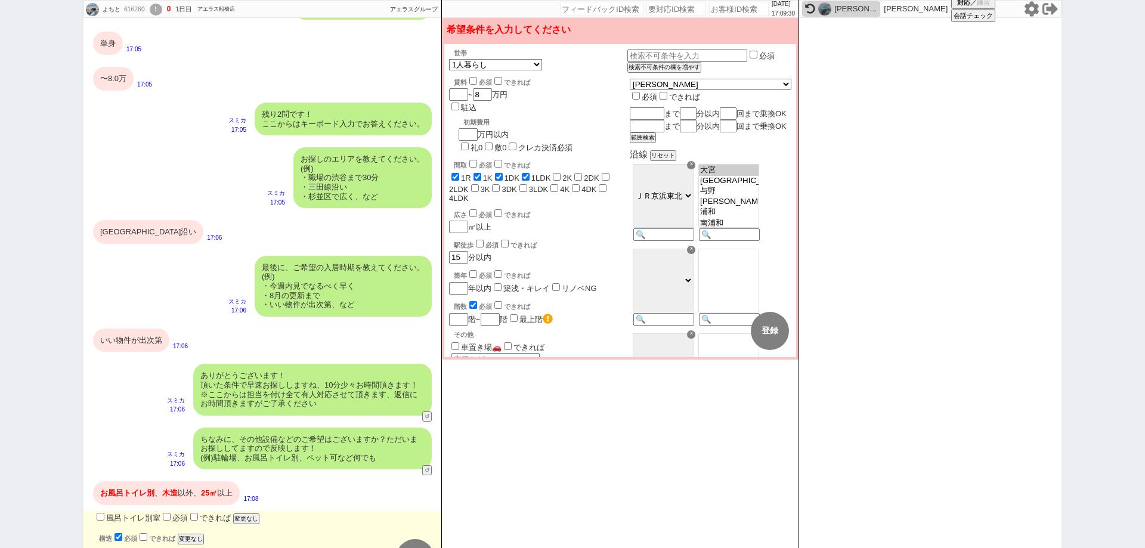
scroll to position [1150, 0]
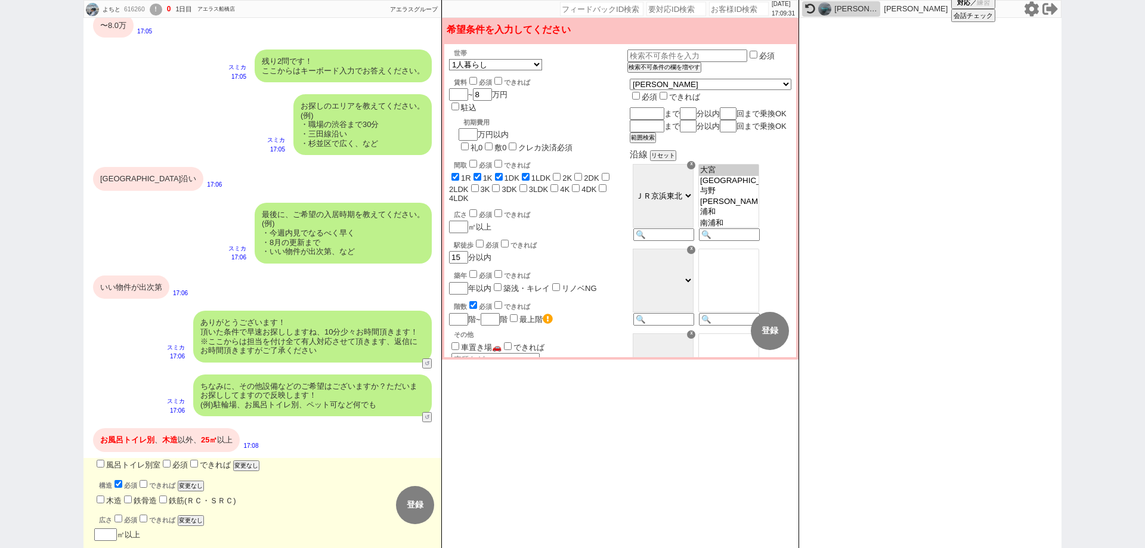
click at [102, 465] on input "風呂トイレ別室" at bounding box center [101, 464] width 8 height 8
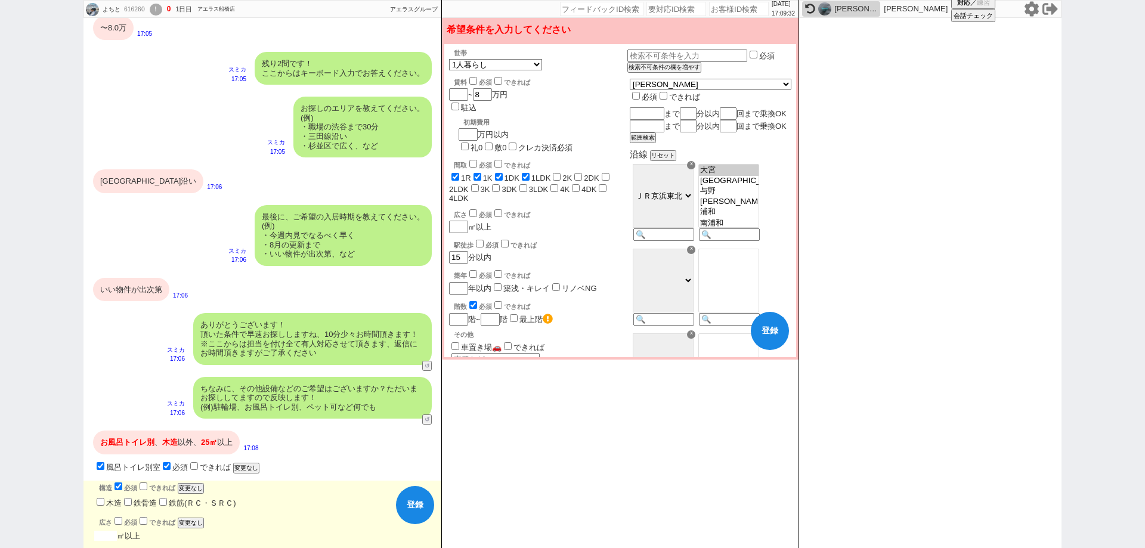
click at [98, 532] on input "number" at bounding box center [105, 536] width 23 height 10
click at [702, 57] on input "text" at bounding box center [687, 56] width 118 height 10
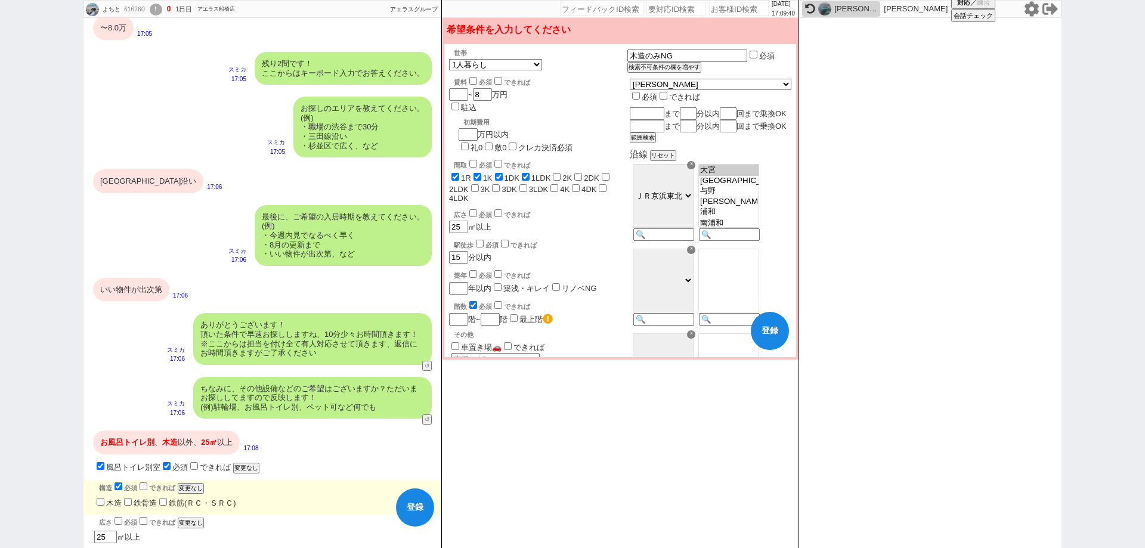
click at [628, 208] on div "広さ 必須 できれば 25 ㎡以上" at bounding box center [538, 221] width 178 height 26
click at [772, 336] on button "登録" at bounding box center [770, 331] width 38 height 38
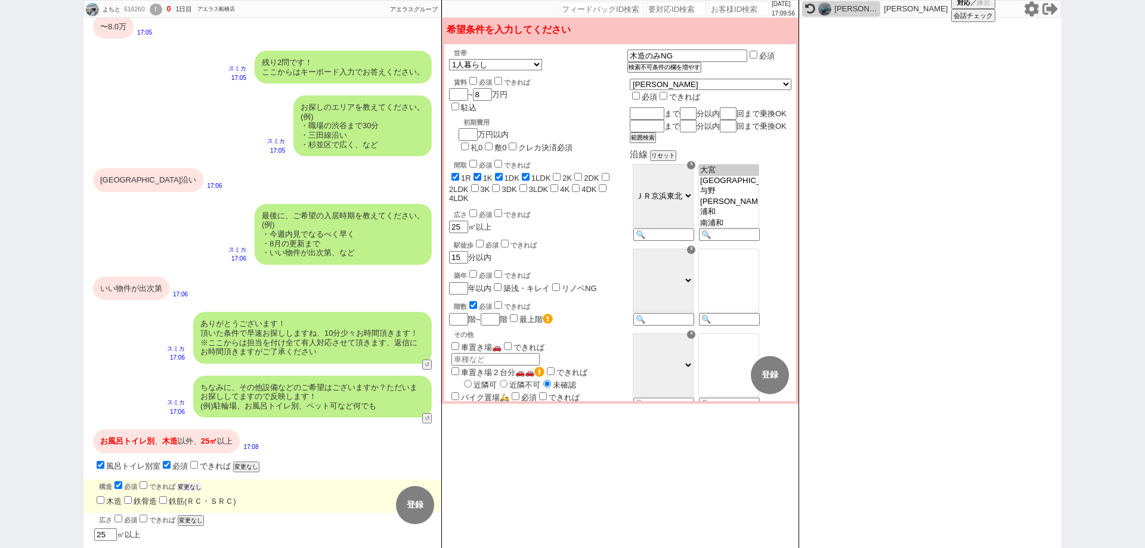
click at [197, 484] on button "変更なし" at bounding box center [190, 487] width 24 height 8
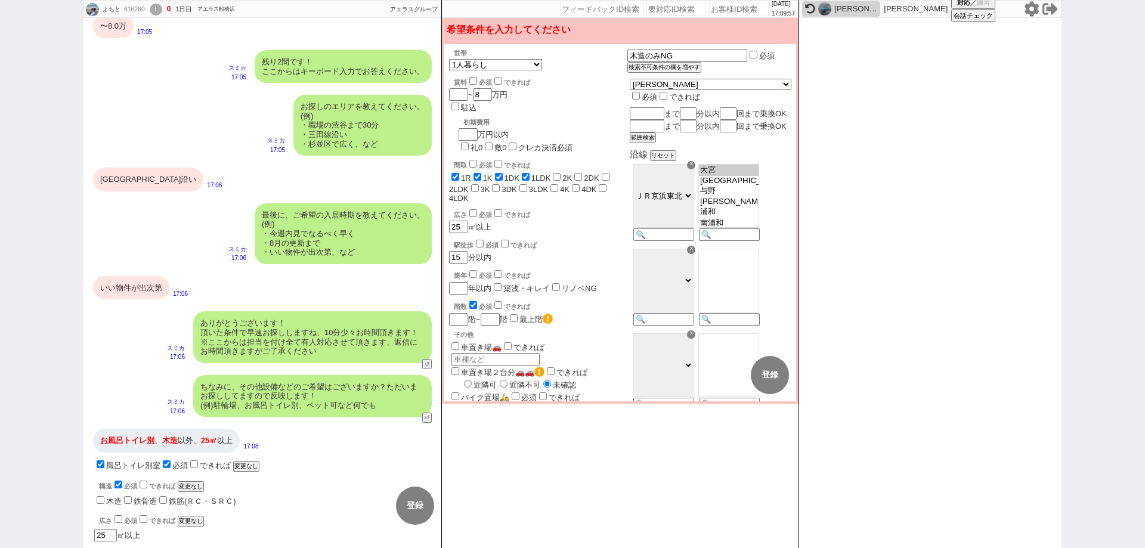
click at [162, 285] on div "いい物件が出次第" at bounding box center [131, 288] width 76 height 24
click at [122, 178] on div "京浜東北線沿い" at bounding box center [148, 180] width 110 height 24
click at [106, 31] on div "〜8.0万" at bounding box center [113, 26] width 41 height 24
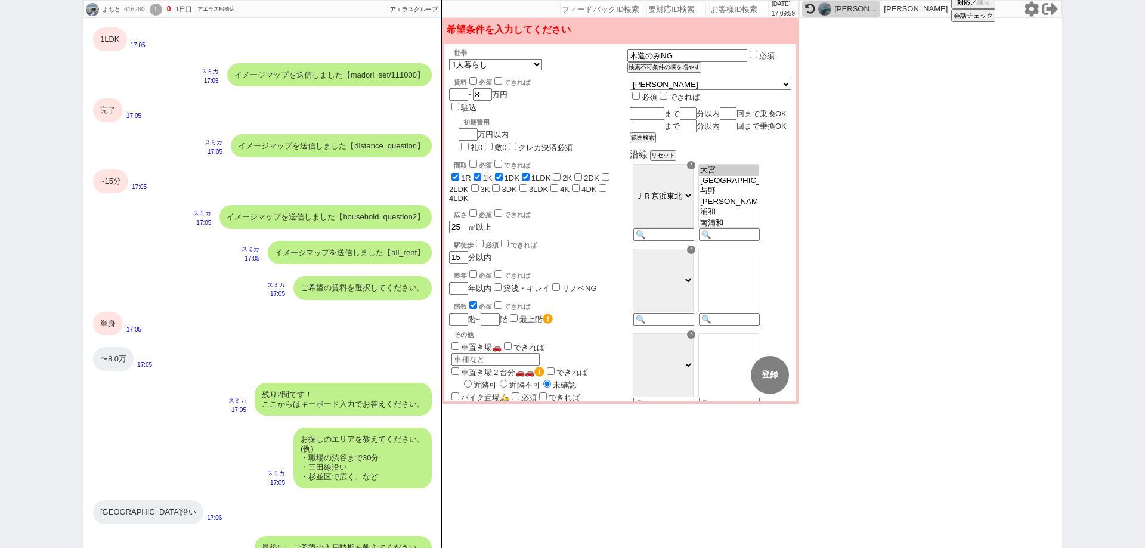
scroll to position [672, 0]
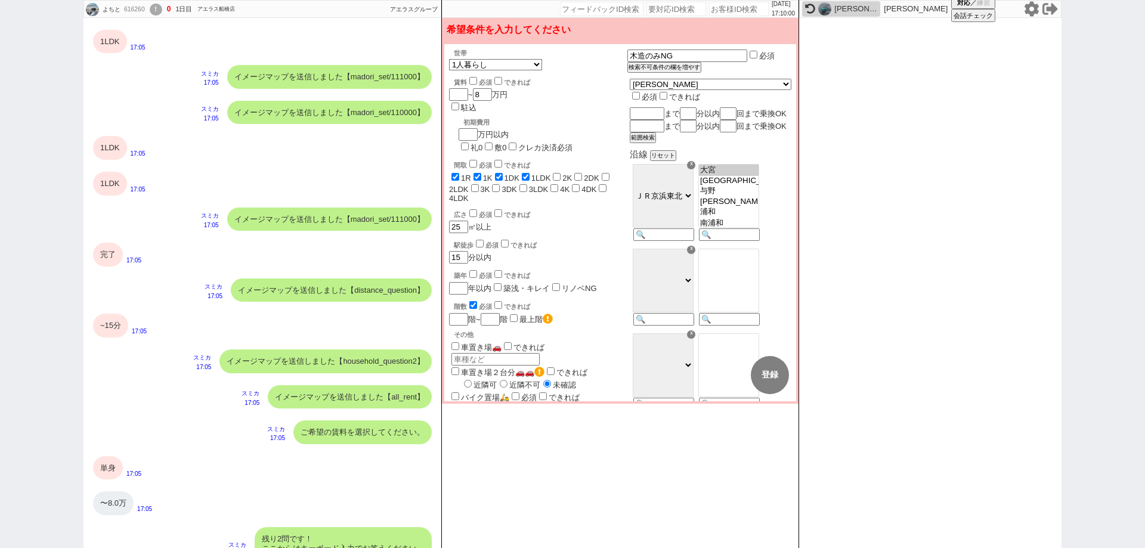
drag, startPoint x: 98, startPoint y: 469, endPoint x: 100, endPoint y: 437, distance: 31.7
click at [98, 464] on div "単身" at bounding box center [108, 468] width 30 height 24
click at [105, 319] on div "~15分" at bounding box center [110, 326] width 35 height 24
drag, startPoint x: 107, startPoint y: 255, endPoint x: 112, endPoint y: 212, distance: 43.9
click at [107, 242] on div "完了 17:05" at bounding box center [263, 255] width 358 height 36
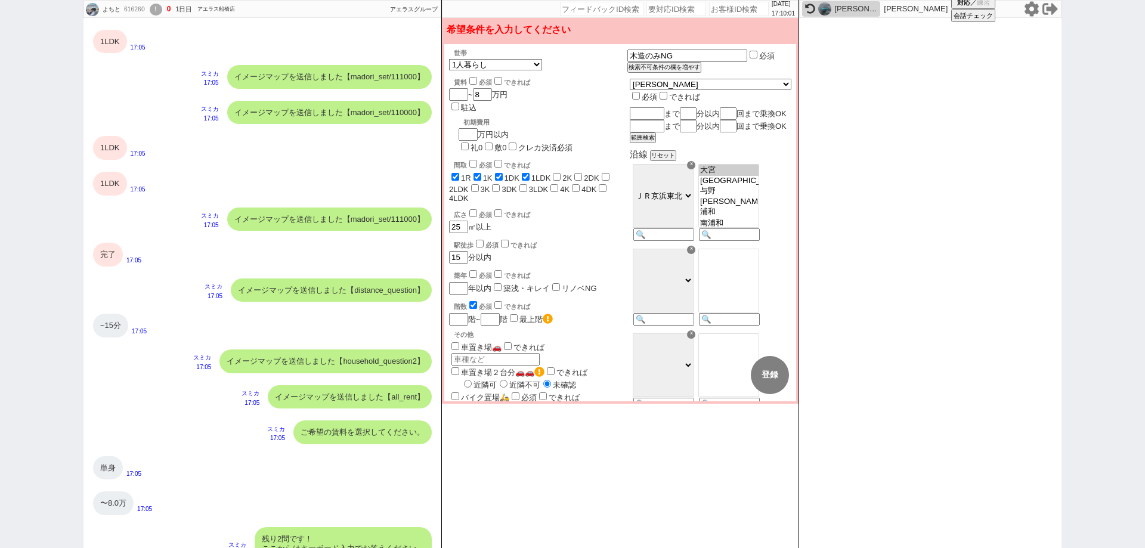
drag, startPoint x: 116, startPoint y: 177, endPoint x: 114, endPoint y: 165, distance: 12.1
click at [116, 175] on div "1LDK" at bounding box center [110, 184] width 34 height 24
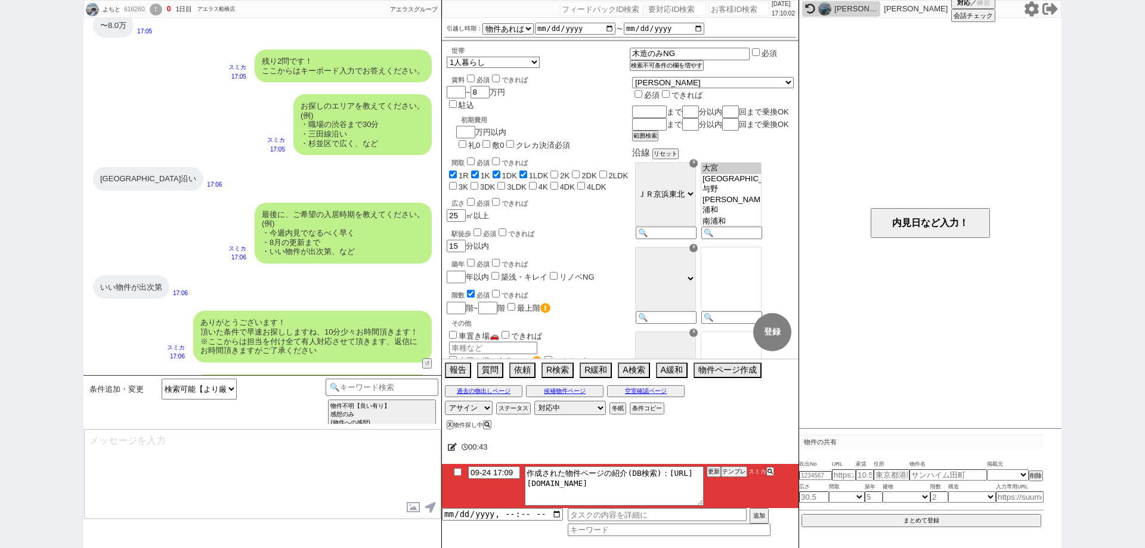
click at [112, 141] on div "お探しのエリアを教えてください。 (例) ・職場の渋谷まで30分 ・三田線沿い ・杉並区で広く、など スミカ 17:05" at bounding box center [263, 124] width 358 height 73
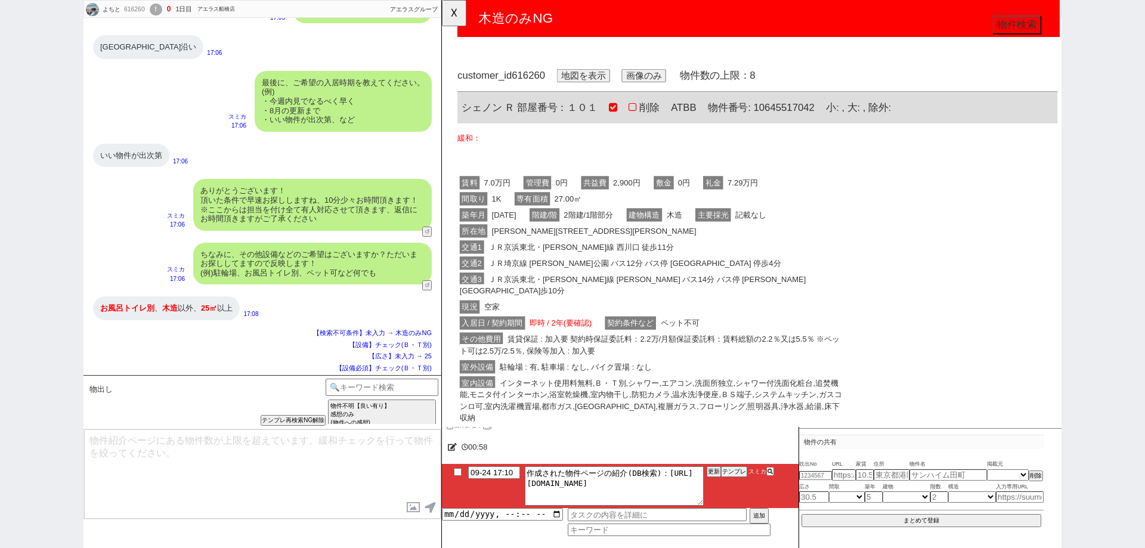
scroll to position [0, 0]
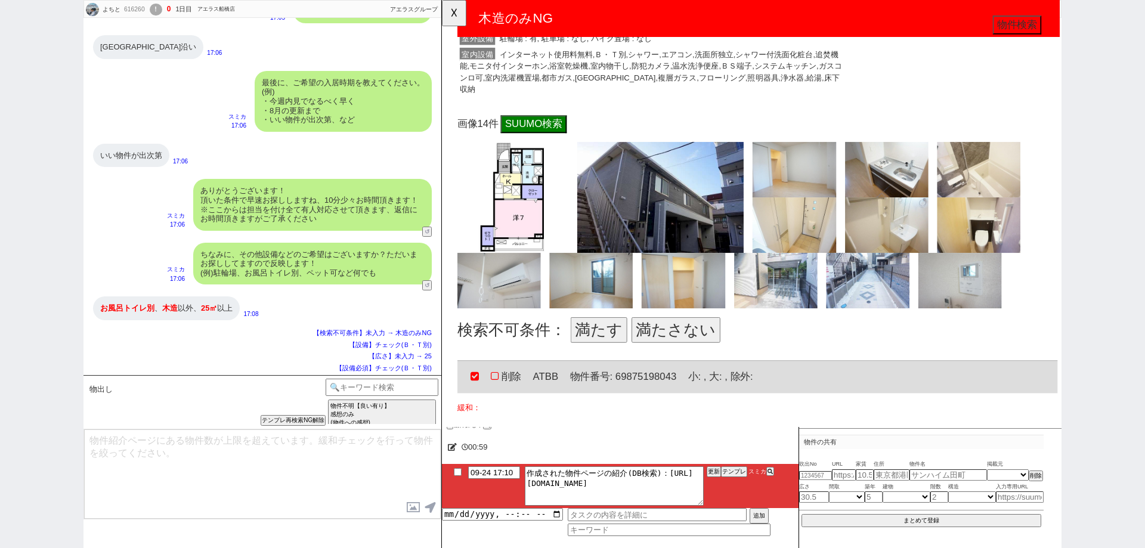
click at [707, 353] on button "満たさない" at bounding box center [693, 354] width 95 height 27
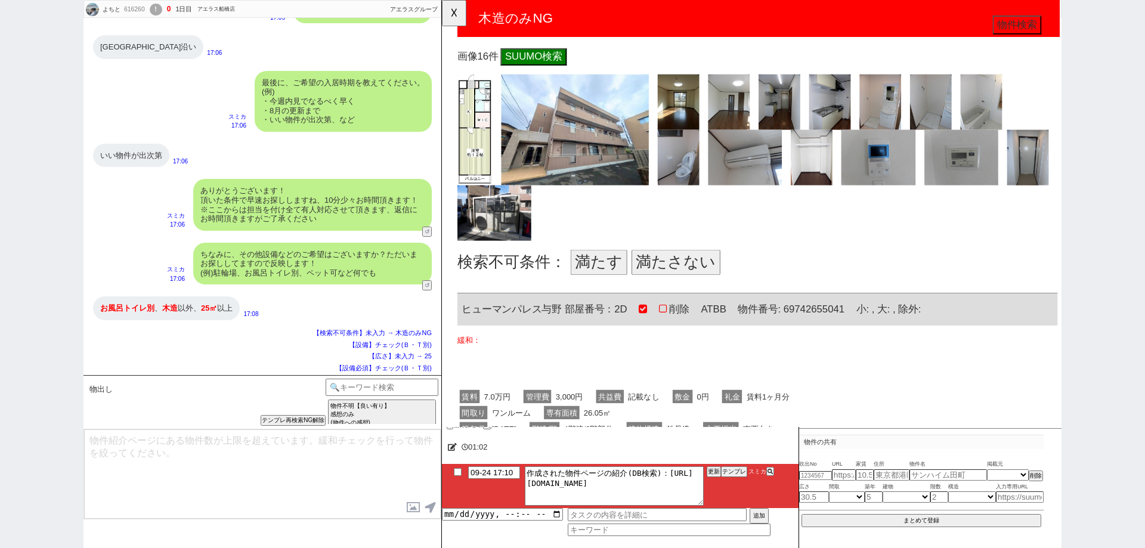
click at [614, 286] on button "満たす" at bounding box center [610, 281] width 61 height 27
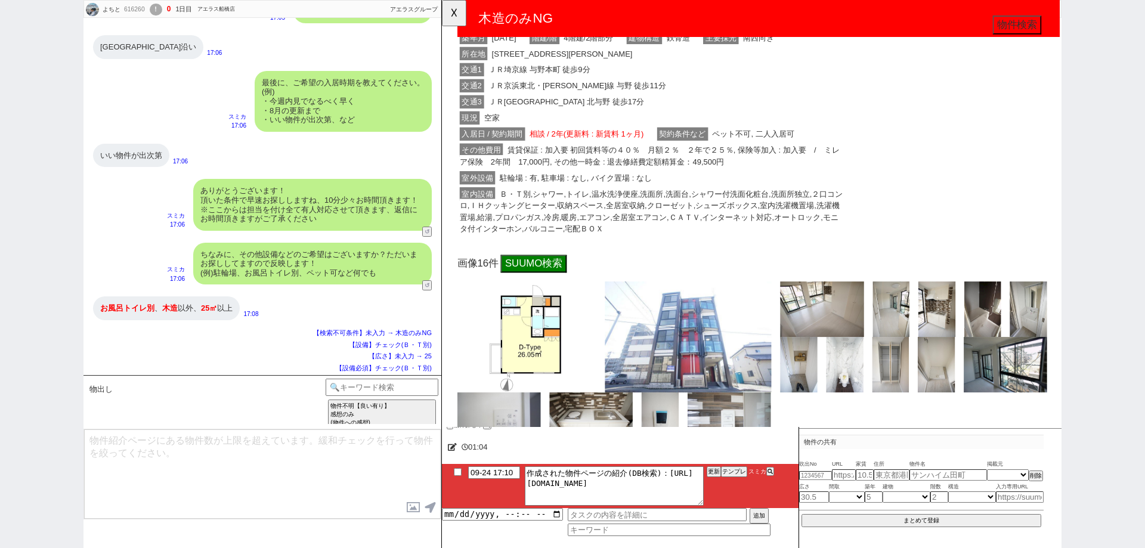
scroll to position [1551, 0]
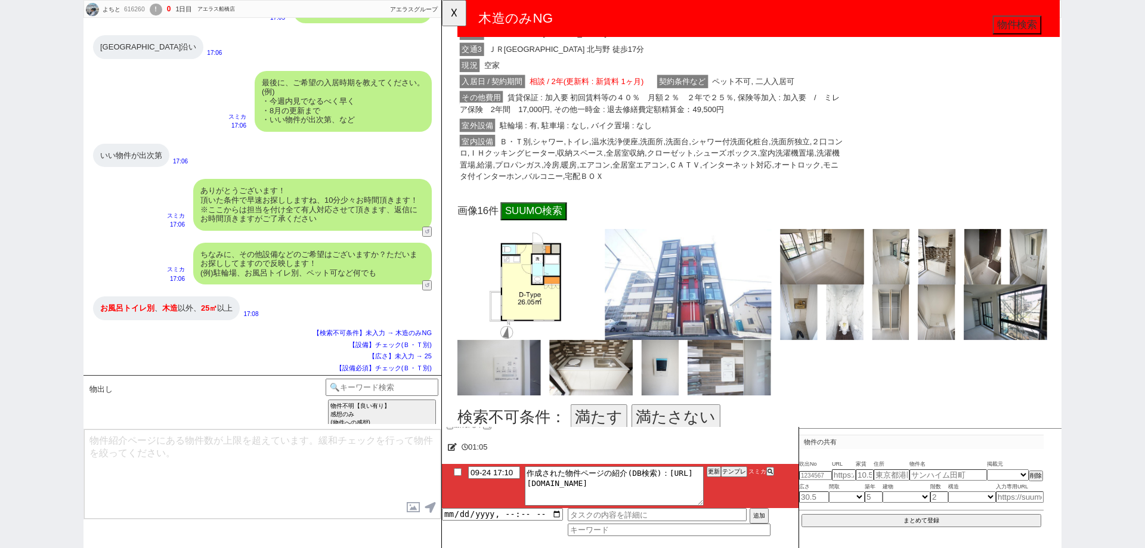
click at [607, 440] on button "満たす" at bounding box center [610, 448] width 61 height 27
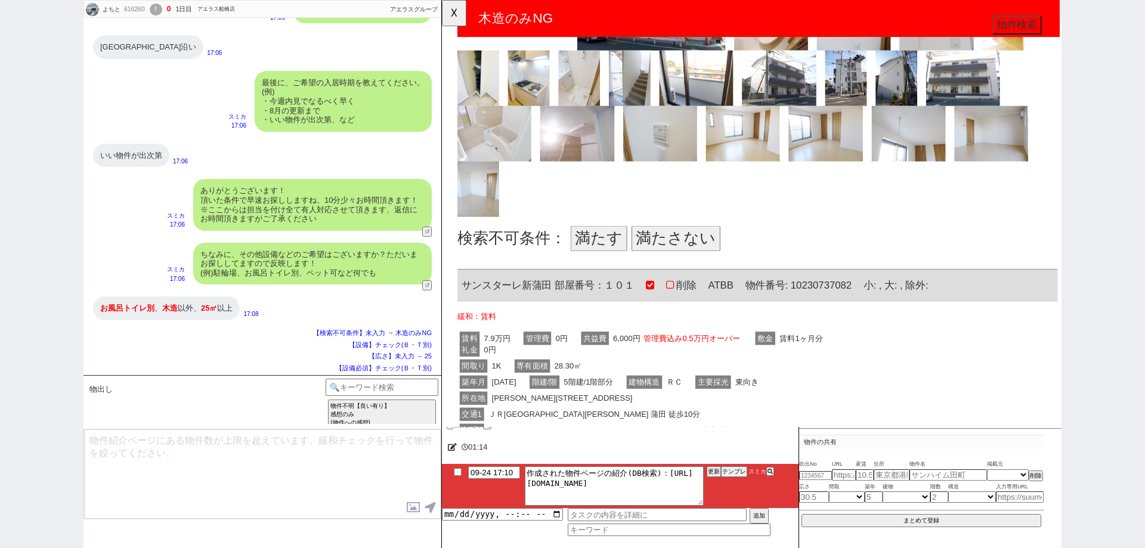
click at [703, 257] on button "満たさない" at bounding box center [693, 256] width 95 height 27
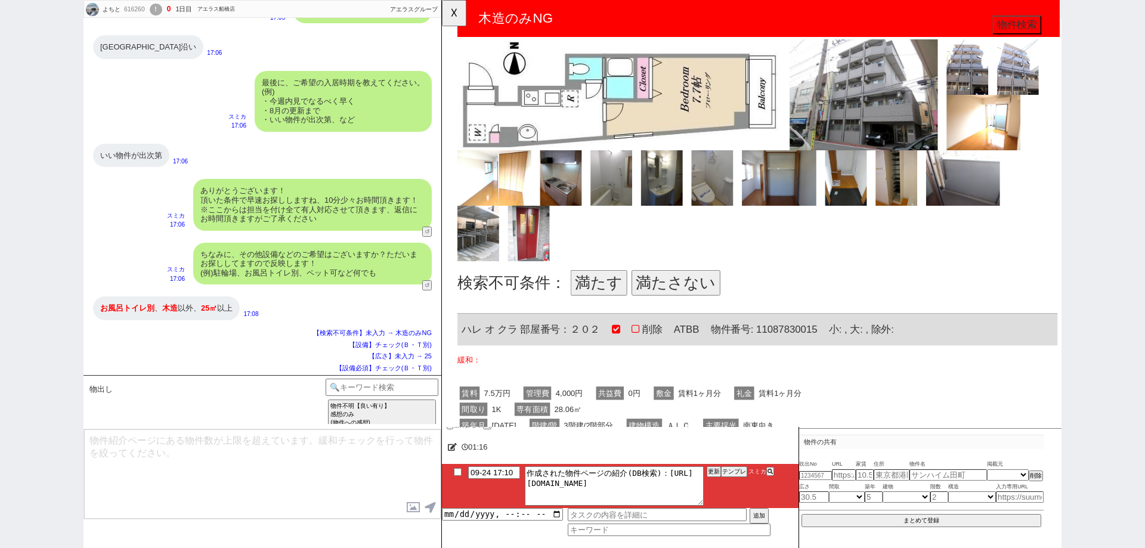
click at [603, 302] on button "満たす" at bounding box center [610, 304] width 61 height 27
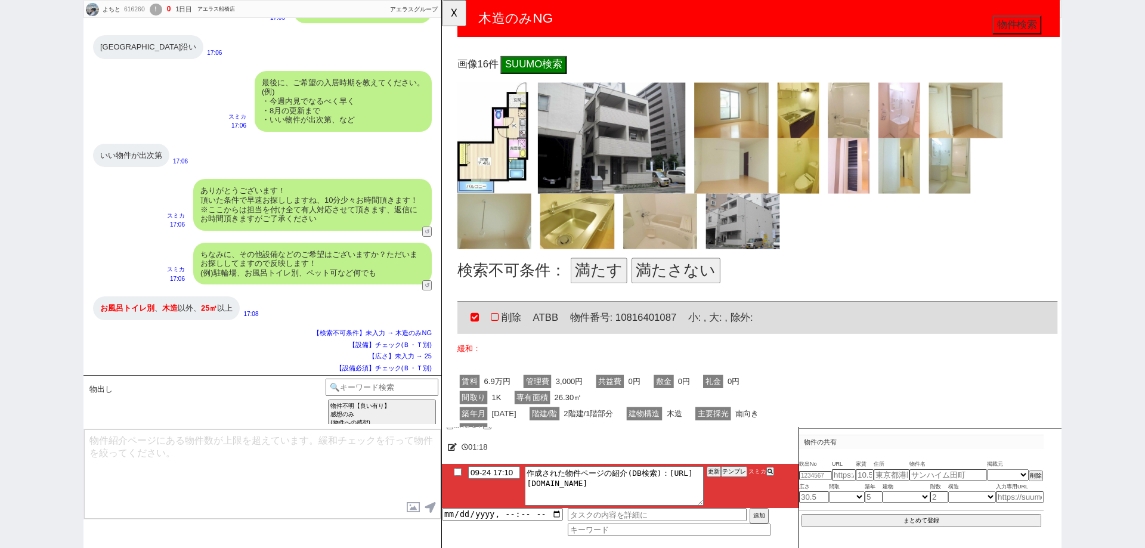
click at [610, 288] on button "満たす" at bounding box center [610, 290] width 61 height 27
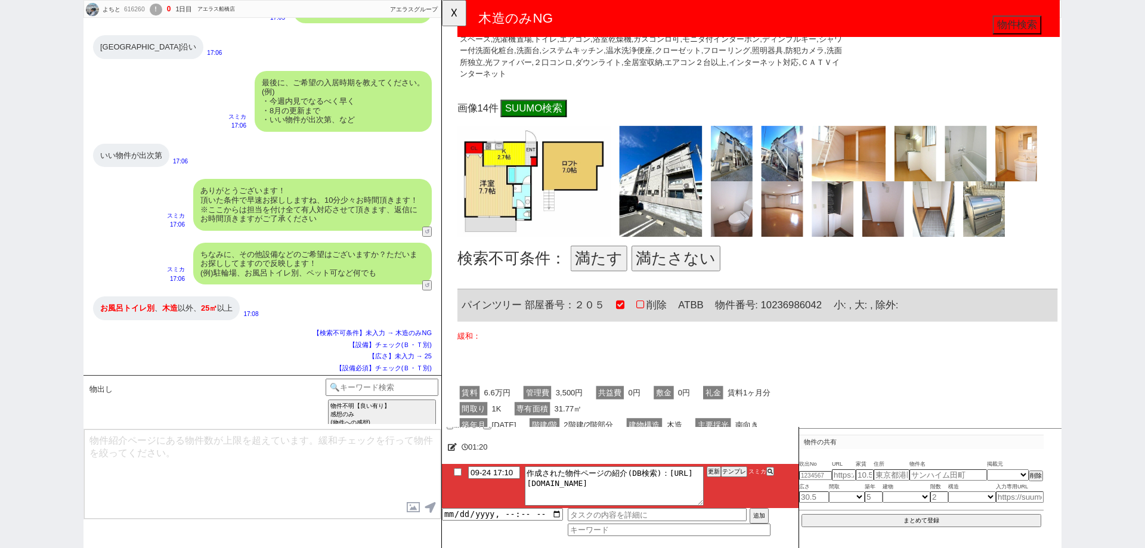
click at [719, 283] on button "満たさない" at bounding box center [693, 277] width 95 height 27
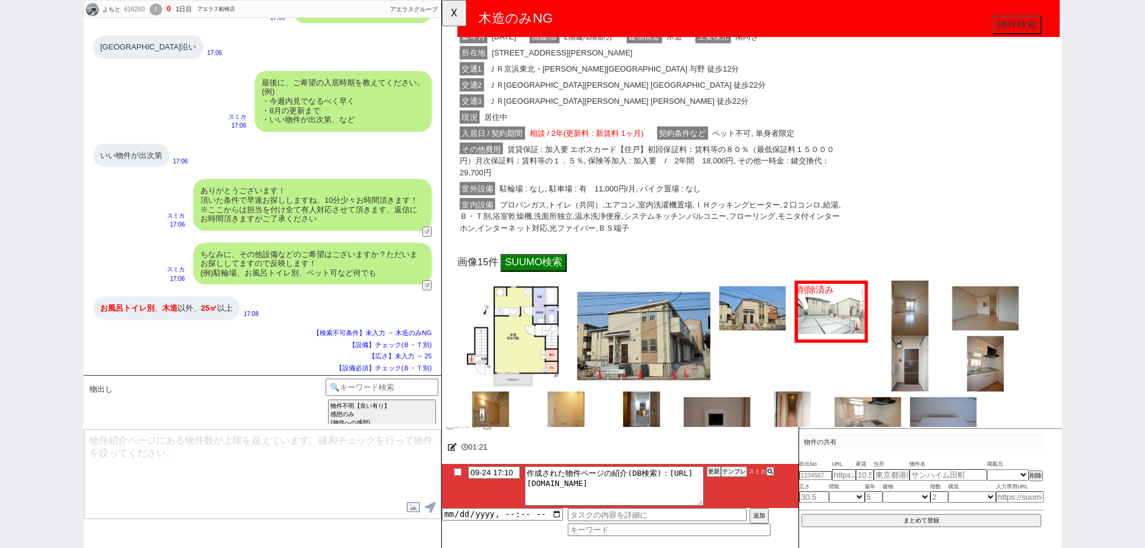
scroll to position [4951, 0]
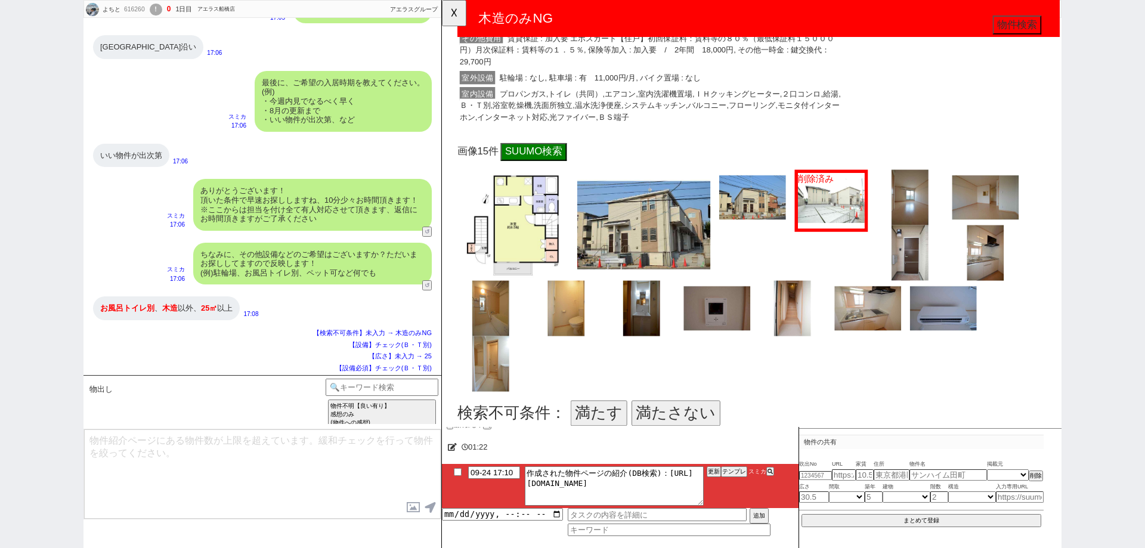
click at [694, 431] on button "満たさない" at bounding box center [693, 444] width 95 height 27
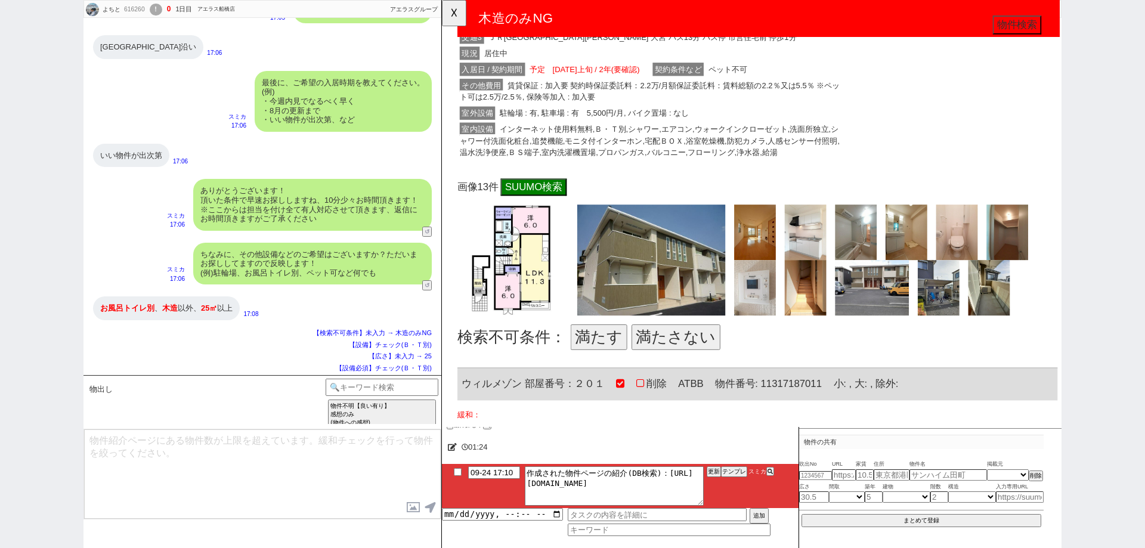
click at [682, 349] on button "満たさない" at bounding box center [693, 362] width 95 height 27
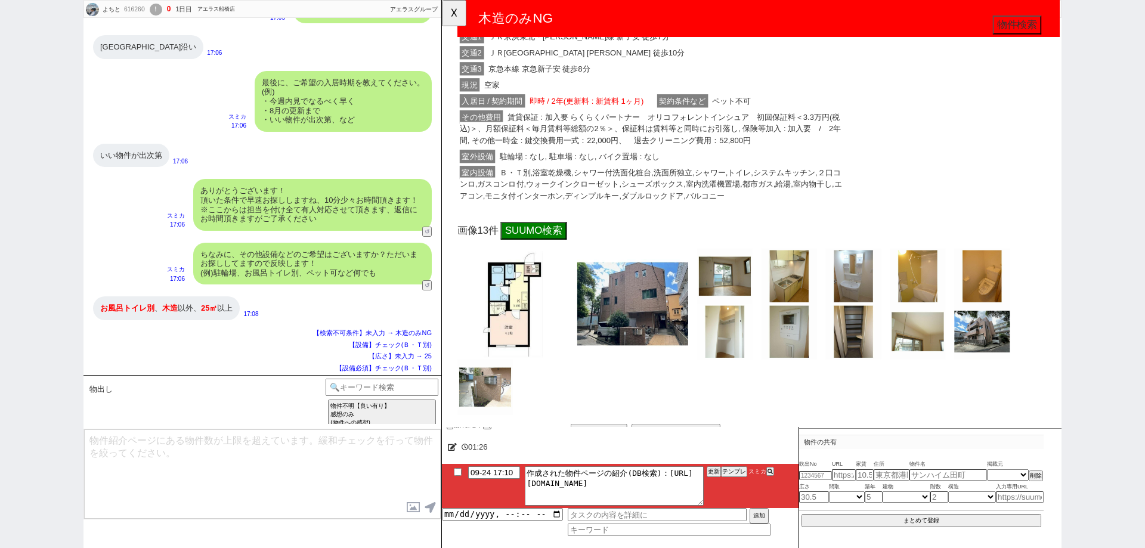
click at [600, 456] on button "満たす" at bounding box center [610, 469] width 61 height 27
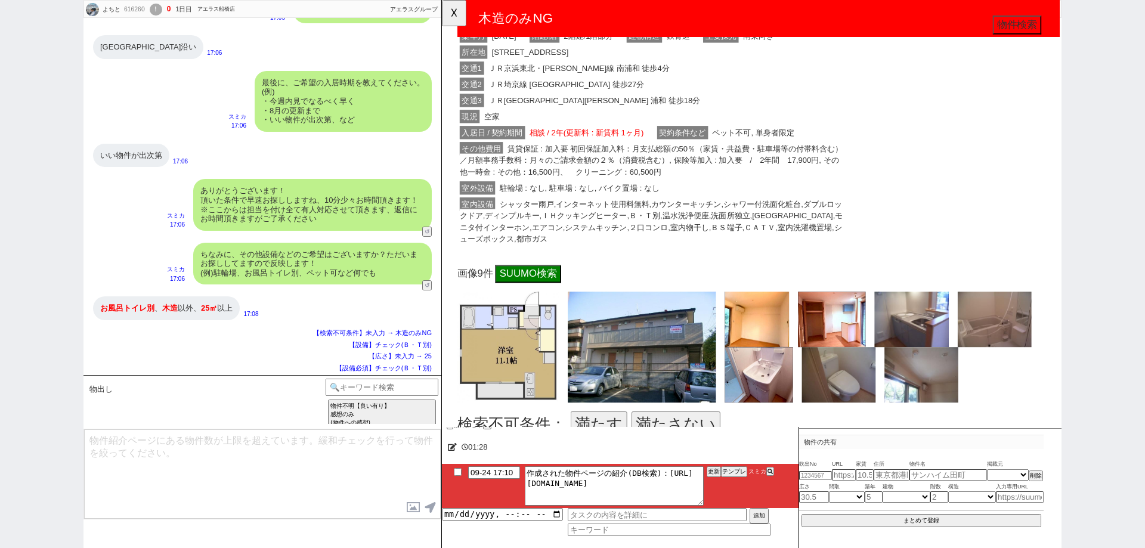
click at [605, 443] on button "満たす" at bounding box center [610, 456] width 61 height 27
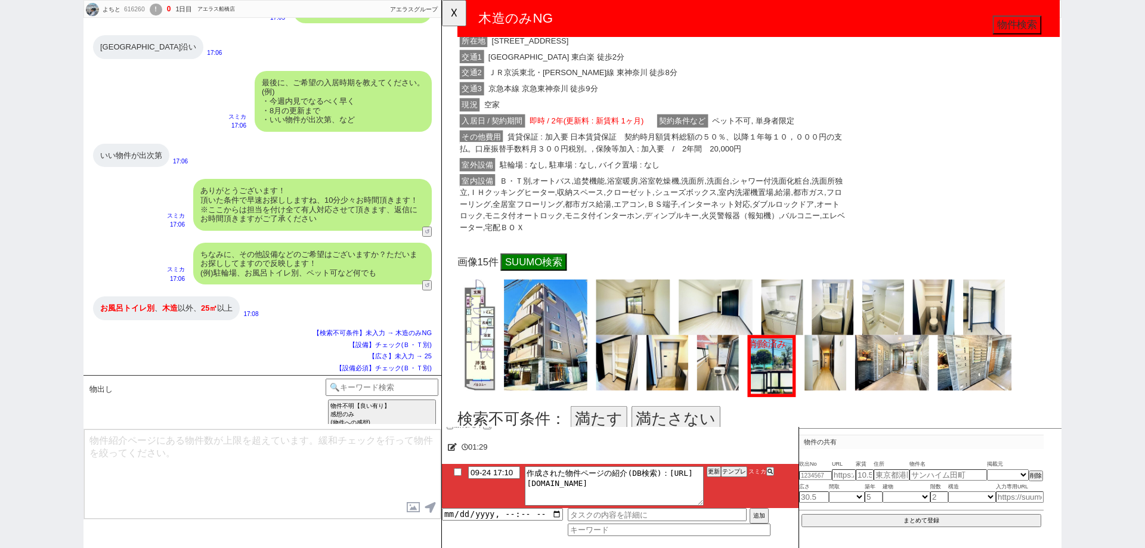
click at [605, 437] on button "満たす" at bounding box center [610, 450] width 61 height 27
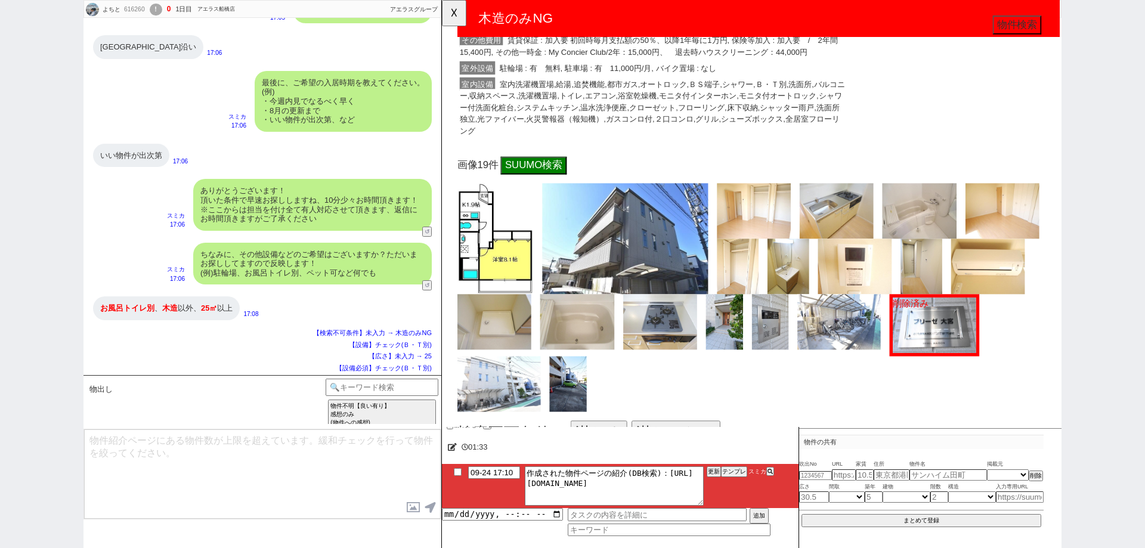
scroll to position [8113, 0]
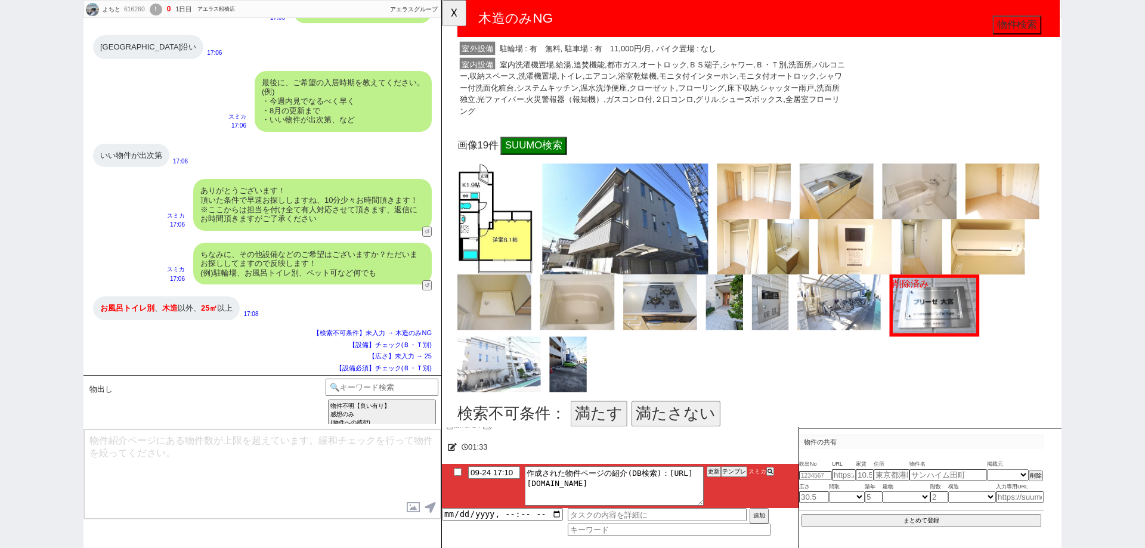
click at [607, 431] on button "満たす" at bounding box center [610, 444] width 61 height 27
click at [737, 487] on button "画像・物件を削除 (削除後 11 件)" at bounding box center [786, 511] width 185 height 48
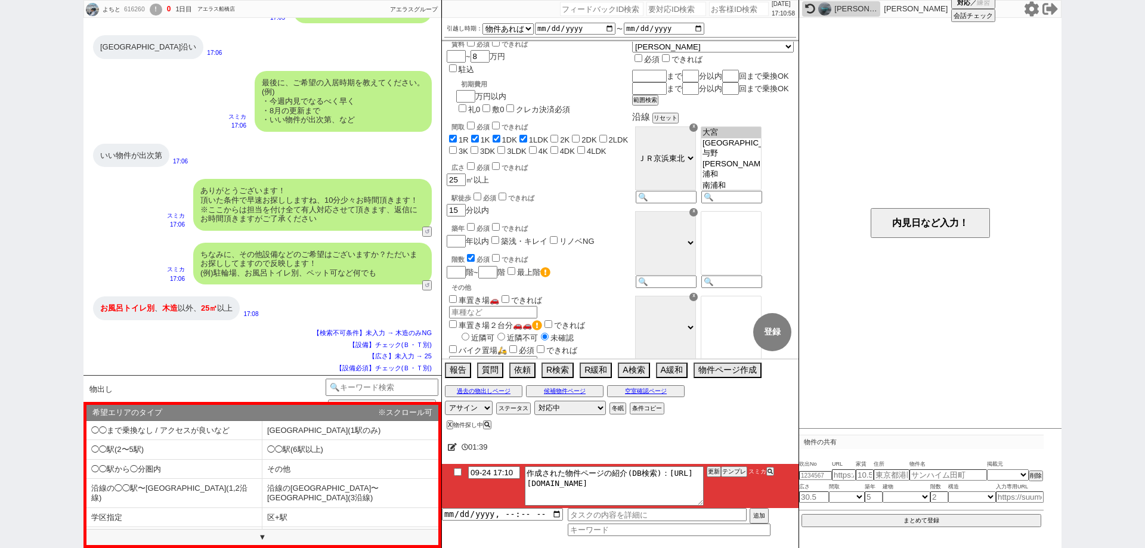
scroll to position [0, 0]
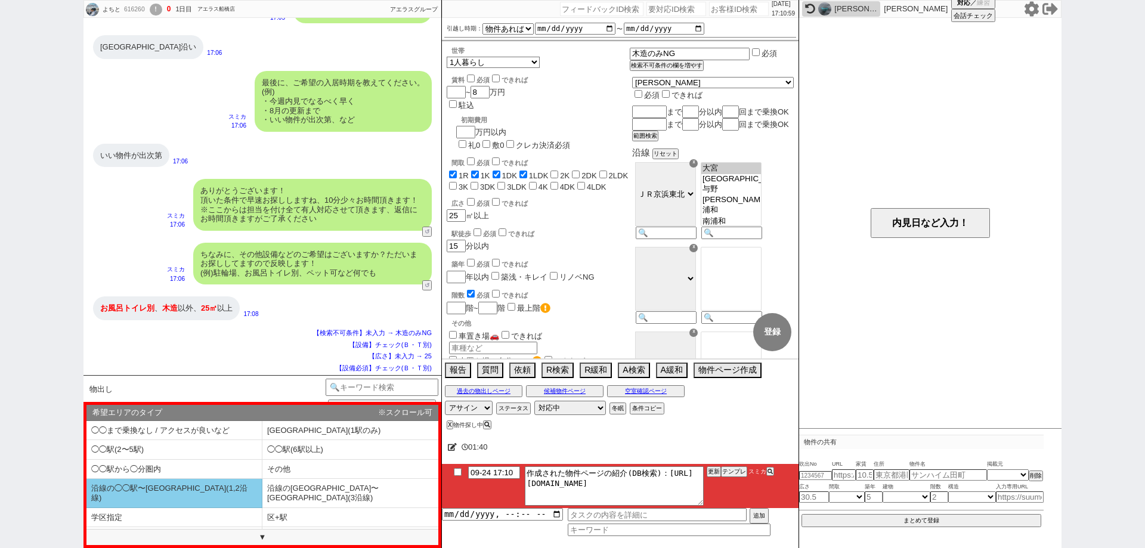
click at [204, 490] on li "沿線の◯◯駅〜◯◯駅(1,2沿線)" at bounding box center [174, 493] width 176 height 29
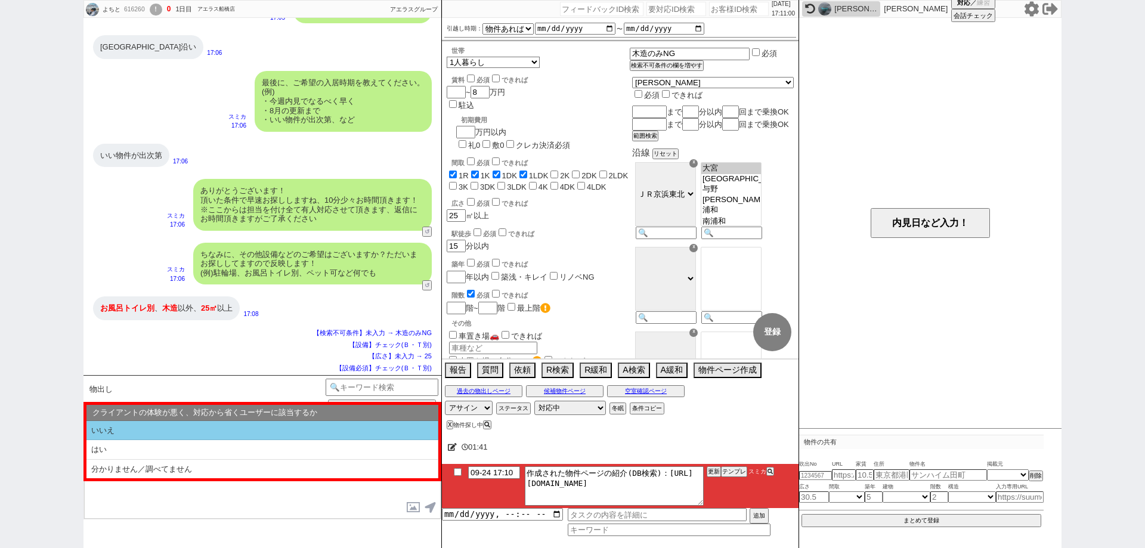
click at [228, 432] on li "いいえ" at bounding box center [262, 431] width 352 height 20
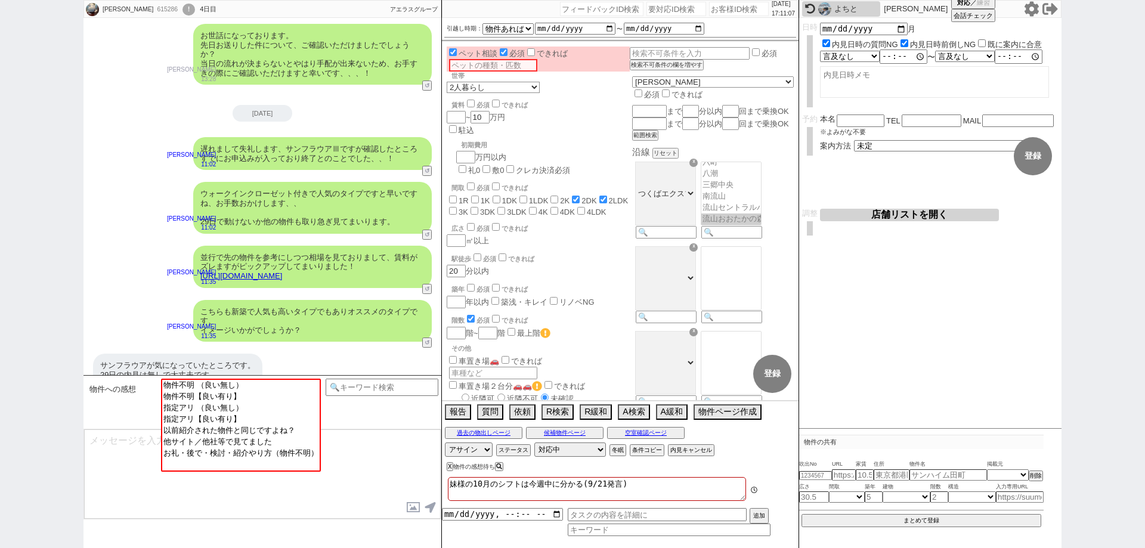
scroll to position [81, 0]
click at [694, 448] on button "内見キャンセル" at bounding box center [690, 451] width 44 height 10
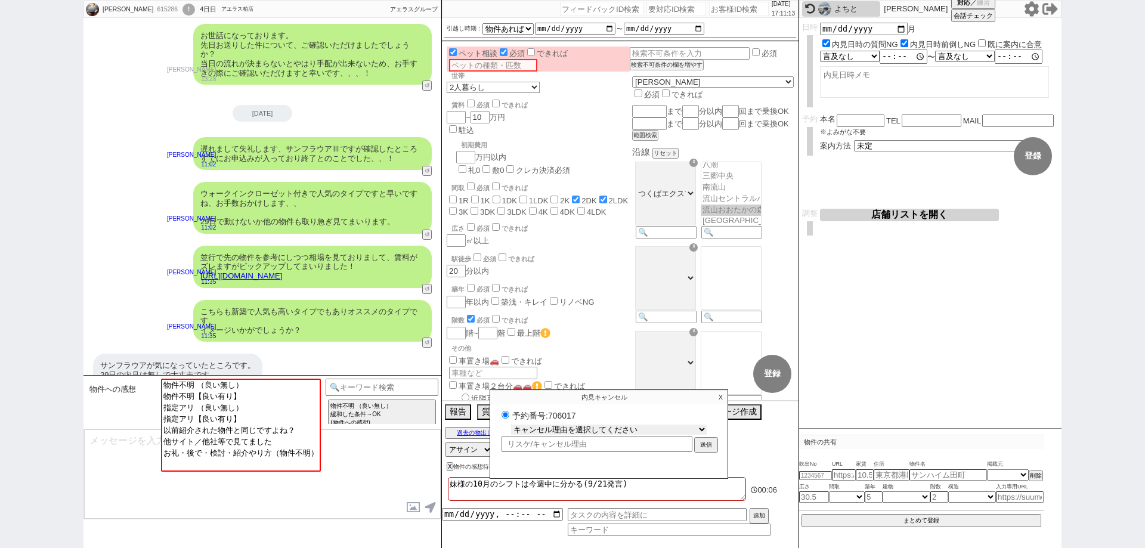
click at [677, 425] on select "キャンセル理由を選択してください 希望物件が出なかった 希望物件が見れなかった 返信がこなくなった 他決(日程調整前) 引越し自体消滅(日程調整前) 都合が変…" at bounding box center [609, 430] width 196 height 10
click at [511, 425] on select "キャンセル理由を選択してください 希望物件が出なかった 希望物件が見れなかった 返信がこなくなった 他決(日程調整前) 引越し自体消滅(日程調整前) 都合が変…" at bounding box center [609, 430] width 196 height 10
click at [710, 450] on button "送信" at bounding box center [706, 446] width 21 height 13
click at [719, 399] on p "X" at bounding box center [721, 397] width 14 height 14
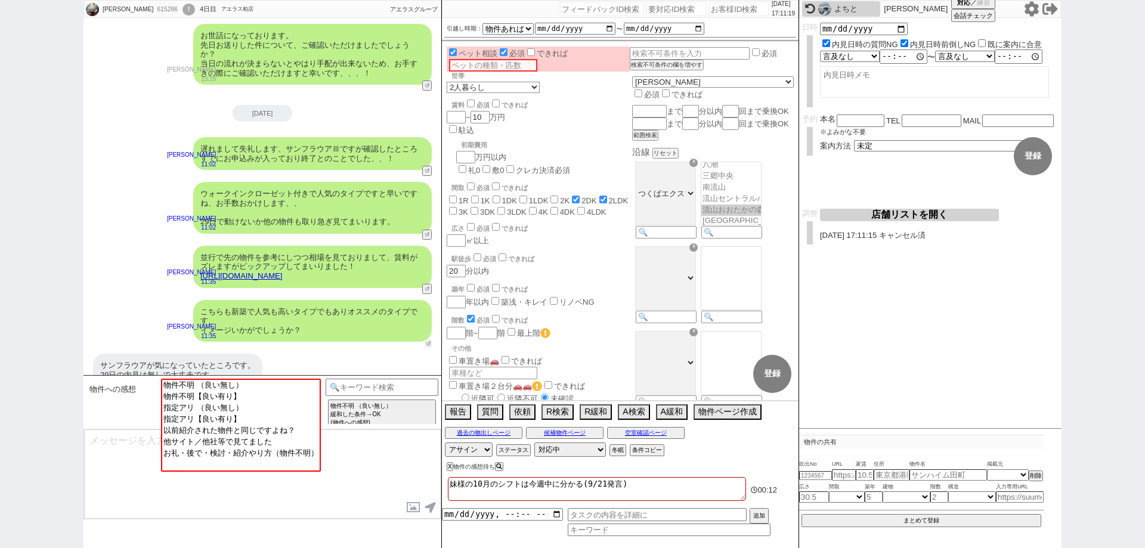
drag, startPoint x: 430, startPoint y: 326, endPoint x: 412, endPoint y: 353, distance: 31.4
click at [429, 340] on button "↺" at bounding box center [428, 344] width 7 height 8
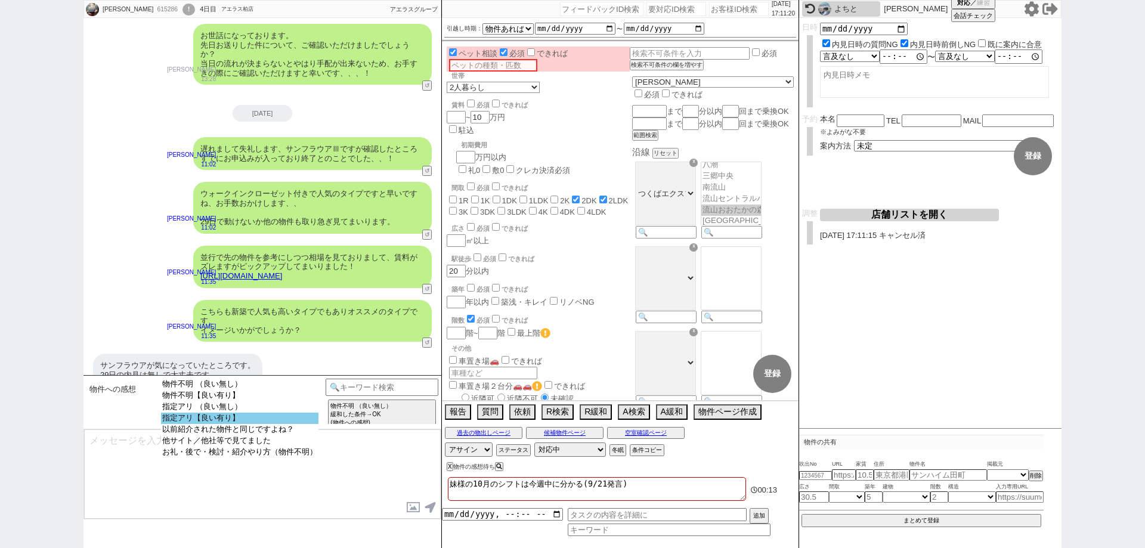
click at [292, 424] on option "指定アリ【良い有り】" at bounding box center [239, 418] width 157 height 11
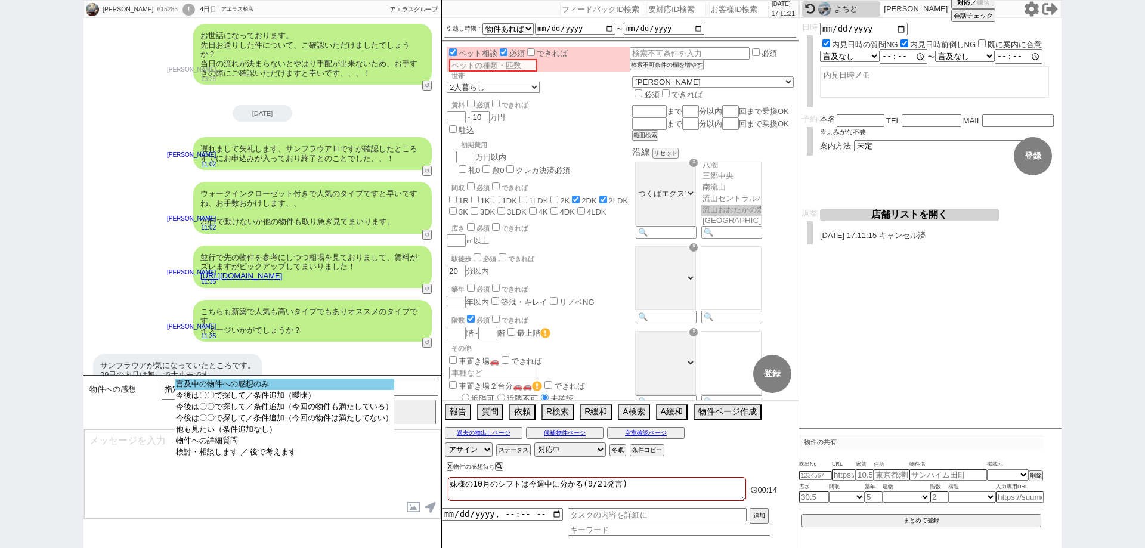
click at [303, 387] on option "言及中の物件への感想のみ" at bounding box center [285, 384] width 220 height 11
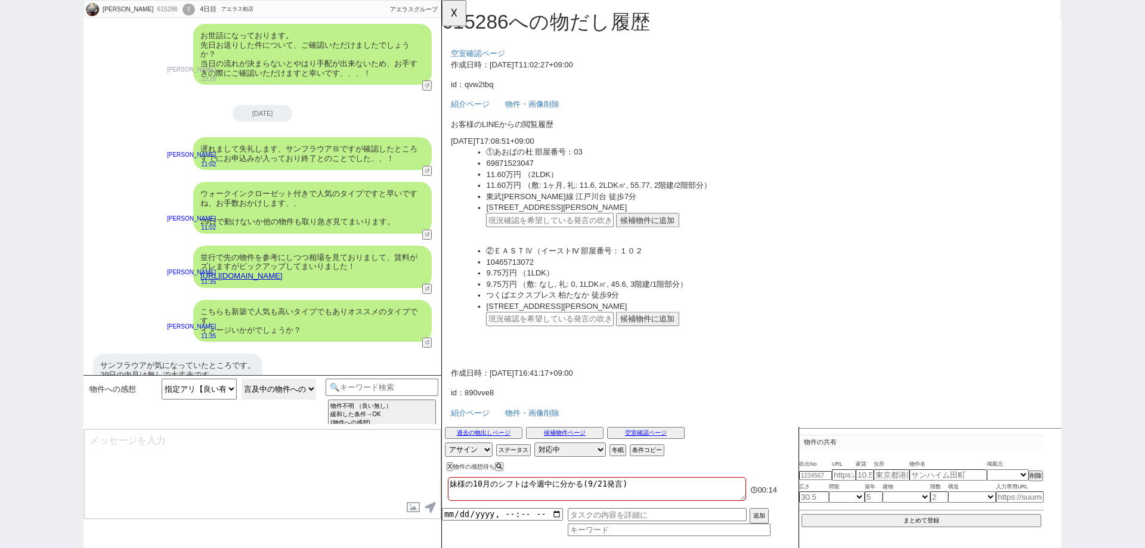
scroll to position [0, 0]
click at [224, 354] on div "サンフラウアが気になっていたところです。 29日の内見は無しで大丈夫です。" at bounding box center [177, 370] width 169 height 33
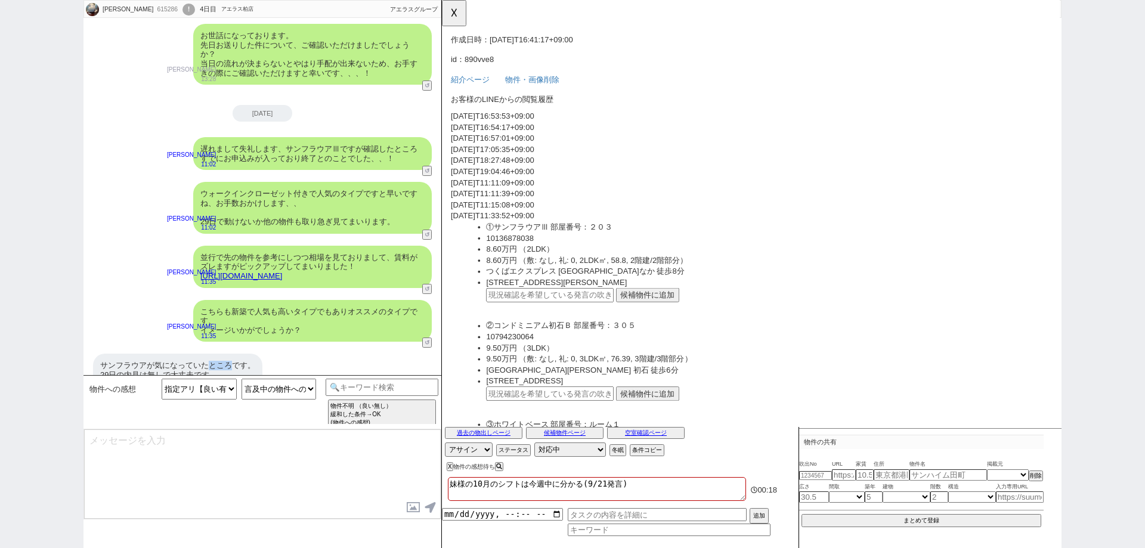
scroll to position [418, 0]
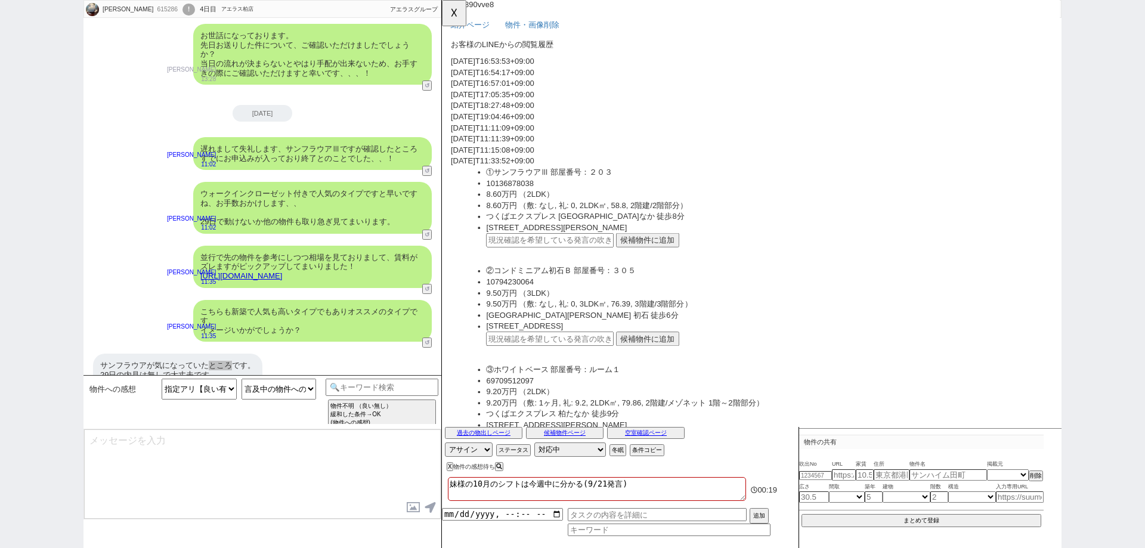
click at [568, 253] on input "text" at bounding box center [558, 259] width 137 height 16
paste input "37151354"
click at [645, 259] on button "候補物件に追加" at bounding box center [663, 259] width 68 height 16
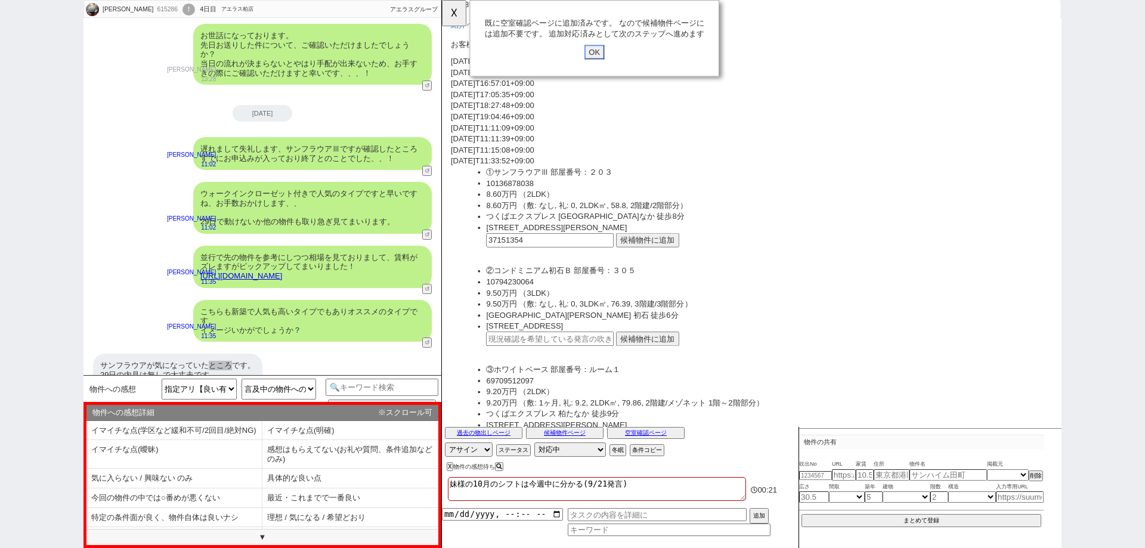
click at [607, 58] on input "OK" at bounding box center [605, 56] width 21 height 16
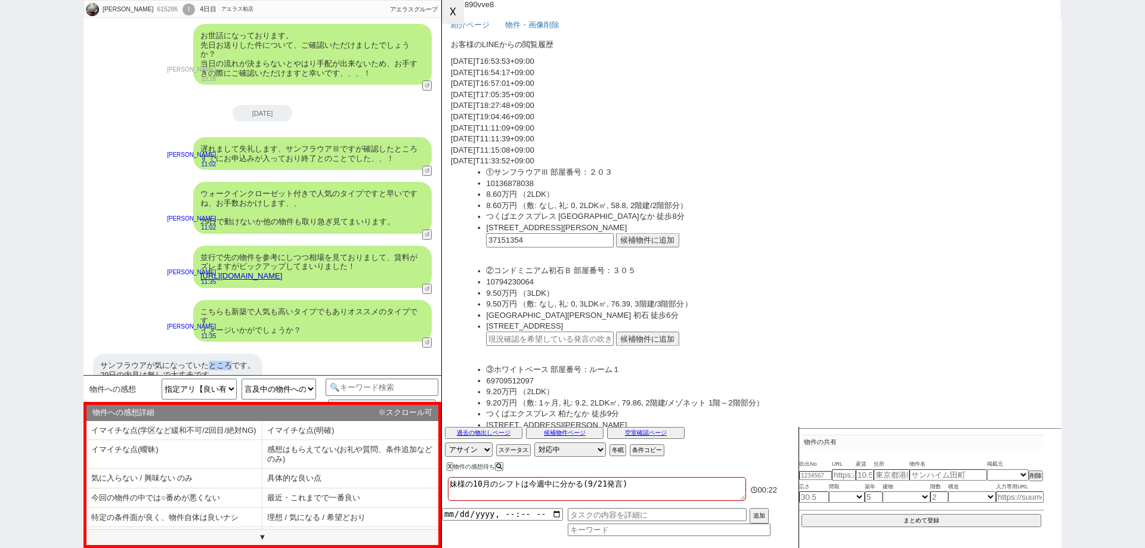
click at [458, 16] on button "☓" at bounding box center [453, 12] width 22 height 24
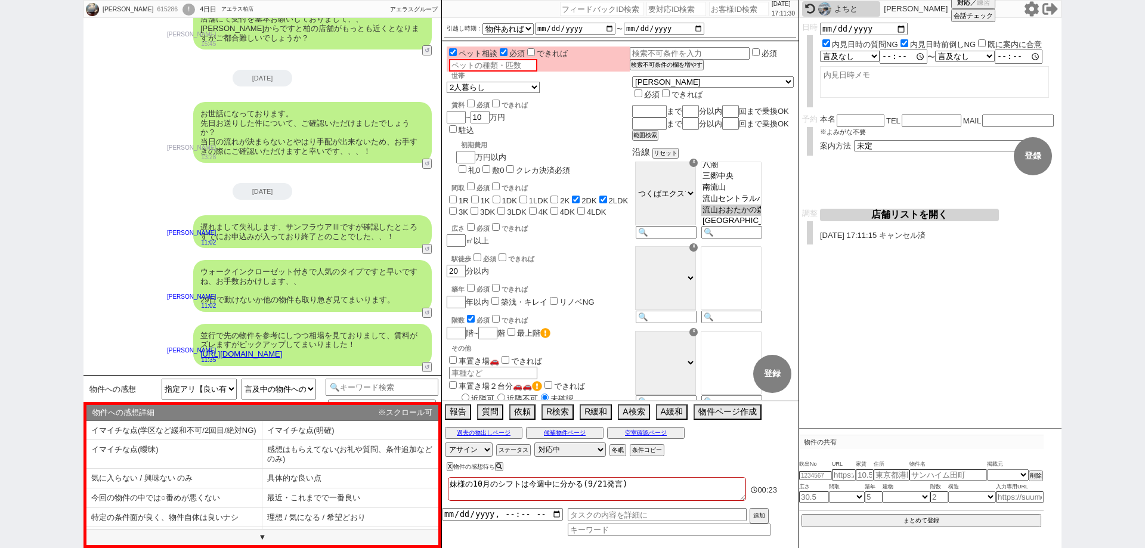
scroll to position [1139, 0]
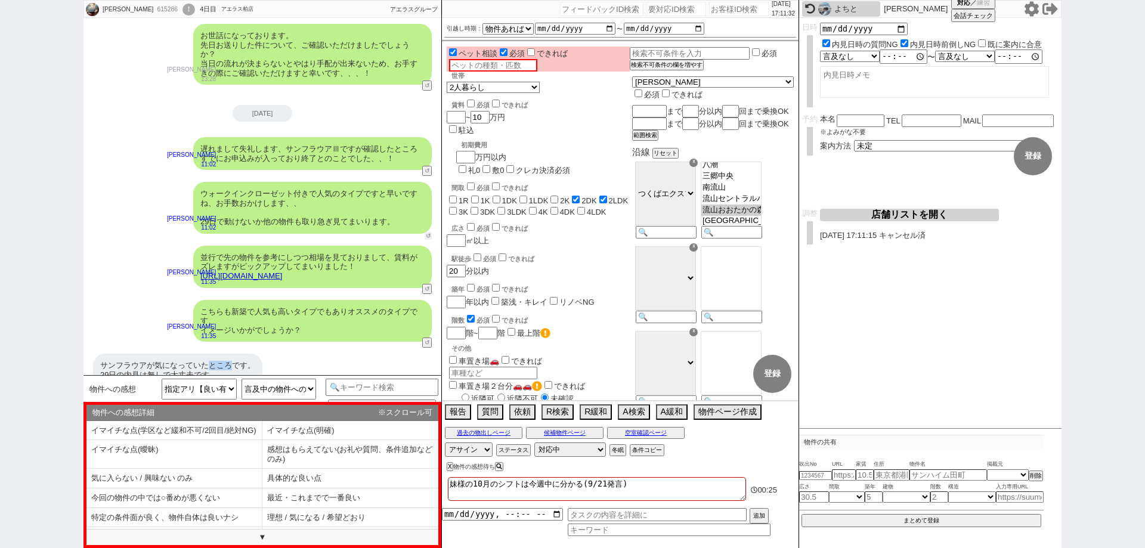
click at [430, 232] on button "↺" at bounding box center [428, 236] width 7 height 8
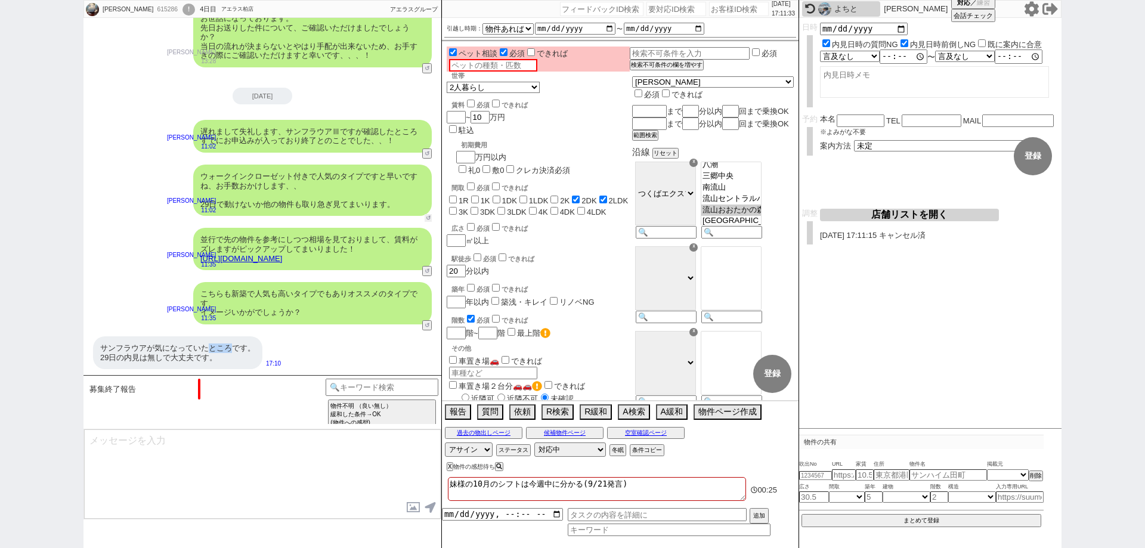
scroll to position [406, 0]
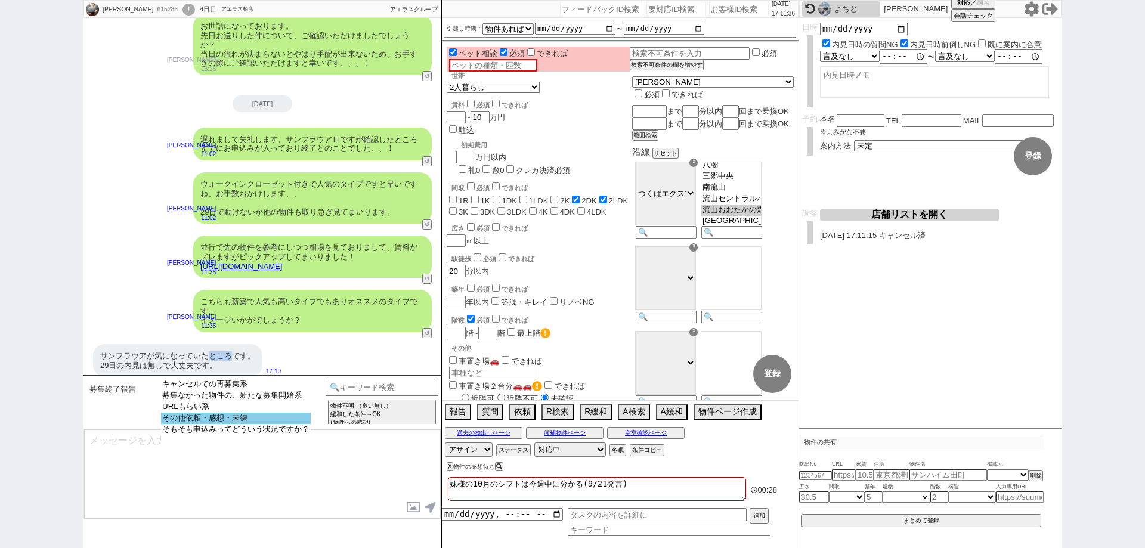
click at [299, 421] on option "その他依頼・感想・未練" at bounding box center [236, 418] width 150 height 11
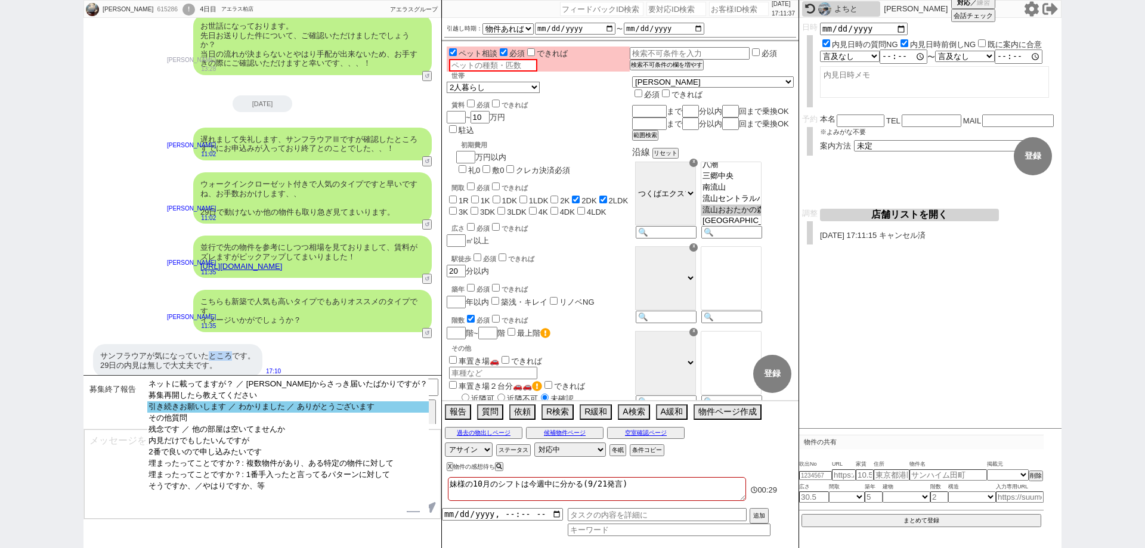
click at [282, 413] on option "引き続きお願いします ／ わかりました ／ ありがとうございます" at bounding box center [288, 406] width 282 height 11
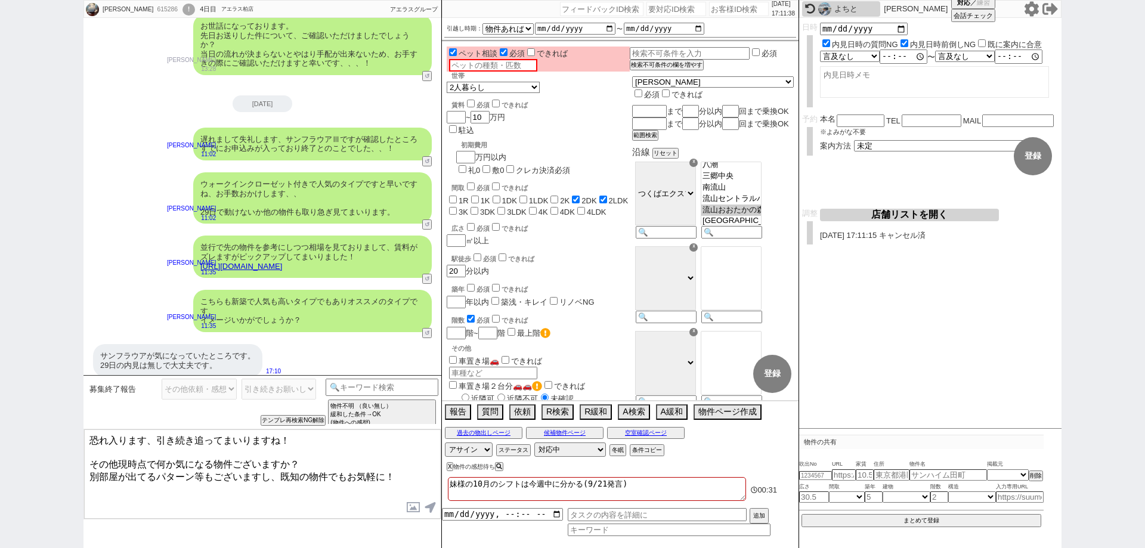
drag, startPoint x: 397, startPoint y: 474, endPoint x: 388, endPoint y: 475, distance: 8.4
click at [401, 472] on textarea "恐れ入ります、引き続き追ってまいりますね！ その他現時点で何か気になる物件ございますか？ 別部屋が出てるパターン等もございますし、既知の物件でもお気軽に！" at bounding box center [262, 474] width 357 height 89
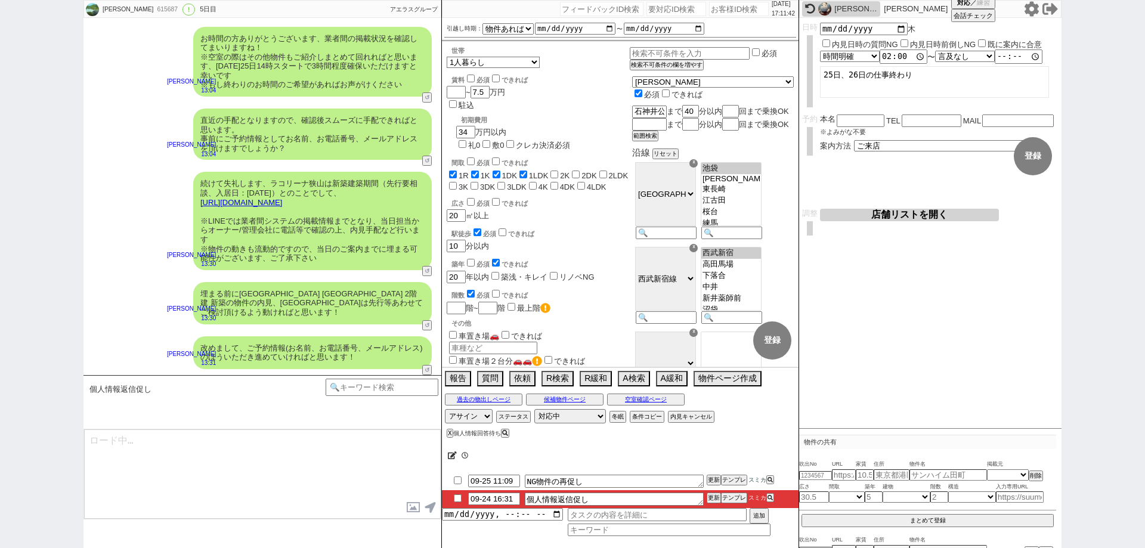
scroll to position [236, 0]
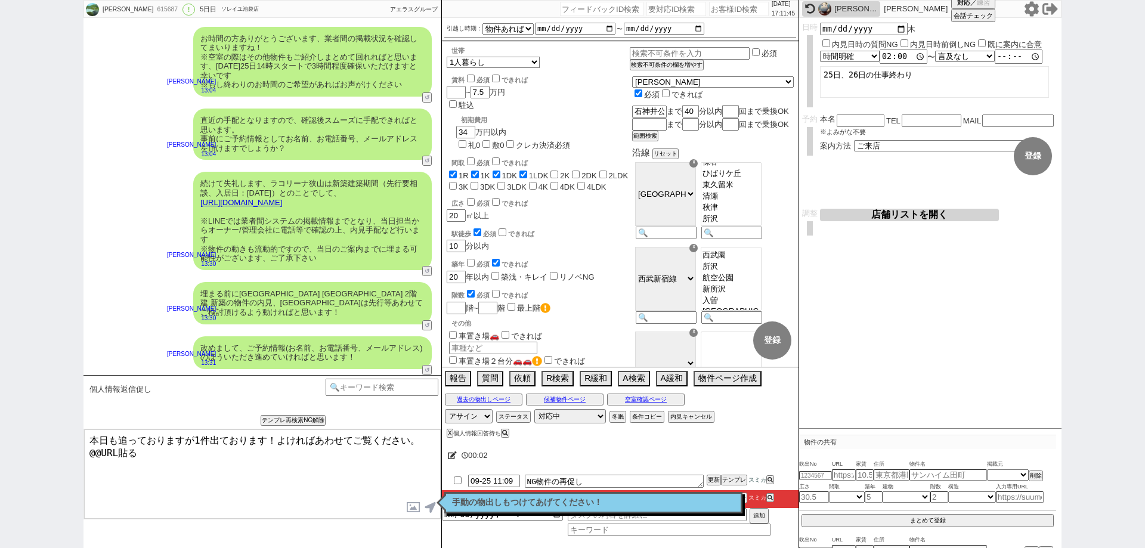
click at [525, 498] on p "手動の物出しもつけてあげてください！" at bounding box center [593, 503] width 283 height 10
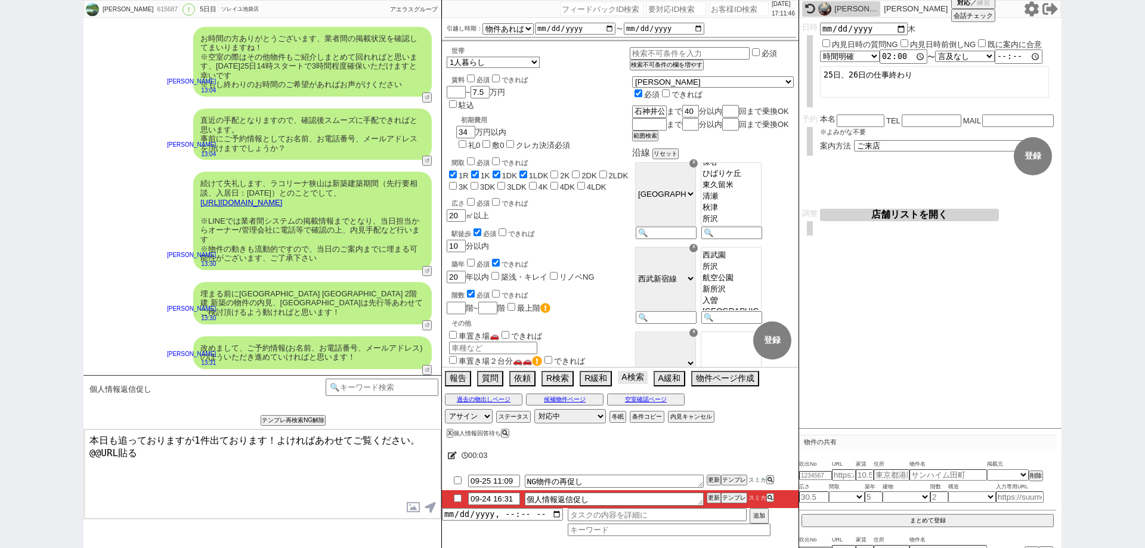
click at [639, 375] on button "A検索" at bounding box center [632, 377] width 29 height 13
click at [625, 378] on button "A検索" at bounding box center [632, 377] width 29 height 13
click at [489, 398] on button "過去の物出しページ" at bounding box center [484, 400] width 78 height 10
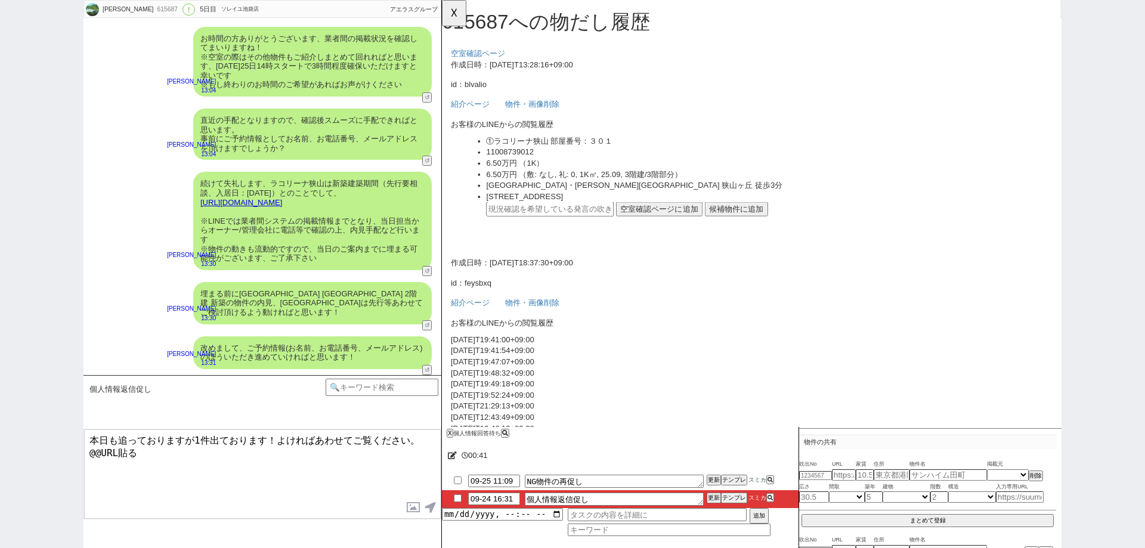
scroll to position [0, 0]
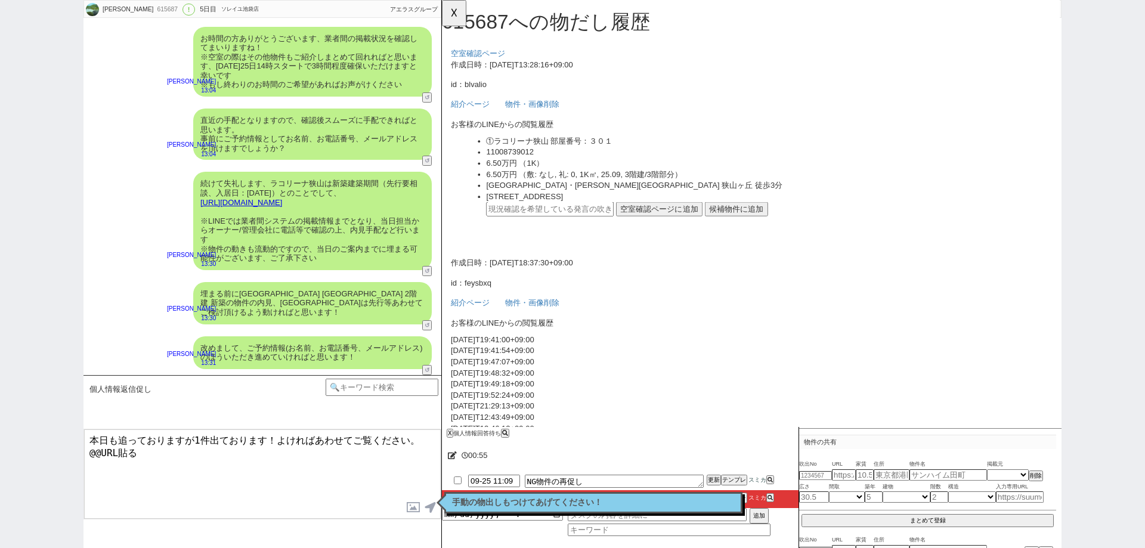
drag, startPoint x: 200, startPoint y: 458, endPoint x: 70, endPoint y: 452, distance: 130.8
click at [70, 452] on div "山口　将弥 615687 ! 0 5日目 ソレイユ池袋店 冬眠中 自社客 アエラスグループ スミカ_BPO チャット全表示 2025-09-23 そうなんです…" at bounding box center [572, 274] width 1145 height 548
paste textarea "https://tools.sumika.live/pages/7vl6qg3"
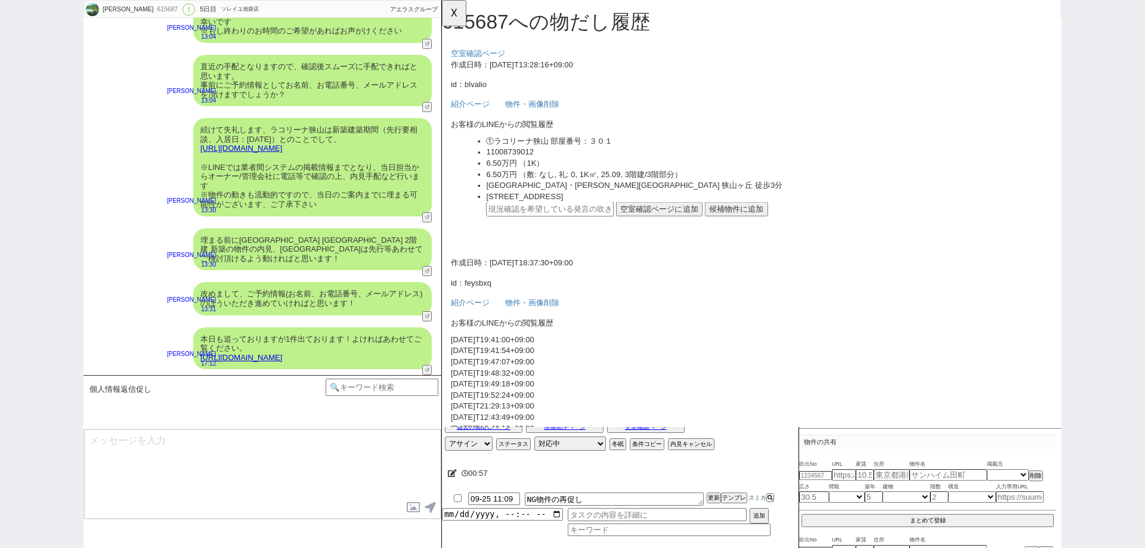
scroll to position [1394, 0]
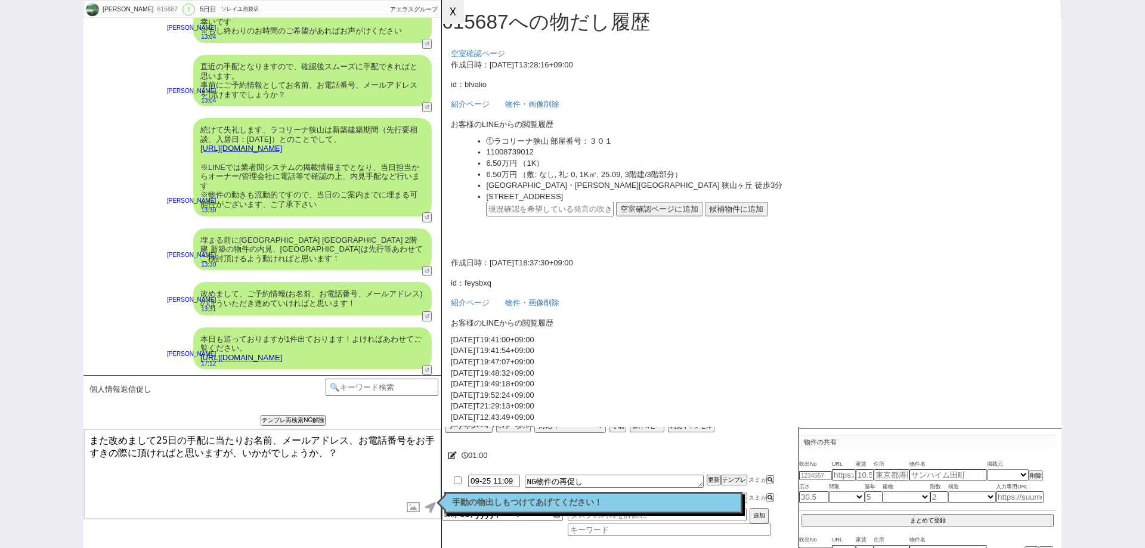
click at [447, 15] on button "☓" at bounding box center [453, 12] width 22 height 24
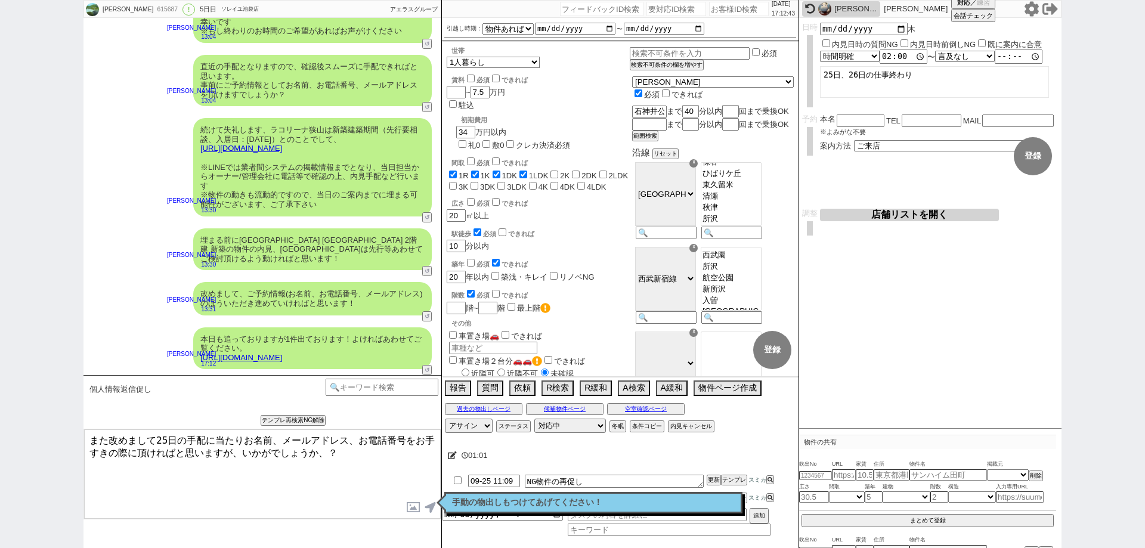
click at [483, 499] on p "手動の物出しもつけてあげてください！" at bounding box center [593, 503] width 283 height 10
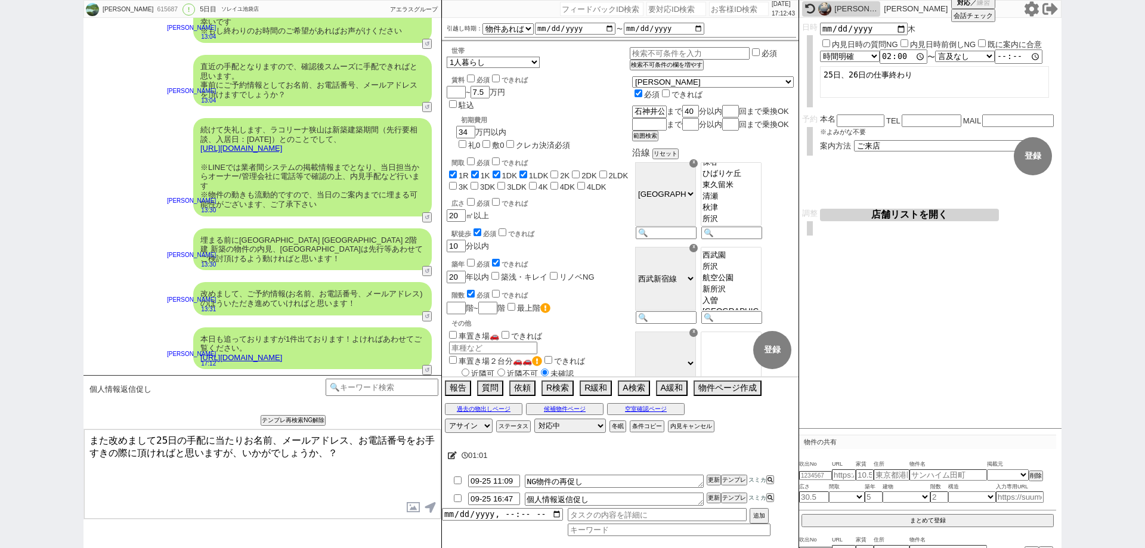
click at [362, 484] on textarea "また改めまして25日の手配に当たりお名前、メールアドレス、お電話番号をお手すきの際に頂ければと思いますが、いかがでしょうか、？" at bounding box center [262, 474] width 357 height 89
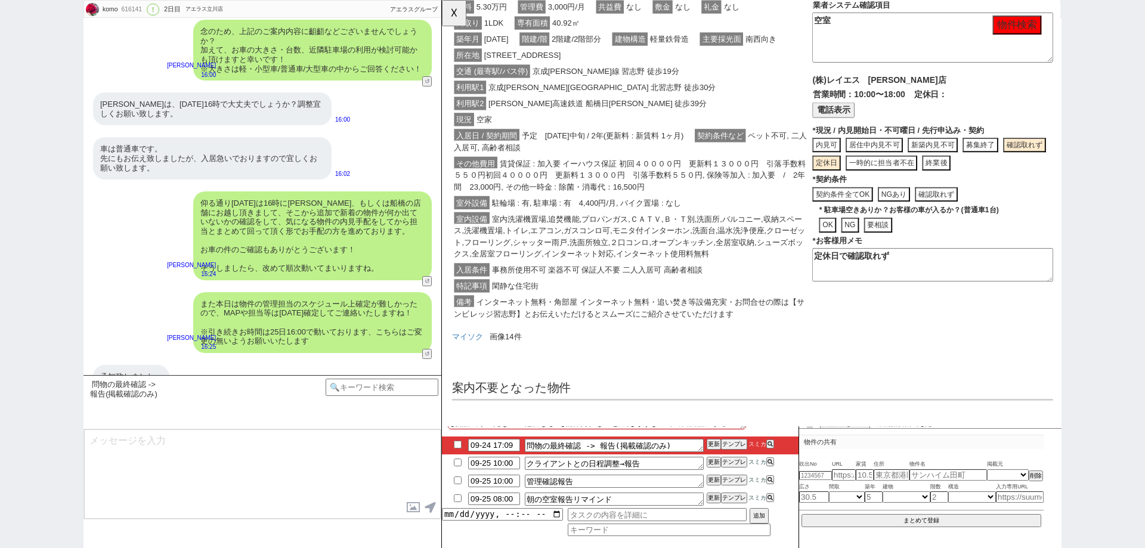
scroll to position [252, 0]
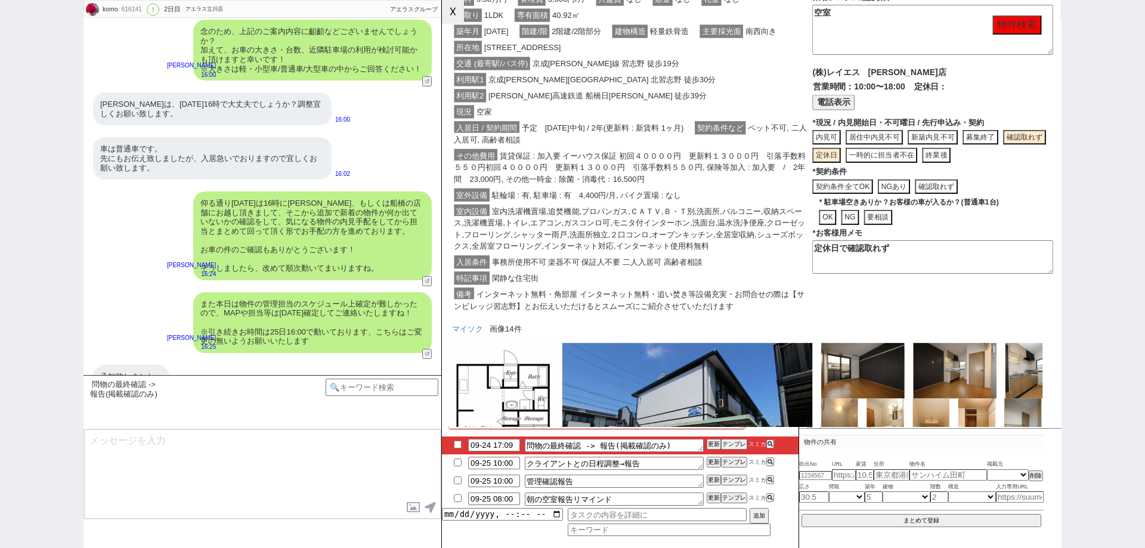
click at [455, 16] on button "☓" at bounding box center [453, 12] width 22 height 24
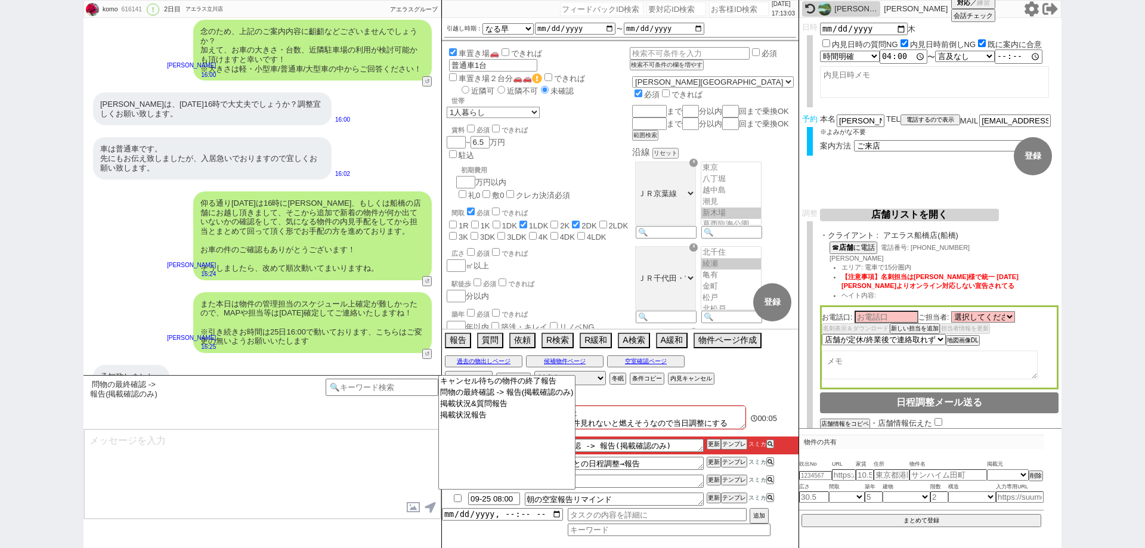
click at [329, 447] on textarea at bounding box center [262, 474] width 357 height 89
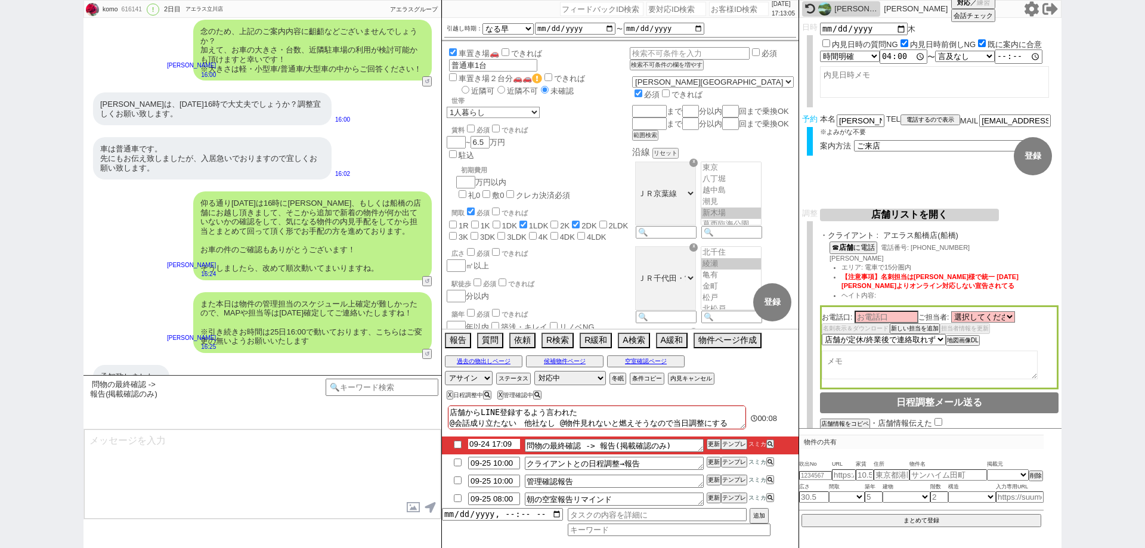
click at [503, 441] on input "09-24 17:09" at bounding box center [494, 444] width 52 height 10
click at [710, 425] on textarea "店舗からLINE登録するよう言われた @会話成り立たない　他社なし @物件見れないと燃えそうなので当日調整にする" at bounding box center [597, 418] width 298 height 24
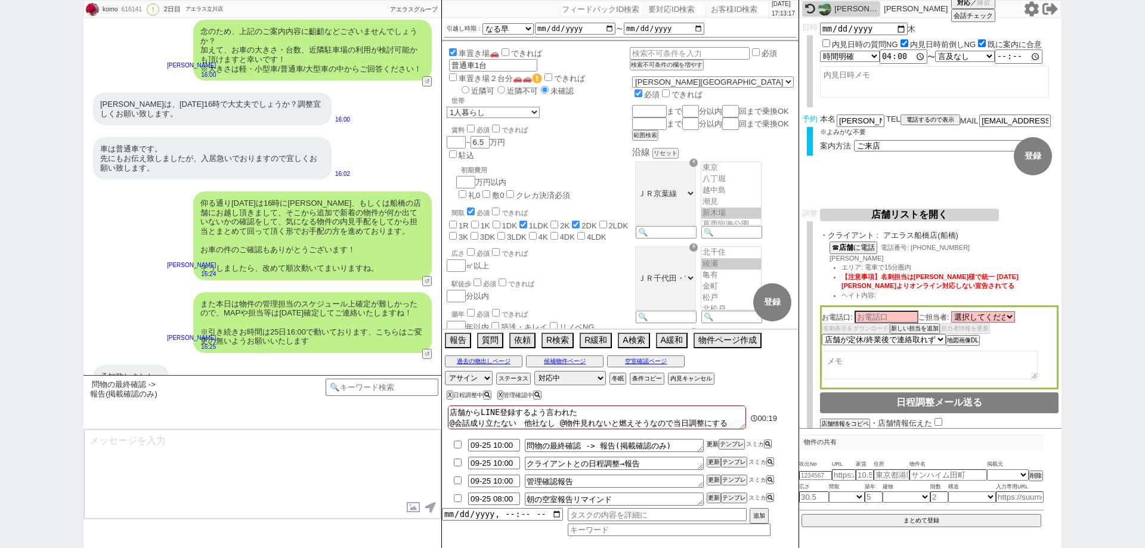
click at [716, 441] on button "更新" at bounding box center [713, 444] width 12 height 8
click at [716, 434] on div at bounding box center [620, 434] width 357 height 5
click at [711, 451] on li "09-25 10:00 問物の最終確認 -> 報告(掲載確認のみ) 更新 テンプレ スミカ" at bounding box center [620, 446] width 357 height 18
click at [711, 443] on button "更新" at bounding box center [713, 444] width 12 height 8
click at [713, 429] on div "店舗からLINE登録するよう言われた @会話成り立たない　他社なし @物件見れないと燃えそうなので当日調整にする" at bounding box center [597, 419] width 298 height 26
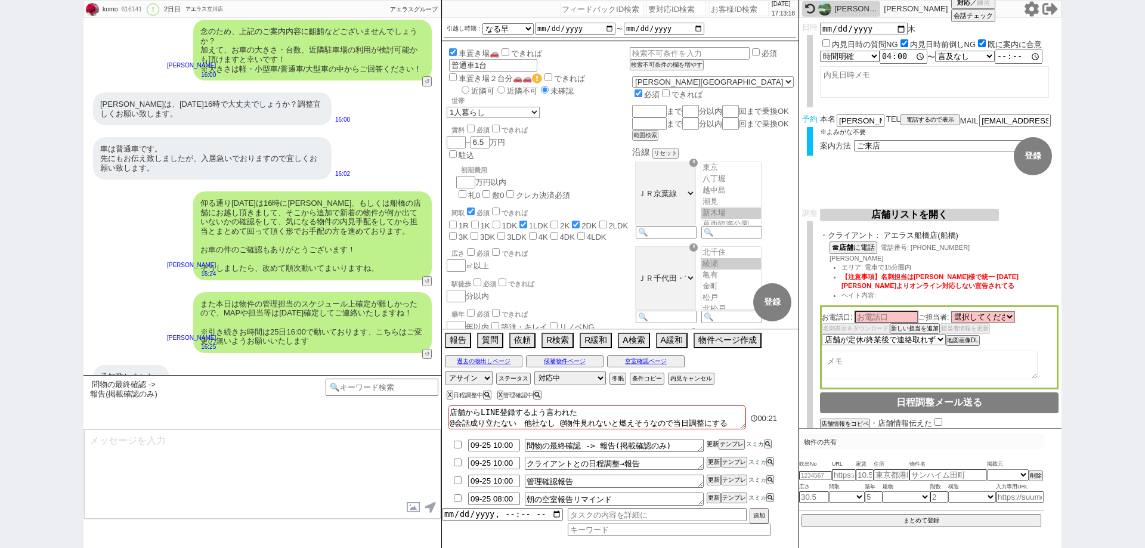
click at [713, 440] on button "更新" at bounding box center [713, 444] width 12 height 8
click at [716, 432] on div at bounding box center [620, 434] width 357 height 5
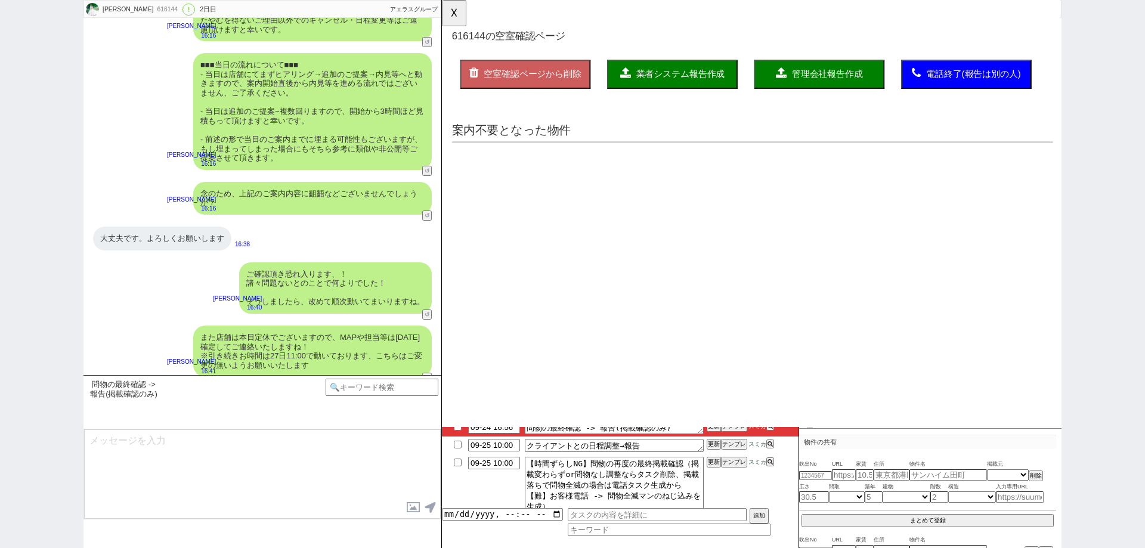
scroll to position [0, 0]
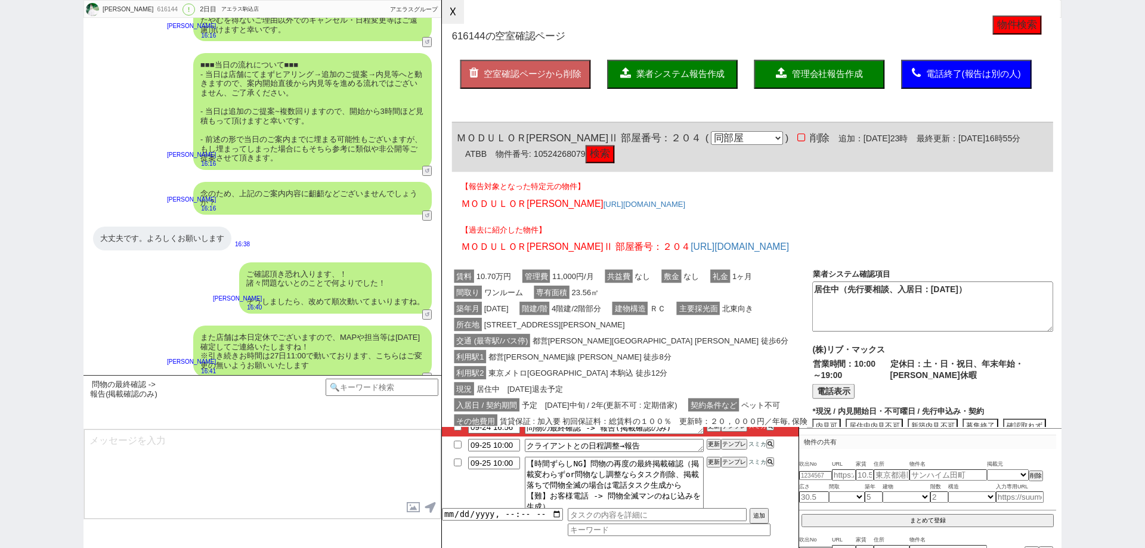
click at [453, 22] on button "☓" at bounding box center [453, 12] width 22 height 24
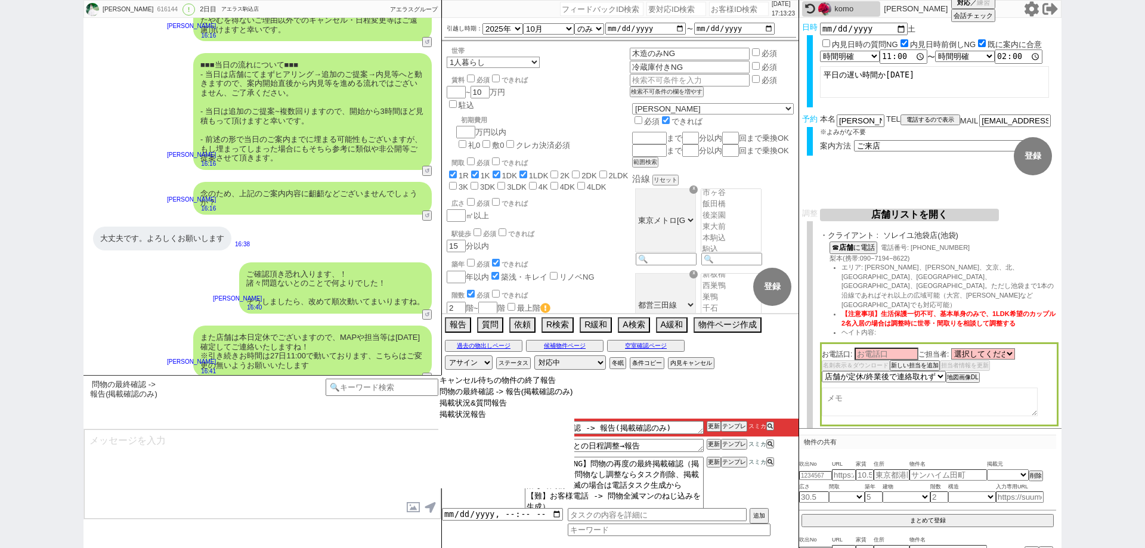
click at [529, 459] on select "キャンセル待ちの物件の終了報告 問物の最終確認 -> 報告(掲載確認のみ) 掲載状況&質問報告 掲載状況報告" at bounding box center [506, 431] width 136 height 113
click at [630, 391] on div "00:02" at bounding box center [620, 402] width 357 height 24
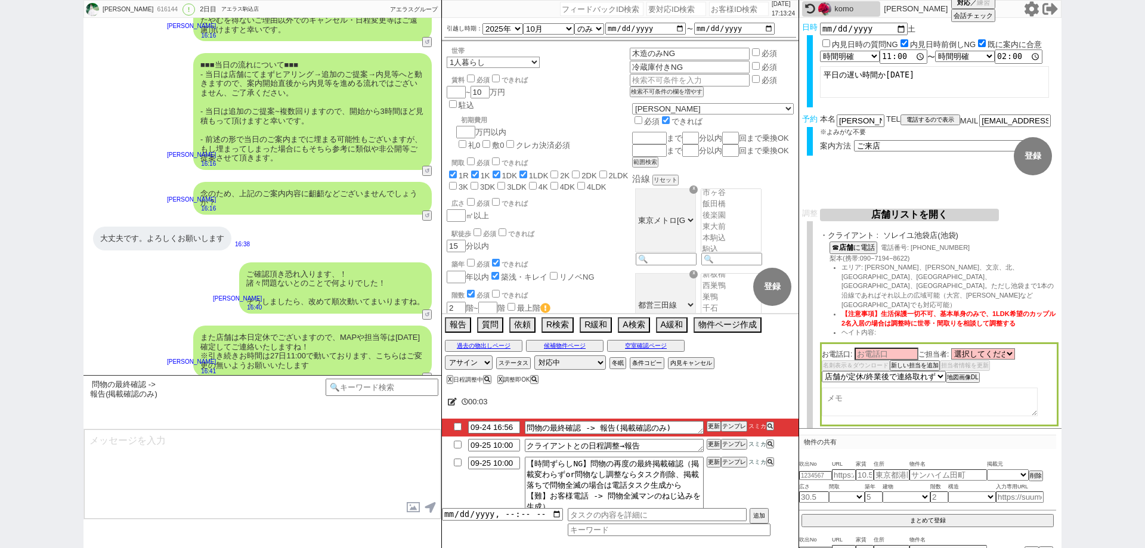
click at [455, 425] on input "checkbox" at bounding box center [457, 427] width 17 height 8
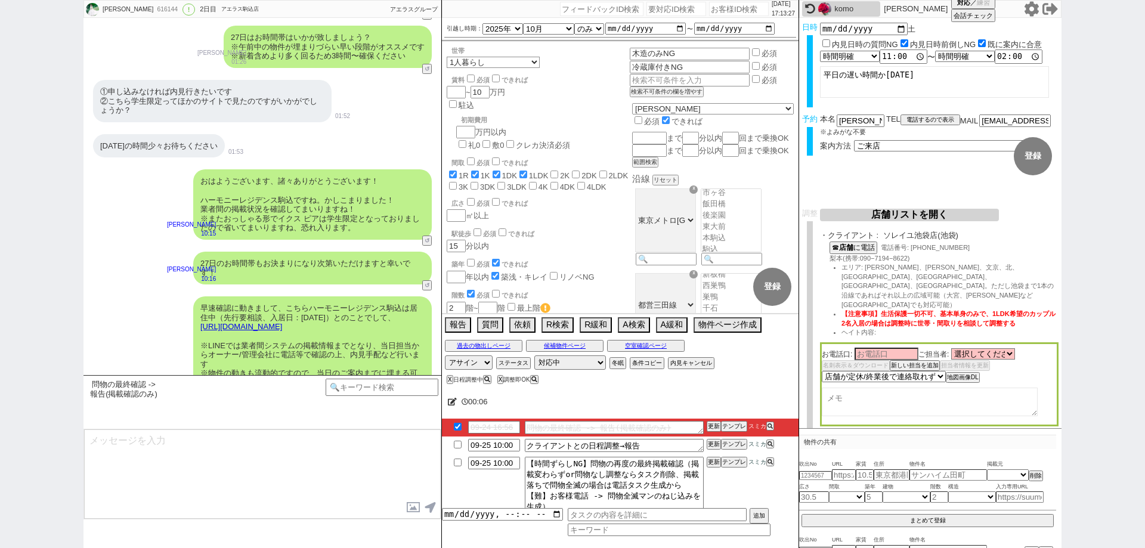
scroll to position [5155, 0]
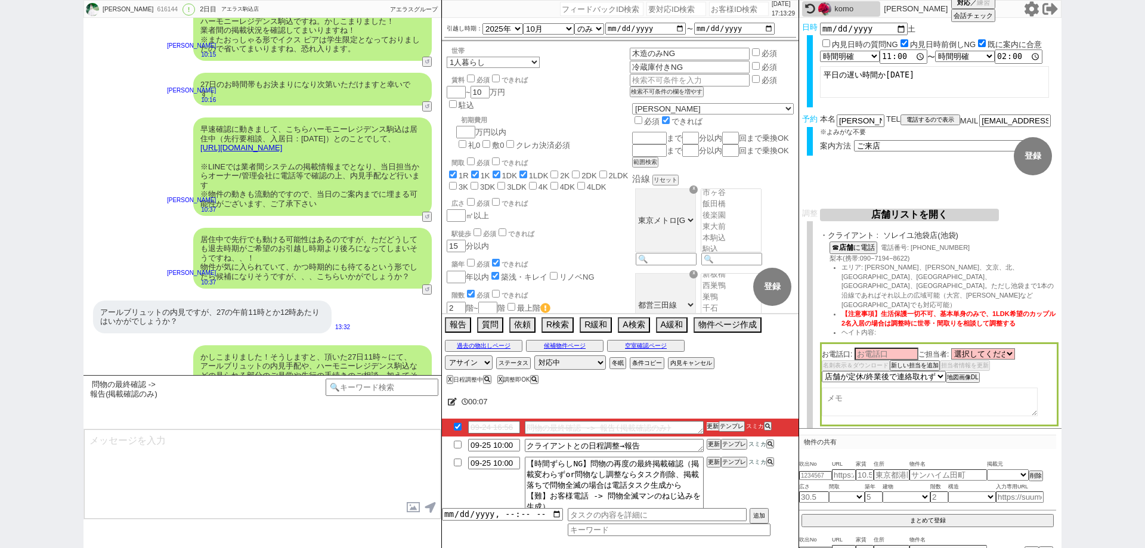
click at [713, 424] on button "更新" at bounding box center [713, 426] width 12 height 8
drag, startPoint x: 713, startPoint y: 424, endPoint x: 714, endPoint y: 409, distance: 14.9
click at [714, 424] on button "更新" at bounding box center [713, 426] width 12 height 8
click at [715, 407] on div "00:08" at bounding box center [620, 402] width 357 height 24
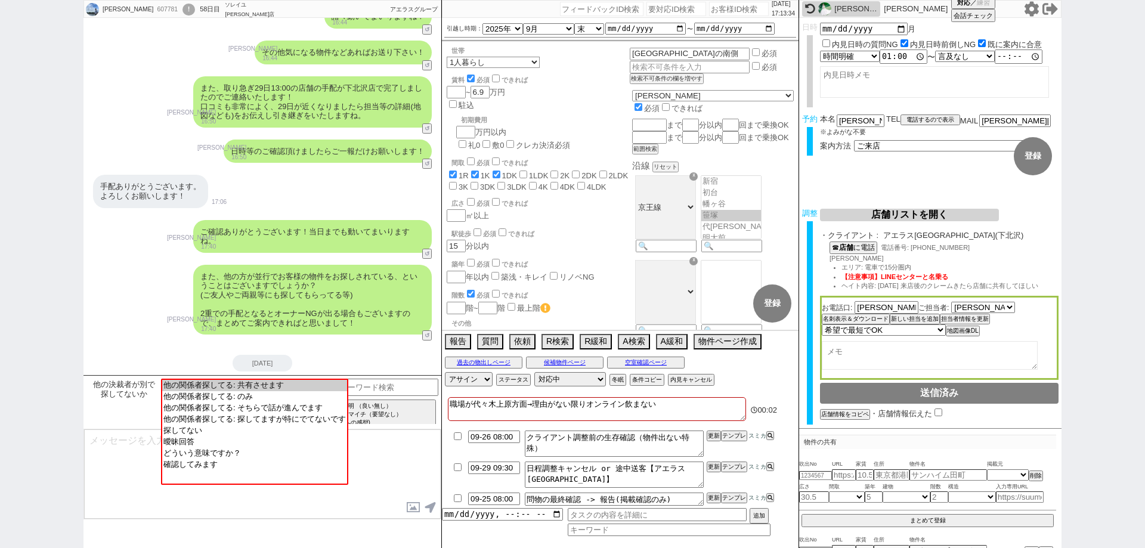
scroll to position [583, 0]
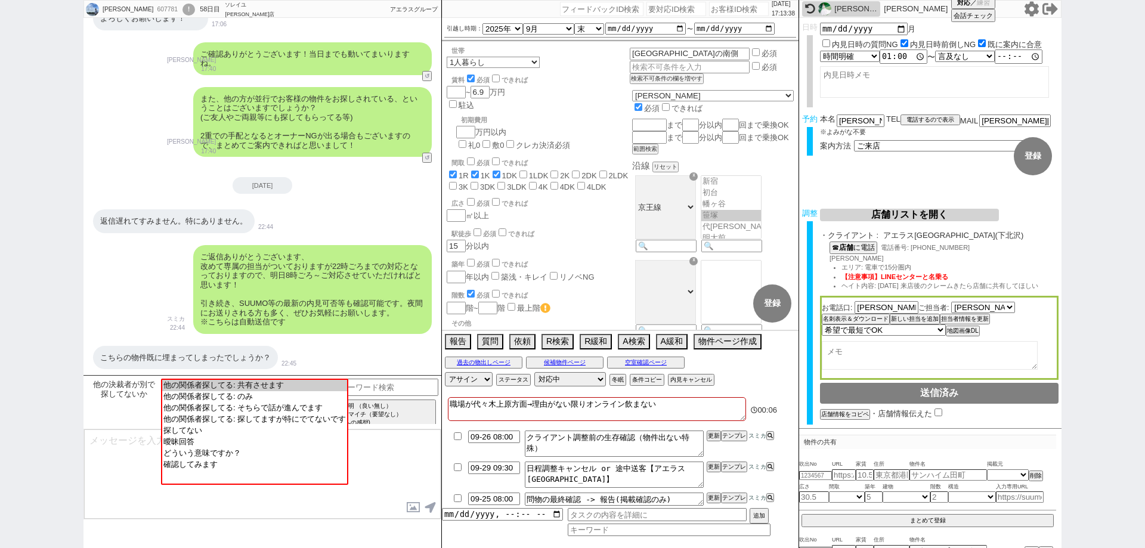
click at [419, 472] on textarea at bounding box center [262, 474] width 357 height 89
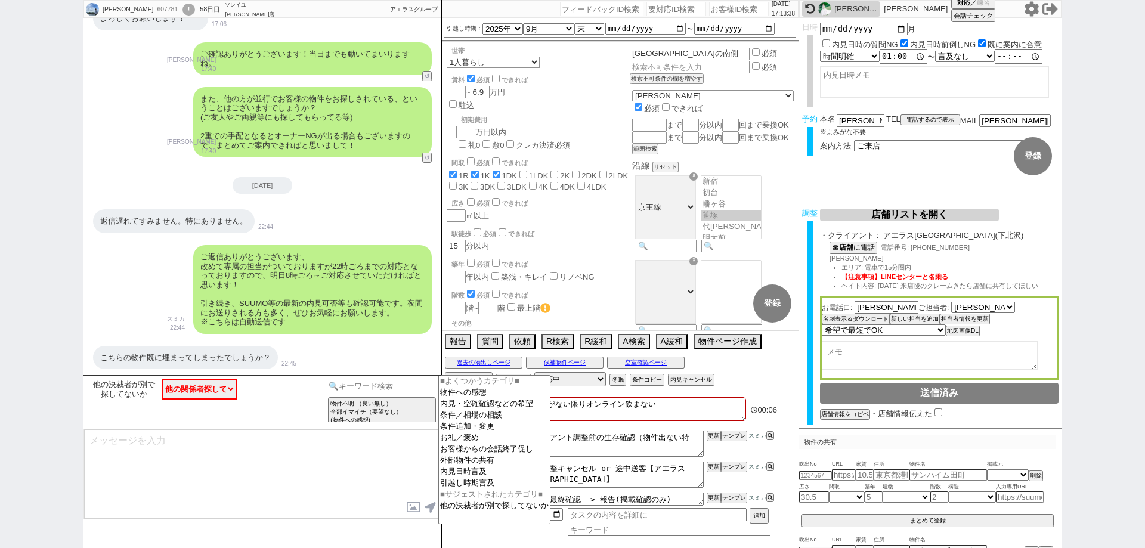
click at [398, 393] on input at bounding box center [382, 386] width 113 height 15
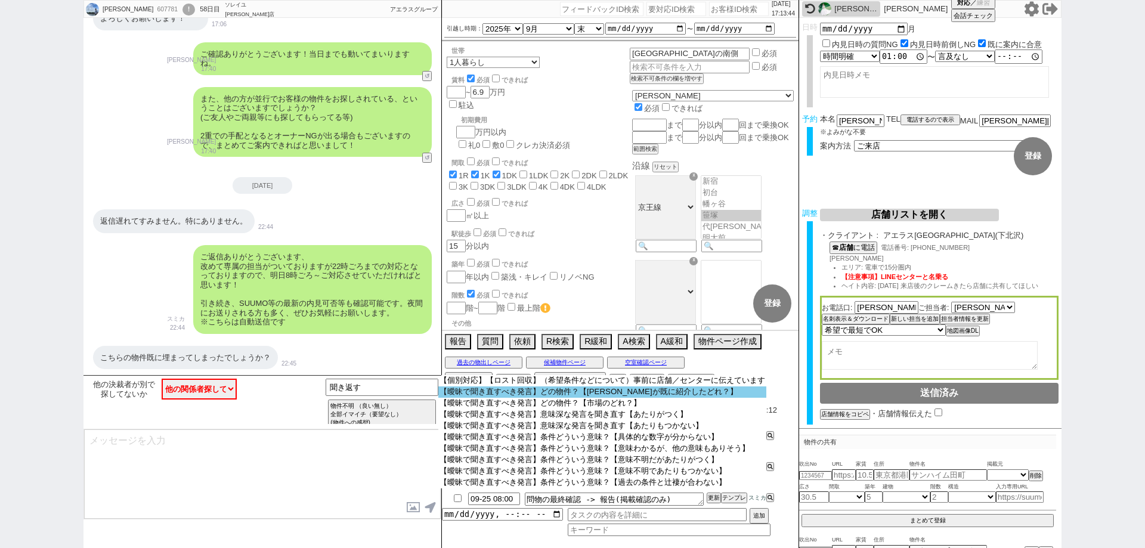
click at [579, 399] on select "【個別対応】【ロスト回収】（希望条件などについて）事前に店舗／センターに伝えています 【曖昧で聞き直すべき発言】どの物件？【スミカが既に紹介したどれ？】 【曖…" at bounding box center [602, 431] width 328 height 113
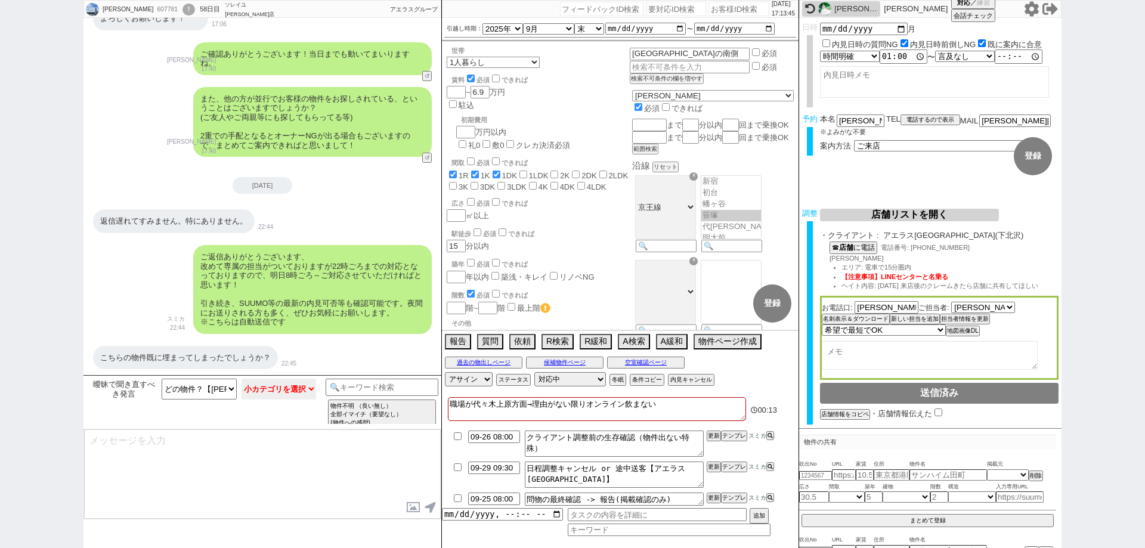
click at [277, 388] on select "小カテゴリを選択 どの物件かあたりが付いている 全くどの物件かわからない" at bounding box center [279, 389] width 75 height 21
click at [242, 379] on select "小カテゴリを選択 どの物件かあたりが付いている 全くどの物件かわからない" at bounding box center [279, 389] width 75 height 21
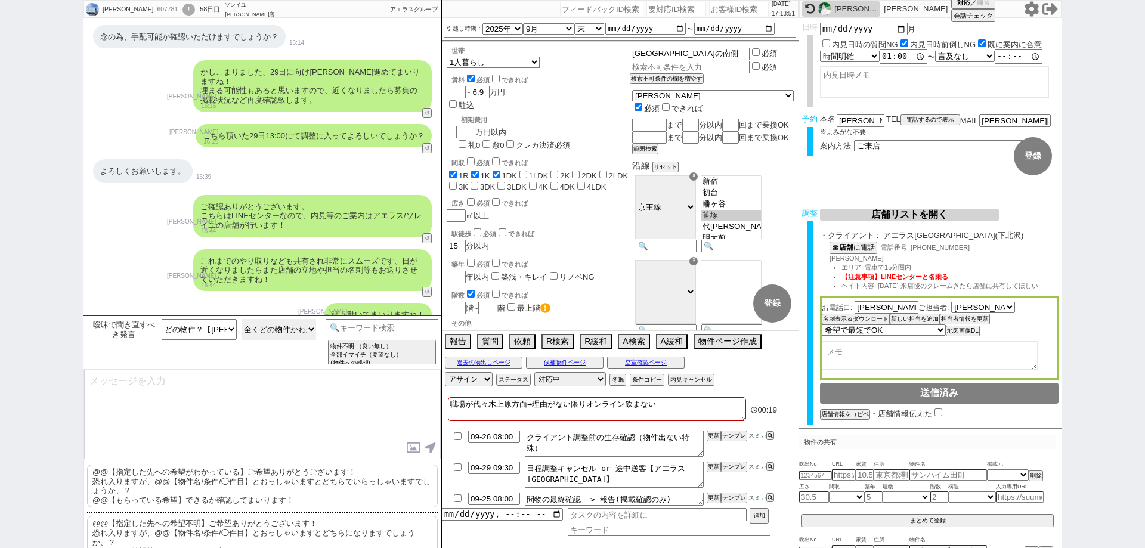
scroll to position [0, 0]
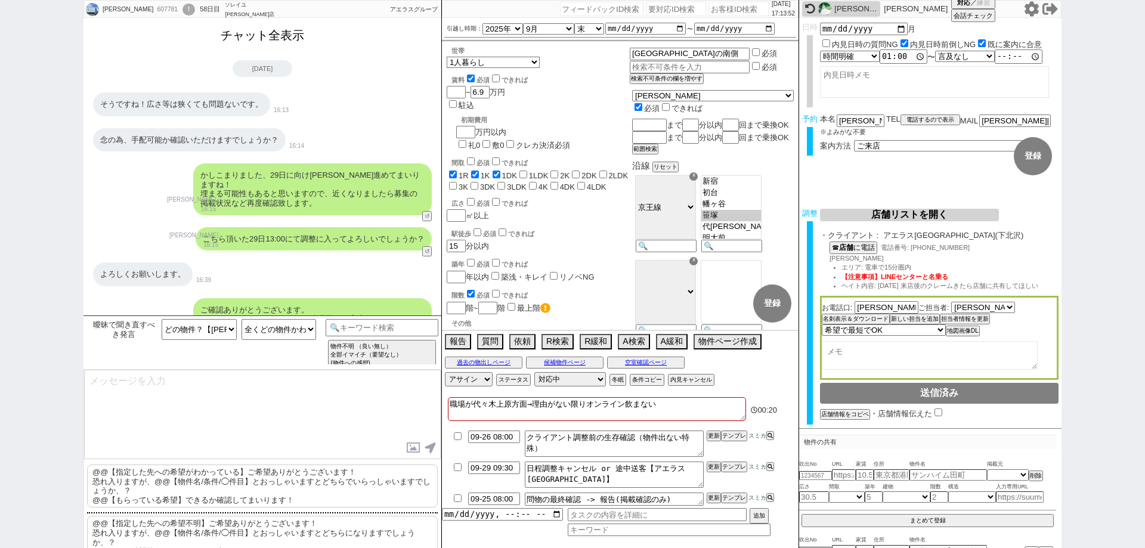
click at [250, 36] on button "チャット全表示" at bounding box center [262, 35] width 93 height 21
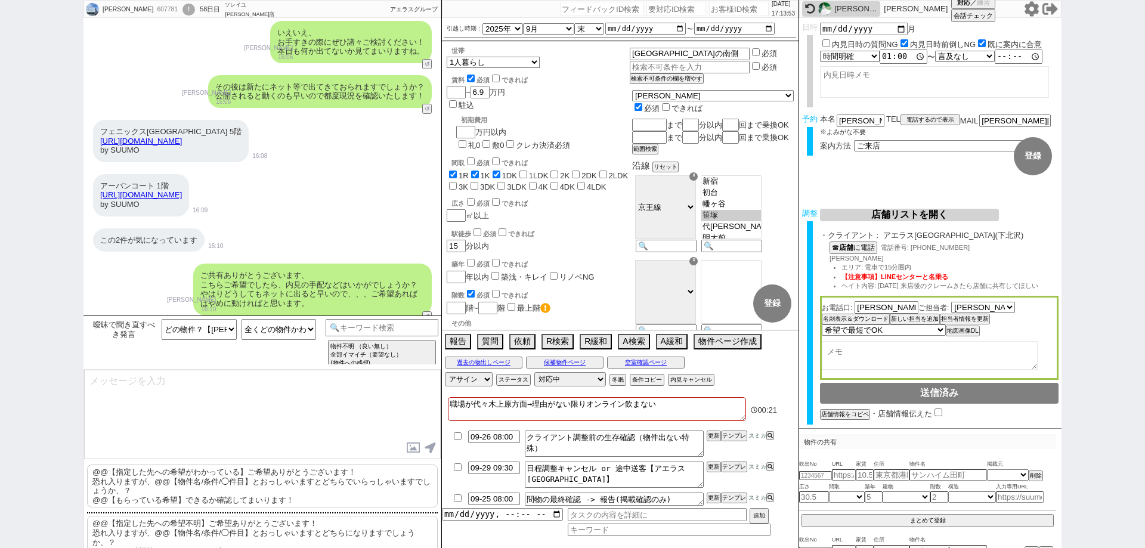
scroll to position [7794, 0]
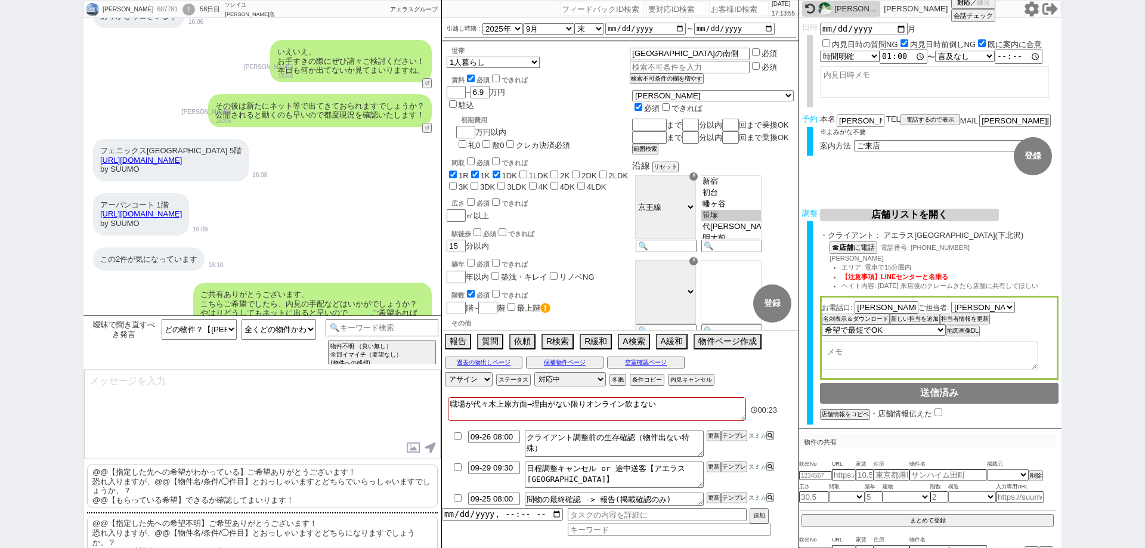
click at [289, 492] on p "@@【指定した先への希望がわかっている】ご希望ありがとうございます！ 恐れ入りますが、@@【物件名/条件/◯件目】とおっしゃいますとどちらでいらっしゃいますで…" at bounding box center [262, 486] width 351 height 43
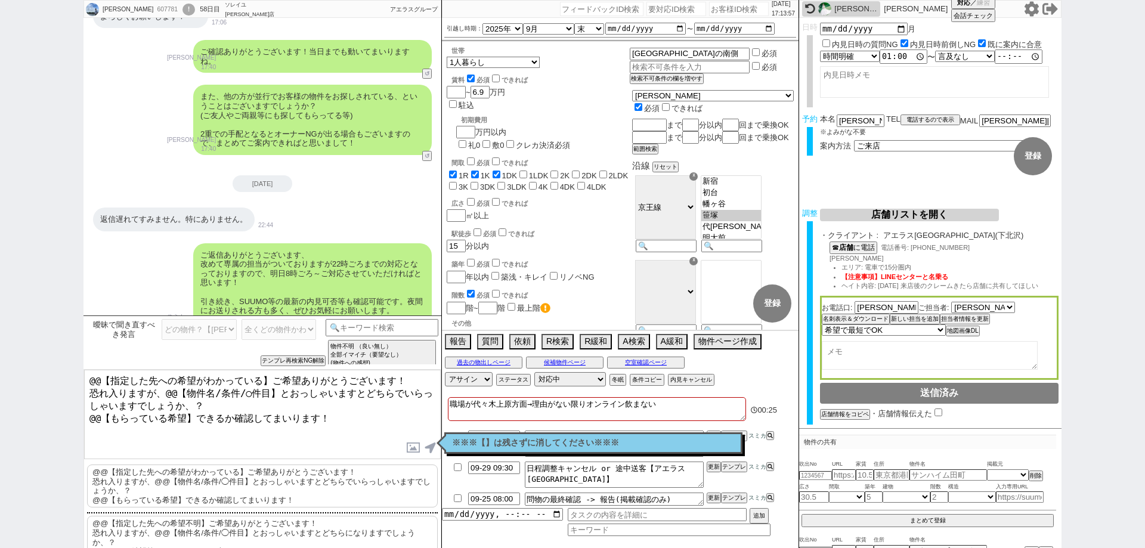
scroll to position [8915, 0]
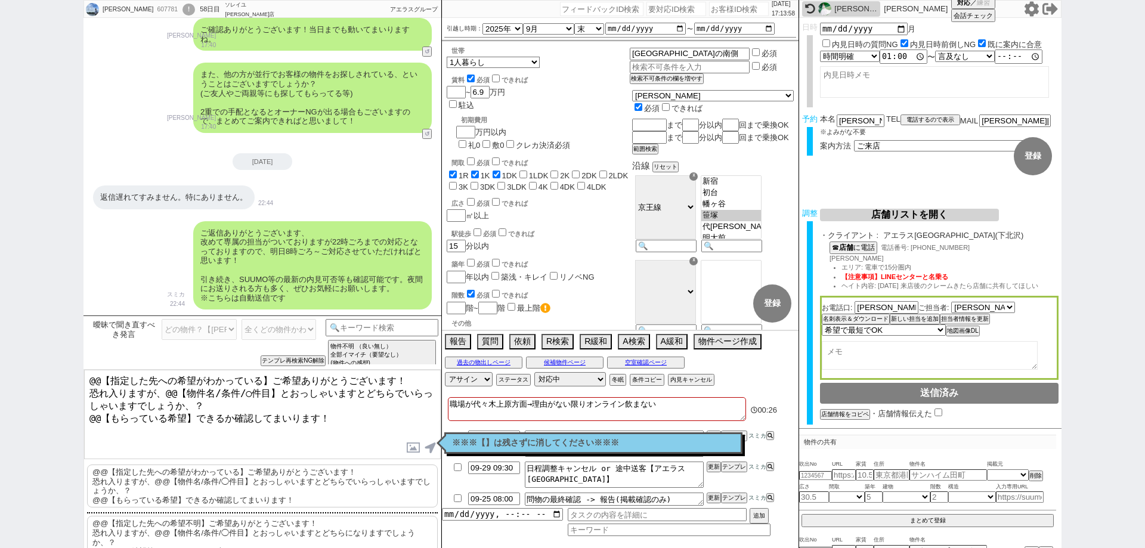
click at [198, 400] on textarea "@@【指定した先への希望がわかっている】ご希望ありがとうございます！ 恐れ入りますが、@@【物件名/条件/◯件目】とおっしゃいますとどちらでいらっしゃいますで…" at bounding box center [262, 414] width 357 height 89
drag, startPoint x: 187, startPoint y: 400, endPoint x: 0, endPoint y: 285, distance: 220.2
click at [0, 285] on div "表原翔太 607781 ! 0 58日目 ソレイユ渋谷店 冬眠中 自社客 アエラスグループ スミカ_BPO チャット全表示 2025-07-29 新しくフォロ…" at bounding box center [572, 274] width 1145 height 548
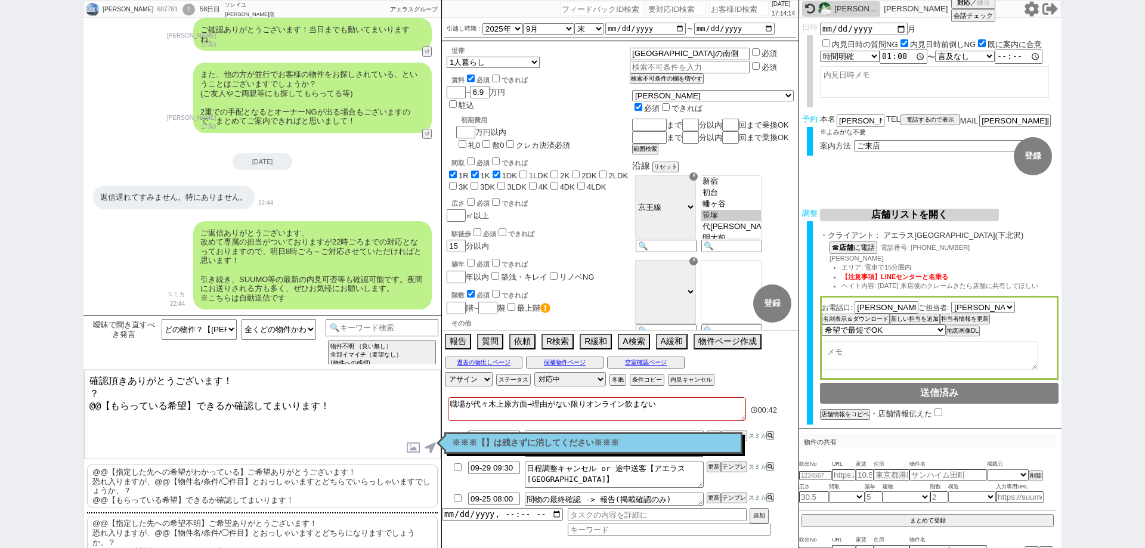
drag, startPoint x: 334, startPoint y: 402, endPoint x: 336, endPoint y: 391, distance: 10.9
click at [336, 391] on textarea "確認頂きありがとうございます！ ？ @@【もらっている希望】できるか確認してまいります！" at bounding box center [262, 414] width 357 height 89
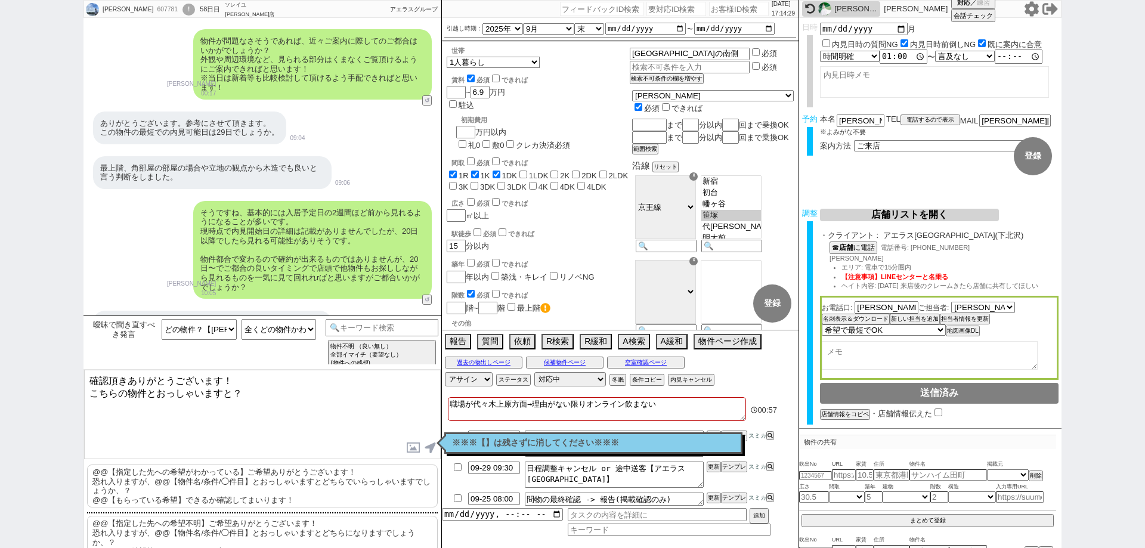
scroll to position [5813, 0]
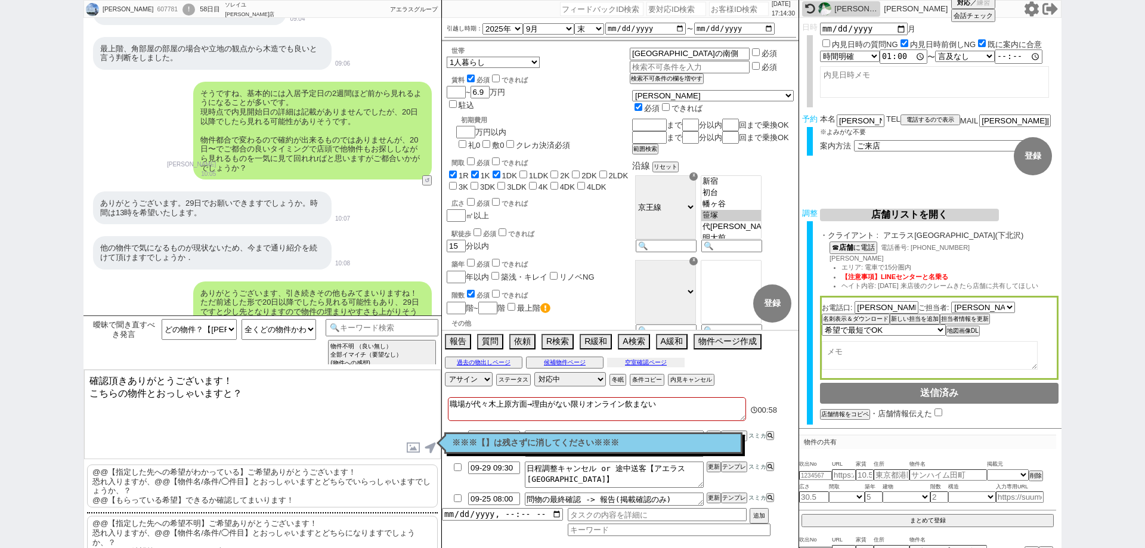
click at [659, 358] on button "空室確認ページ" at bounding box center [646, 363] width 78 height 10
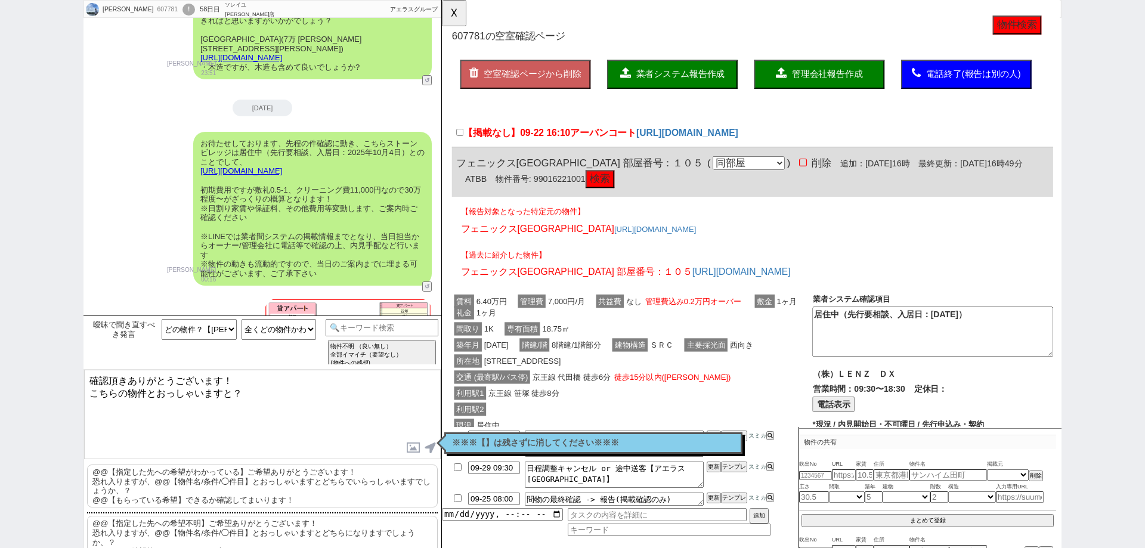
scroll to position [5216, 0]
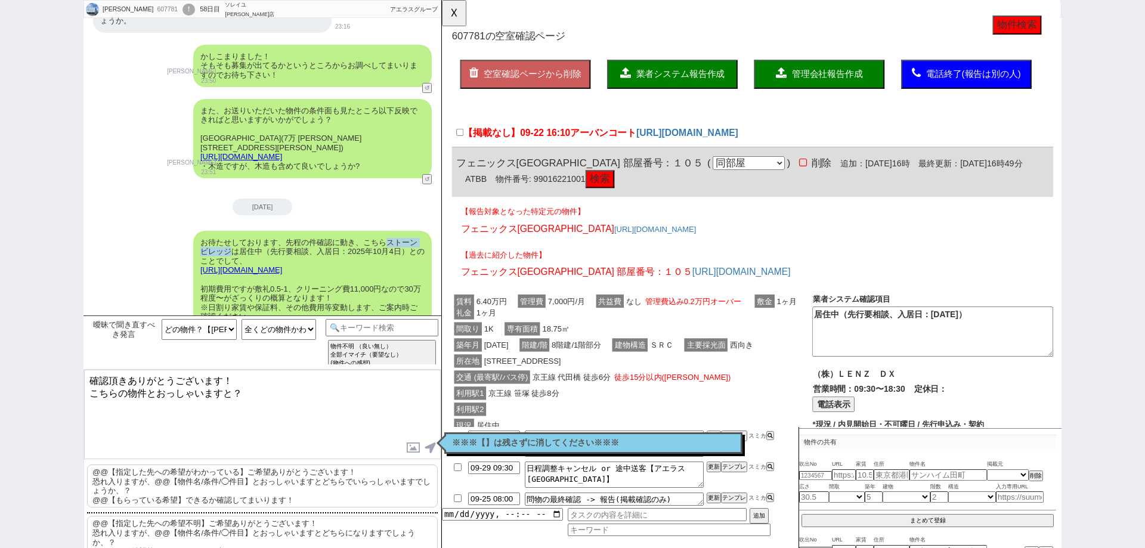
drag, startPoint x: 390, startPoint y: 233, endPoint x: 233, endPoint y: 242, distance: 157.1
click at [233, 242] on div "お待たせしております、先程の件確認に動き、こちらストーンビレッジは居住中（先行要相談、入居日：2025年10月4日）とのことでして、 https://tool…" at bounding box center [312, 308] width 239 height 154
copy div "ストーンビレッジ"
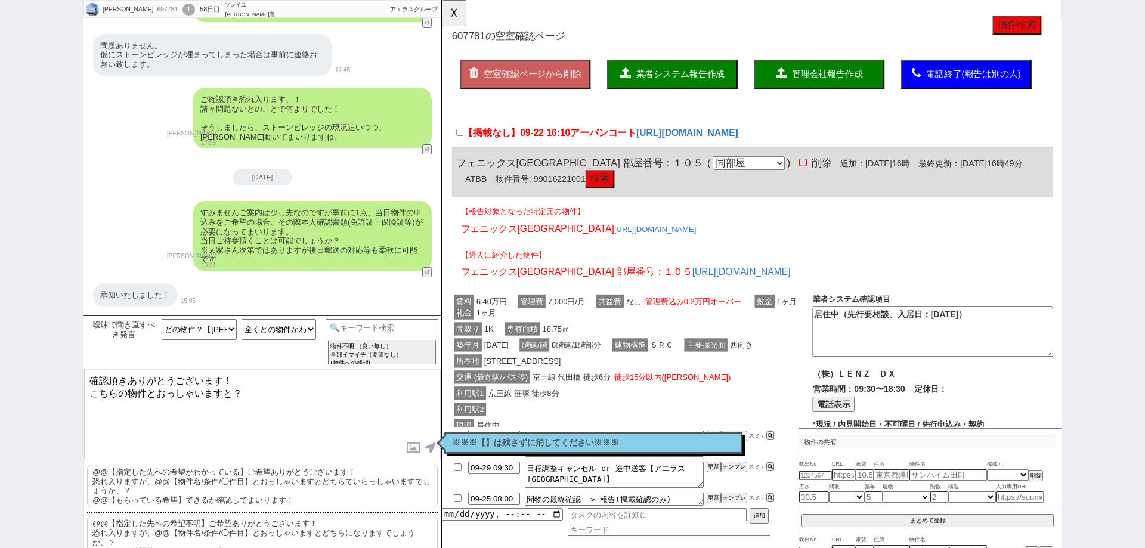
scroll to position [6767, 0]
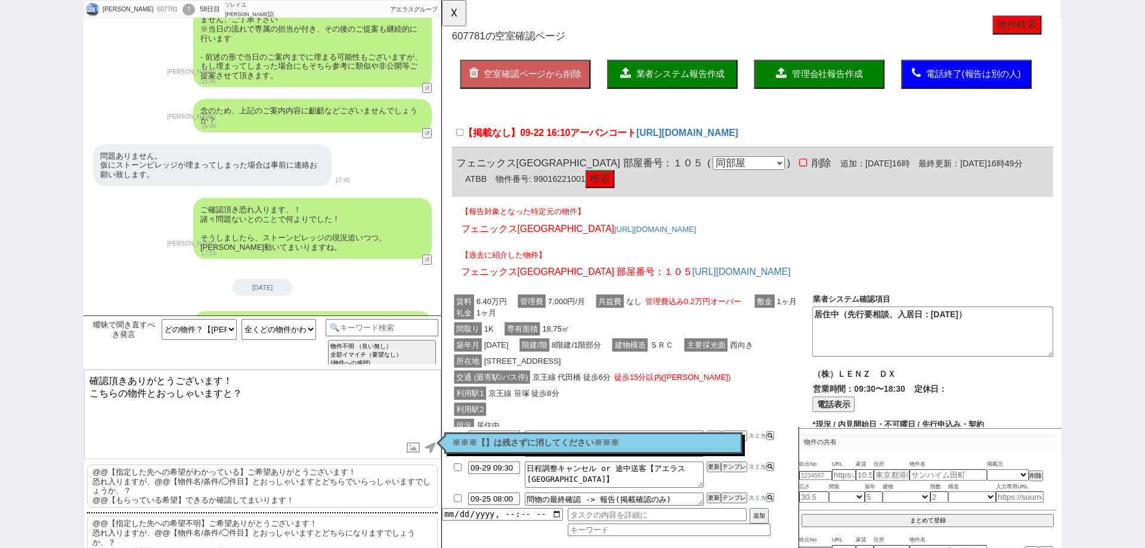
click at [235, 392] on textarea "確認頂きありがとうございます！ こちらの物件とおっしゃいますと？" at bounding box center [262, 414] width 357 height 89
paste textarea "ストーンビレッジ"
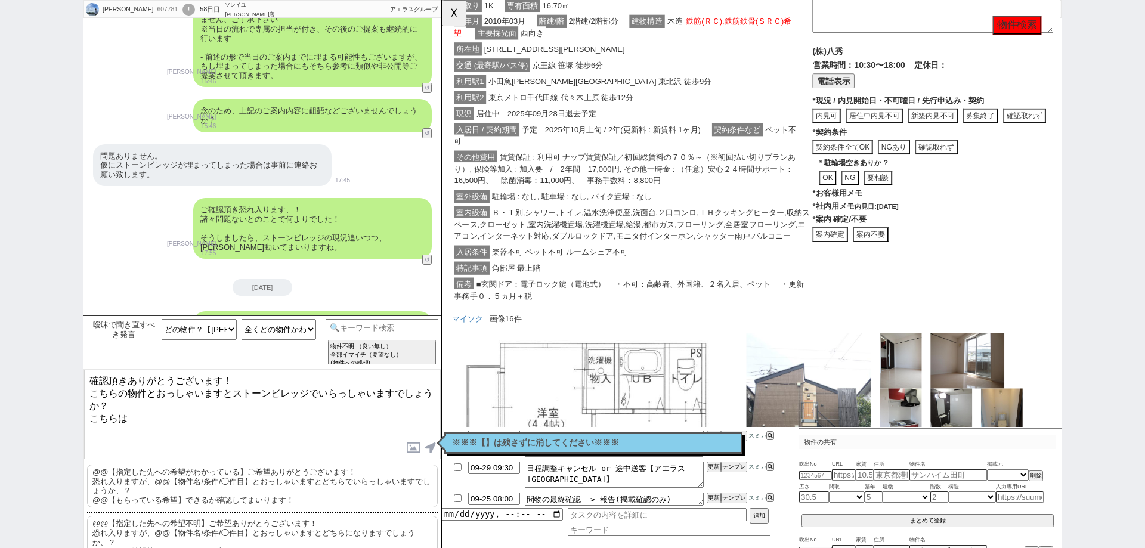
scroll to position [1074, 0]
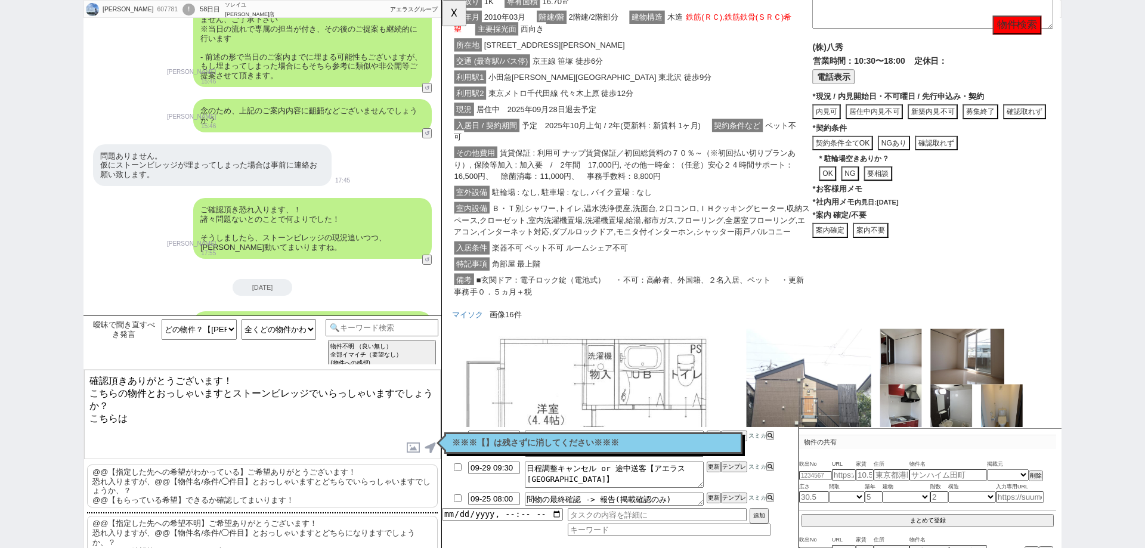
click at [605, 442] on p "※※※【】は残さずに消してください※※※" at bounding box center [593, 443] width 283 height 10
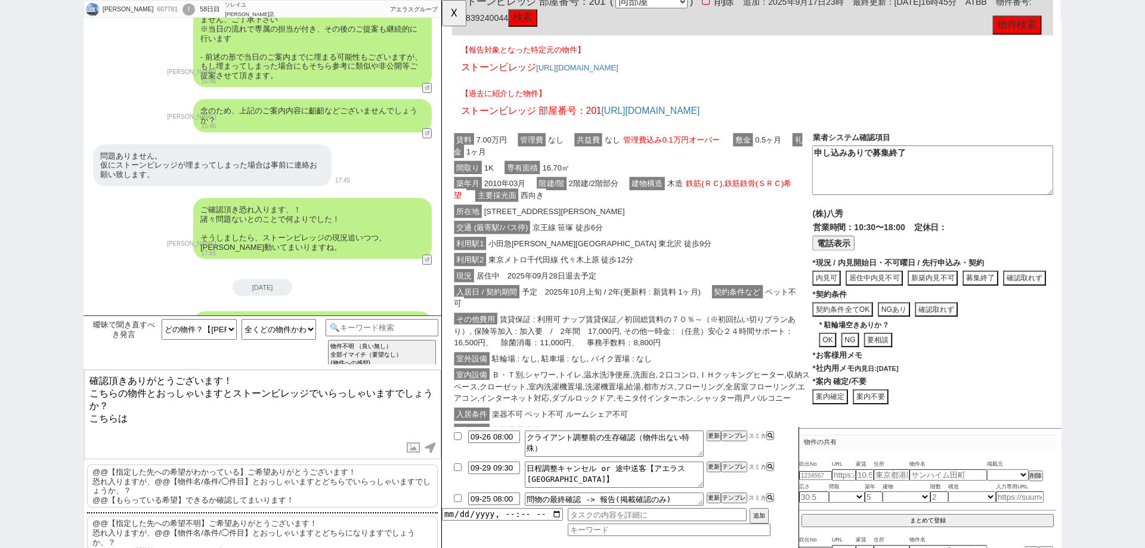
scroll to position [835, 0]
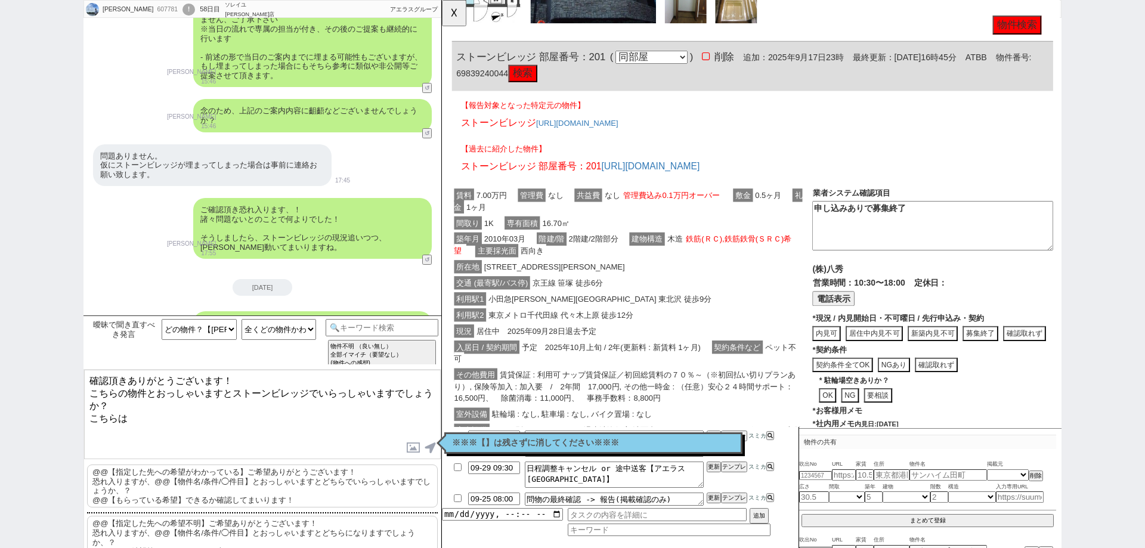
click at [197, 441] on textarea "確認頂きありがとうございます！ こちらの物件とおっしゃいますとストーンビレッジでいらっしゃいますでしょうか？ こちらは" at bounding box center [262, 414] width 357 height 89
click at [317, 407] on textarea "確認頂きありがとうございます！ こちらの物件とおっしゃいますとストーンビレッジでいらっしゃいますでしょうか？ 定休日で情報が更新されておらずでしたので、明朝に…" at bounding box center [262, 414] width 357 height 89
click at [457, 6] on button "☓" at bounding box center [453, 12] width 22 height 24
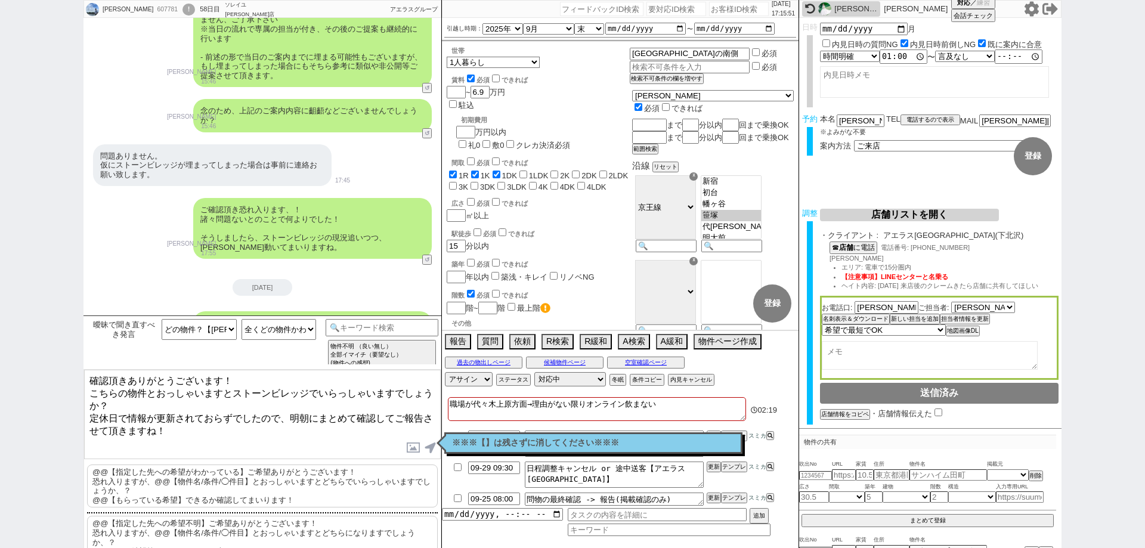
click at [571, 443] on p "※※※【】は残さずに消してください※※※" at bounding box center [593, 443] width 283 height 10
click at [349, 427] on textarea "確認頂きありがとうございます！ こちらの物件とおっしゃいますとストーンビレッジでいらっしゃいますでしょうか？ 定休日で情報が更新されておらずでしたので、明朝に…" at bounding box center [262, 414] width 357 height 89
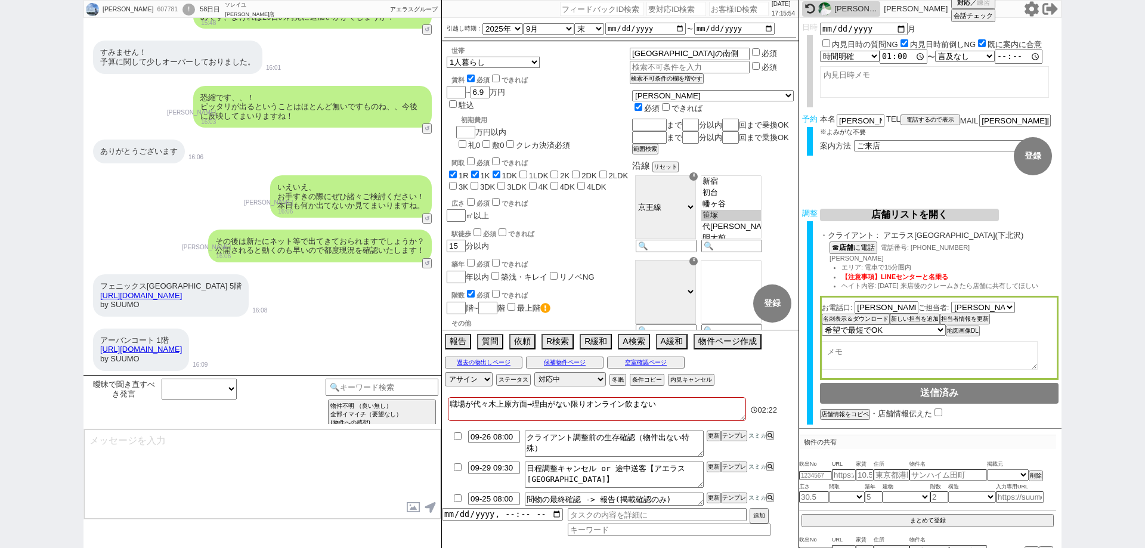
scroll to position [8968, 0]
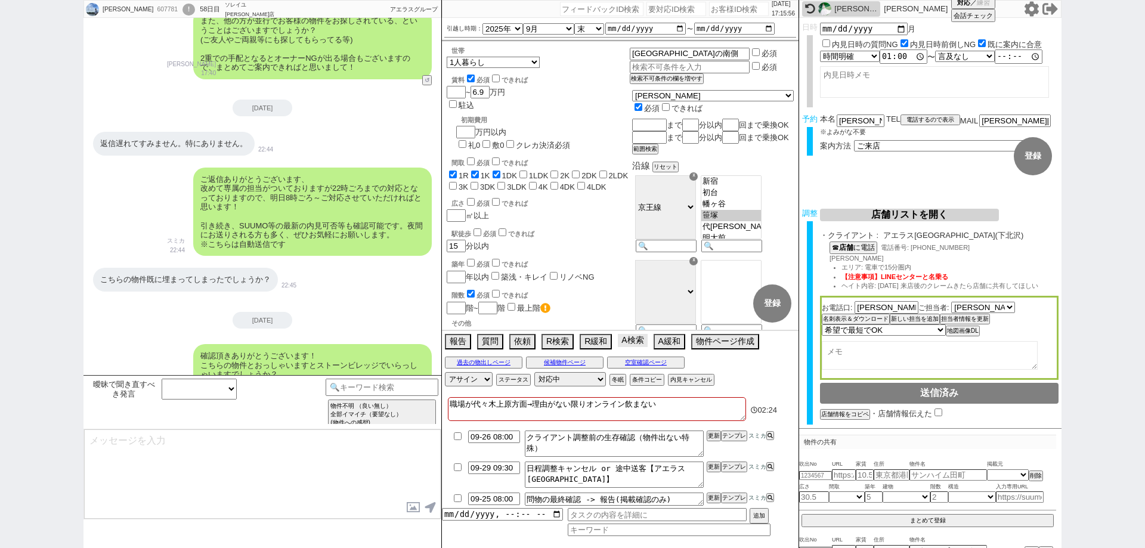
click at [636, 342] on button "A検索" at bounding box center [632, 340] width 29 height 13
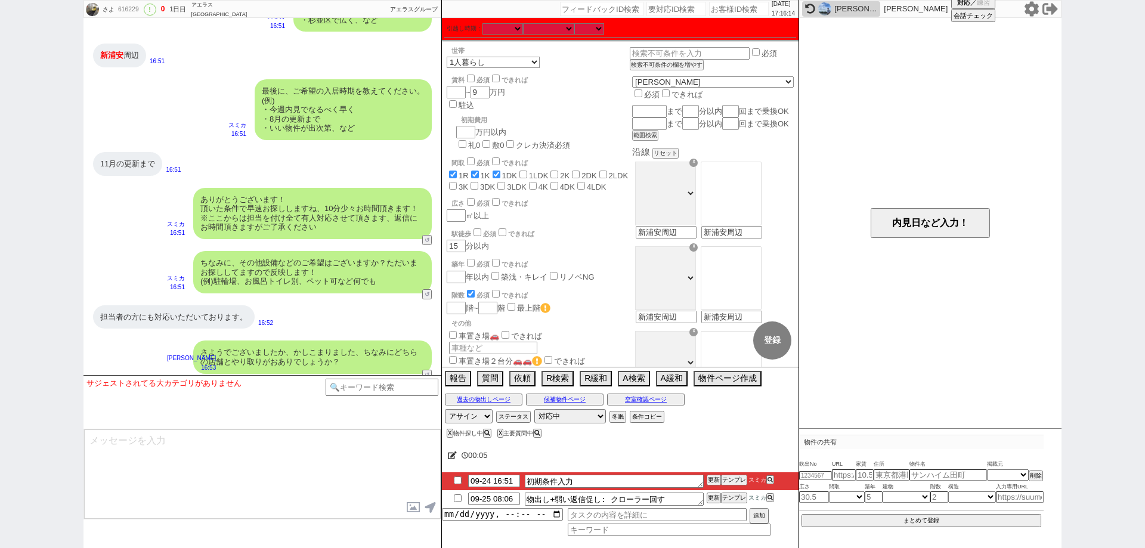
scroll to position [870, 0]
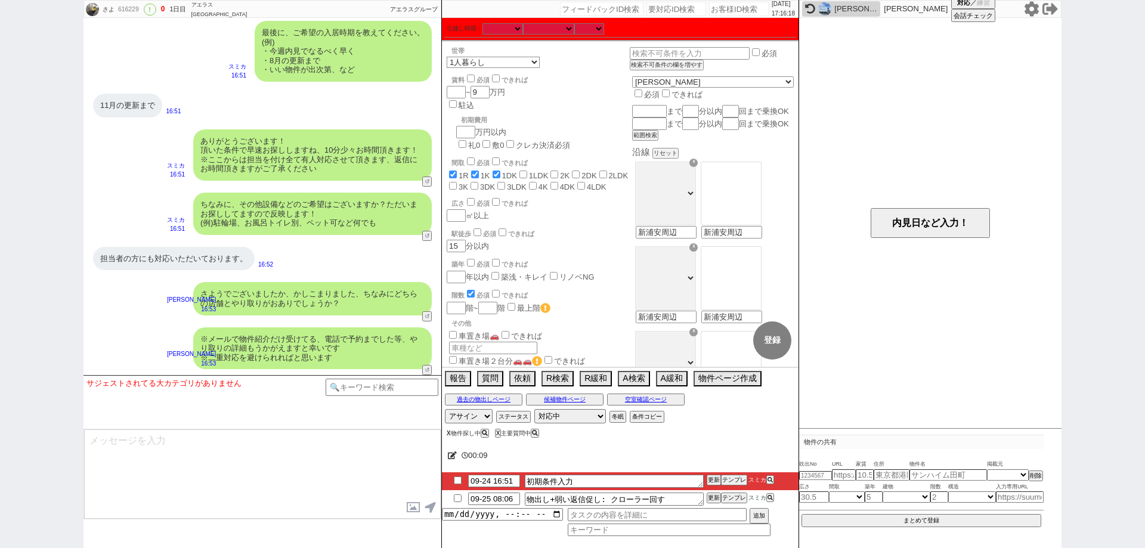
click at [450, 432] on button "X" at bounding box center [449, 433] width 4 height 7
click at [456, 478] on input "checkbox" at bounding box center [457, 481] width 17 height 8
click at [457, 499] on input "checkbox" at bounding box center [457, 499] width 17 height 8
click at [512, 415] on button "ステータス" at bounding box center [512, 417] width 32 height 10
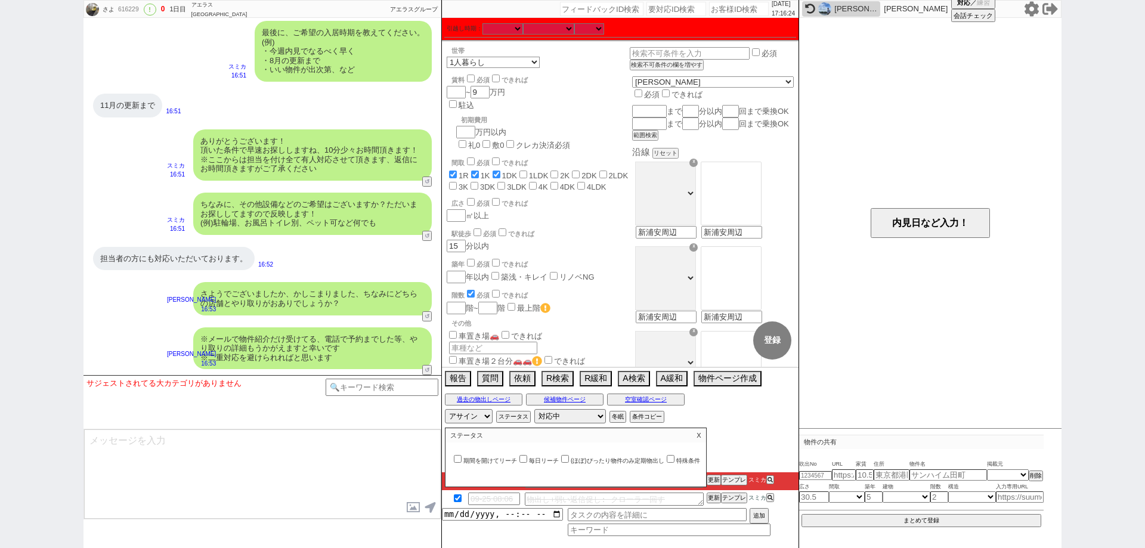
click at [456, 456] on input "期間を開けてリーチ" at bounding box center [458, 459] width 8 height 8
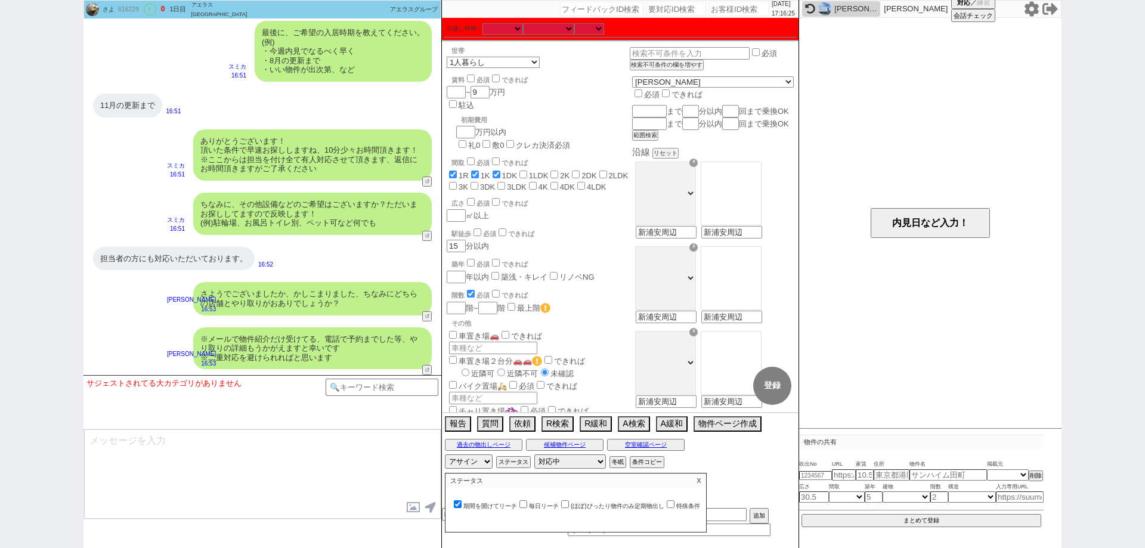
click at [704, 478] on p "X" at bounding box center [699, 481] width 14 height 14
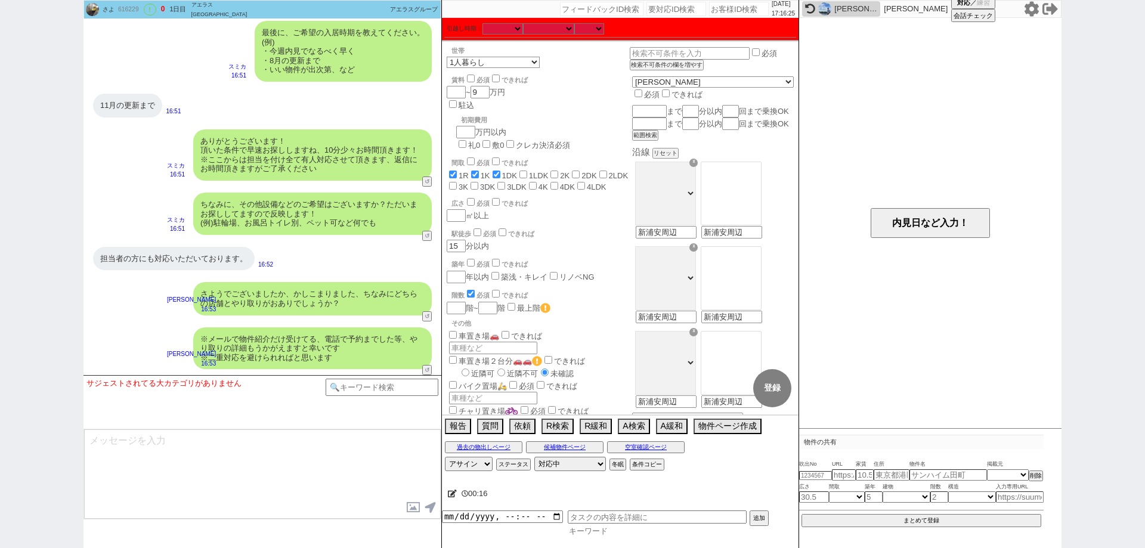
click at [645, 531] on input at bounding box center [669, 531] width 203 height 10
click at [557, 512] on input "datetime-local" at bounding box center [502, 513] width 121 height 10
click at [759, 518] on button "追加" at bounding box center [758, 517] width 17 height 13
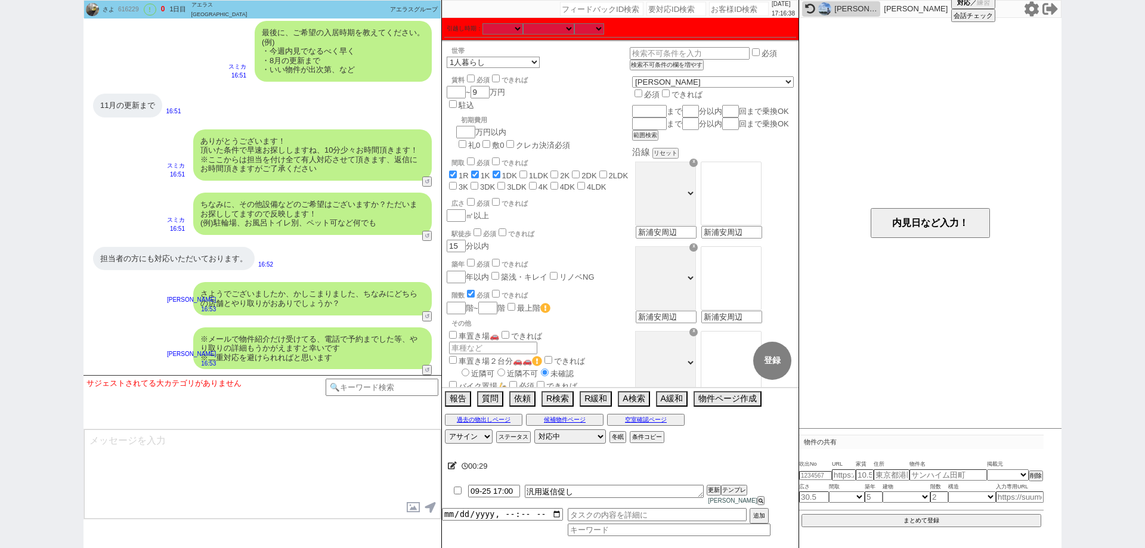
click at [863, 7] on div "表原翔太" at bounding box center [856, 9] width 43 height 10
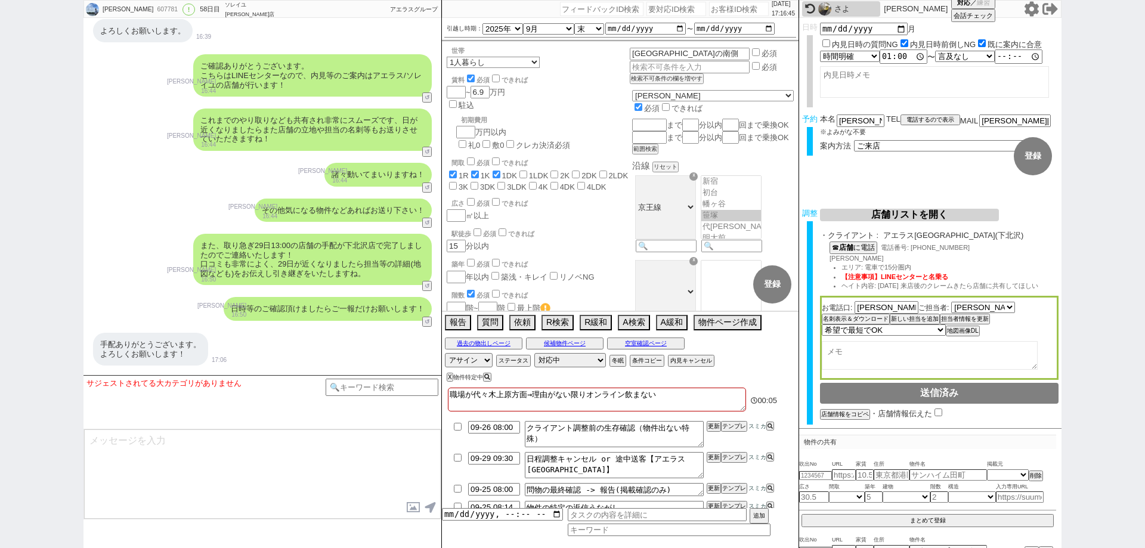
scroll to position [8491, 0]
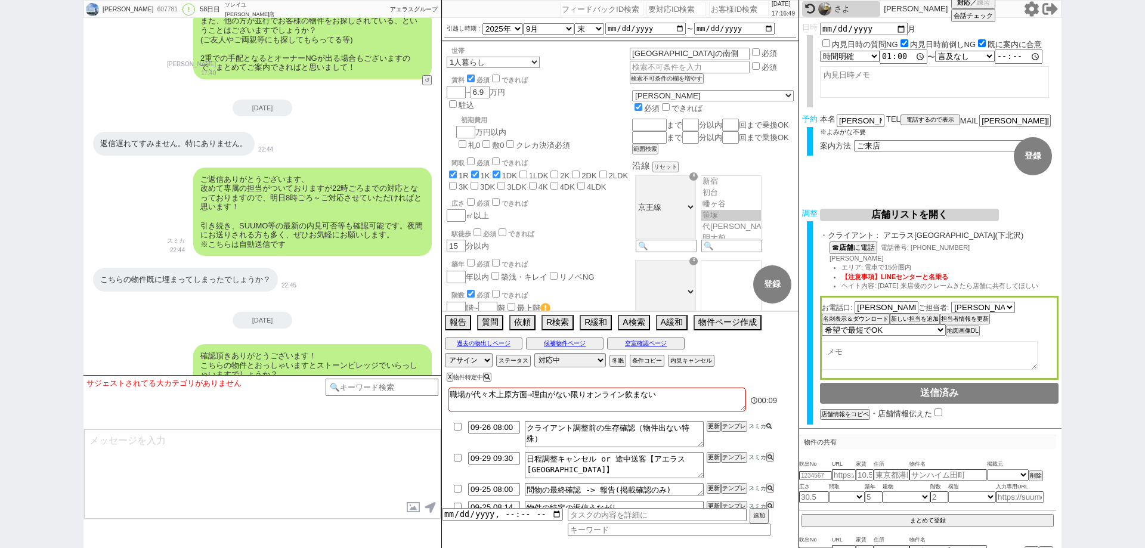
click at [767, 428] on button at bounding box center [769, 426] width 5 height 7
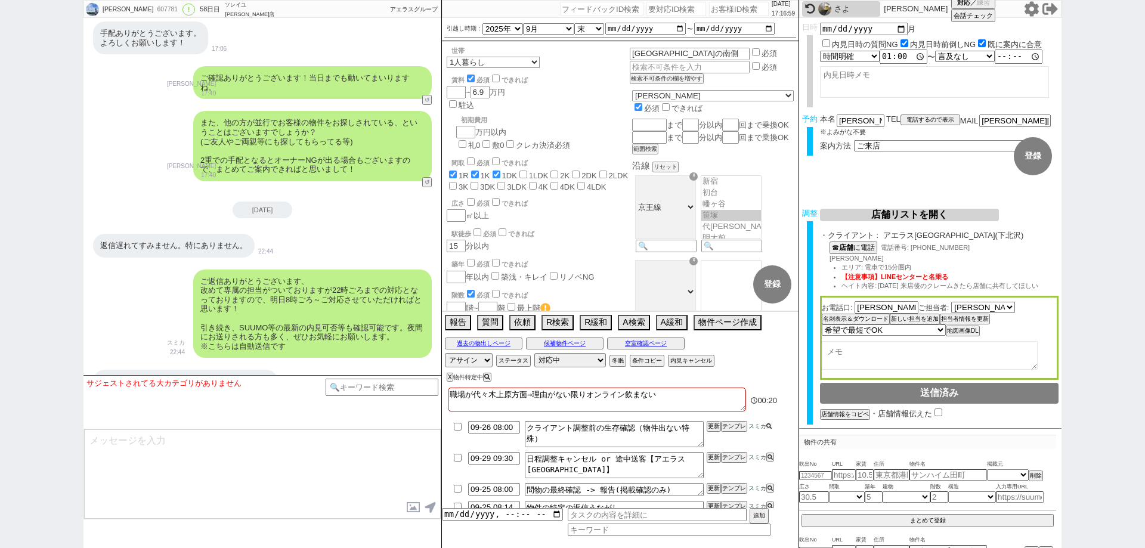
scroll to position [8968, 0]
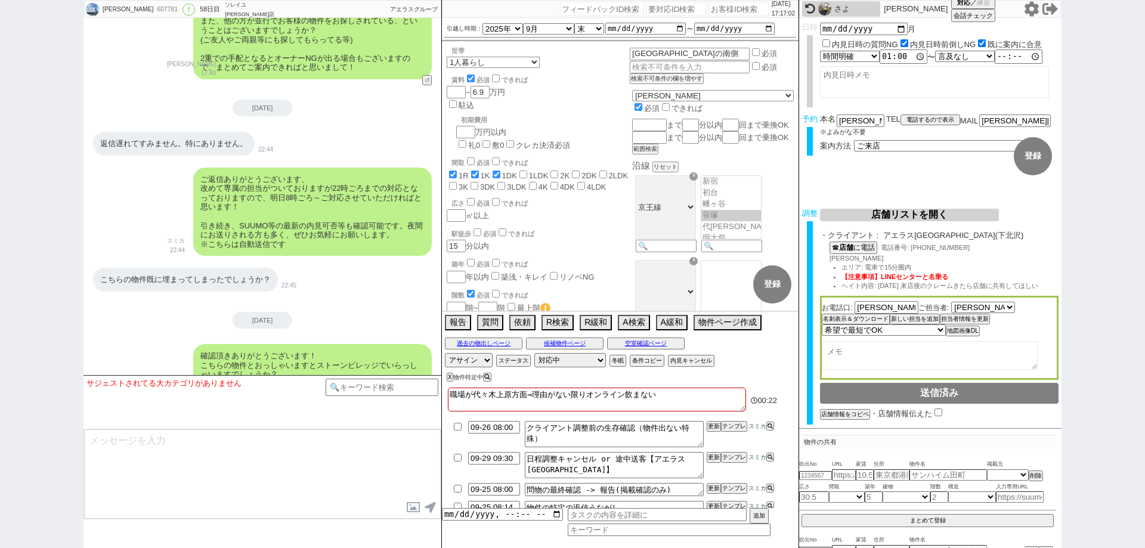
click at [456, 427] on input "checkbox" at bounding box center [457, 427] width 17 height 8
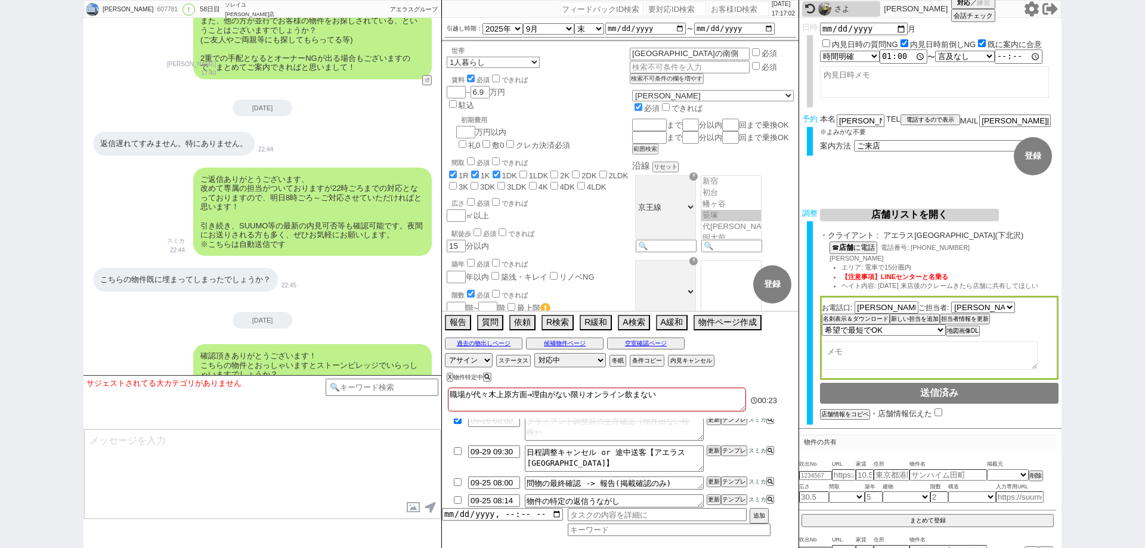
scroll to position [8, 0]
click at [721, 440] on li "09-26 08:00 クライアント調整前の生存確認（物件出ない特殊） 更新 テンプレ スミカ" at bounding box center [620, 425] width 357 height 31
click at [716, 420] on button "更新" at bounding box center [713, 418] width 12 height 8
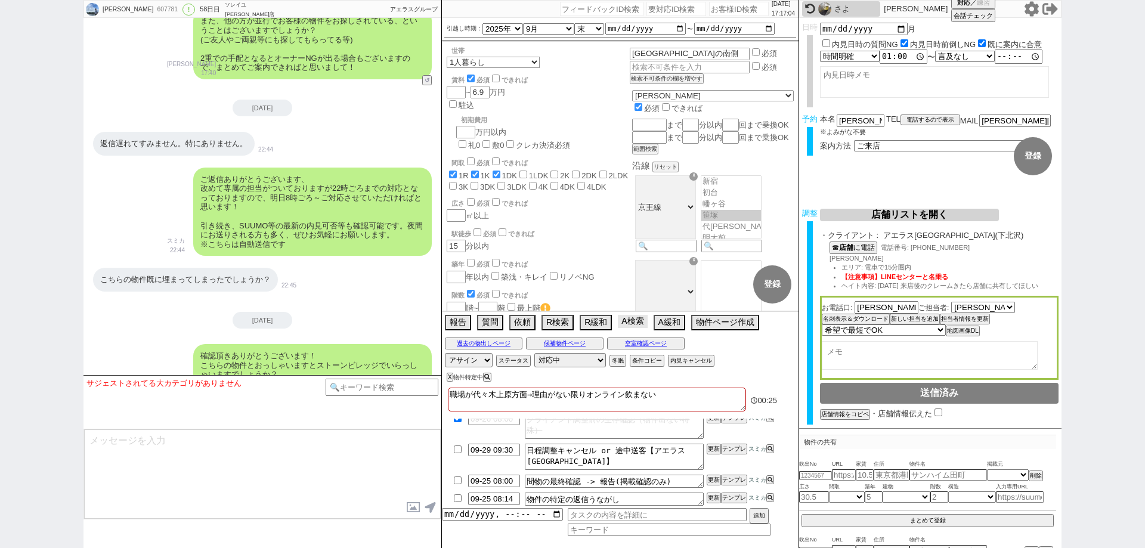
click at [637, 320] on button "A検索" at bounding box center [632, 321] width 29 height 13
click at [640, 323] on button "A検索" at bounding box center [632, 321] width 29 height 13
click at [503, 345] on button "過去の物出しページ" at bounding box center [484, 344] width 78 height 10
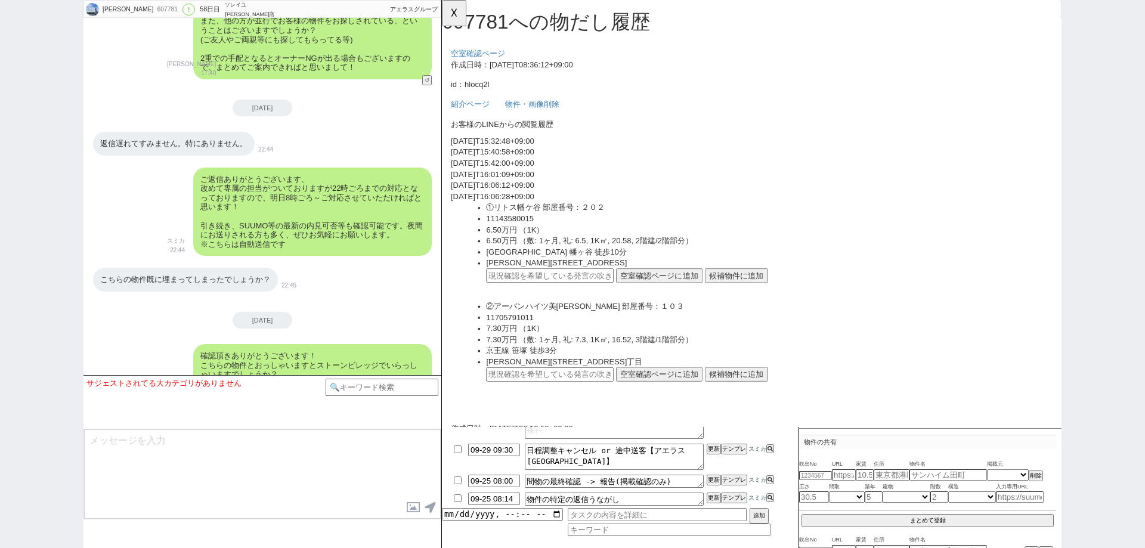
scroll to position [1237, 0]
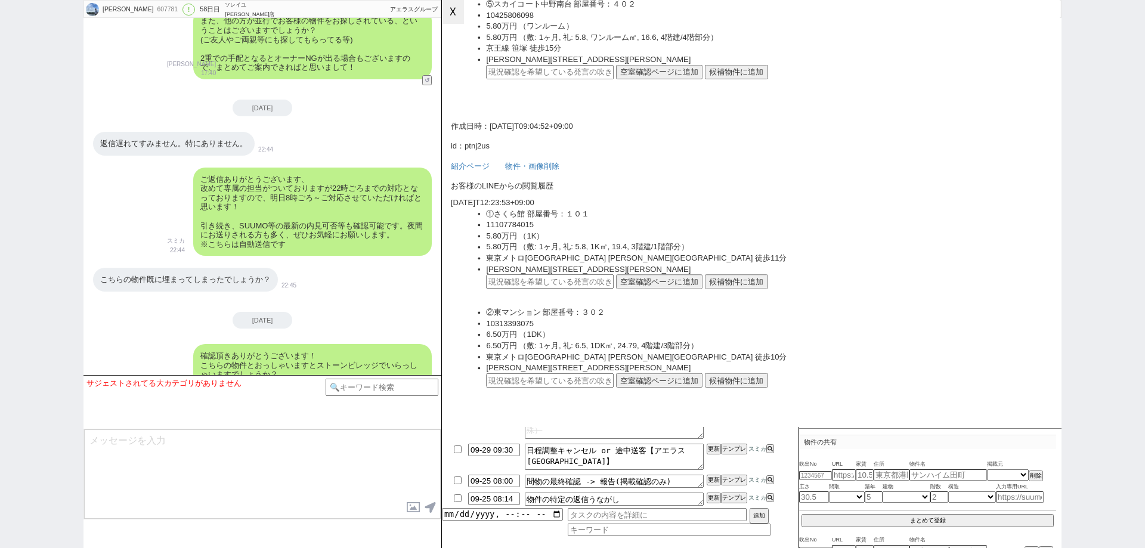
click at [458, 14] on button "☓" at bounding box center [453, 12] width 22 height 24
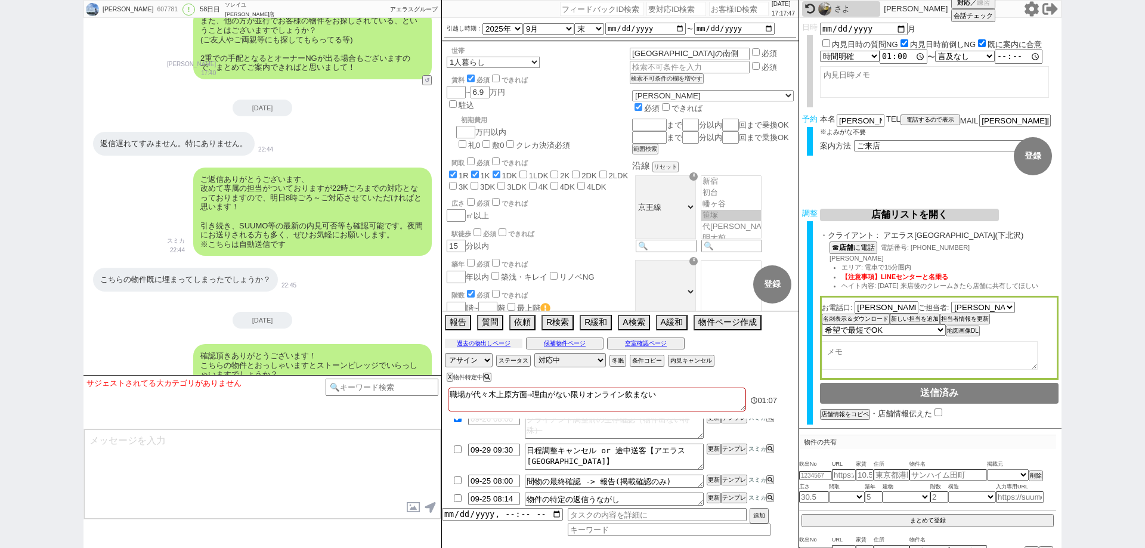
click at [484, 342] on button "過去の物出しページ" at bounding box center [484, 344] width 78 height 10
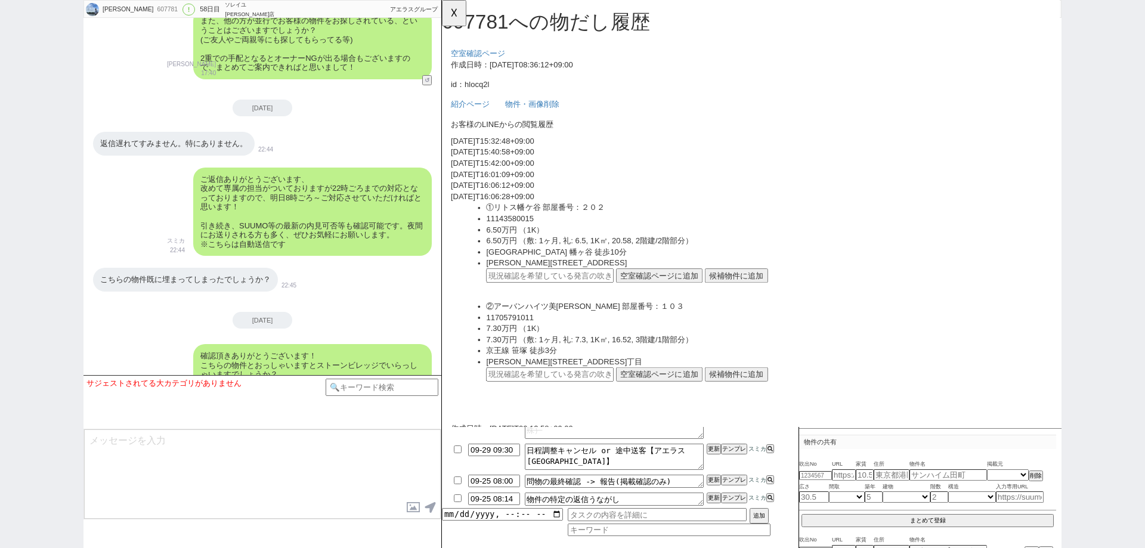
scroll to position [0, 0]
click at [453, 22] on button "☓" at bounding box center [453, 12] width 22 height 24
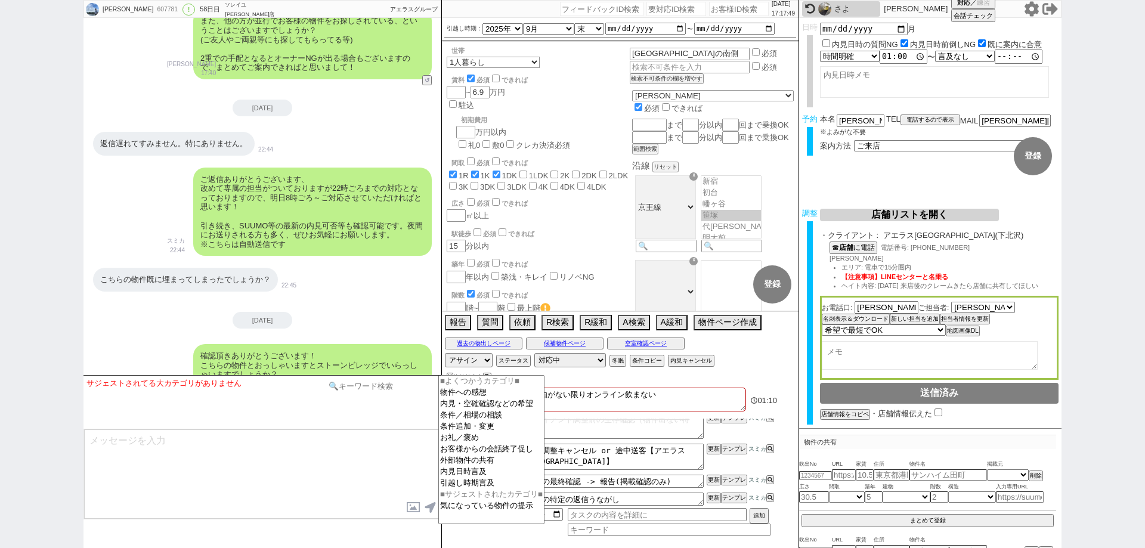
click at [422, 393] on input at bounding box center [382, 386] width 113 height 15
click at [465, 432] on option "条件追加・変更" at bounding box center [491, 426] width 105 height 11
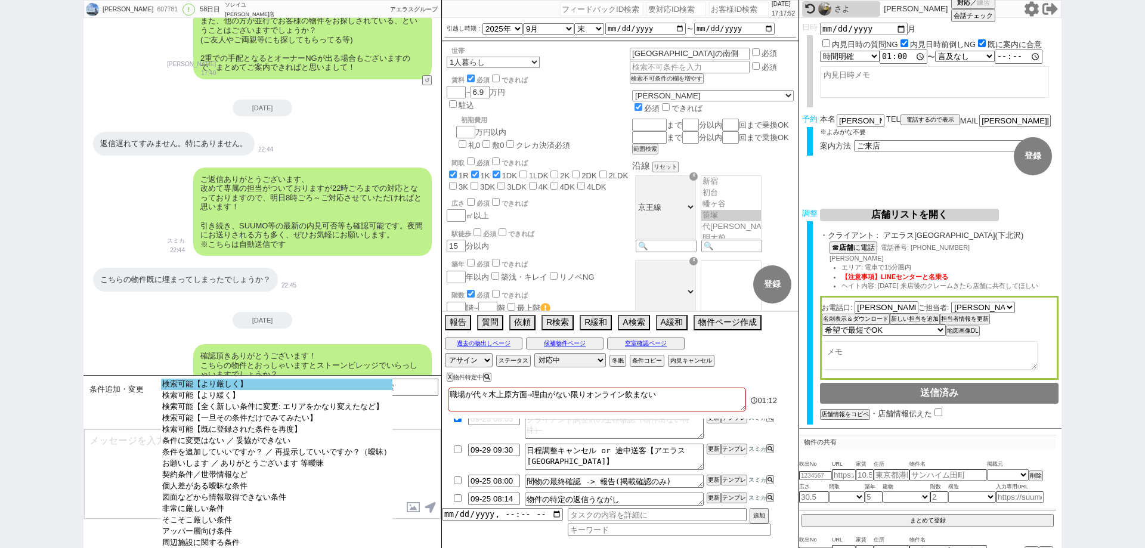
click at [354, 387] on option "検索可能【より厳しく】" at bounding box center [276, 384] width 231 height 11
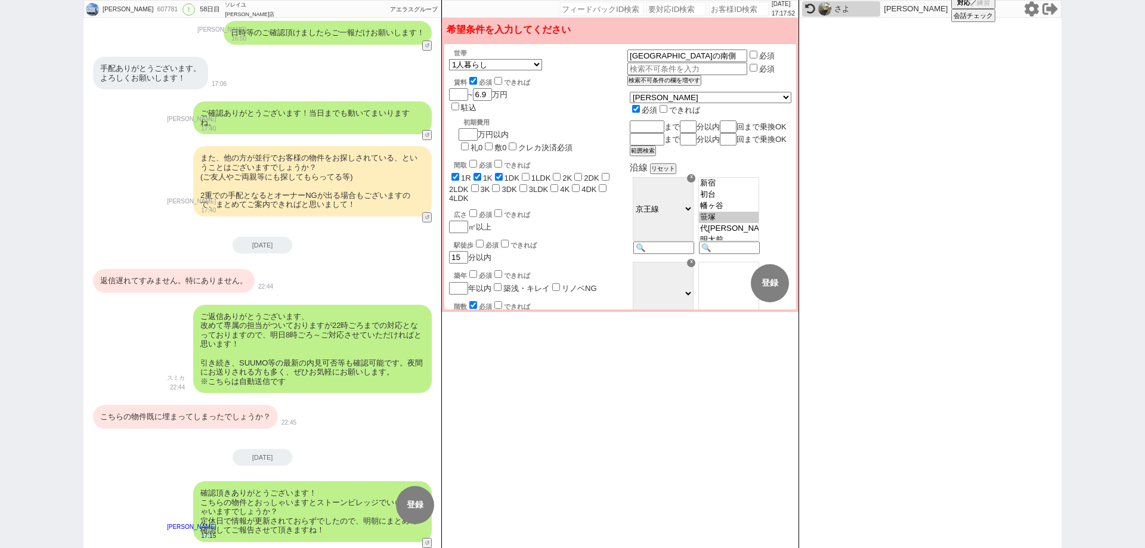
scroll to position [8693, 0]
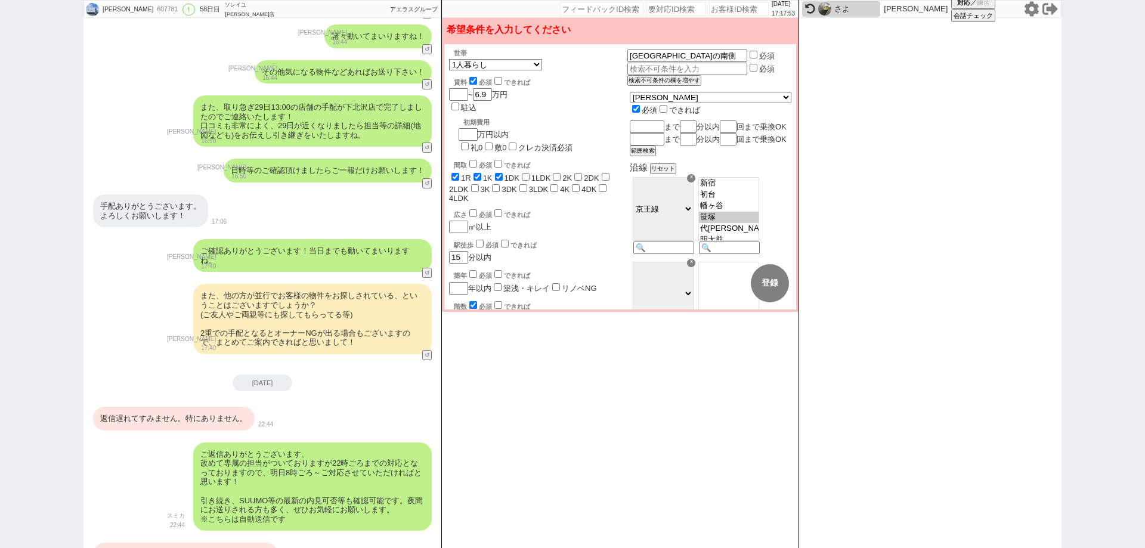
click at [230, 407] on div "返信遅れてすみません。特にありません。" at bounding box center [174, 419] width 162 height 24
click at [248, 543] on div "こちらの物件既に埋まってしまったでしょうか？" at bounding box center [185, 555] width 185 height 24
click at [713, 280] on button "変更 なし" at bounding box center [718, 283] width 38 height 38
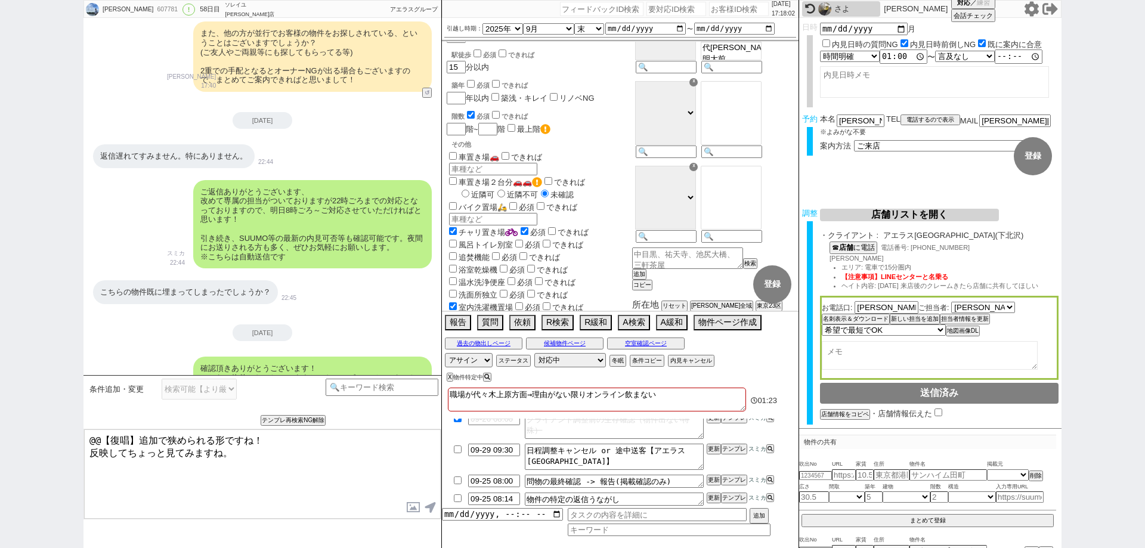
scroll to position [8968, 0]
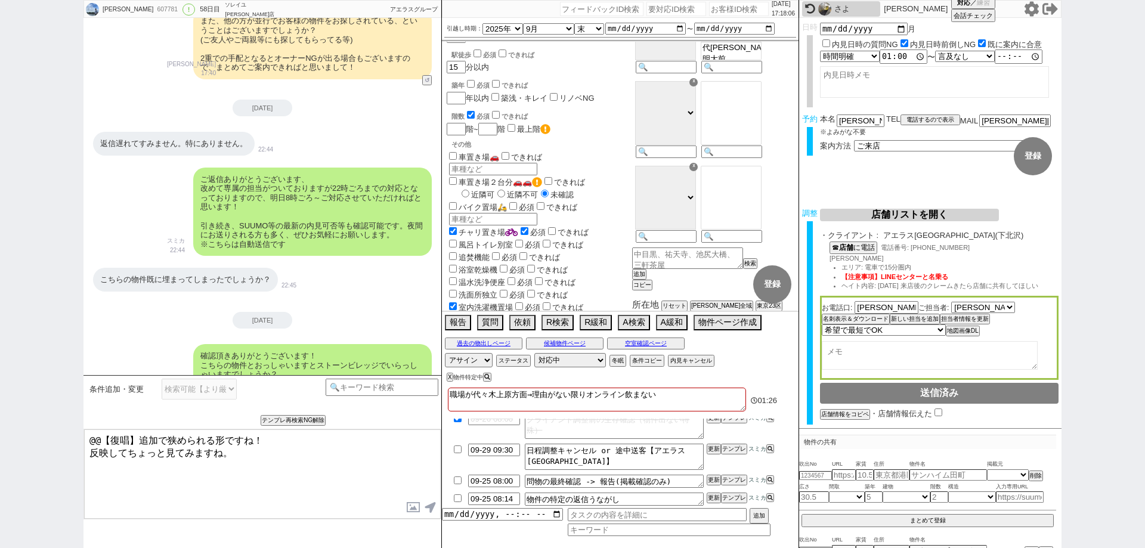
click at [459, 501] on input "checkbox" at bounding box center [457, 499] width 17 height 8
click at [448, 376] on button "X" at bounding box center [449, 377] width 4 height 7
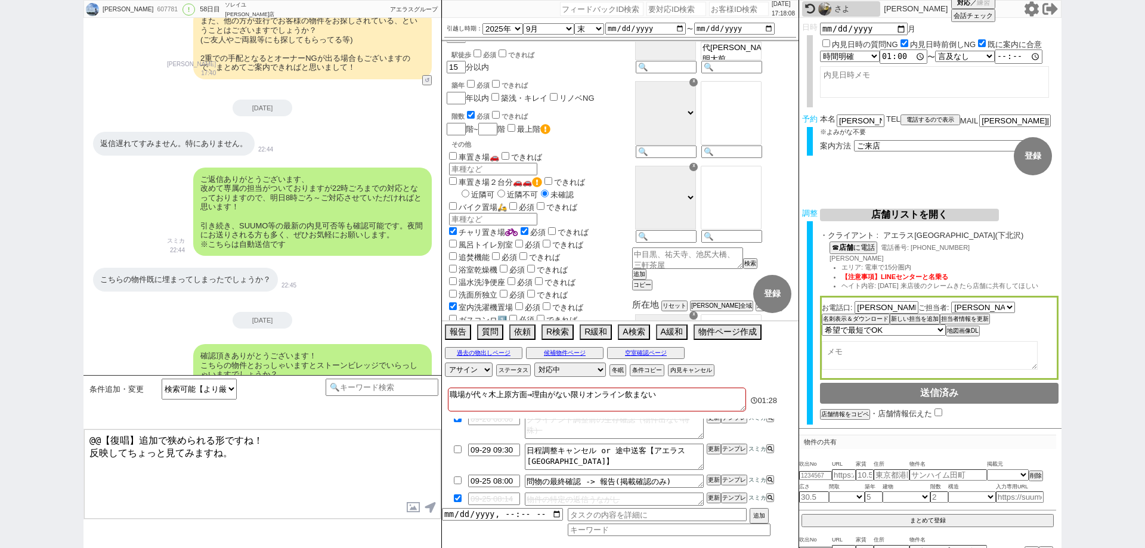
scroll to position [0, 0]
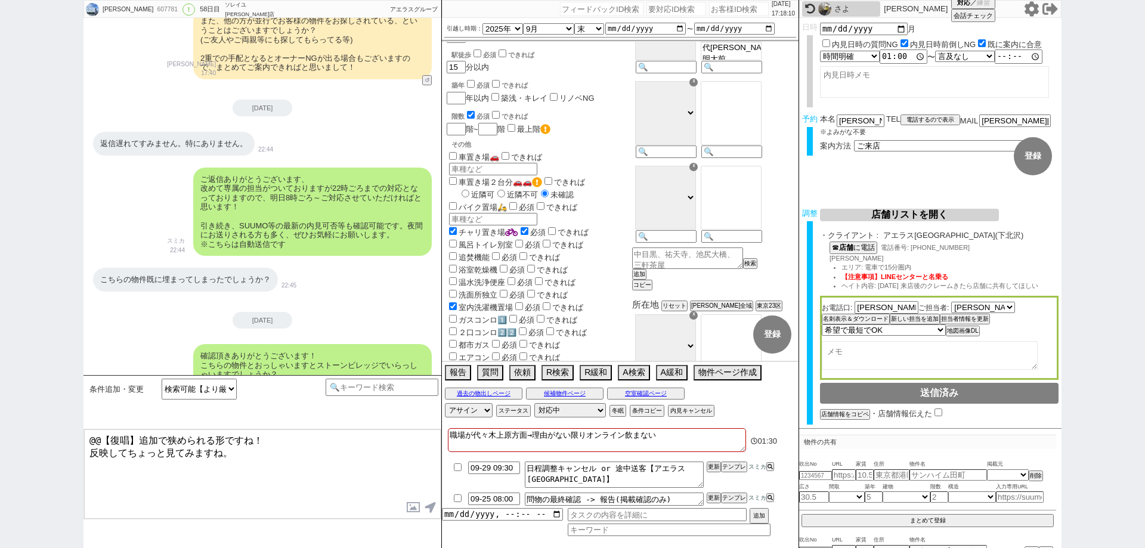
click at [730, 484] on li "09-29 09:30 日程調整キャンセル or 途中送客【アエラス下北沢店】 更新 テンプレ スミカ" at bounding box center [620, 474] width 357 height 31
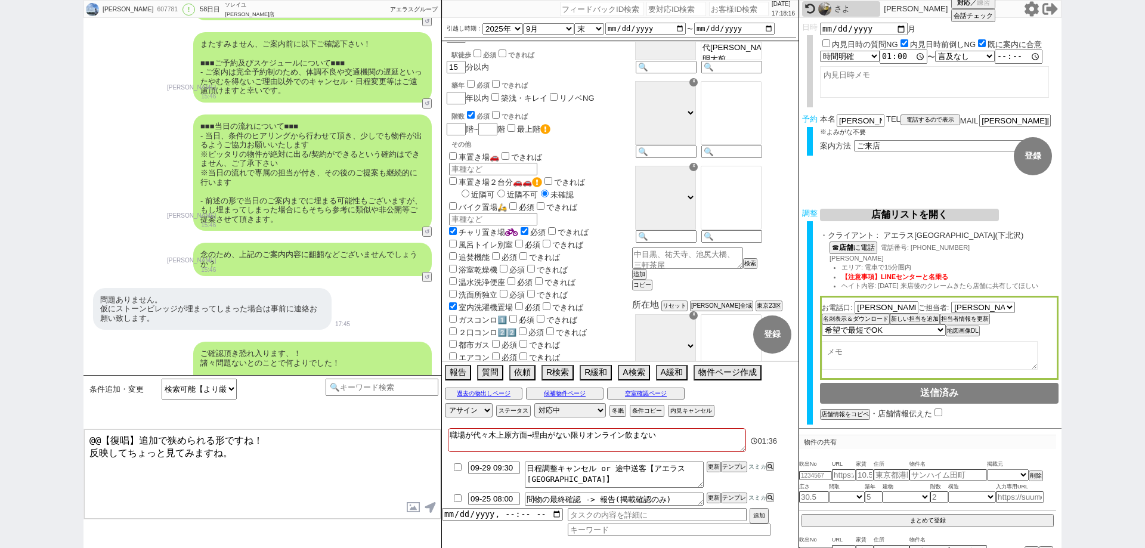
scroll to position [6582, 0]
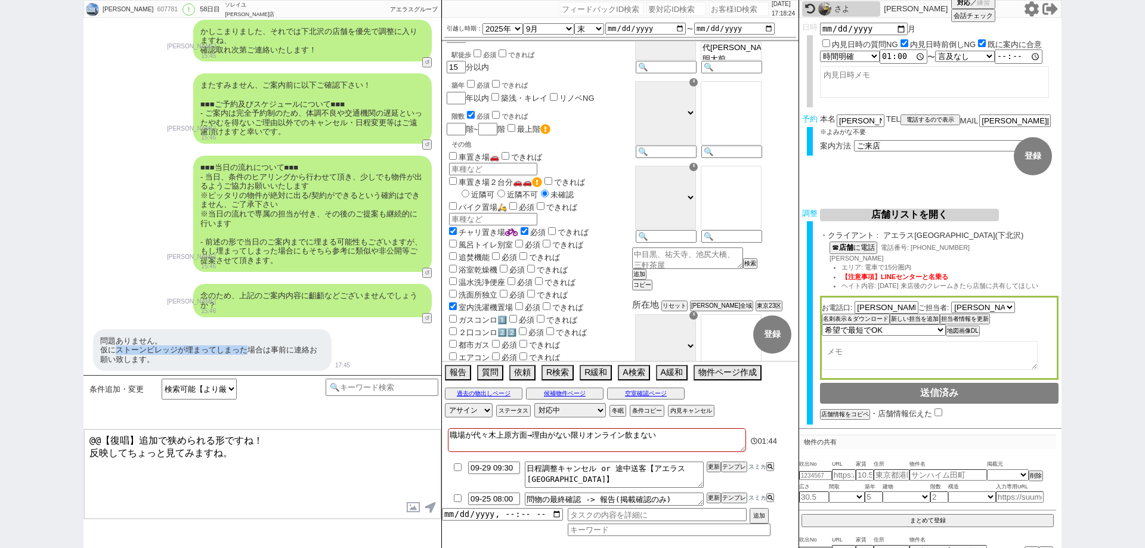
drag, startPoint x: 113, startPoint y: 325, endPoint x: 247, endPoint y: 324, distance: 133.6
click at [247, 329] on div "問題ありません。 仮にストーンビレッジが埋まってしまった場合は事前に連絡お願い致します。" at bounding box center [212, 350] width 239 height 42
copy div "ストーンビレッジが埋まってしまった"
click at [679, 439] on textarea "職場が代々木上原方面→理由がない限りオンライン飲まない" at bounding box center [597, 440] width 298 height 24
paste textarea "ストーンビレッジが埋まってしまった"
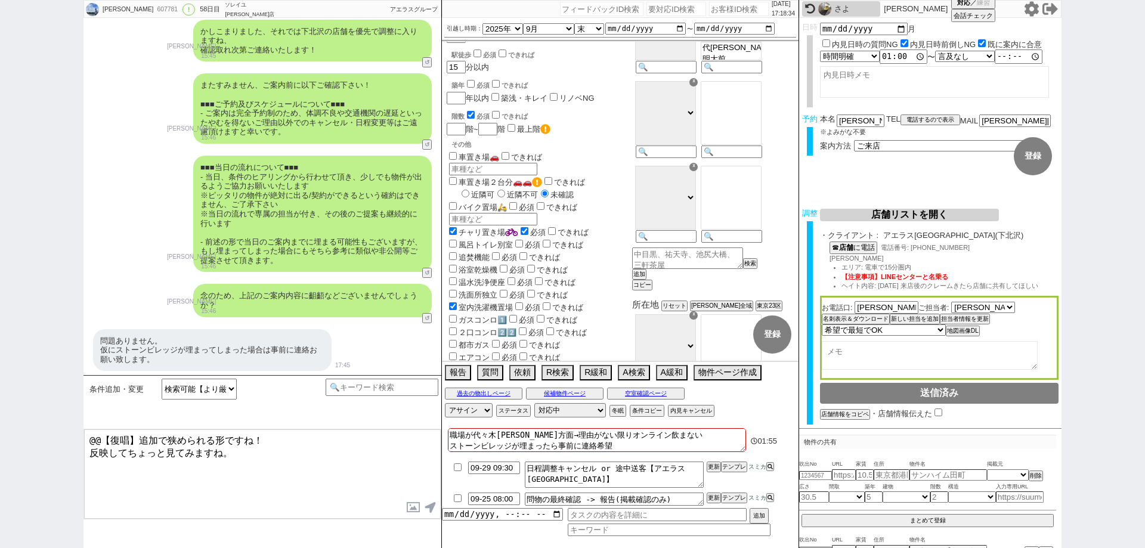
click at [705, 432] on textarea "職場が代々木上原方面→理由がない限りオンライン飲まない ストーンビレッジが埋まったら事前に連絡希望" at bounding box center [597, 440] width 298 height 24
click at [738, 410] on div "対応パス アサイン 御手洗侑矢 中村夏海 林瑞季 坂本ルミ ステータス 対応中 引き継ぎ完了 ブロック 長期間返信なし 紹介不可 別の所で決まった 客の都合で…" at bounding box center [620, 410] width 357 height 18
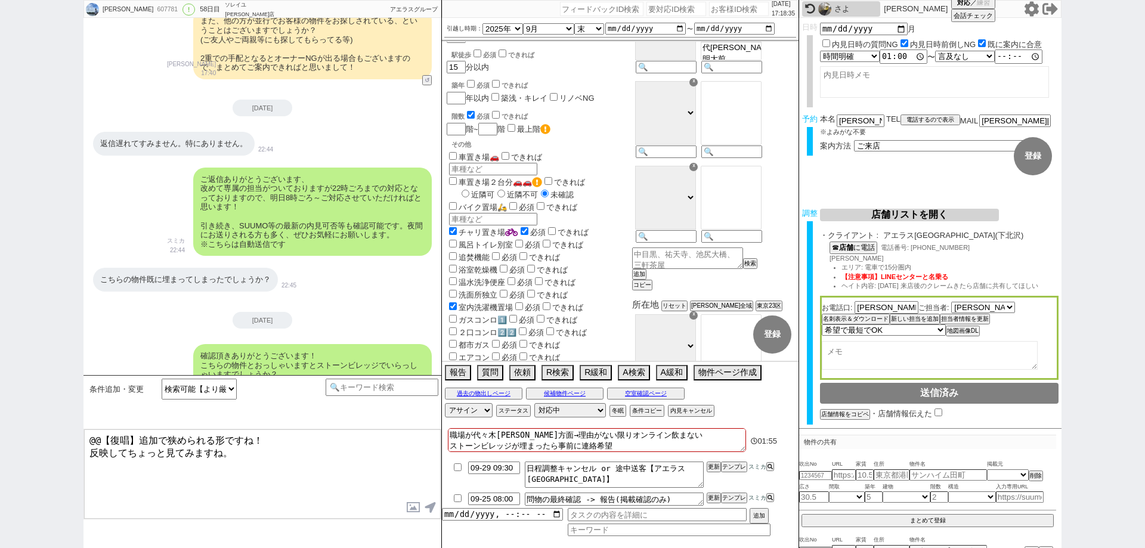
click at [731, 435] on textarea "職場が代々木上原方面→理由がない限りオンライン飲まない ストーンビレッジが埋まったら事前に連絡希望" at bounding box center [597, 440] width 298 height 24
click at [756, 413] on div "対応パス アサイン 御手洗侑矢 中村夏海 林瑞季 坂本ルミ ステータス 対応中 引き継ぎ完了 ブロック 長期間返信なし 紹介不可 別の所で決まった 客の都合で…" at bounding box center [620, 410] width 357 height 18
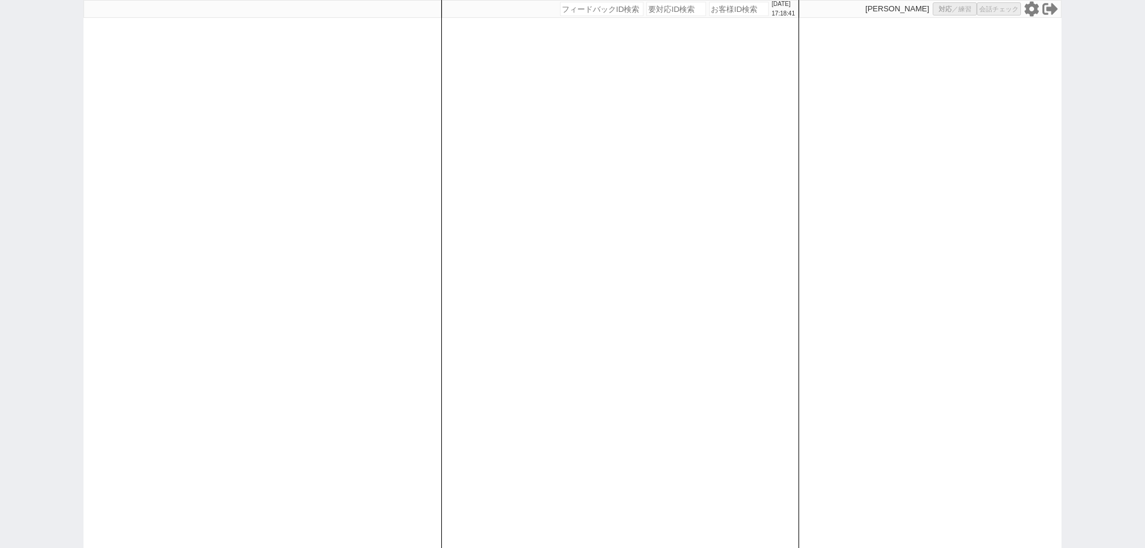
select select "1"
select select "2"
select select
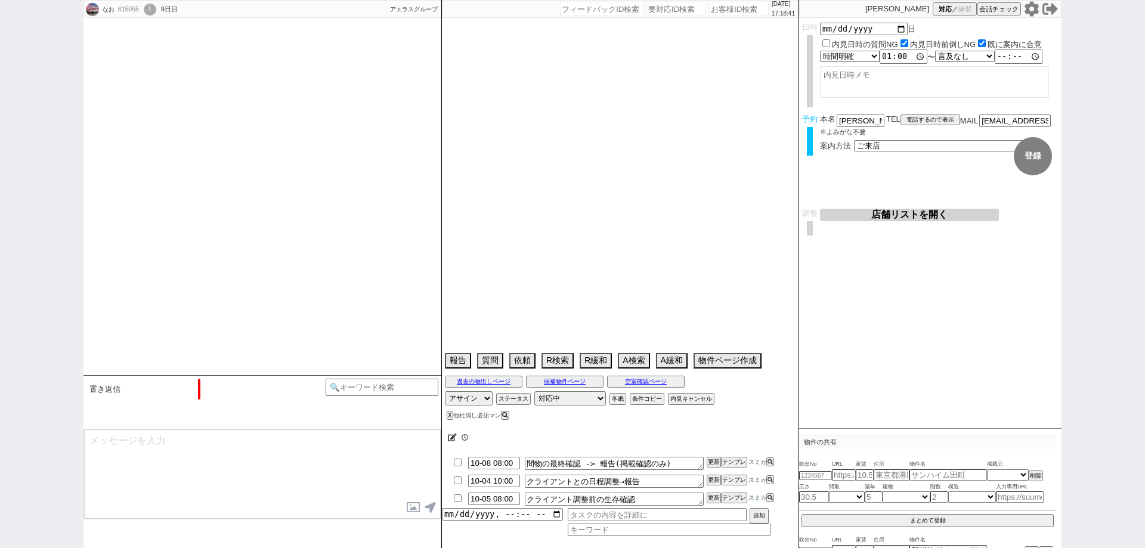
scroll to position [202, 0]
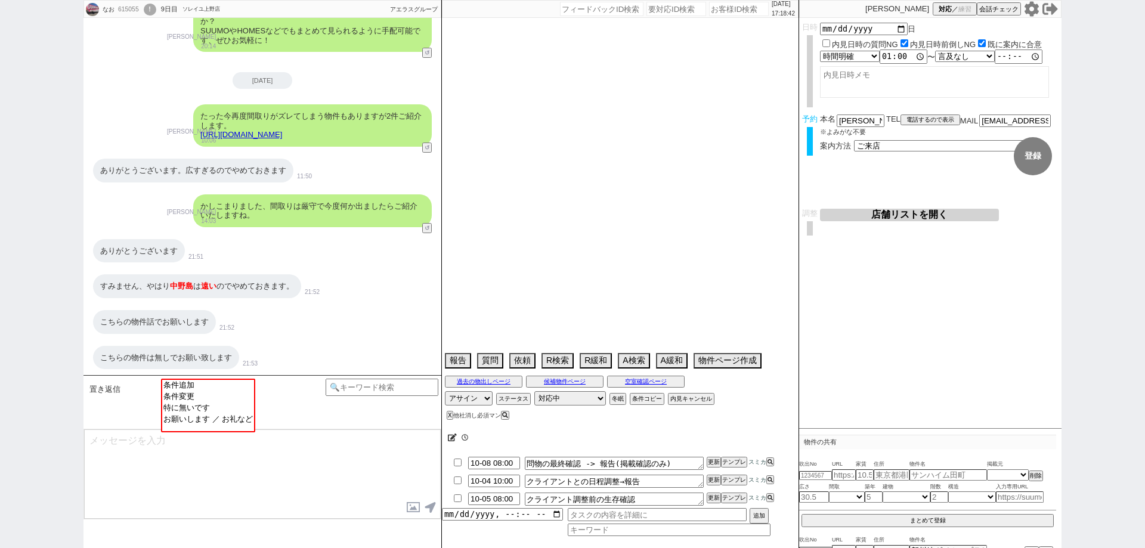
type textarea "他社来店あり"
select select "2025"
select select "10"
select select "34"
select select "5"
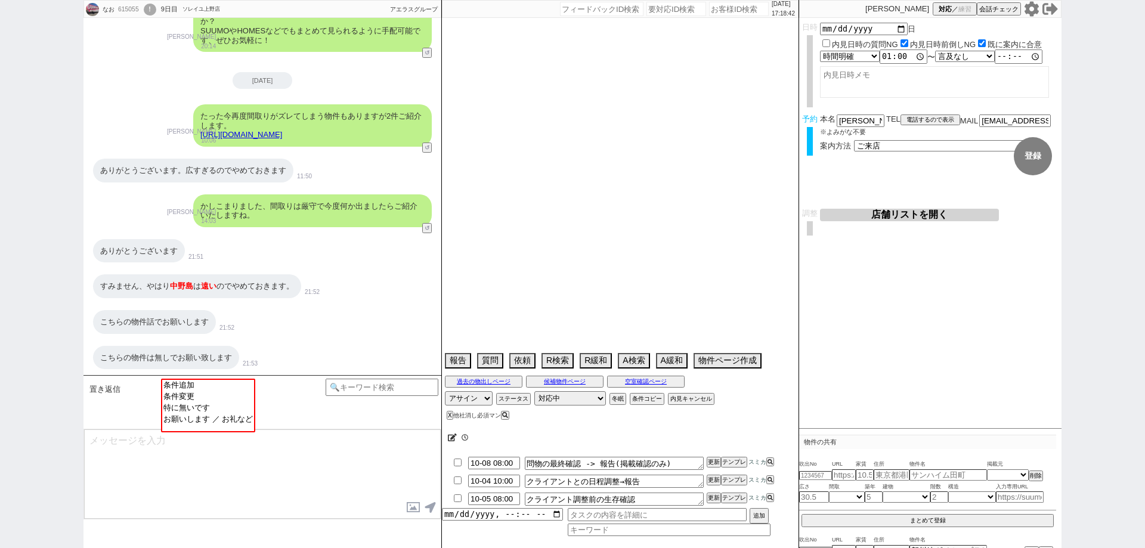
select select "14"
select select "81"
select select "82"
select select "83"
select select "84"
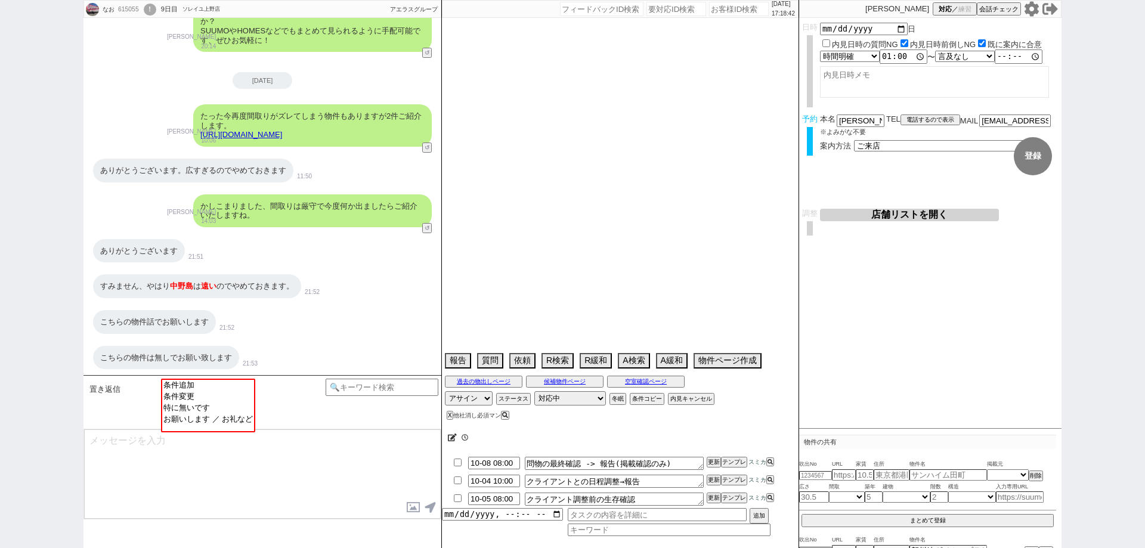
select select "85"
select select "86"
select select "87"
select select "9"
select select "339"
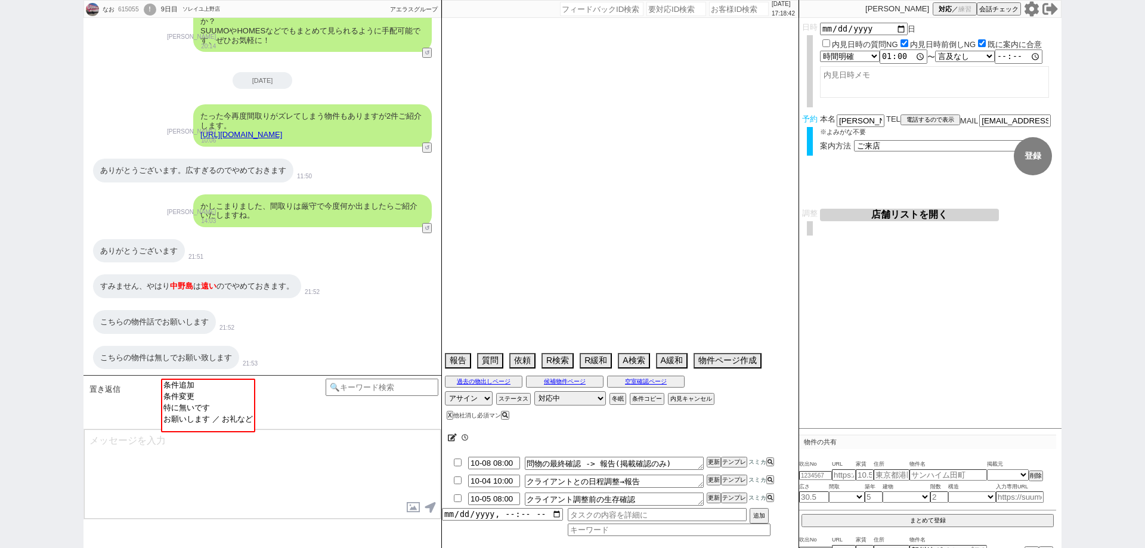
select select "23"
select select "751"
select select "1289"
select select "57"
select select "1413"
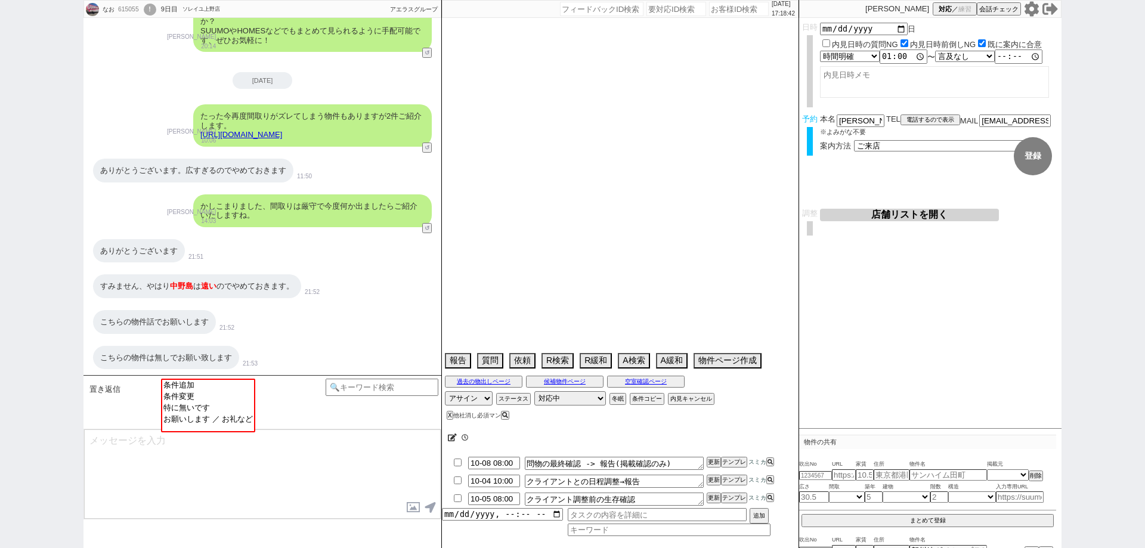
select select "52"
select select "1325"
select select "15"
select select "56"
select select "1393"
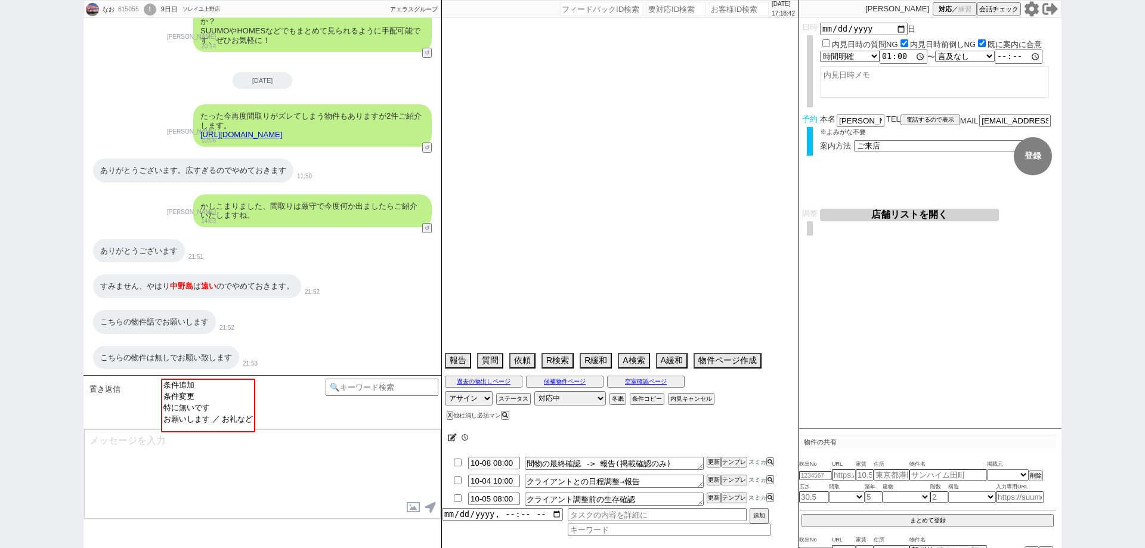
select select "53"
select select "1336"
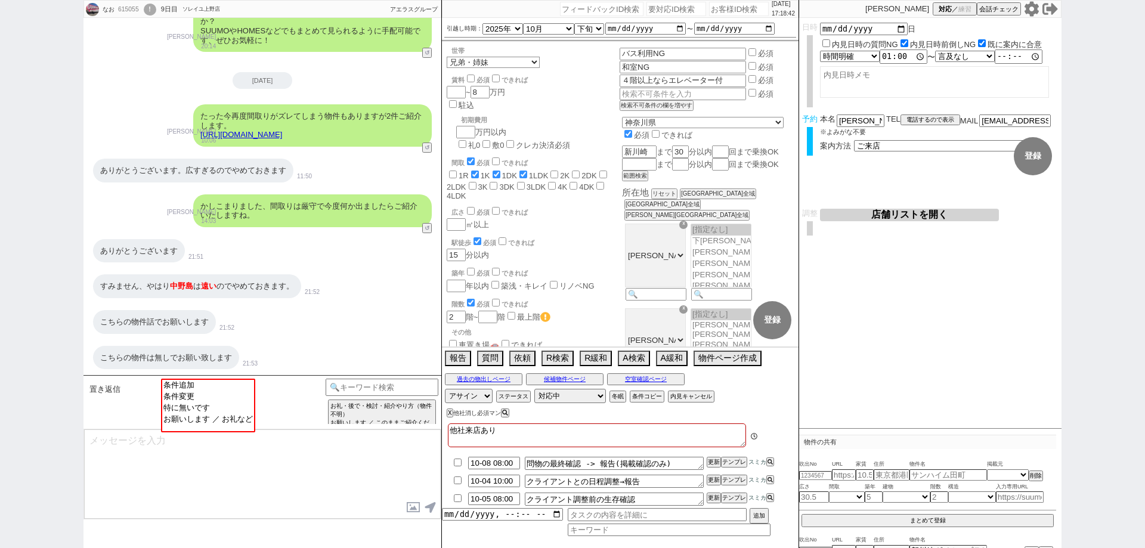
scroll to position [21, 0]
click at [282, 135] on link "https://tools.sumika.live/pages/08sh2cx" at bounding box center [241, 134] width 82 height 9
click at [461, 17] on button "☓" at bounding box center [453, 12] width 22 height 24
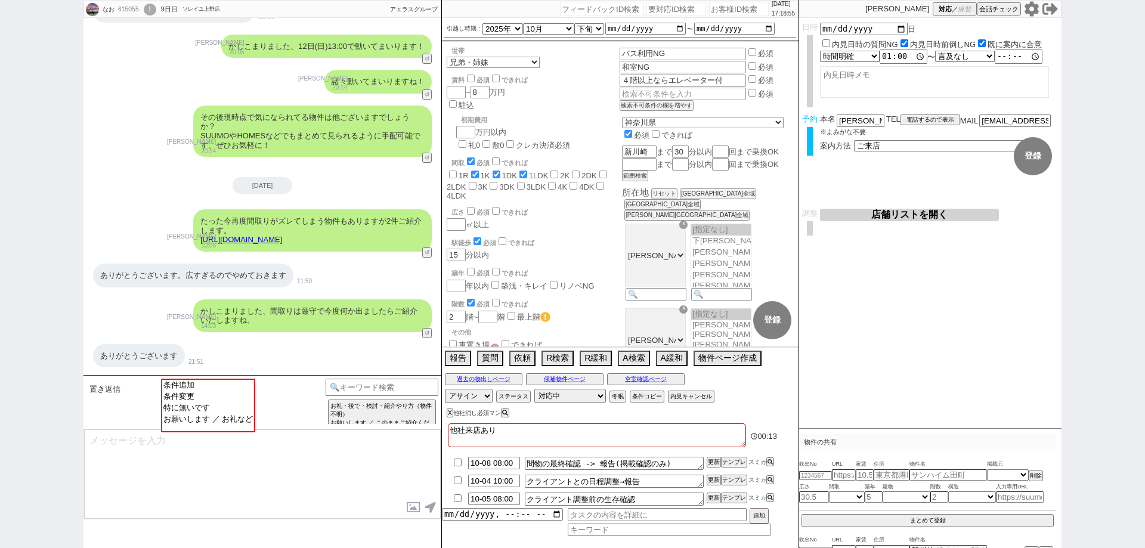
scroll to position [0, 0]
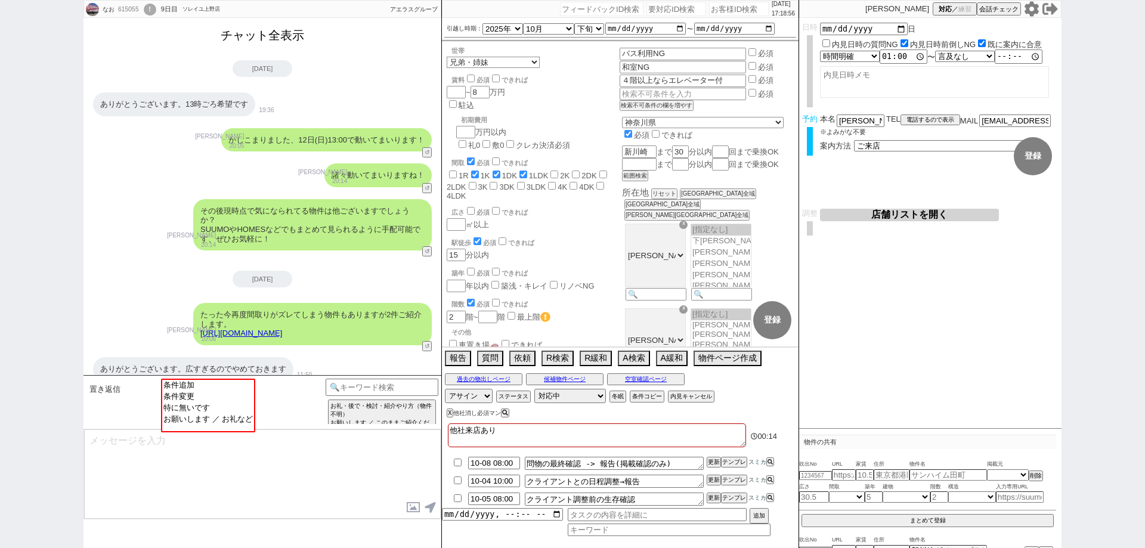
click at [253, 43] on button "チャット全表示" at bounding box center [262, 35] width 93 height 21
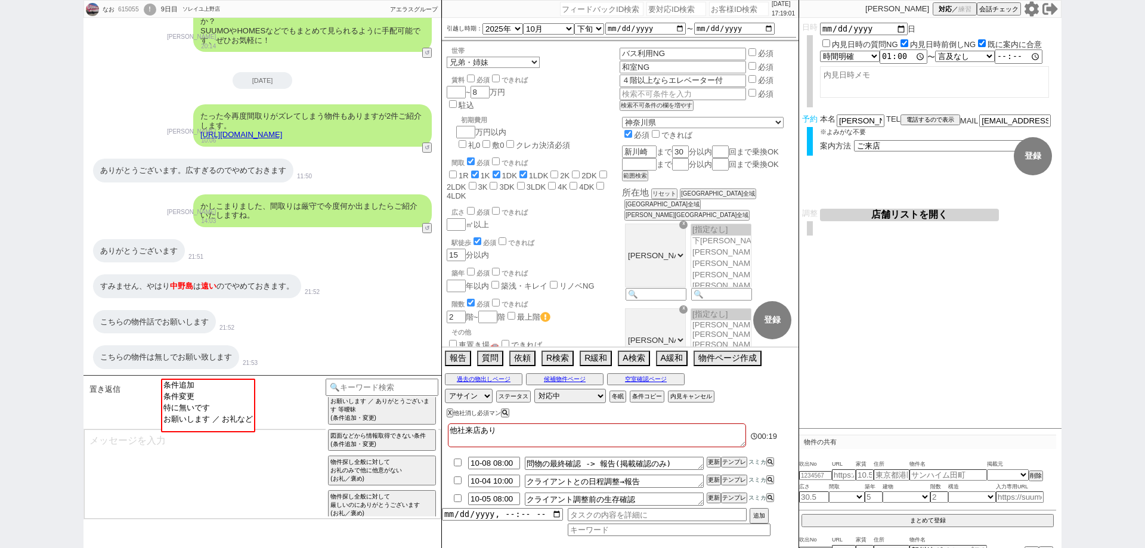
scroll to position [239, 0]
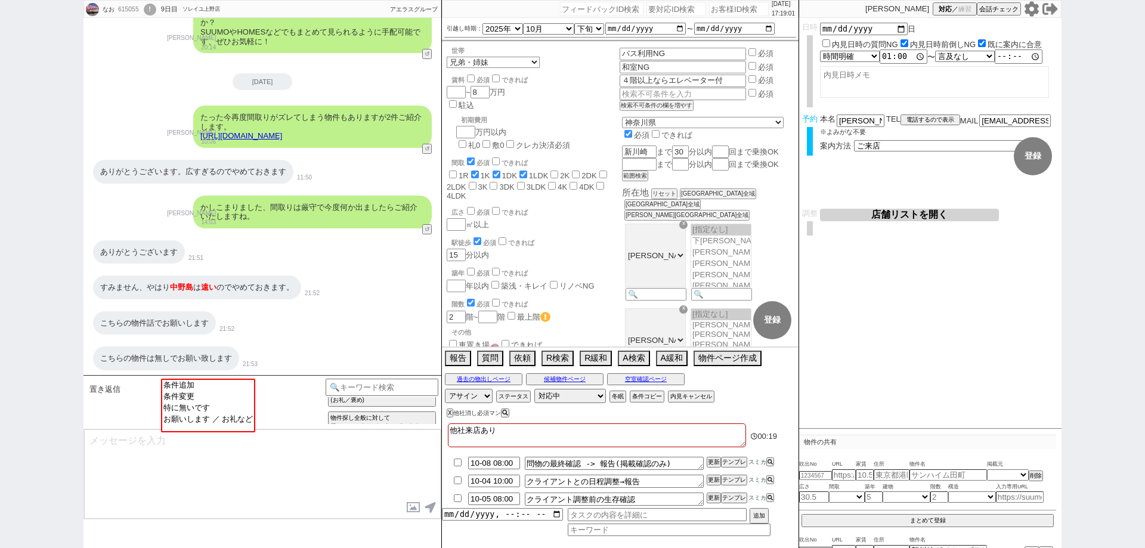
click at [362, 496] on textarea at bounding box center [262, 474] width 357 height 89
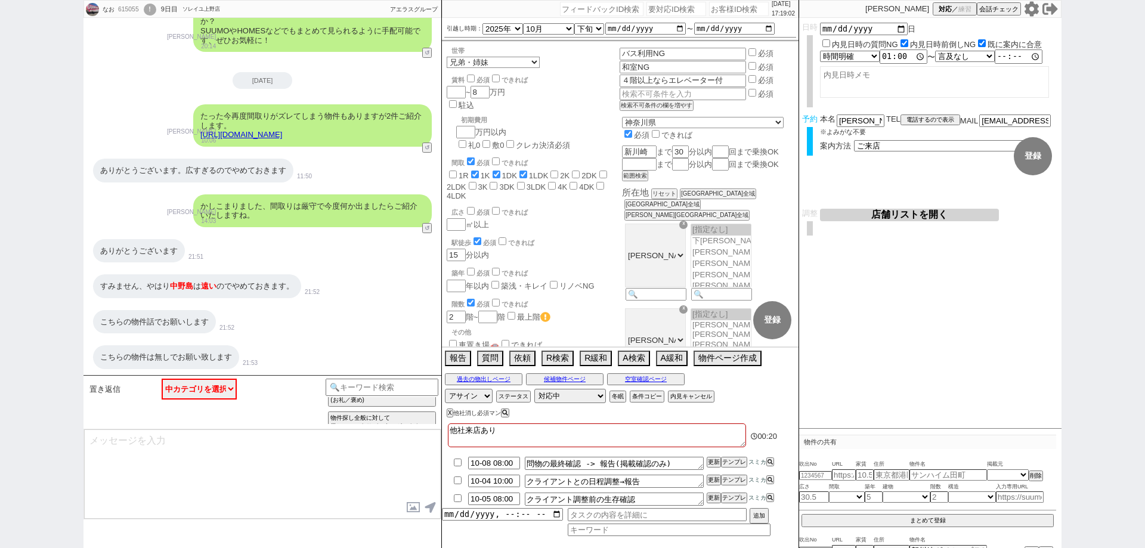
click at [390, 372] on div "こちらの物件は無しでお願い致します 21:53" at bounding box center [263, 357] width 358 height 36
click at [393, 386] on input at bounding box center [382, 386] width 113 height 15
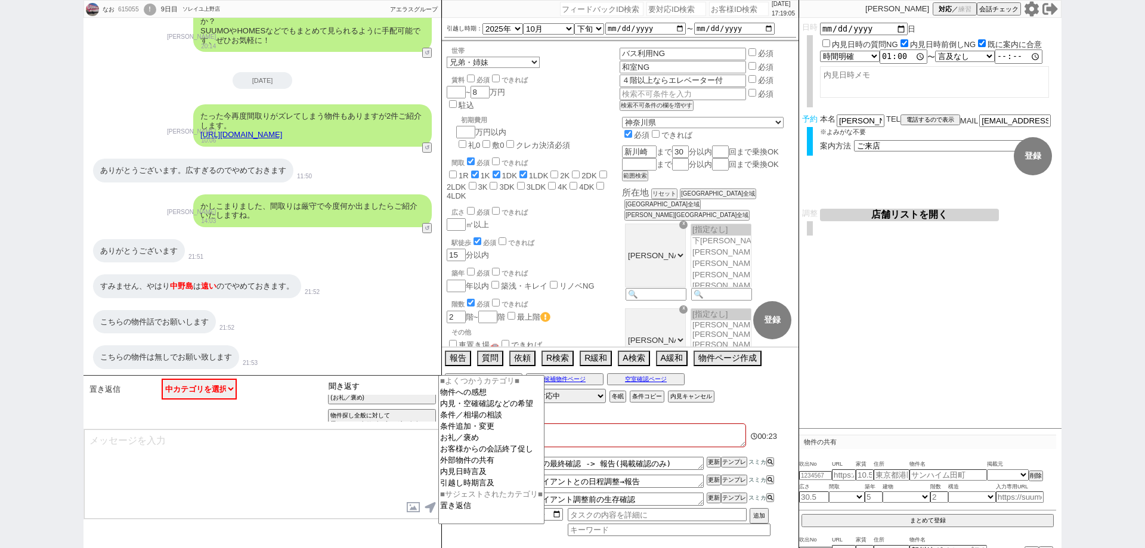
type input "聞き返す"
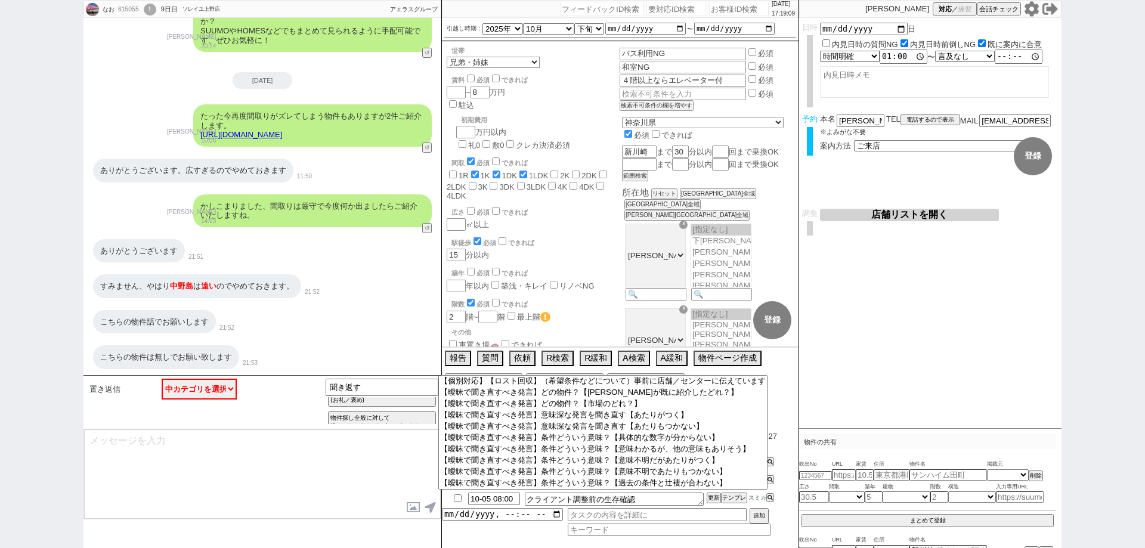
click at [317, 467] on textarea at bounding box center [262, 474] width 357 height 89
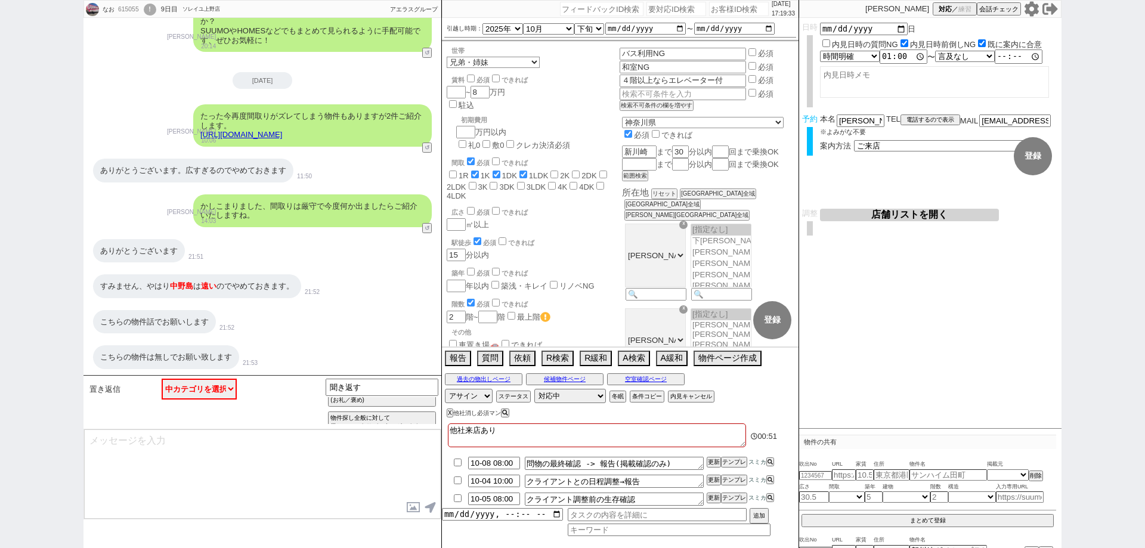
click at [0, 394] on div "なお 615055 ! 0 9日目 ソレイユ上野店 冬眠中 自社客 アエラスグループ スミカ_BPO チャット全表示 2025-09-16 新しくフォローされ…" at bounding box center [572, 274] width 1145 height 548
click at [326, 466] on textarea at bounding box center [262, 474] width 357 height 89
type textarea "かしこまりました、"
drag, startPoint x: 379, startPoint y: 385, endPoint x: 304, endPoint y: 378, distance: 74.9
click at [305, 378] on div "置き返信 中カテゴリを選択 条件追加 条件変更 特に無いです お願いします ／ お礼など 小カテゴリを選択 テンプレ再検索NG解除 聞き返す お礼・後で・検討…" at bounding box center [263, 402] width 358 height 54
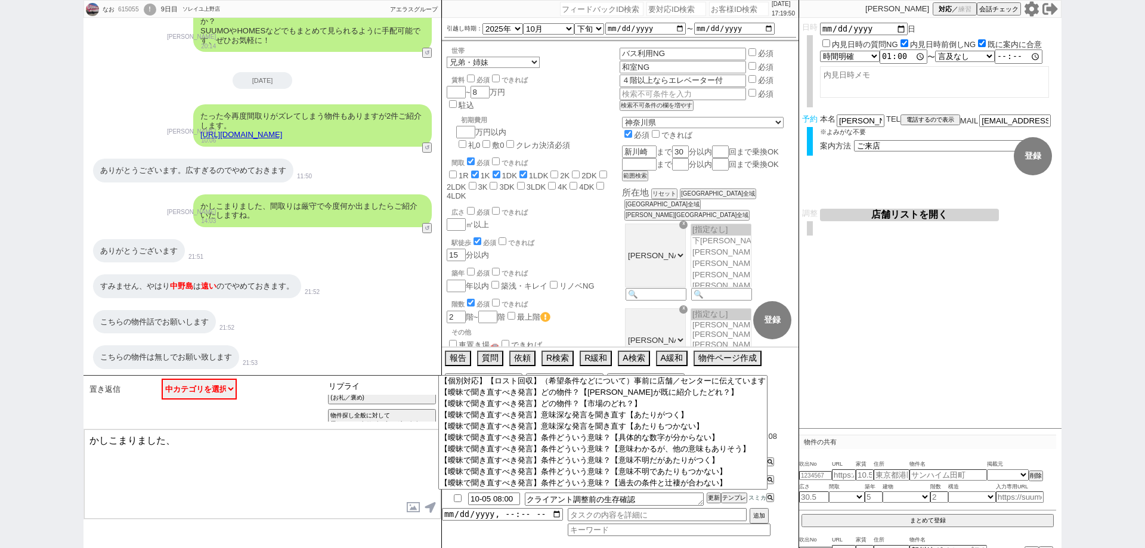
type input "リプライ"
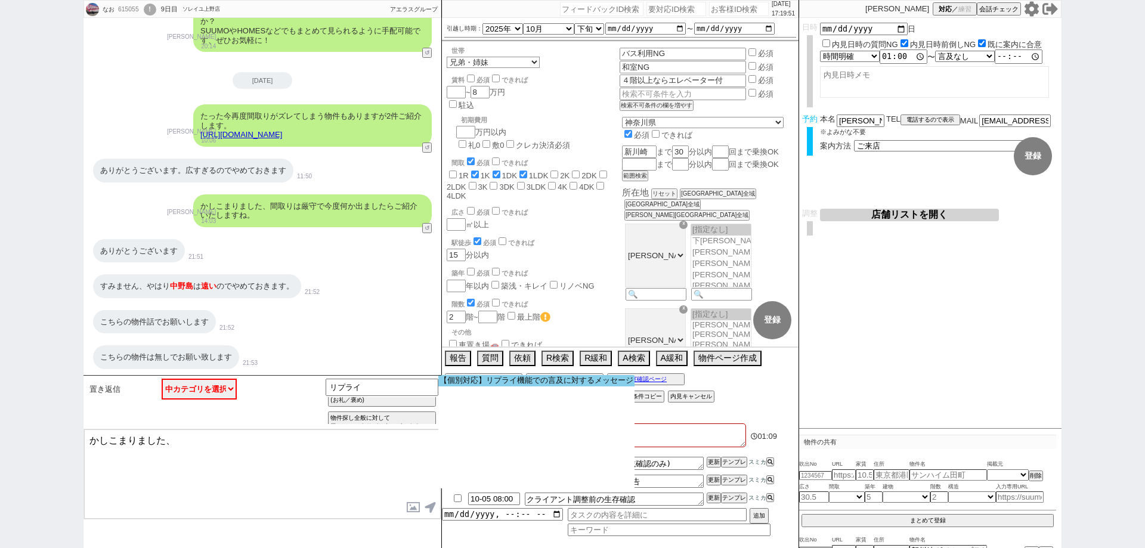
click at [586, 382] on option "【個別対応】リプライ機能での言及に対するメッセージ" at bounding box center [536, 380] width 196 height 11
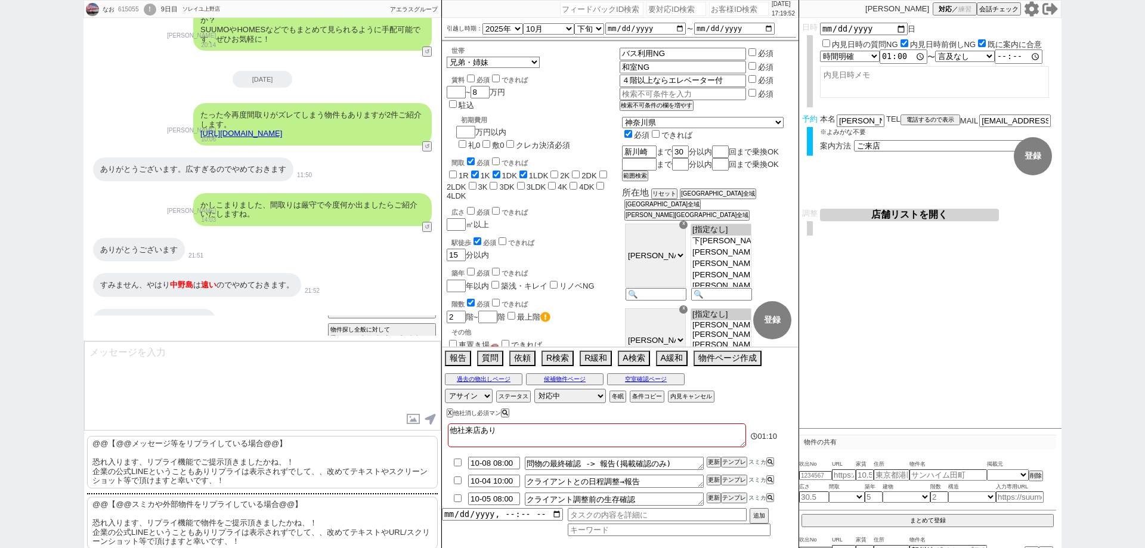
scroll to position [42, 0]
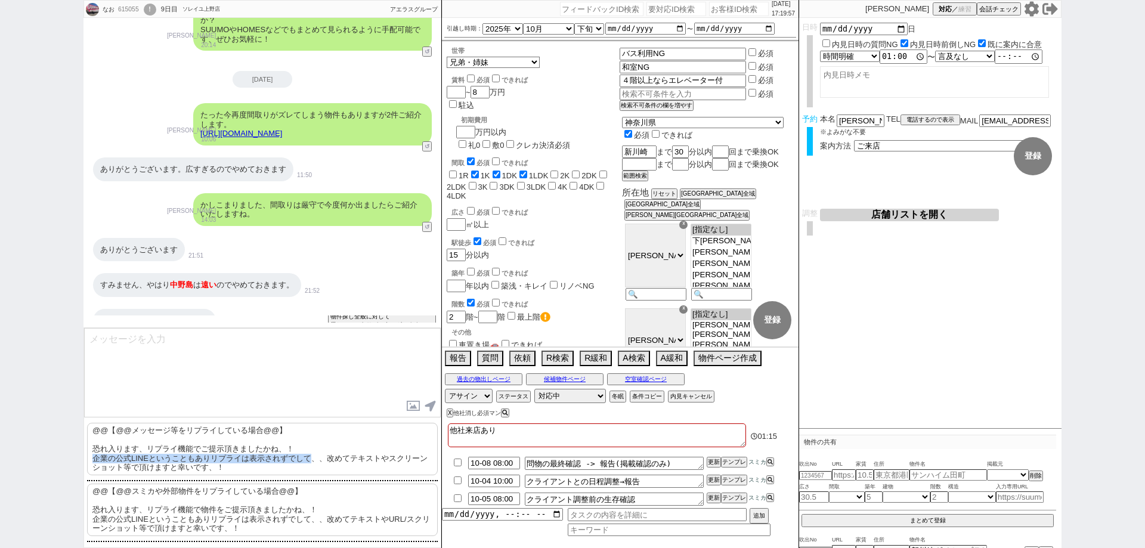
drag, startPoint x: 311, startPoint y: 458, endPoint x: 87, endPoint y: 456, distance: 223.7
click at [87, 456] on p "@@【@@メッセージ等をリプライしている場合@@】 恐れ入ります、リプライ機能でご提示頂きましたかね、！ 企業の公式LINEということもありリプライは表示され…" at bounding box center [262, 449] width 351 height 52
type textarea "@@【@@メッセージ等をリプライしている場合@@】 恐れ入ります、リプライ機能でご提示頂きましたかね、！ 企業の公式LINEということもありリプライは表示され…"
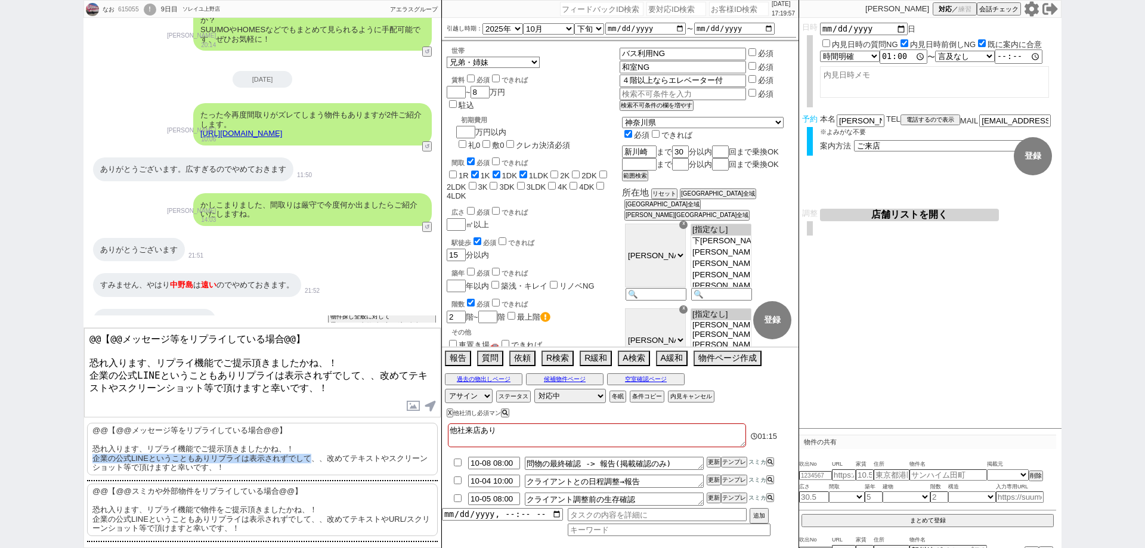
copy p "企業の公式LINEということもありリプライは表示されずでして"
drag, startPoint x: 91, startPoint y: 369, endPoint x: 366, endPoint y: 367, distance: 275.6
click at [366, 367] on textarea "@@【@@メッセージ等をリプライしている場合@@】 恐れ入ります、リプライ機能でご提示頂きましたかね、！ 企業の公式LINEということもありリプライは表示され…" at bounding box center [262, 372] width 357 height 89
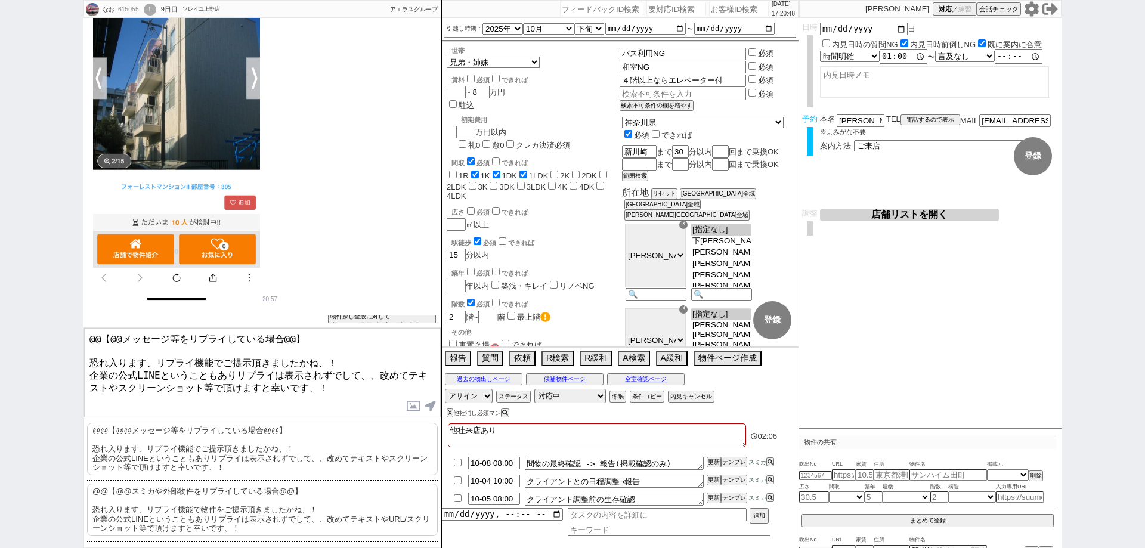
scroll to position [9098, 0]
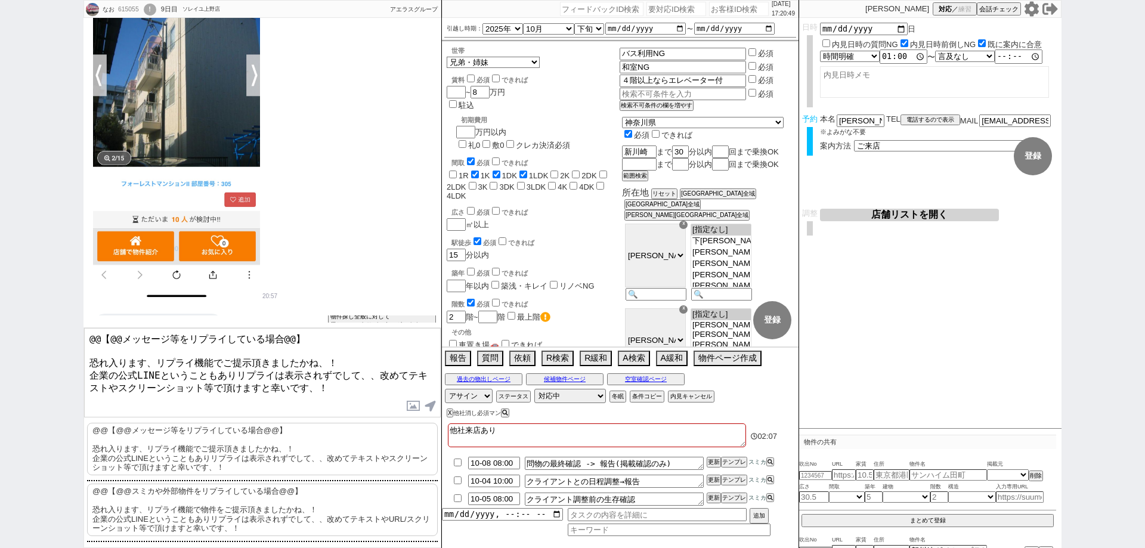
drag, startPoint x: 385, startPoint y: 395, endPoint x: 459, endPoint y: 389, distance: 74.8
click at [385, 394] on textarea "@@【@@メッセージ等をリプライしている場合@@】 恐れ入ります、リプライ機能でご提示頂きましたかね、！ 企業の公式LINEということもありリプライは表示され…" at bounding box center [262, 372] width 357 height 89
click at [684, 378] on button "空室確認ページ" at bounding box center [646, 380] width 78 height 10
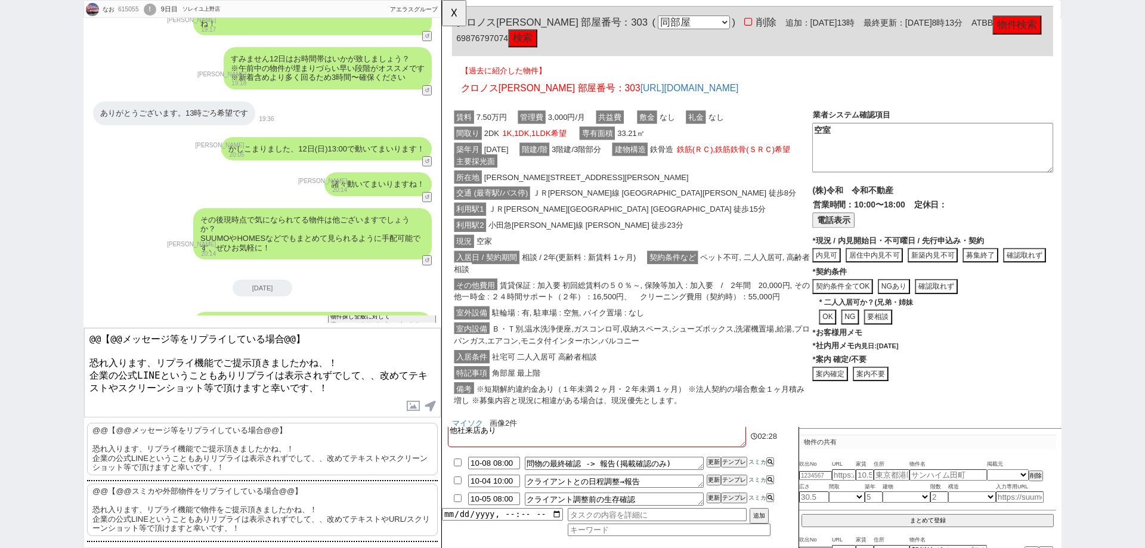
scroll to position [9754, 0]
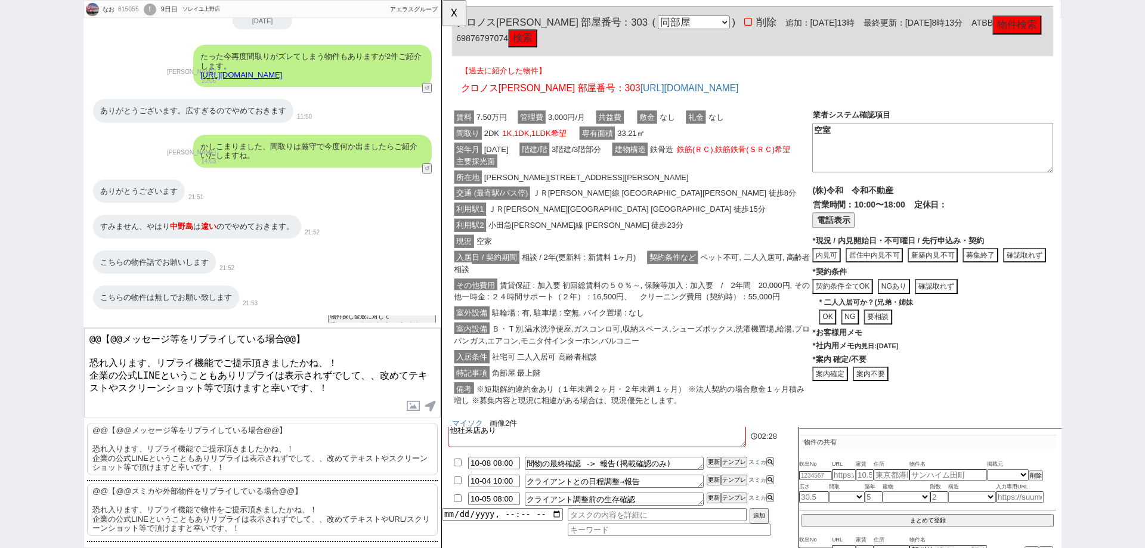
drag, startPoint x: 387, startPoint y: 245, endPoint x: 391, endPoint y: 400, distance: 155.2
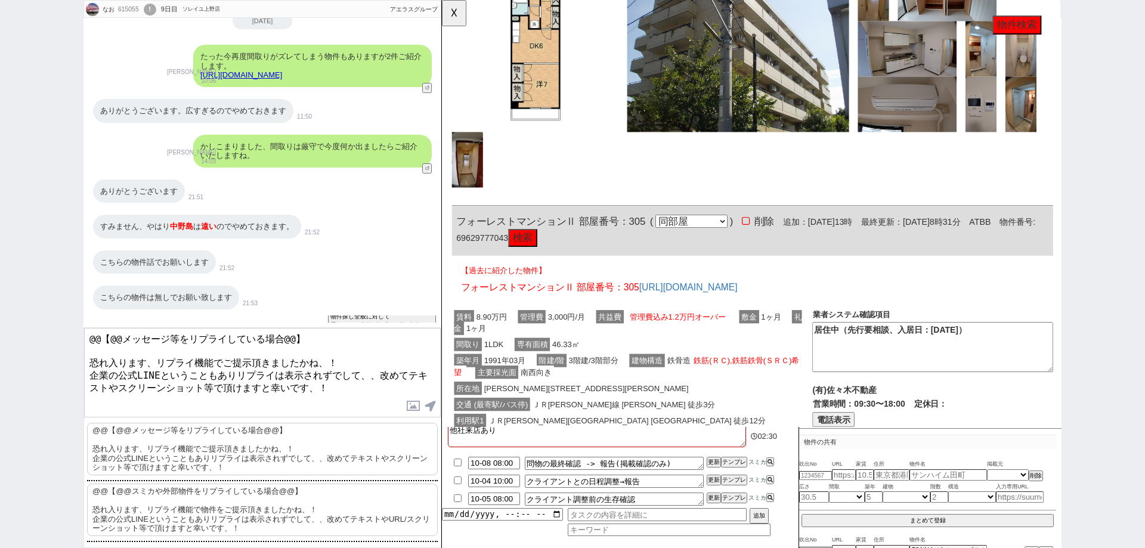
scroll to position [6723, 0]
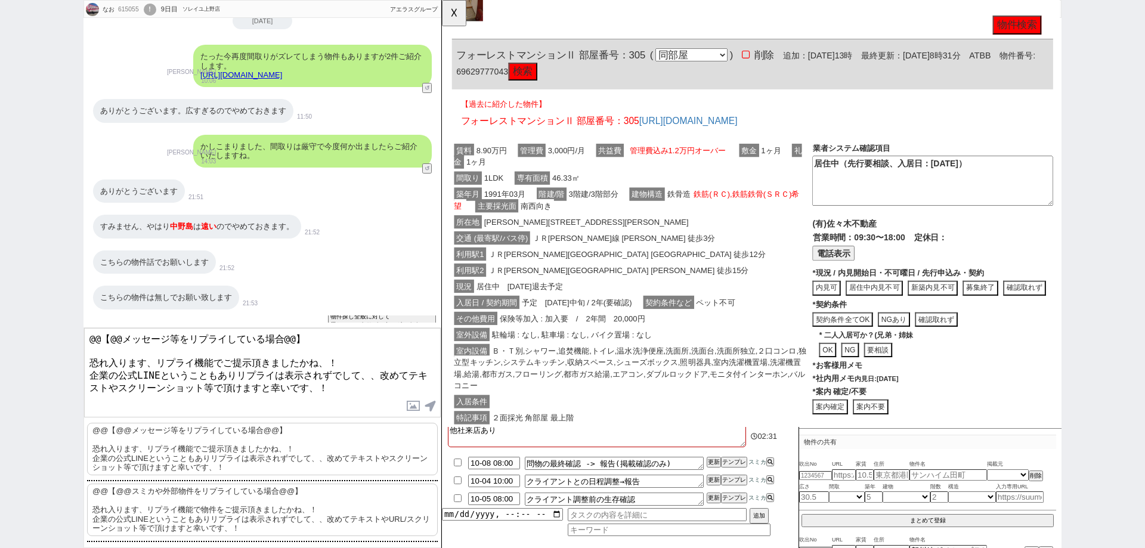
click at [573, 65] on span "フォーレストマンションⅡ 部屋番号：305" at bounding box center [559, 59] width 203 height 12
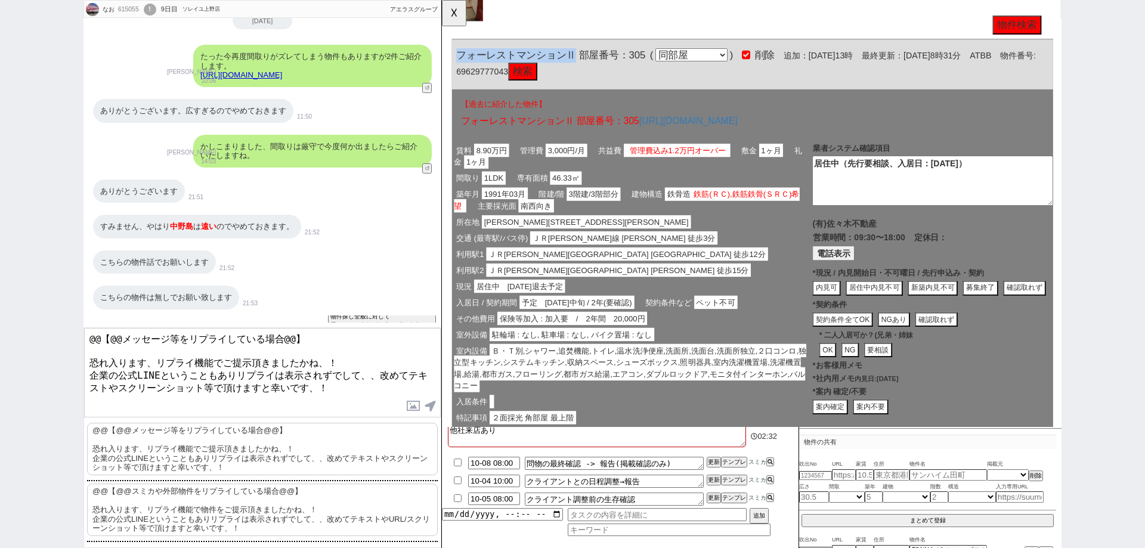
drag, startPoint x: 586, startPoint y: 157, endPoint x: 455, endPoint y: 152, distance: 130.7
click at [455, 95] on div "フォーレストマンションⅡ 部屋番号：305 ( 同部屋 同建物別部屋 別建物別部屋 別建物 ) 削除 追加：2025年9月18日13時 最終更新：2025年9…" at bounding box center [776, 68] width 647 height 53
copy span "フォーレストマンションⅡ"
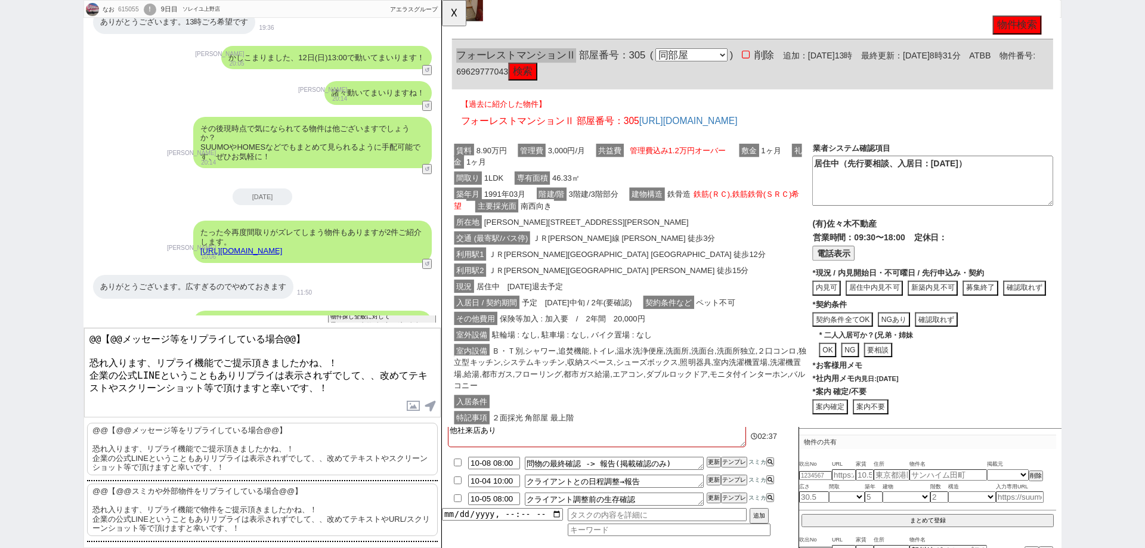
scroll to position [9575, 0]
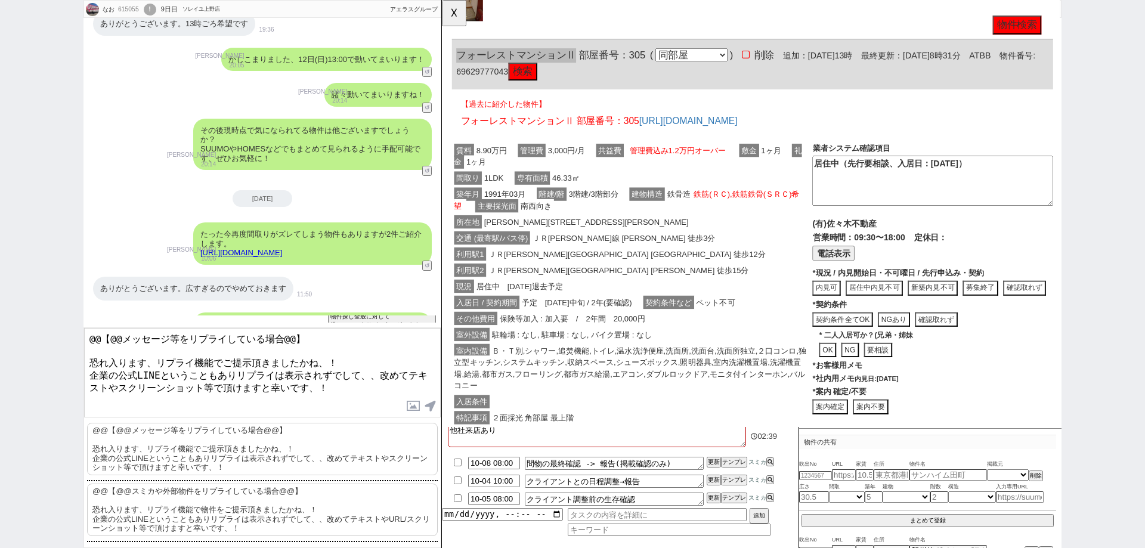
click at [282, 254] on link "https://tools.sumika.live/pages/08sh2cx" at bounding box center [241, 252] width 82 height 9
click at [131, 8] on div "615055" at bounding box center [128, 10] width 27 height 10
copy div "615055"
click at [455, 14] on button "☓" at bounding box center [453, 12] width 22 height 24
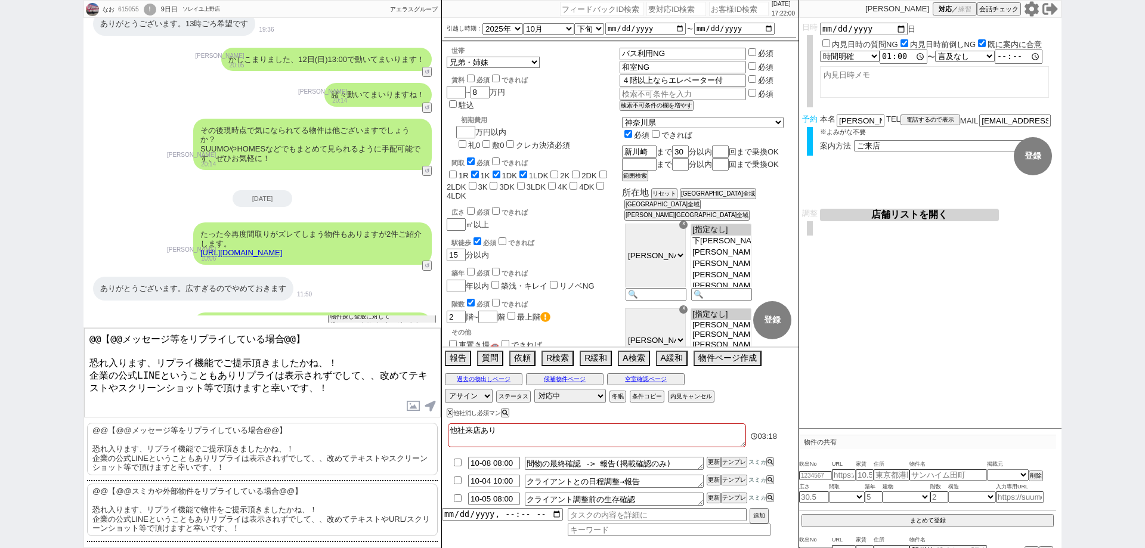
drag, startPoint x: 731, startPoint y: 7, endPoint x: 735, endPoint y: 14, distance: 8.3
click at [731, 7] on input "number" at bounding box center [739, 9] width 60 height 14
paste input "615055"
type input "615055"
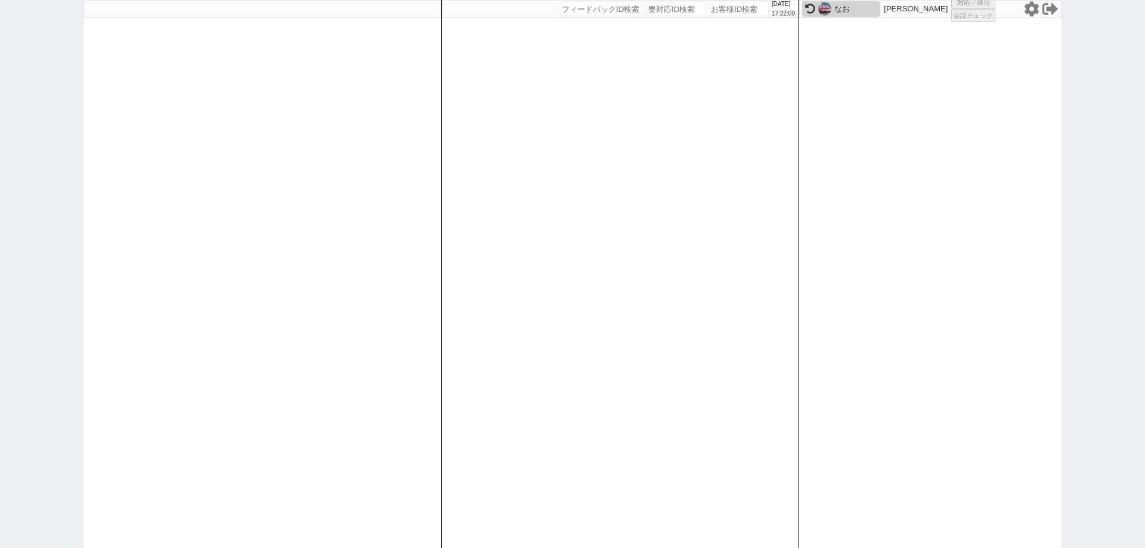
select select "1"
select select "2"
select select
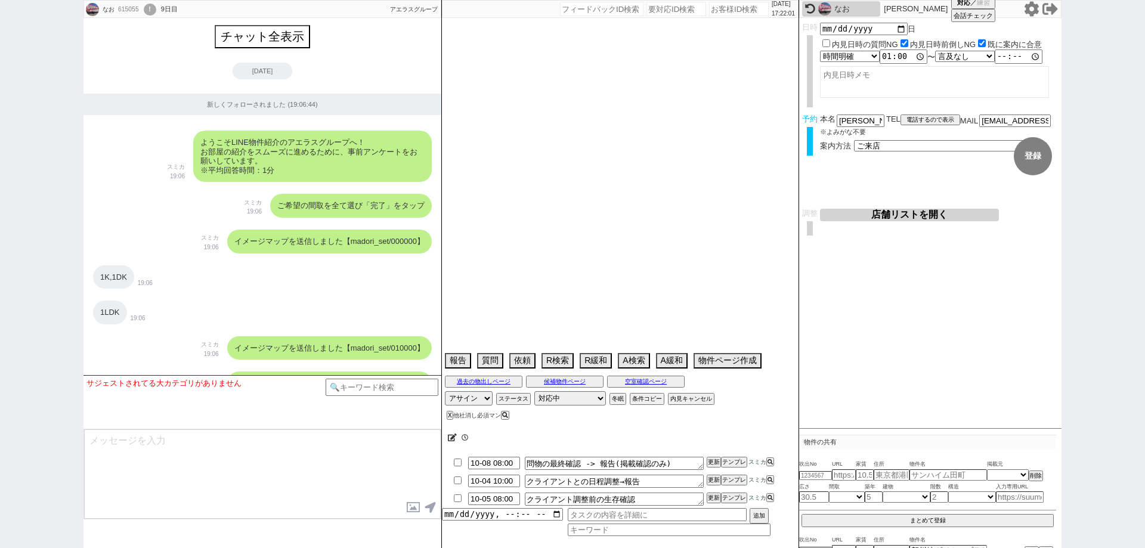
scroll to position [9694, 0]
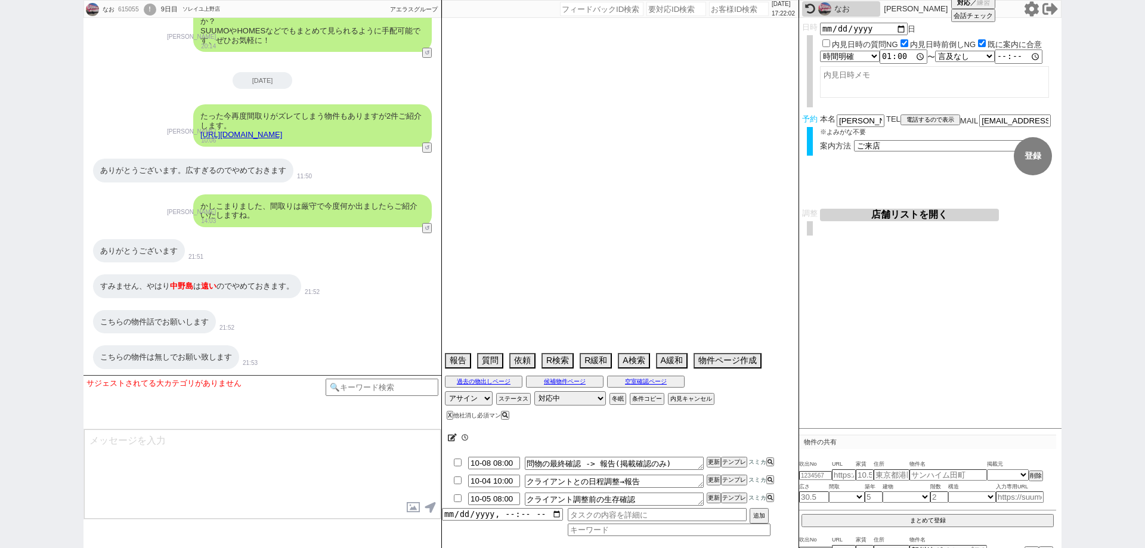
type textarea "他社来店あり"
select select "2025"
select select "10"
select select "34"
select select "5"
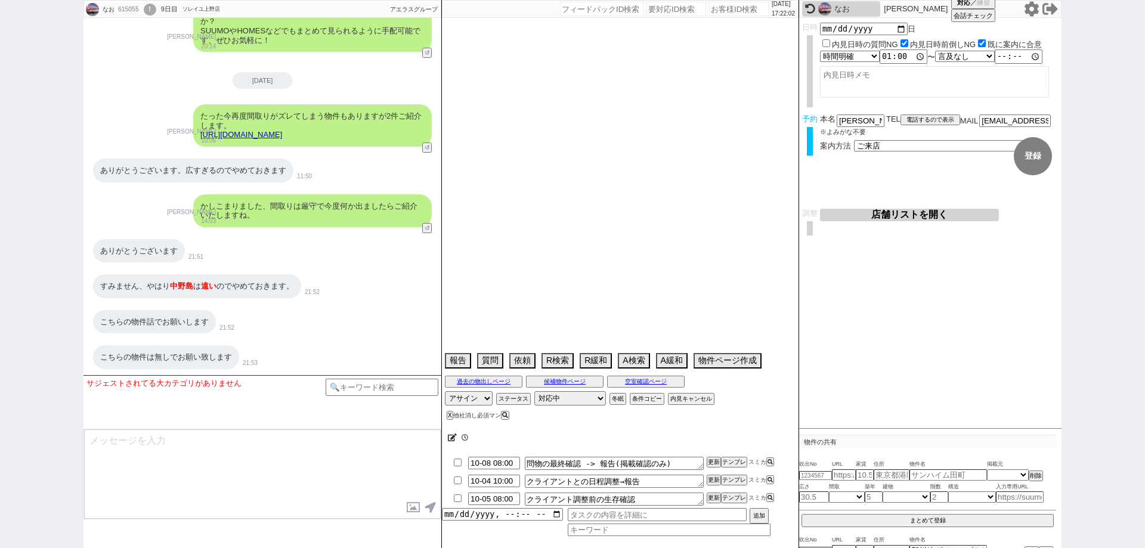
select select "14"
select select "81"
select select "82"
select select "83"
select select "84"
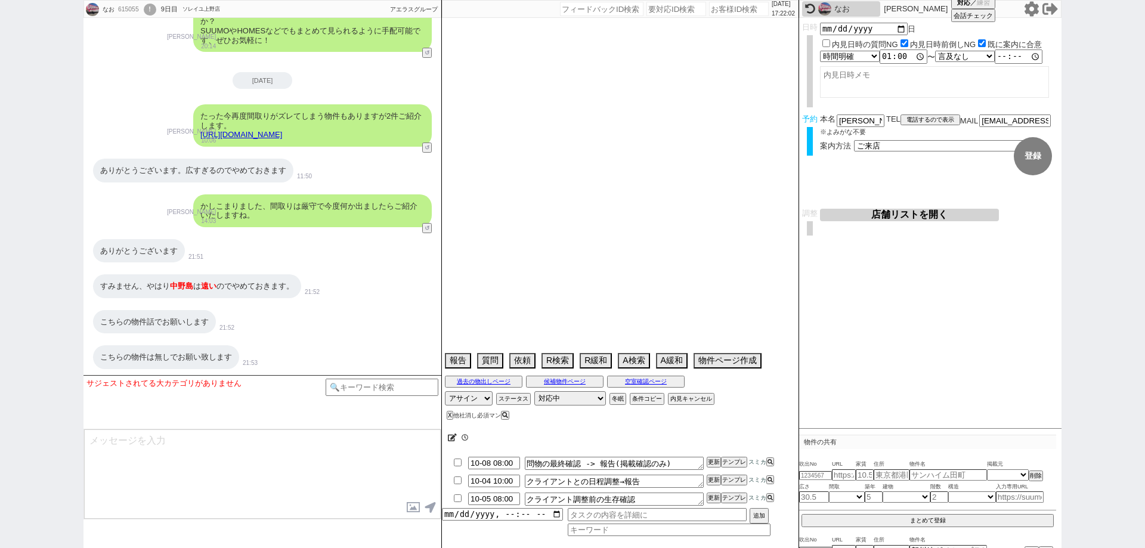
select select "85"
select select "86"
select select "87"
select select "9"
select select "339"
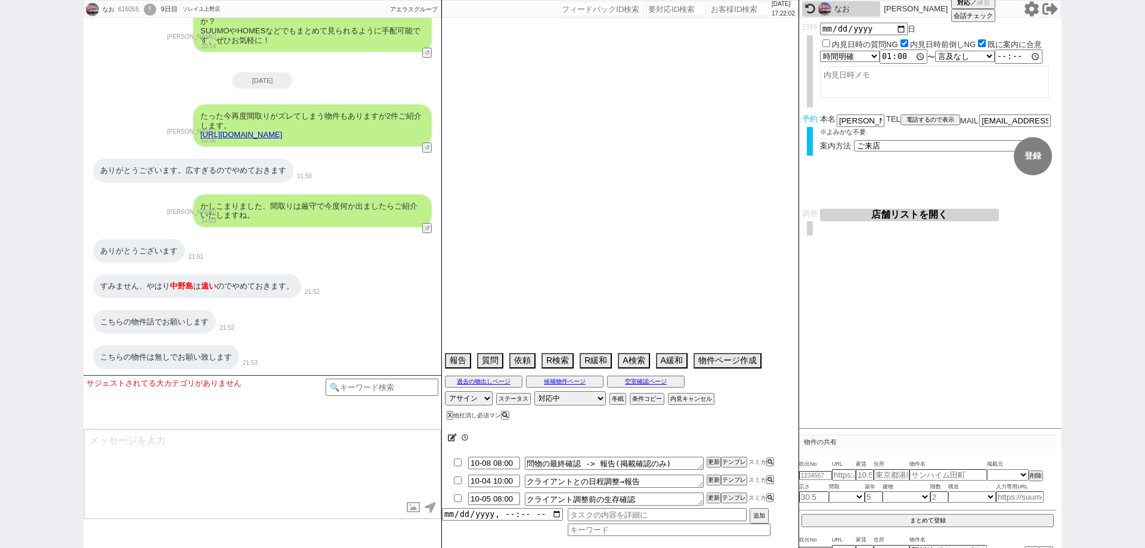
select select "23"
select select "751"
select select "1289"
select select "57"
select select "1413"
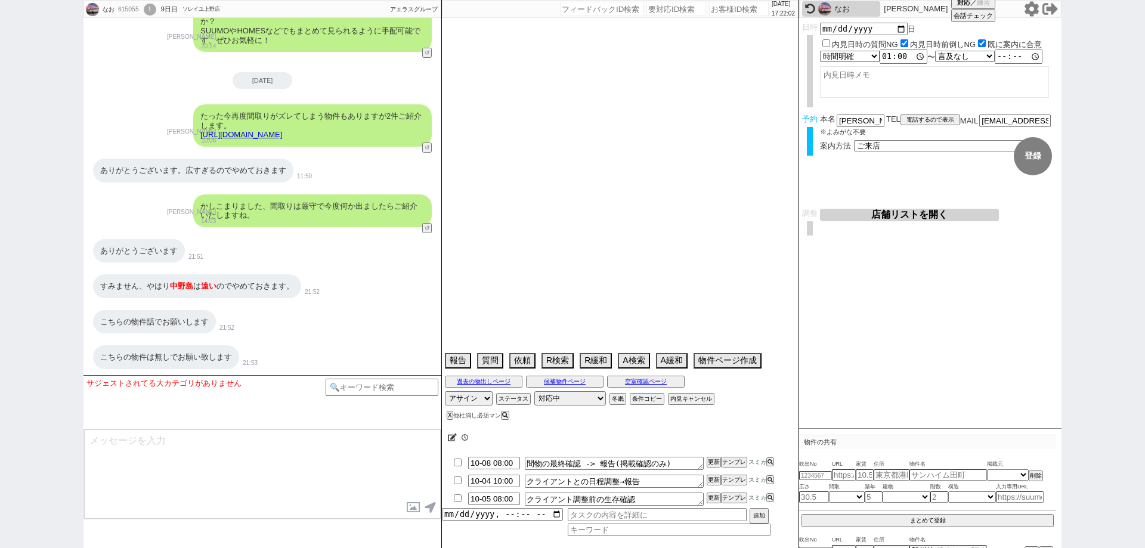
select select "52"
select select "1325"
select select "15"
select select "56"
select select "1393"
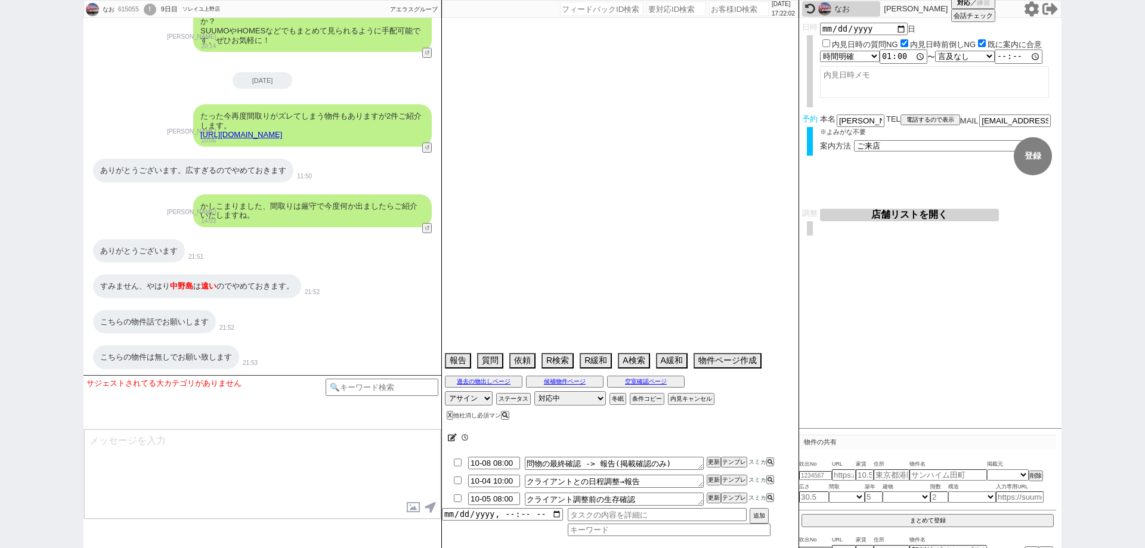
select select "53"
select select "1336"
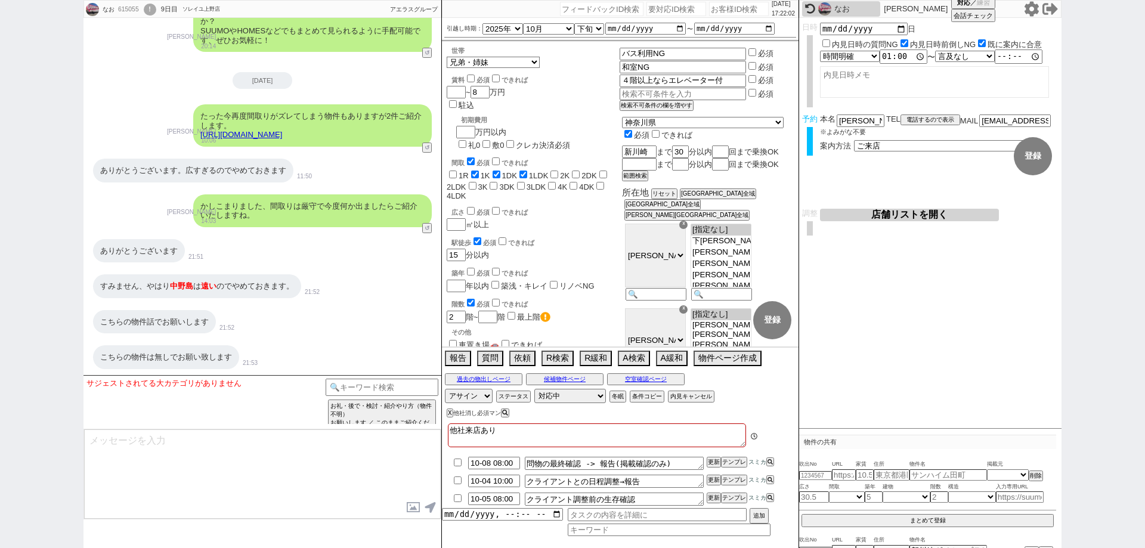
scroll to position [21, 0]
click at [314, 454] on textarea at bounding box center [262, 474] width 357 height 89
paste textarea "先日は時間外となり失礼しました、 23日に紹介した物件は候補に含めず、引き続きフォーレストマンションⅡなどを候補として進めてまりいますね！ ※企業の公式LIN…"
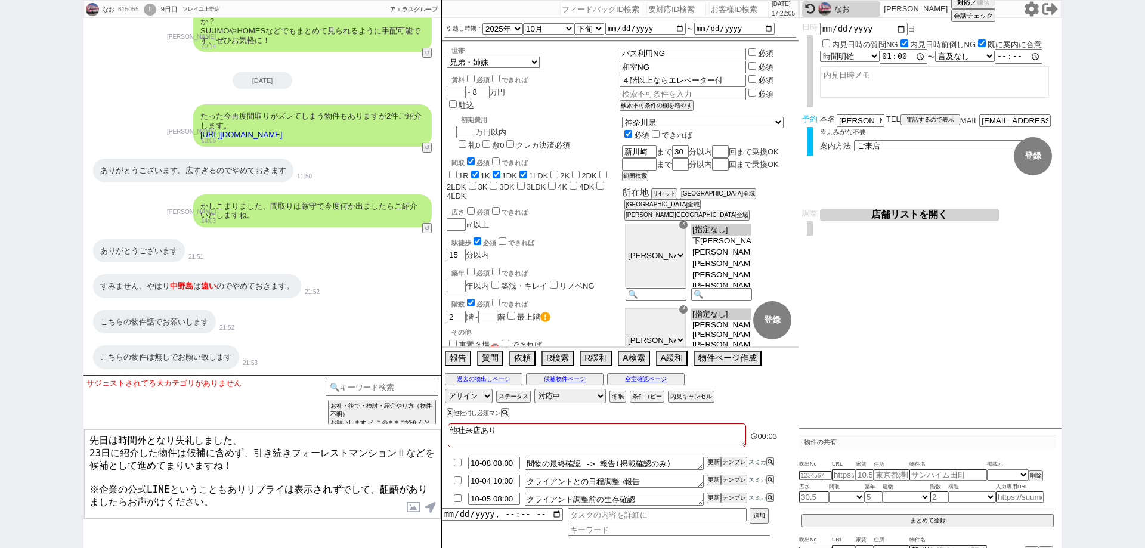
click at [94, 448] on textarea "先日は時間外となり失礼しました、 23日に紹介した物件は候補に含めず、引き続きフォーレストマンションⅡなどを候補として進めてまりいますね！ ※企業の公式LIN…" at bounding box center [262, 474] width 357 height 89
type textarea "先日は時間外となり失礼しました、 23日に紹介した物件は候補に含めず、引き続きフォーレストマンションⅡなどを候補として進めてまりいますね！ ※企業の公式LIN…"
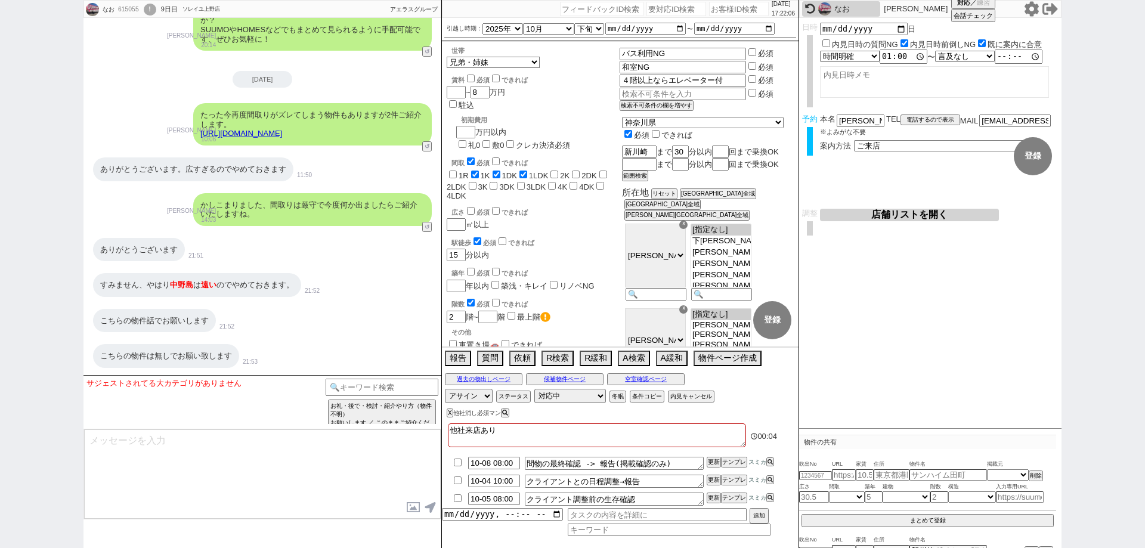
scroll to position [9817, 0]
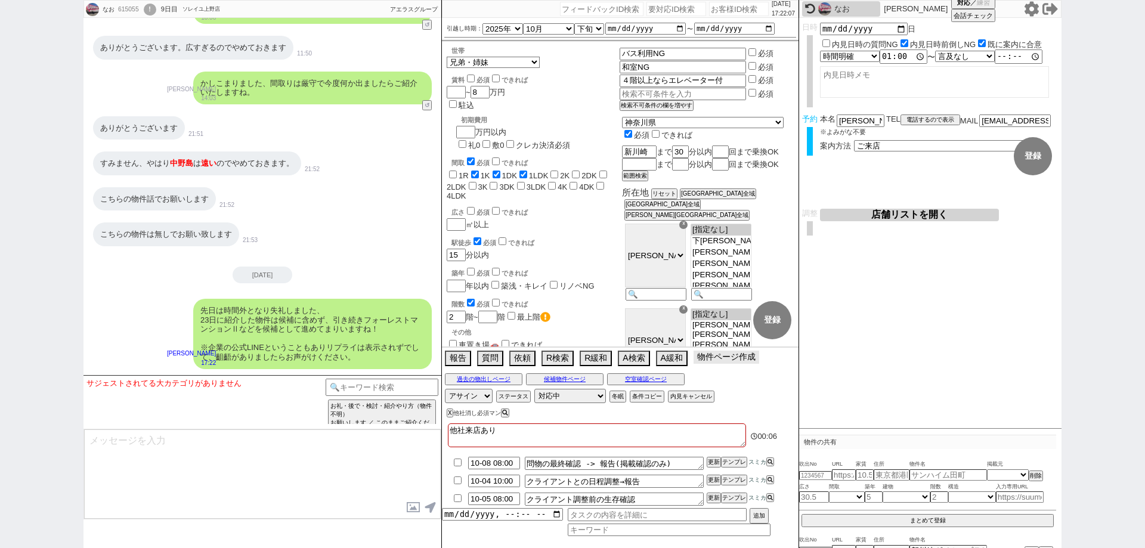
click at [723, 354] on button "物件ページ作成 今は物件がないので押せません" at bounding box center [727, 357] width 66 height 13
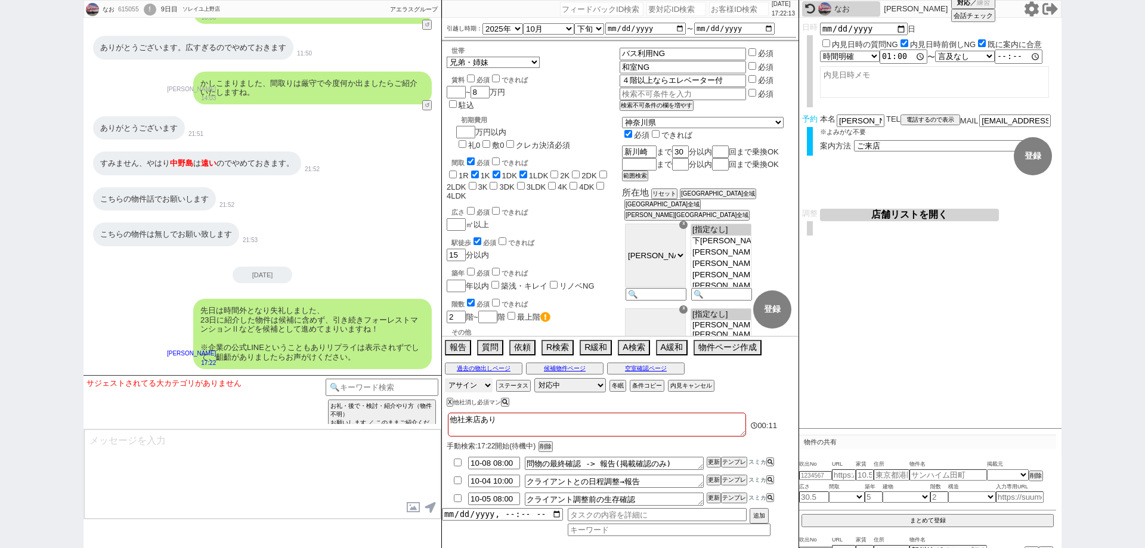
click at [462, 386] on select "アサイン 御手洗侑矢 中村夏海 林瑞季" at bounding box center [469, 385] width 48 height 14
click at [595, 413] on textarea "他社来店あり" at bounding box center [597, 425] width 298 height 24
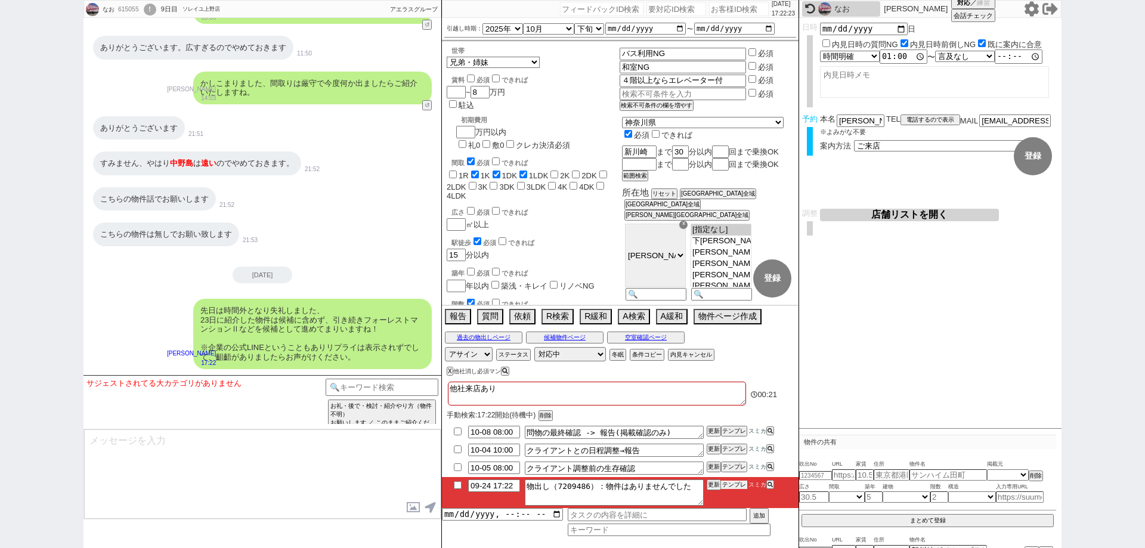
click at [730, 486] on button "テンプレ" at bounding box center [734, 485] width 26 height 8
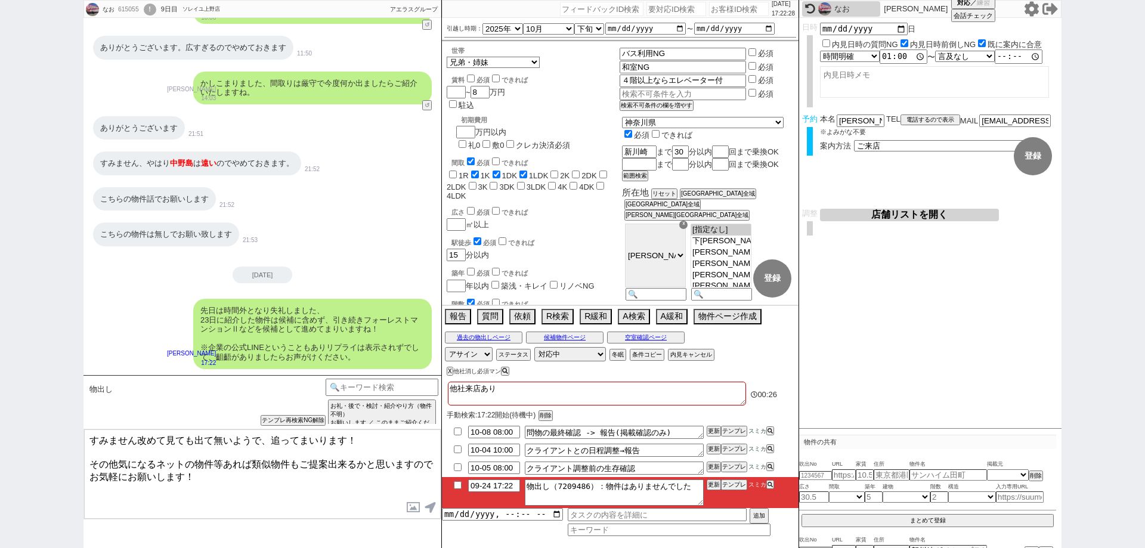
drag, startPoint x: 89, startPoint y: 450, endPoint x: 85, endPoint y: 409, distance: 41.4
click at [85, 409] on div "物出し 中カテゴリを選択 小カテゴリを選択 当日物出し回数 !=1 <1 <2 <3 >0 >0&&<2 >0&&<3 >1 >1&&<4 >2 >3 0 0…" at bounding box center [263, 461] width 358 height 173
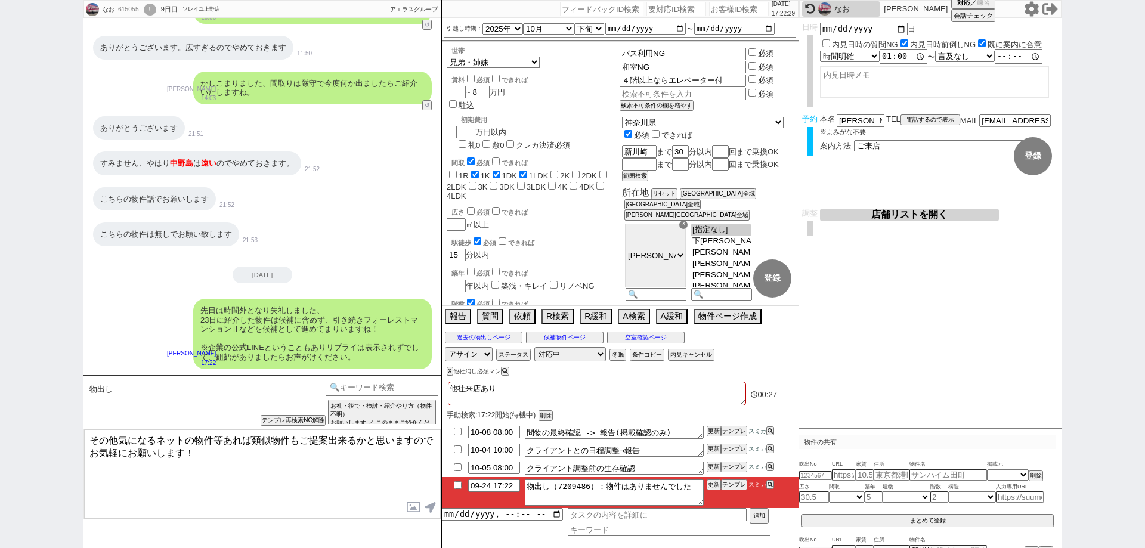
type textarea "その他気になるネットの物件等あれば類似物件もご提案出来るかと思いますのでお気軽にお願いします！"
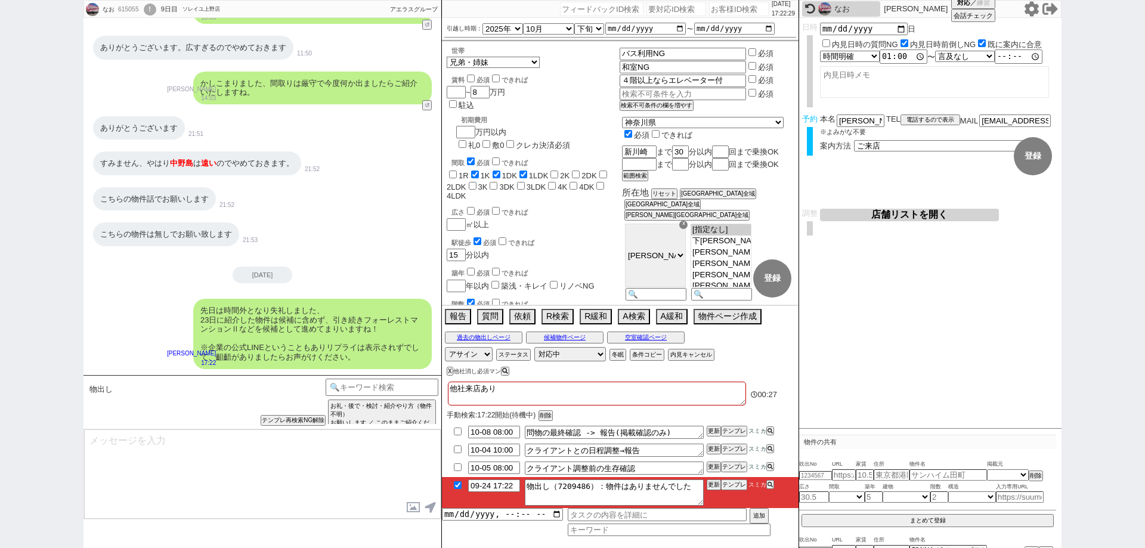
checkbox input "true"
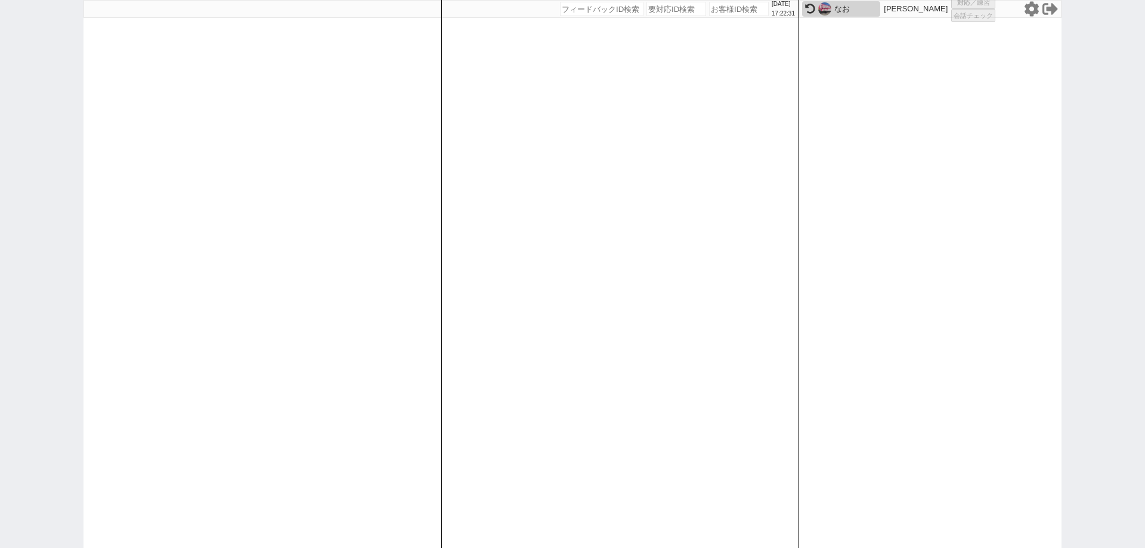
select select
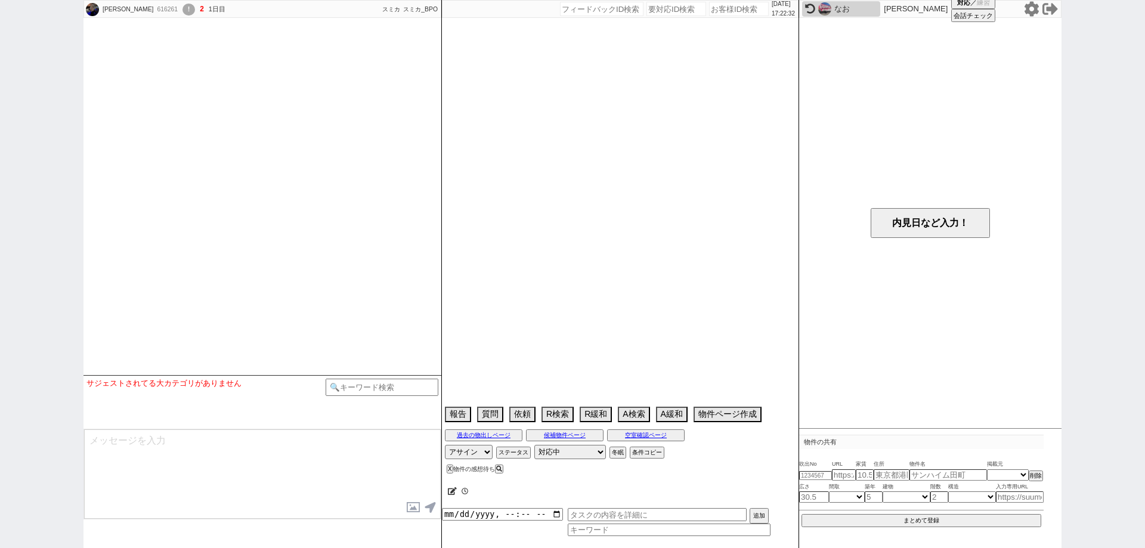
select select
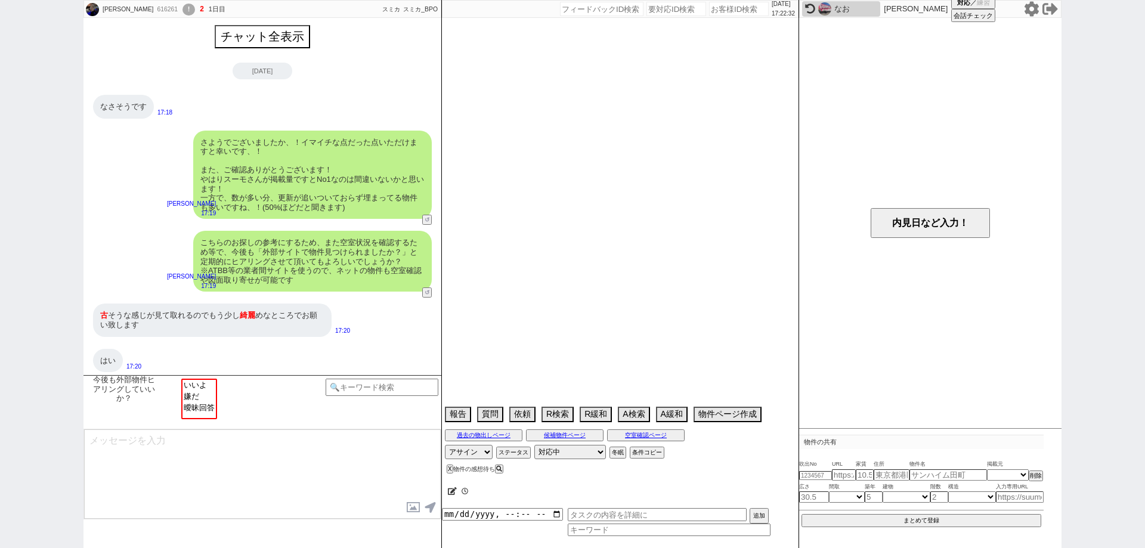
scroll to position [4, 0]
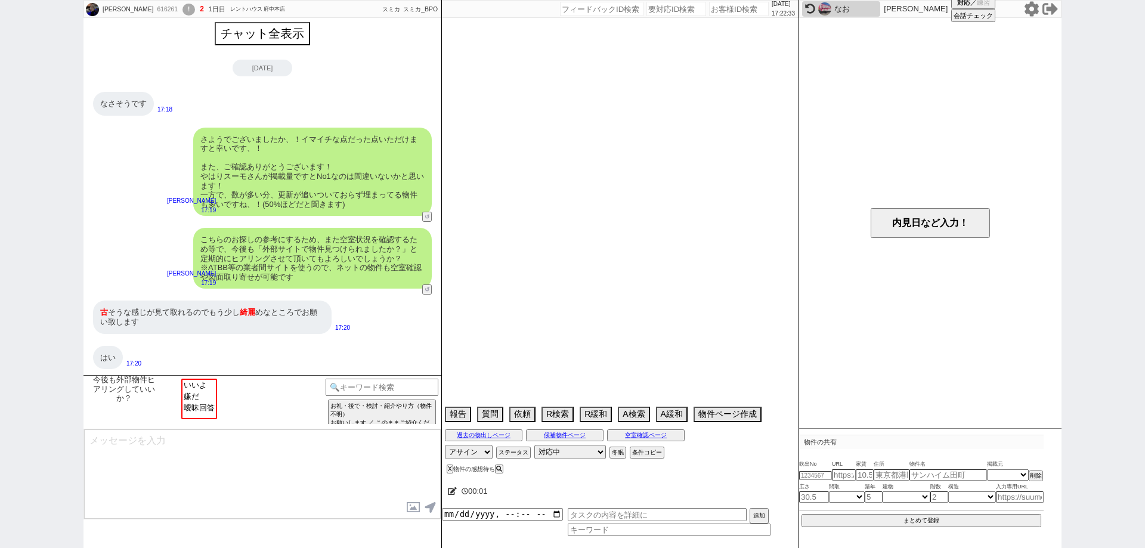
select select "2025"
select select "12"
select select "37"
select select "5"
select select "44"
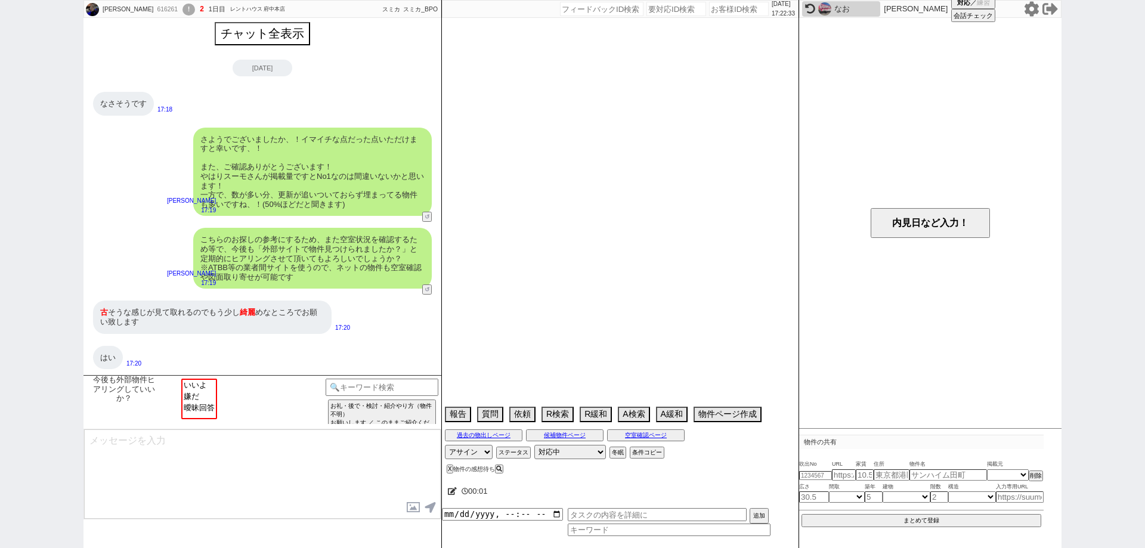
select select "47"
select select "75"
select select "14"
select select "48"
select select "60"
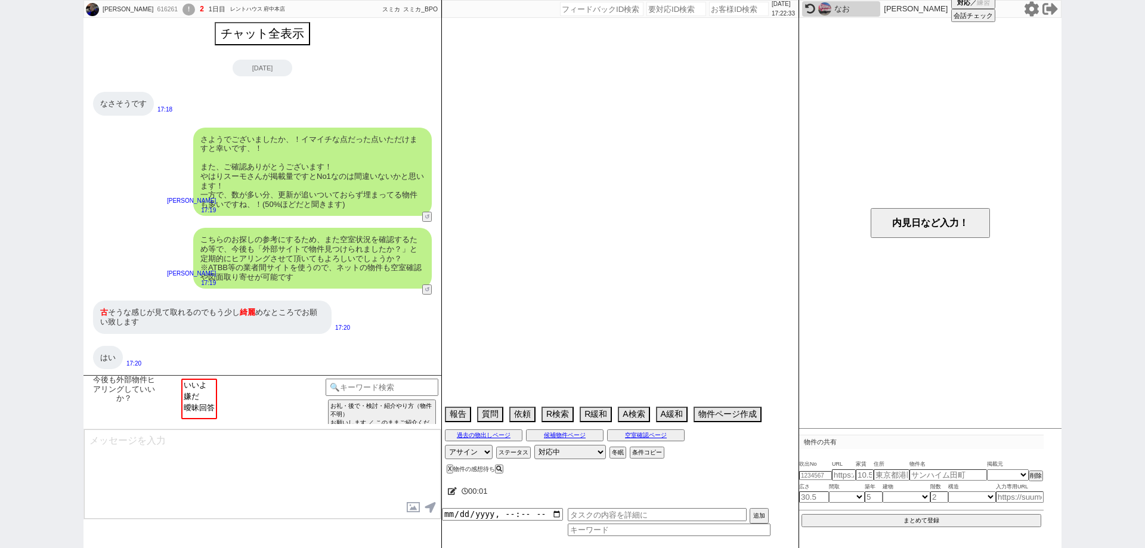
select select "825"
select select "19"
select select "59"
select select "[DATE]"
select select "55"
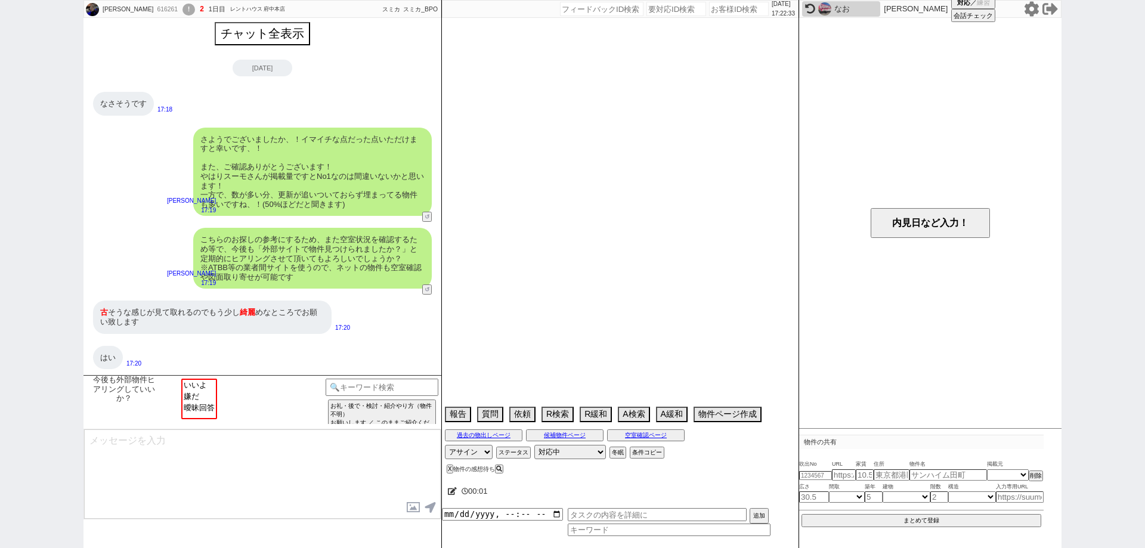
select select "71"
select select "15"
select select "515"
select select "68"
select select "[DATE]"
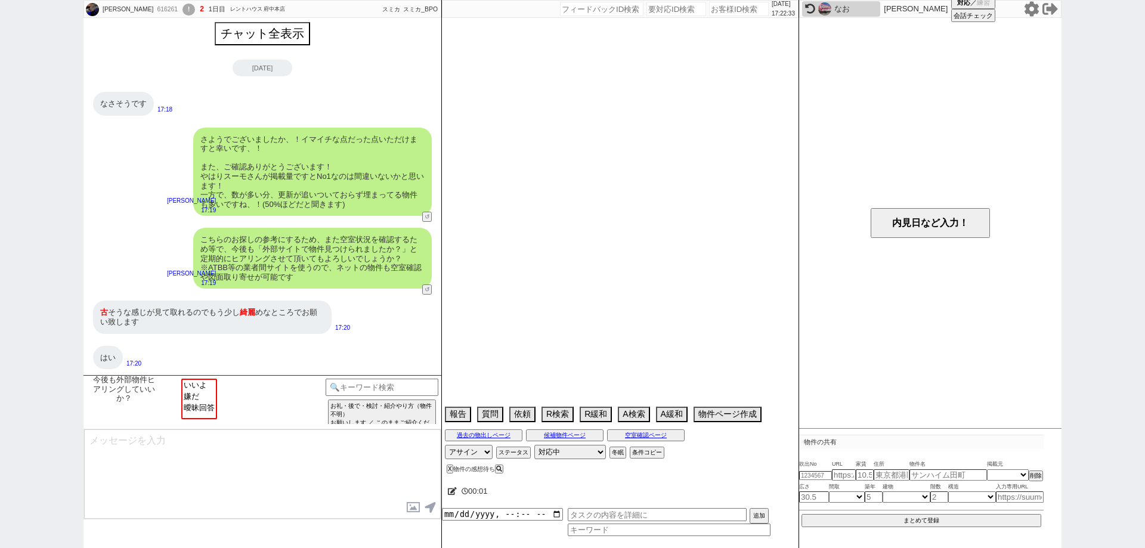
select select "46"
select select "64"
select select "[DATE]"
select select "67"
select select "25"
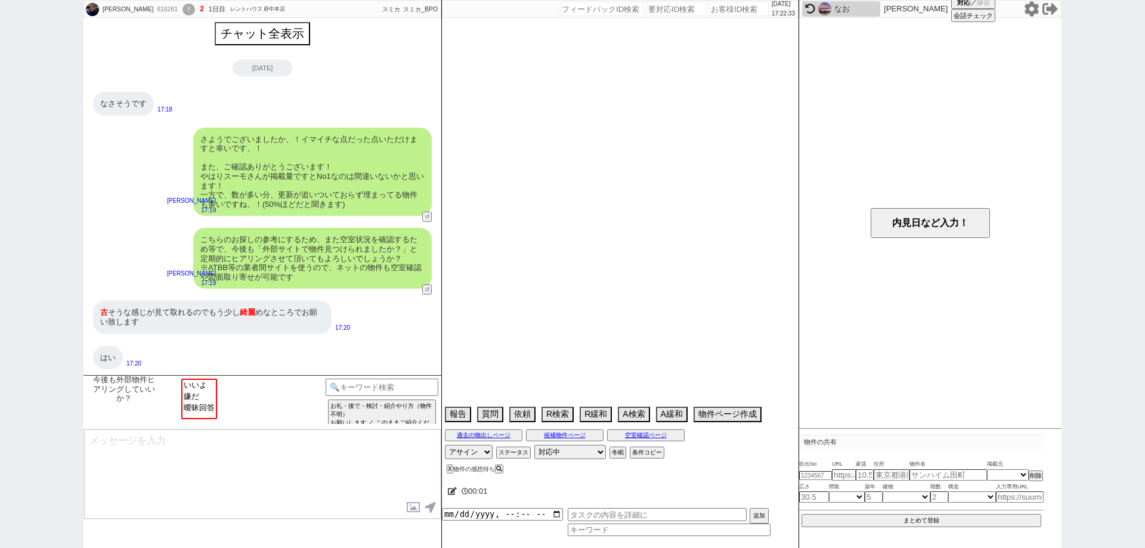
select select "785"
select select "50"
select select "62"
select select "[DATE]"
select select "65"
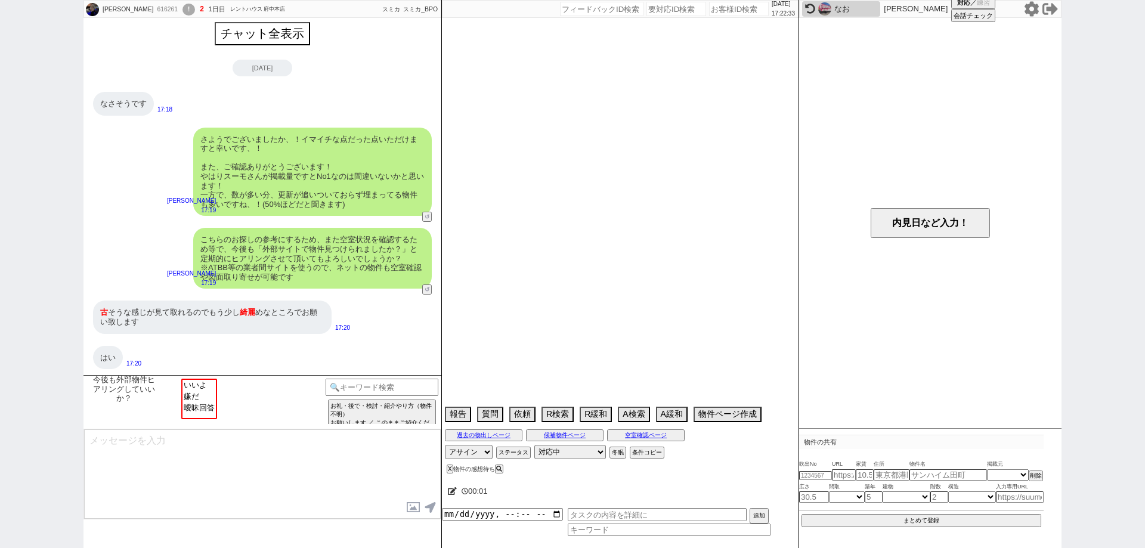
select select "1583"
select select "66"
select select "53"
select select "63"
select select "38"
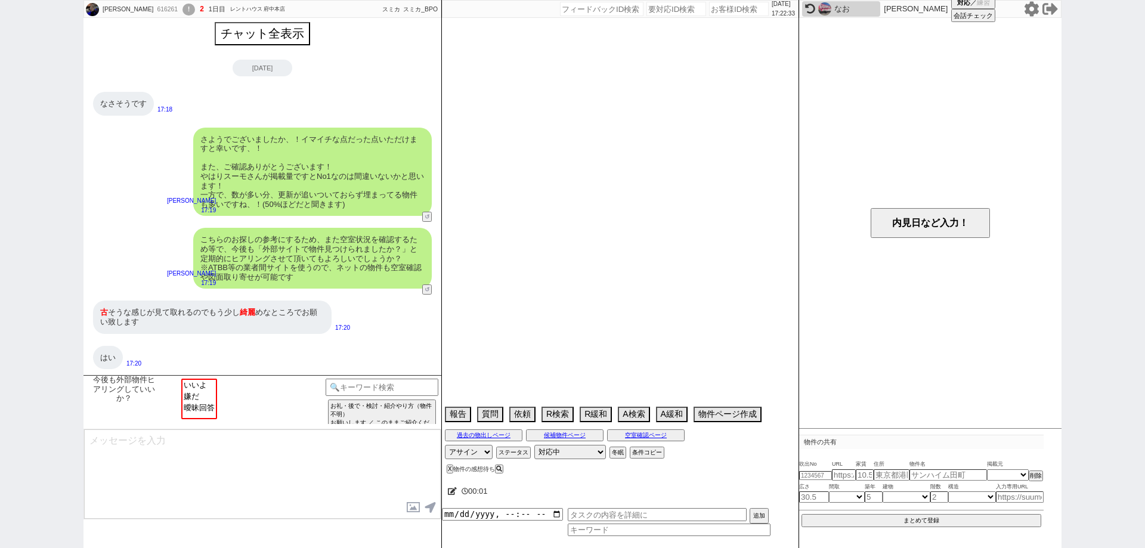
select select "61"
select select "49"
select select "56"
select select "78"
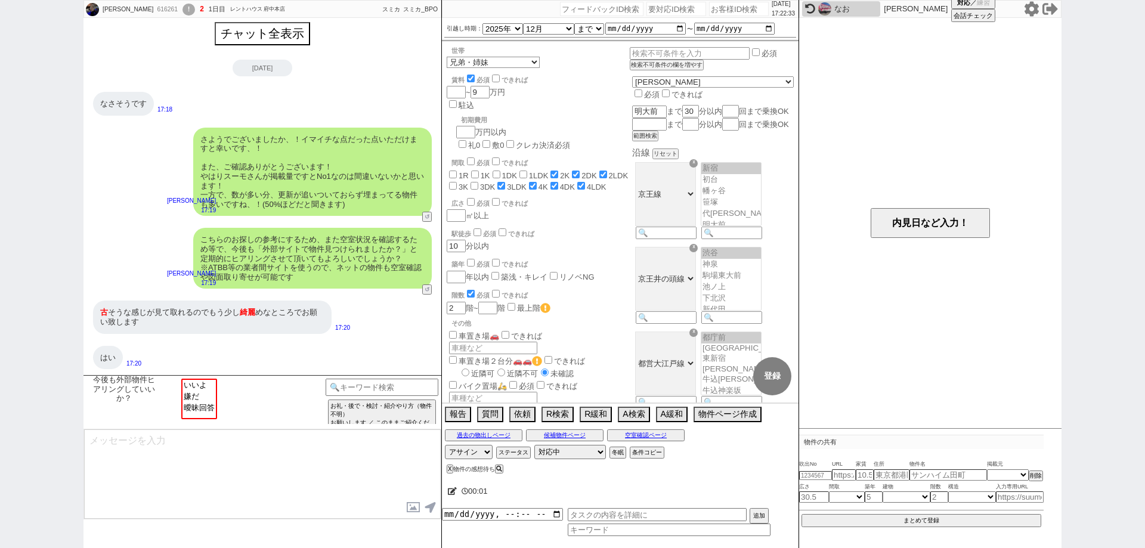
scroll to position [33, 0]
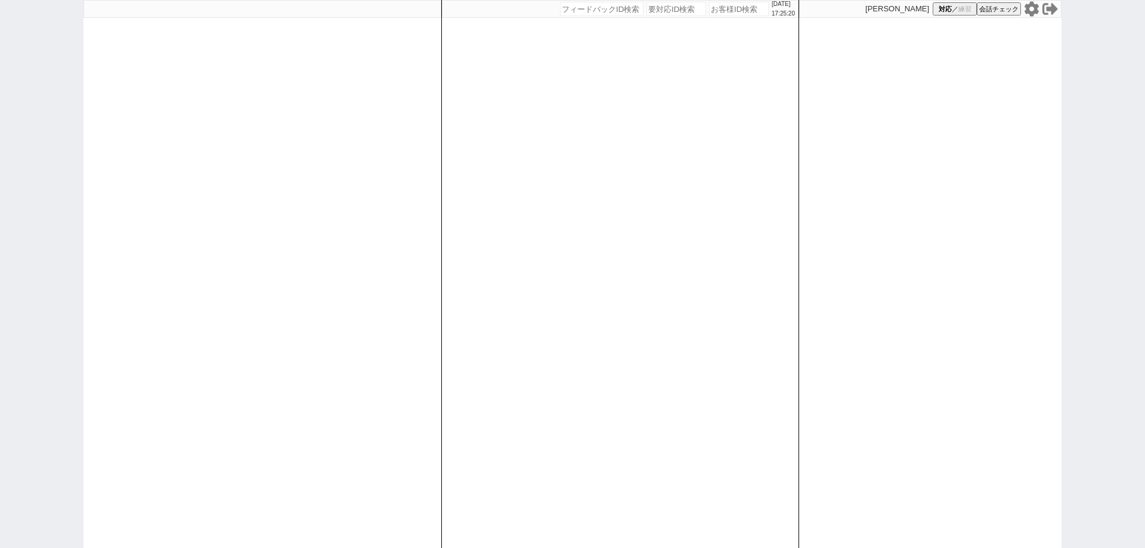
click at [0, 265] on div "2025/09/24 17:25:20 候補物件を追加してしてください 紹介した物件一覧 他社物件を追加する 空室確認ページに追加・削除 紹介した物件一覧 他…" at bounding box center [572, 274] width 1145 height 548
